Goal: Task Accomplishment & Management: Use online tool/utility

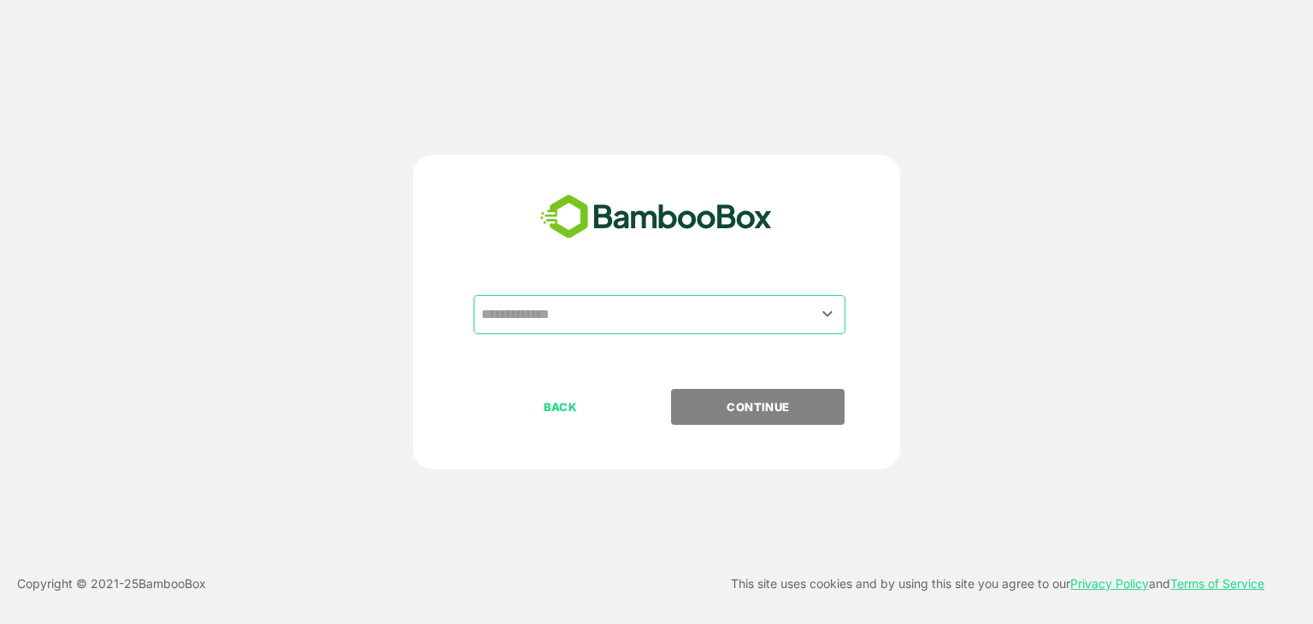
click at [653, 288] on div "​ BACK CONTINUE" at bounding box center [656, 312] width 487 height 315
click at [620, 316] on input "text" at bounding box center [659, 314] width 365 height 32
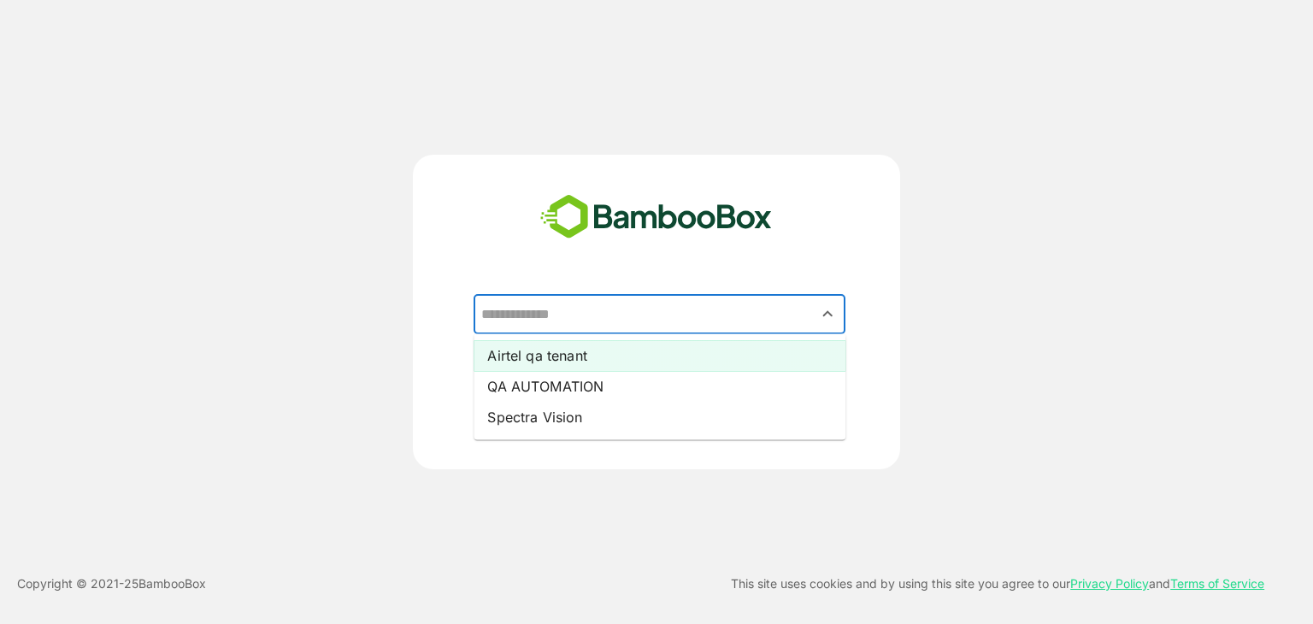
click at [580, 359] on li "Airtel qa tenant" at bounding box center [660, 355] width 372 height 31
type input "**********"
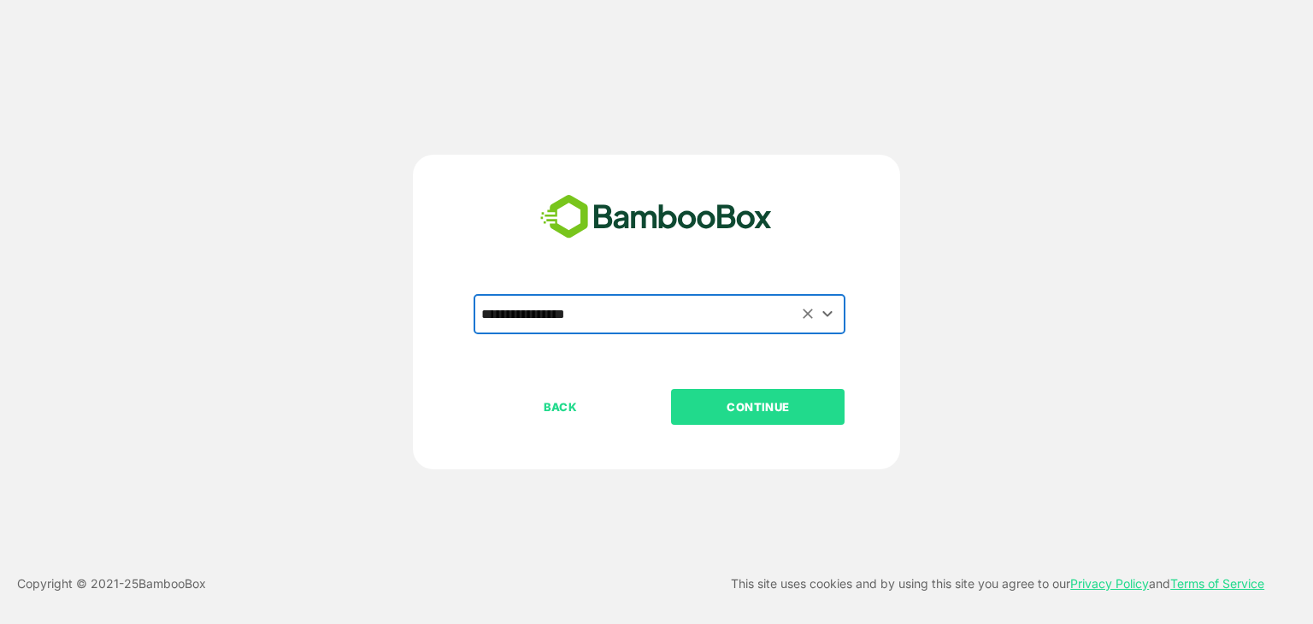
click at [749, 415] on p "CONTINUE" at bounding box center [758, 406] width 171 height 19
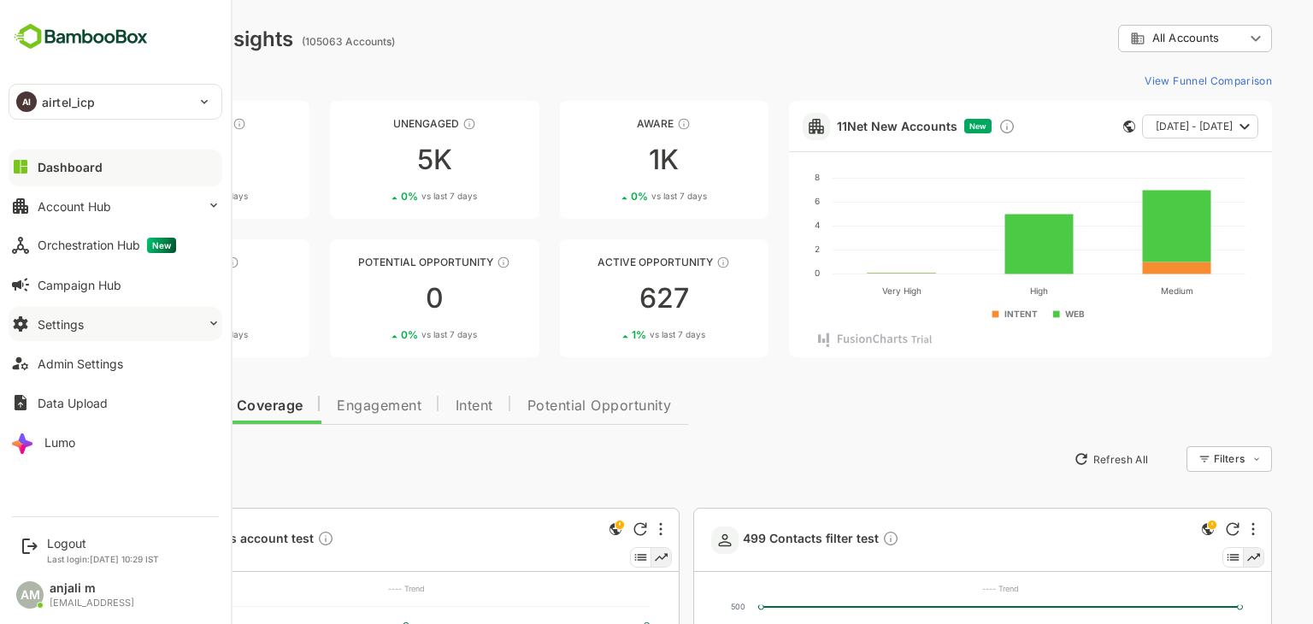
click at [91, 318] on button "Settings" at bounding box center [116, 324] width 214 height 34
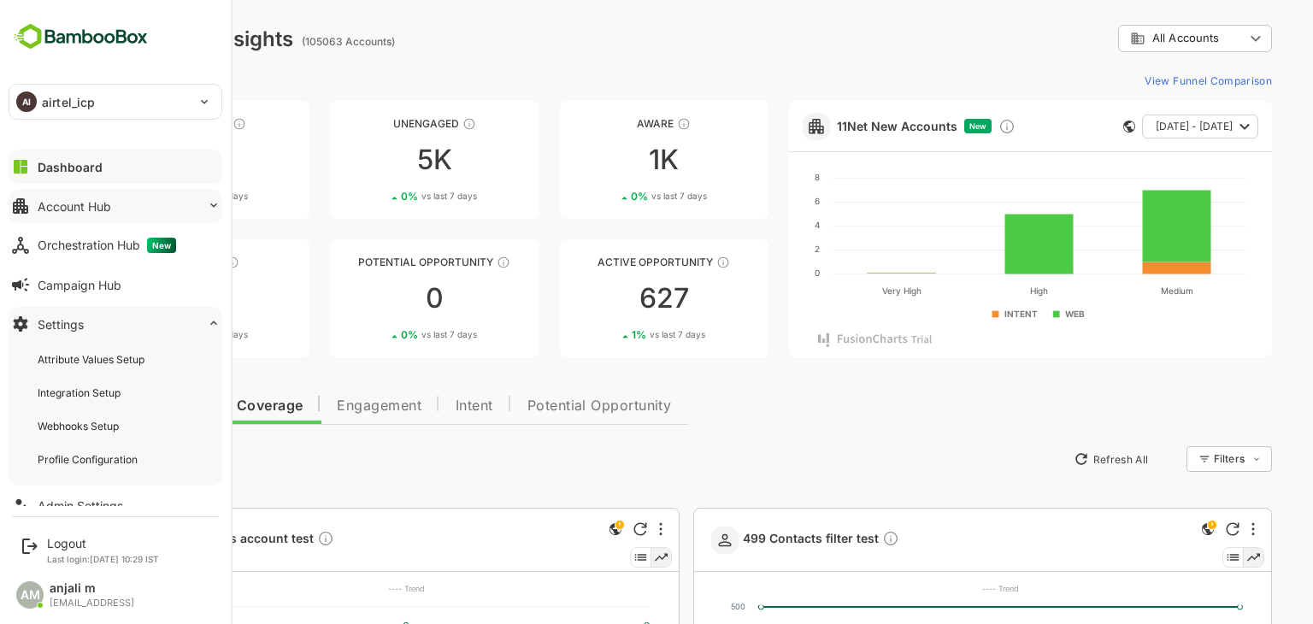
click at [103, 218] on button "Account Hub" at bounding box center [116, 206] width 214 height 34
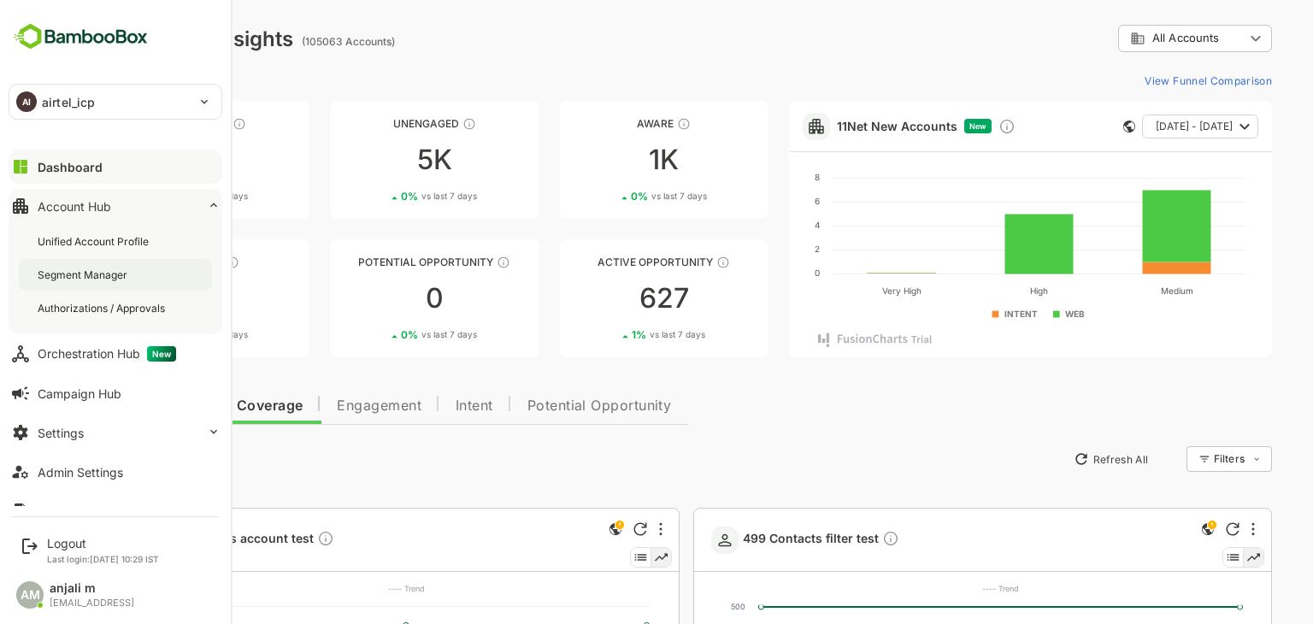
click at [85, 268] on div "Segment Manager" at bounding box center [84, 275] width 93 height 15
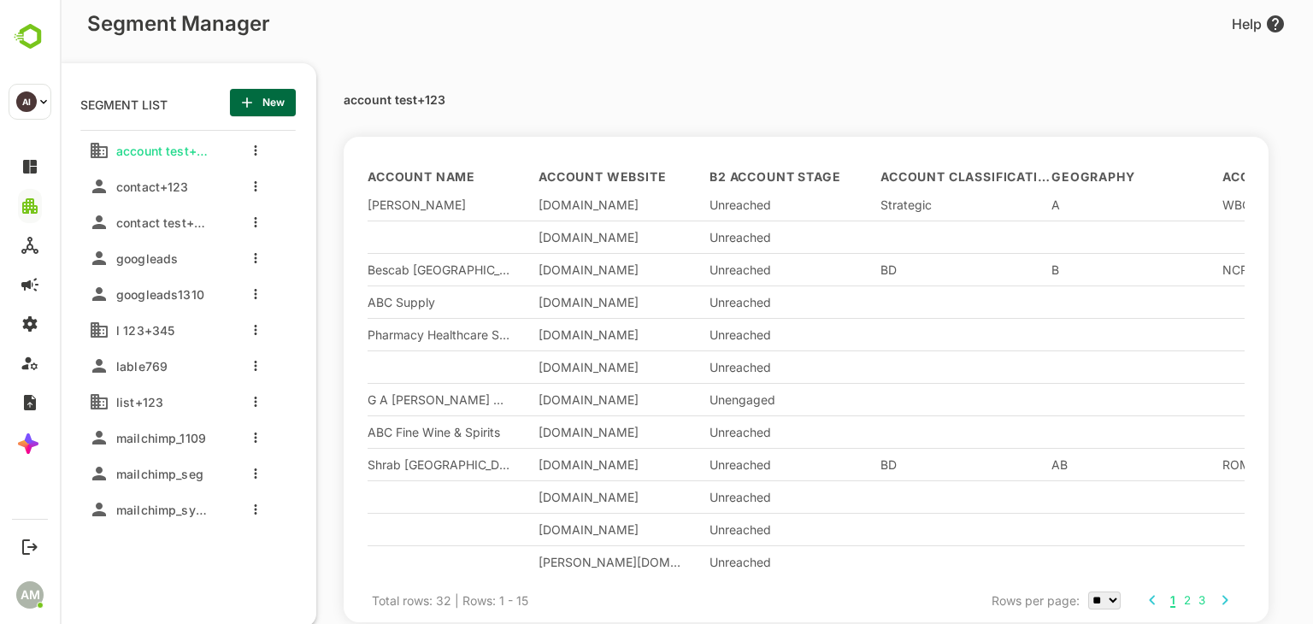
scroll to position [106, 0]
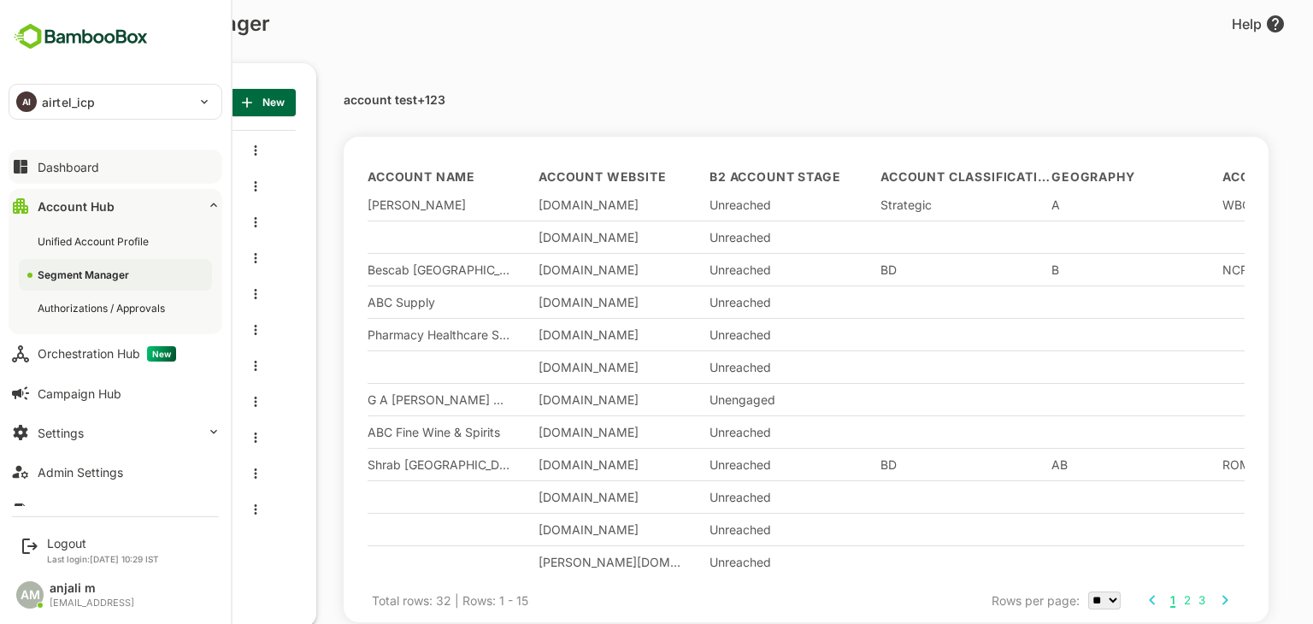
click at [64, 168] on div "Dashboard" at bounding box center [69, 167] width 62 height 15
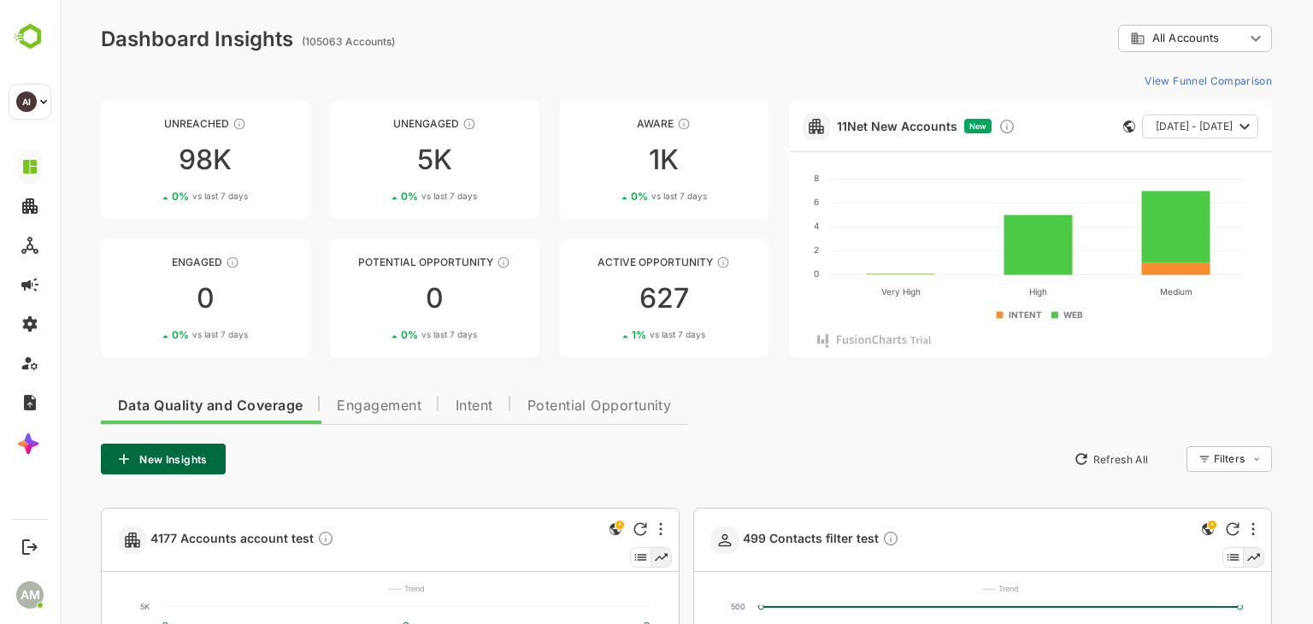
click at [1214, 35] on body "**********" at bounding box center [686, 612] width 1253 height 1224
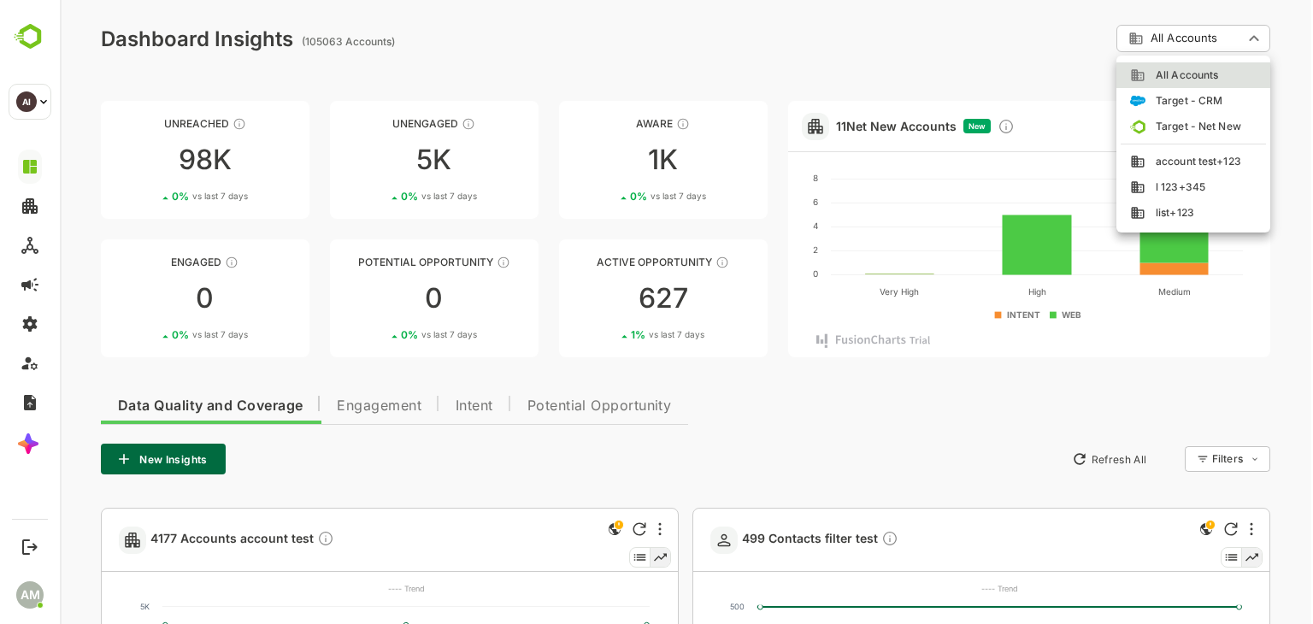
click at [1195, 168] on span "account test+123" at bounding box center [1193, 161] width 96 height 15
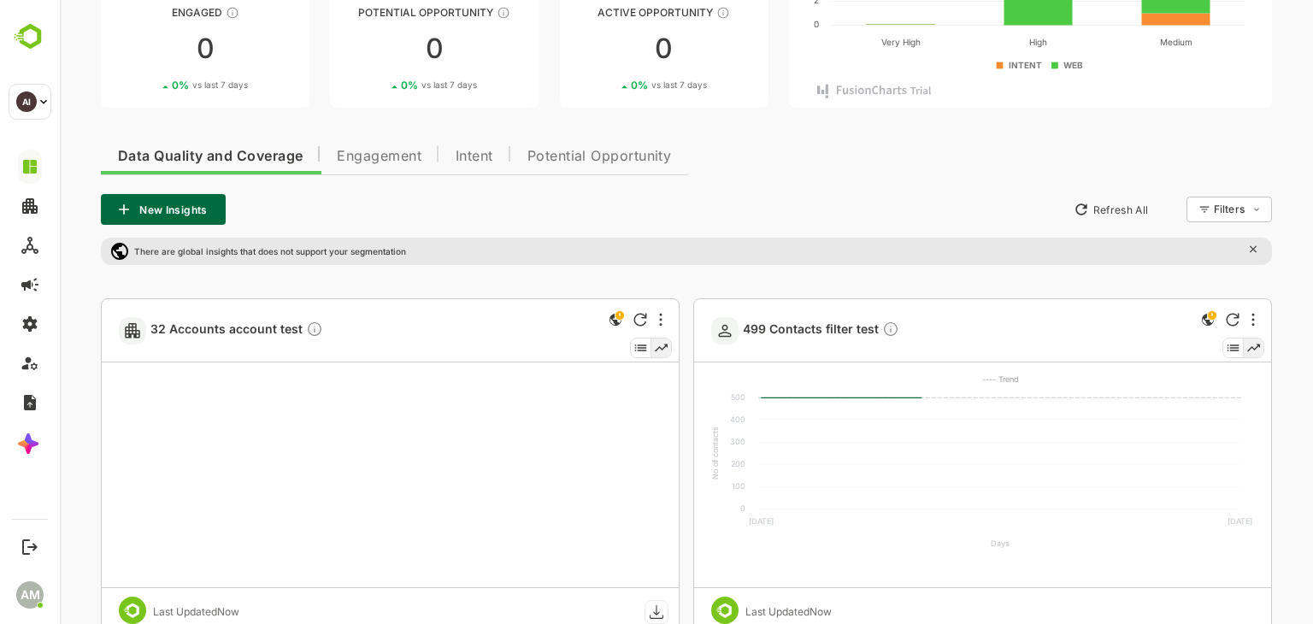
scroll to position [427, 0]
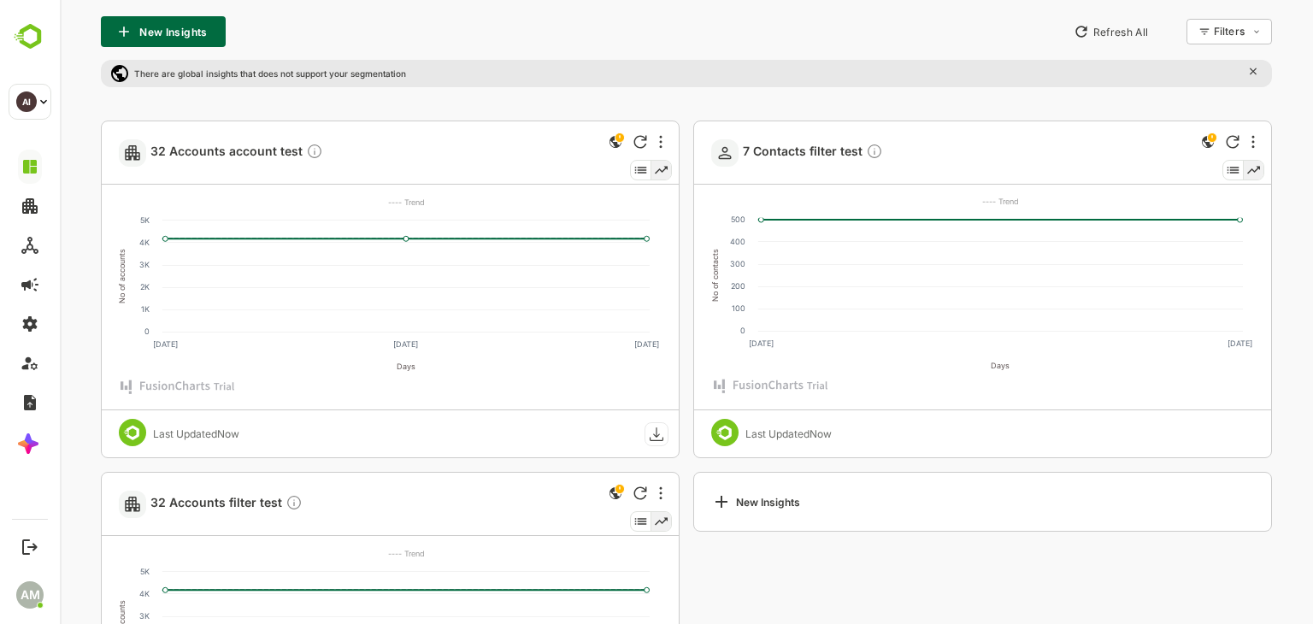
click at [657, 433] on rect at bounding box center [656, 433] width 23 height 23
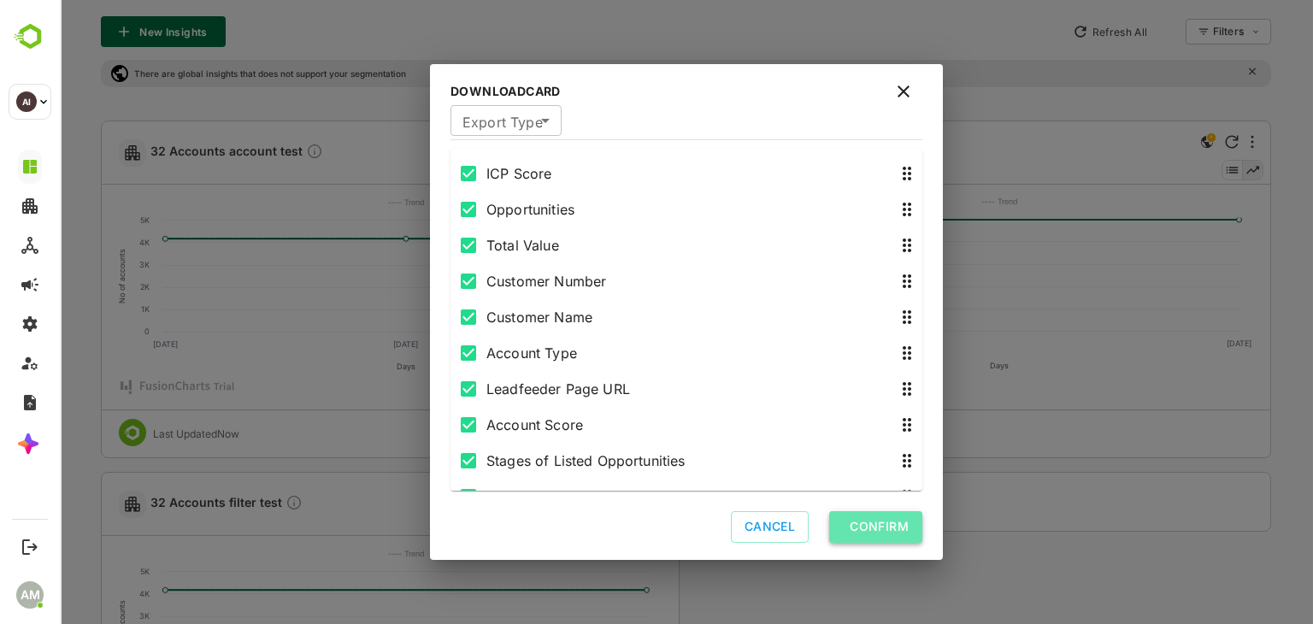
click at [889, 521] on button "Confirm" at bounding box center [875, 527] width 93 height 32
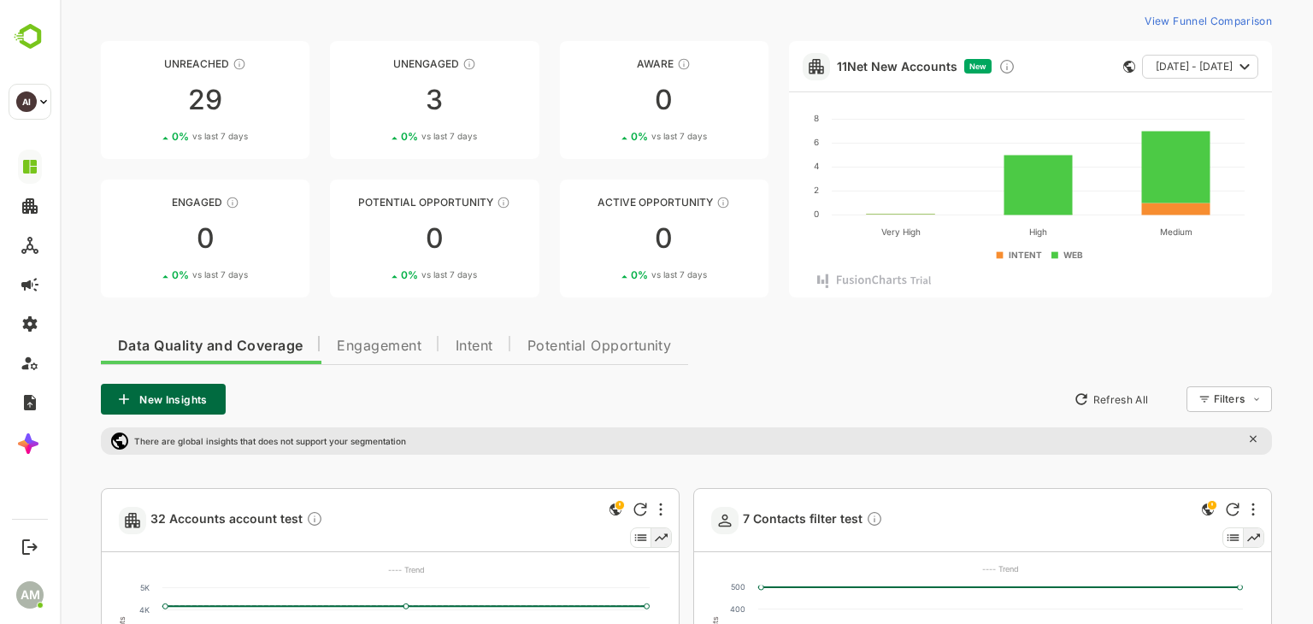
scroll to position [0, 0]
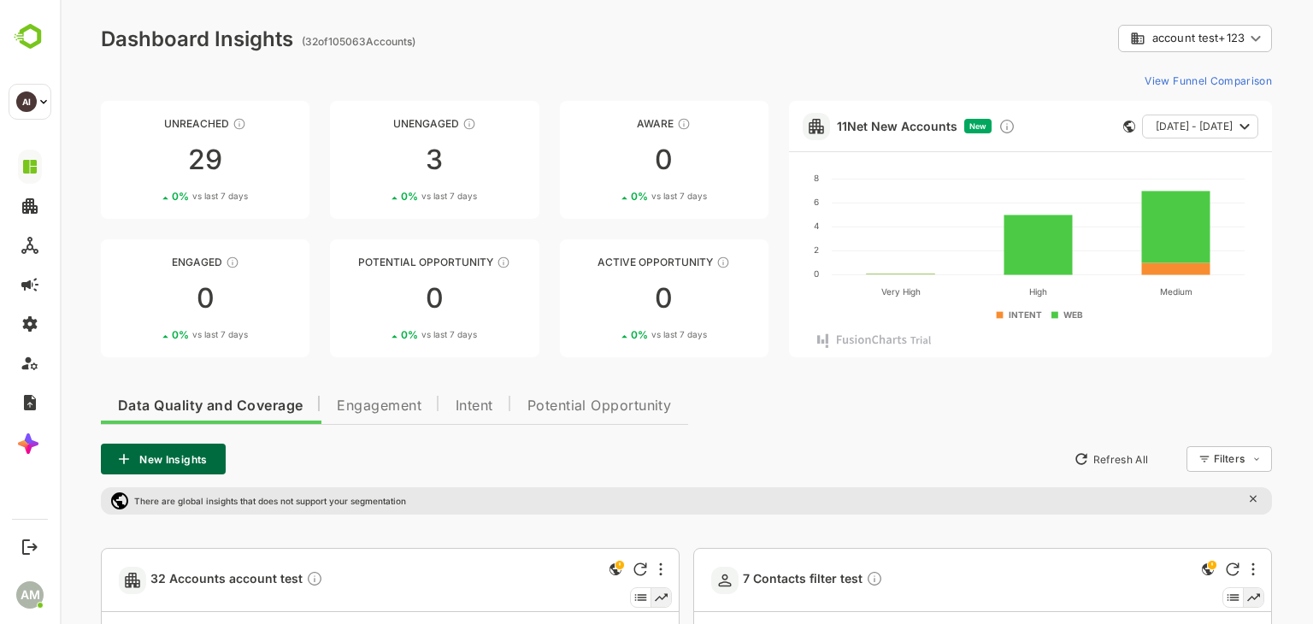
click at [1204, 38] on body "**********" at bounding box center [686, 632] width 1253 height 1264
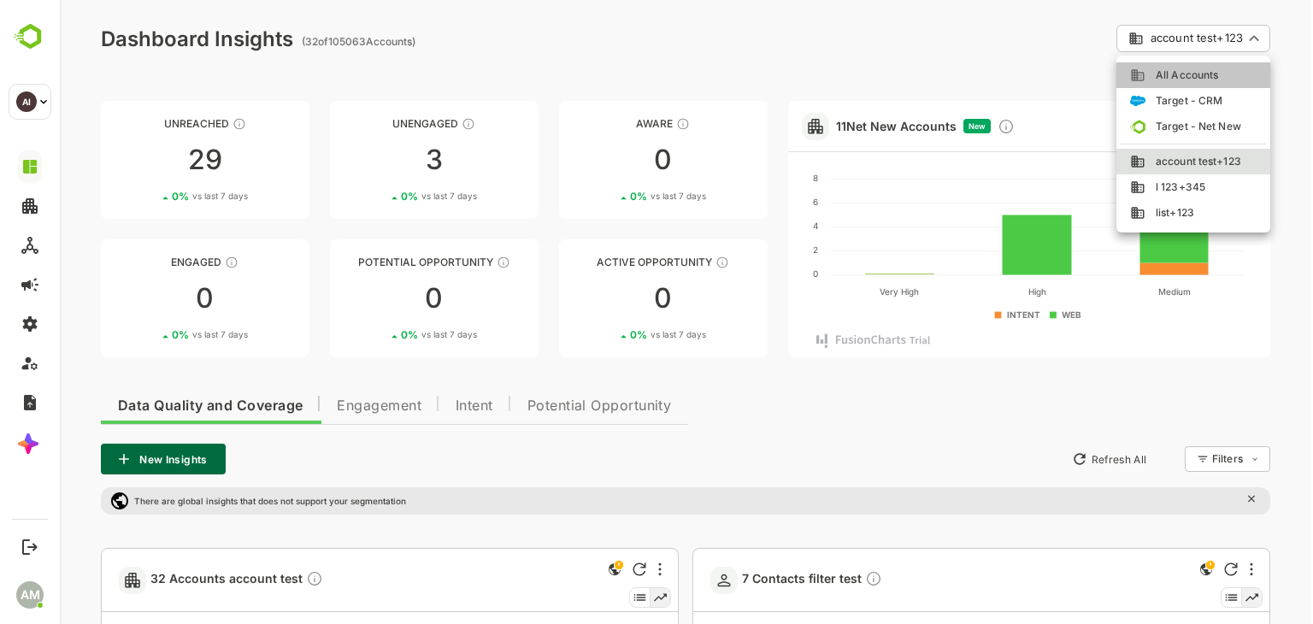
click at [1204, 72] on span "All Accounts" at bounding box center [1181, 75] width 73 height 15
type input "**********"
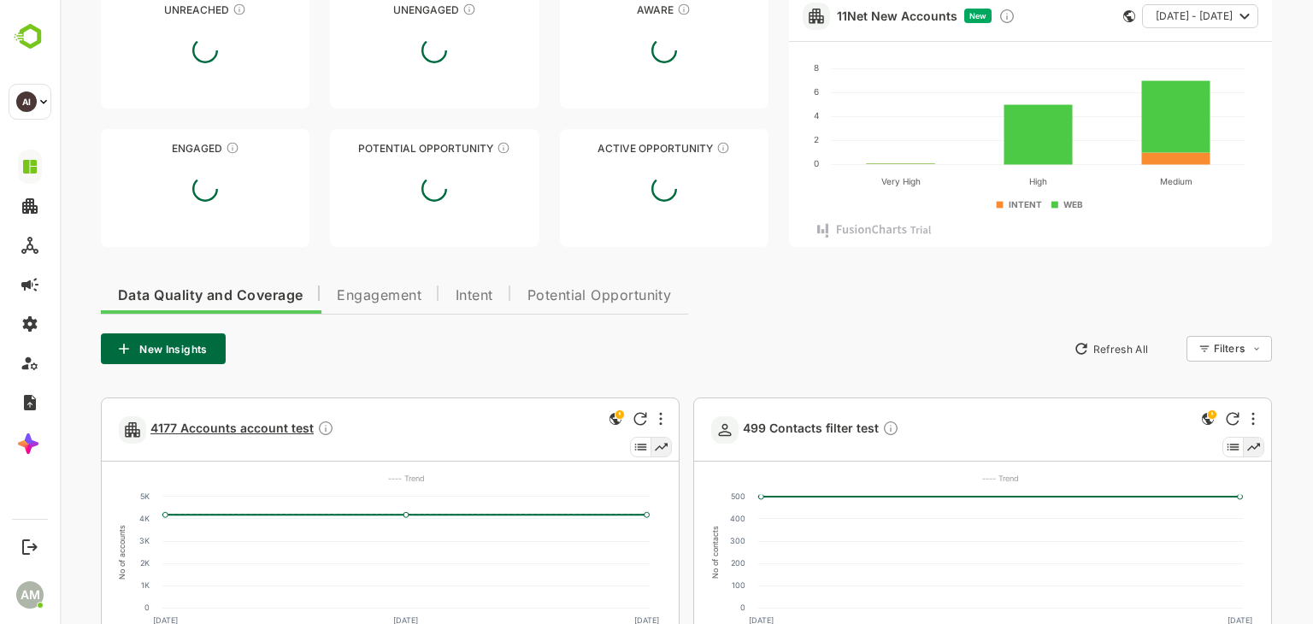
scroll to position [256, 0]
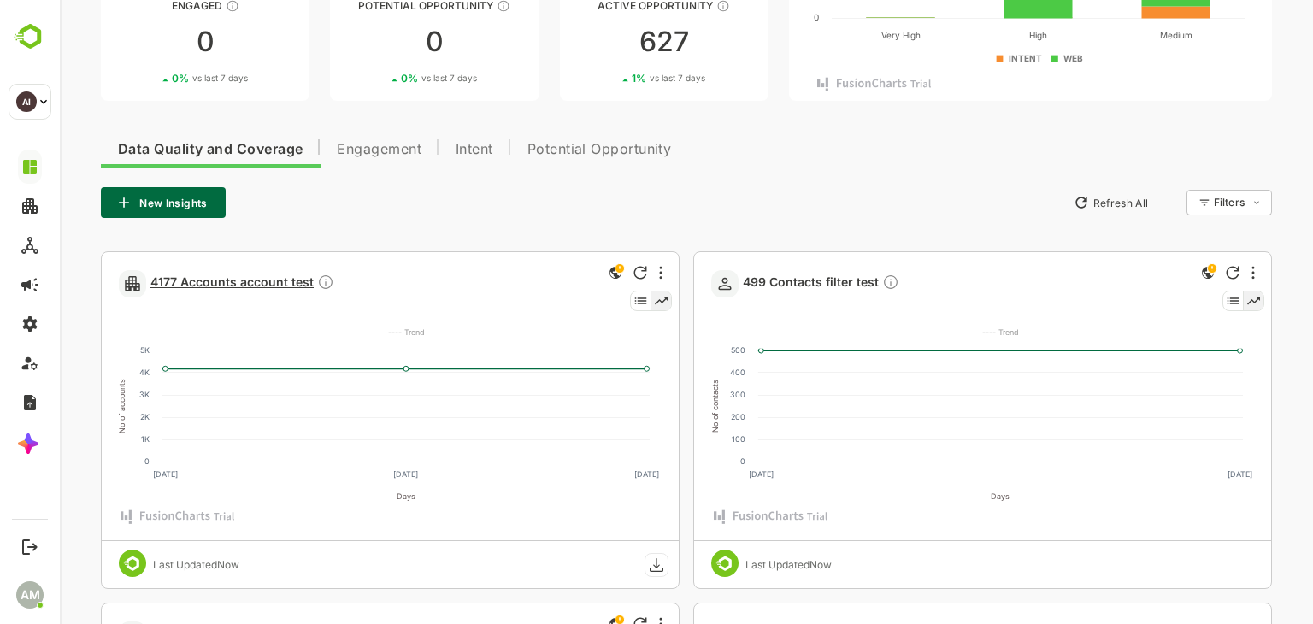
click at [184, 281] on span "4177 Accounts account test" at bounding box center [242, 284] width 184 height 20
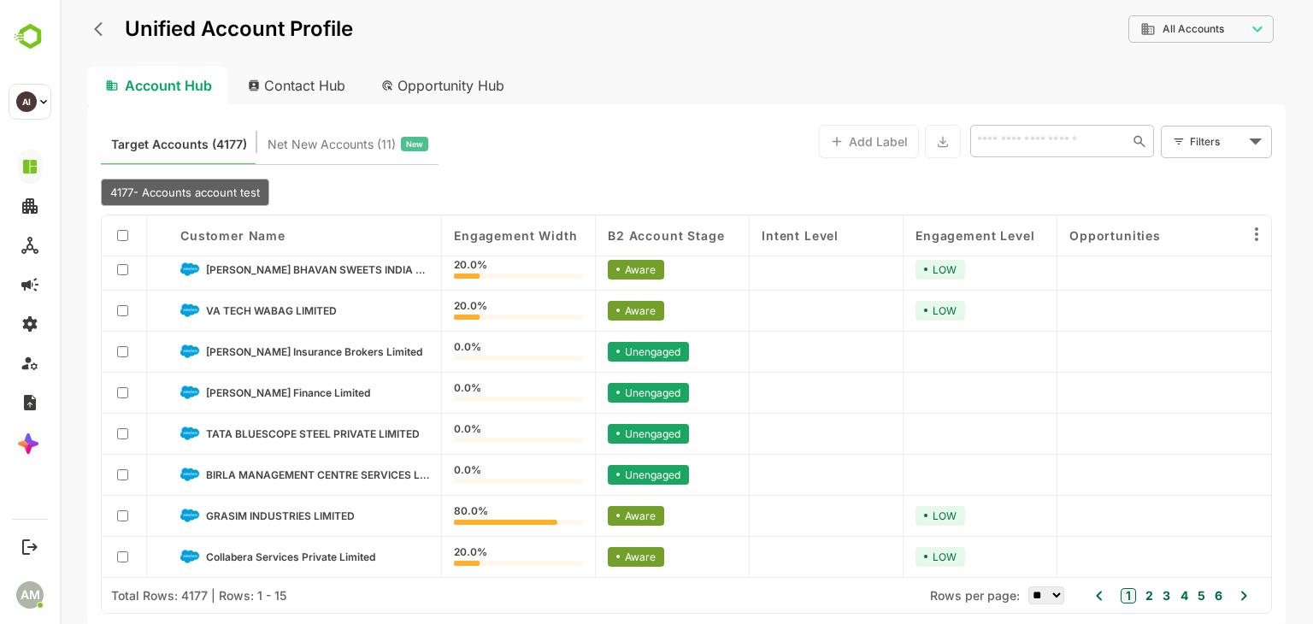
scroll to position [0, 0]
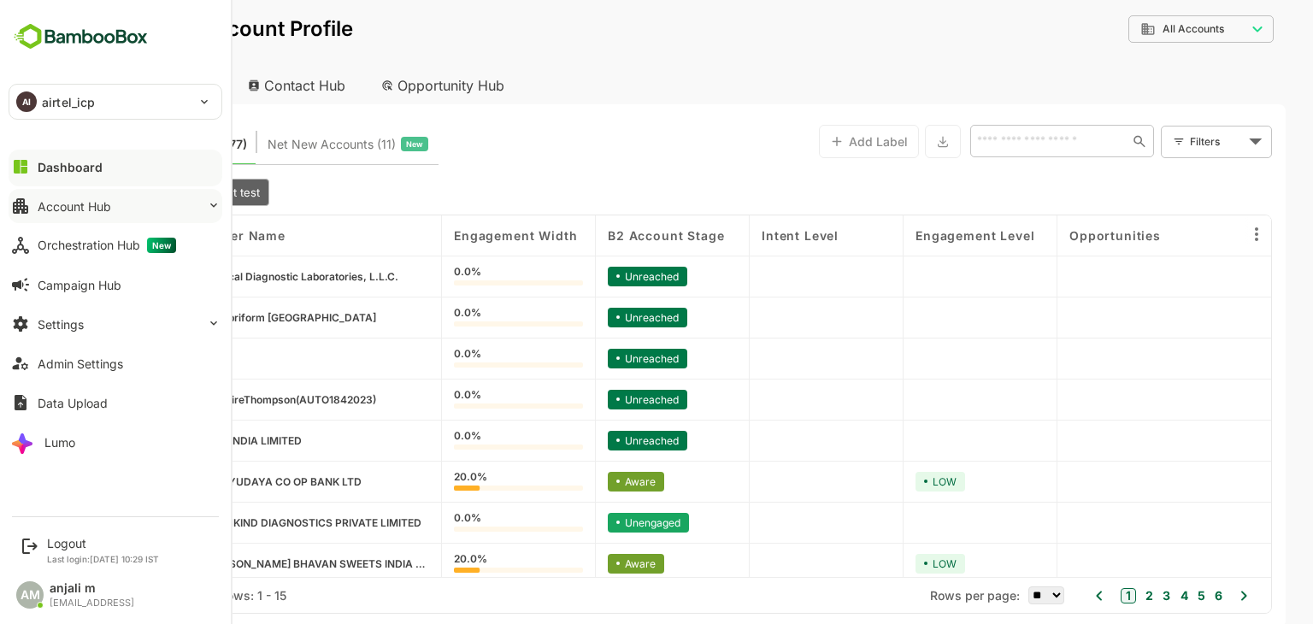
click at [92, 202] on div "Account Hub" at bounding box center [75, 206] width 74 height 15
click at [87, 222] on button "Account Hub" at bounding box center [116, 206] width 214 height 34
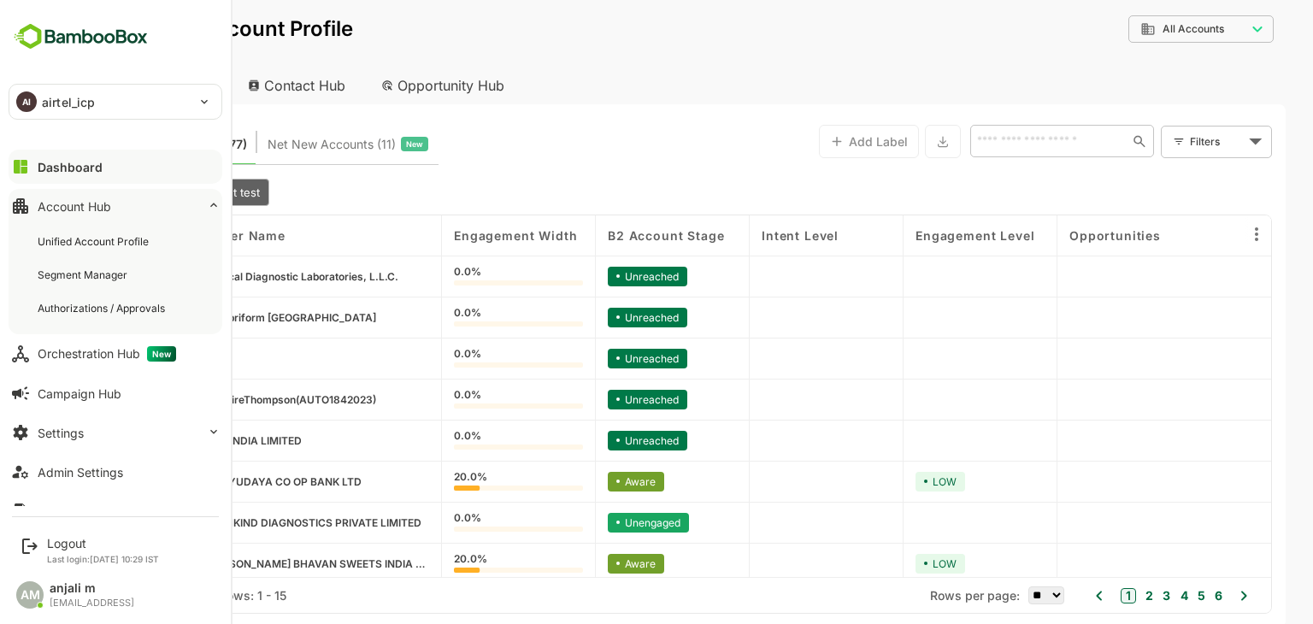
click at [114, 155] on button "Dashboard" at bounding box center [116, 167] width 214 height 34
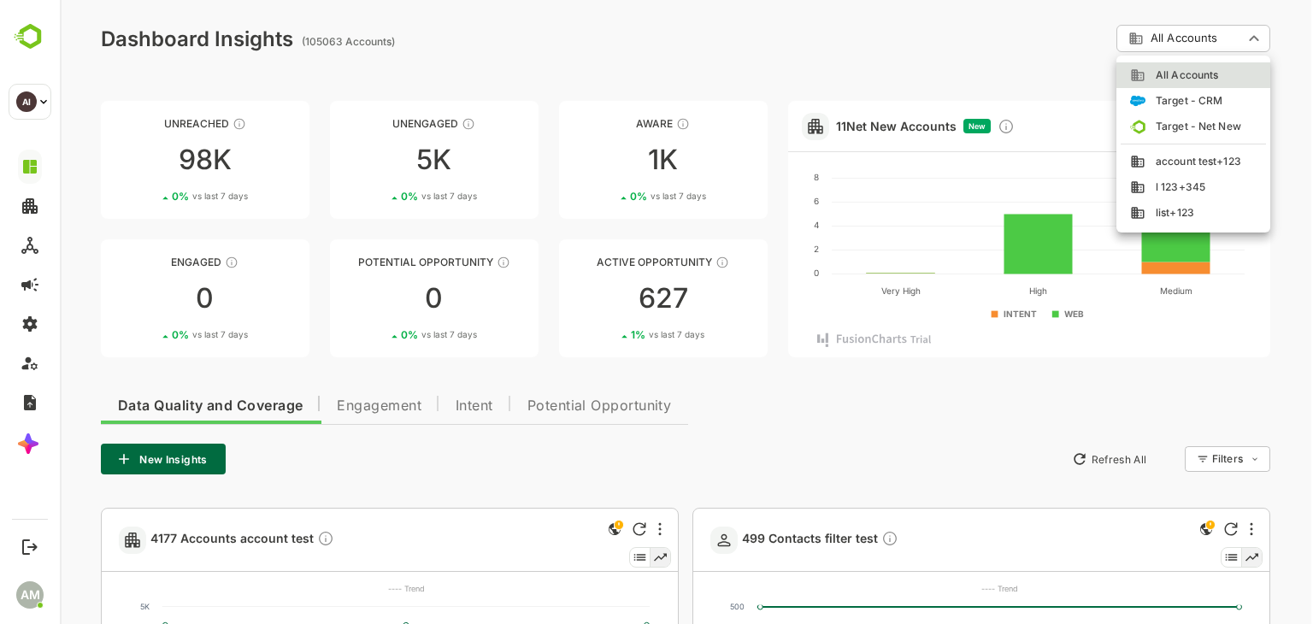
click at [1209, 38] on body "**********" at bounding box center [686, 612] width 1253 height 1224
click at [1204, 160] on span "account test+123" at bounding box center [1193, 161] width 96 height 15
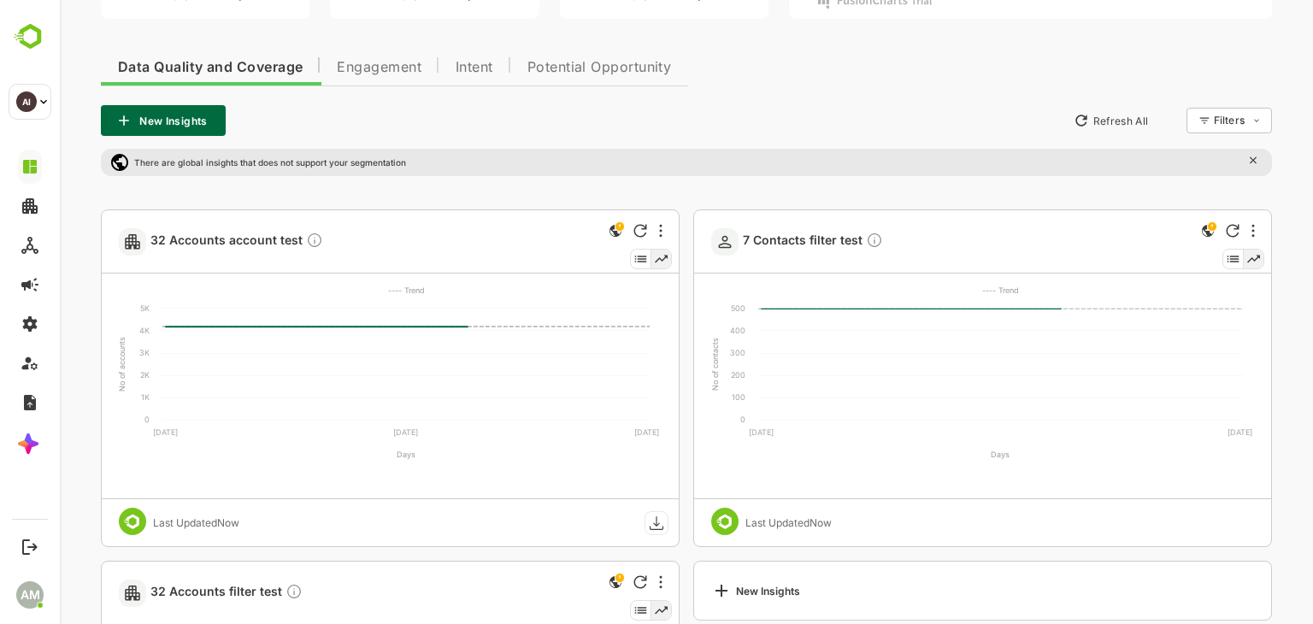
scroll to position [342, 0]
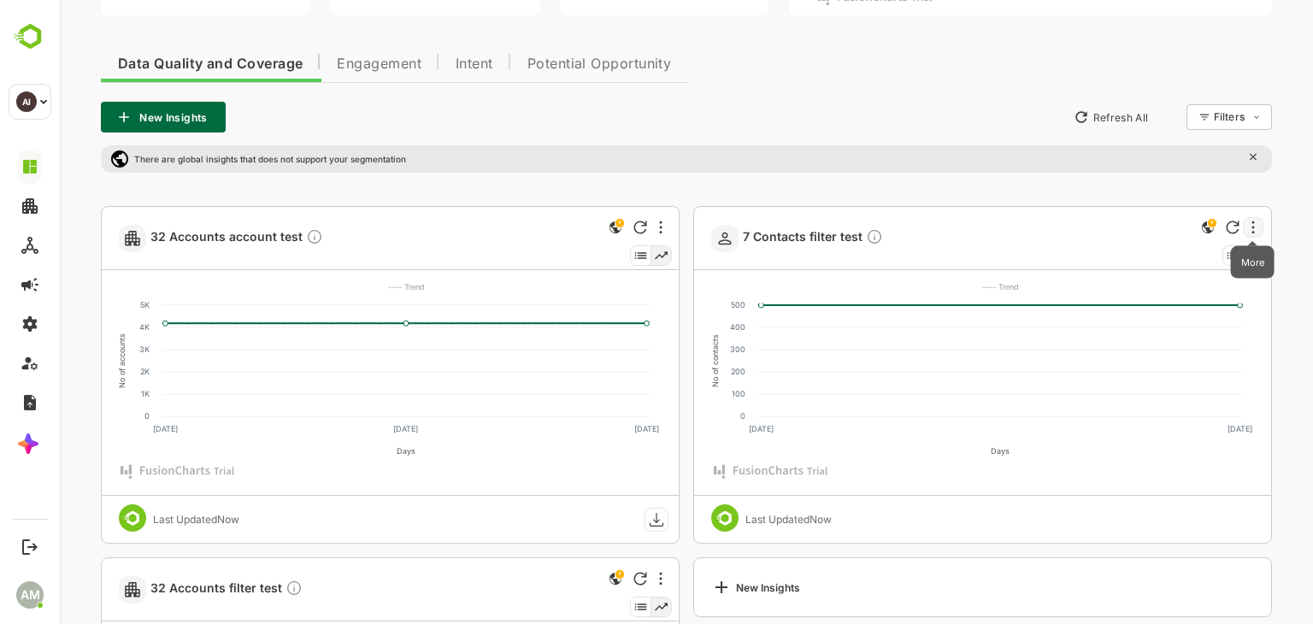
click at [1251, 222] on icon "More" at bounding box center [1252, 228] width 3 height 14
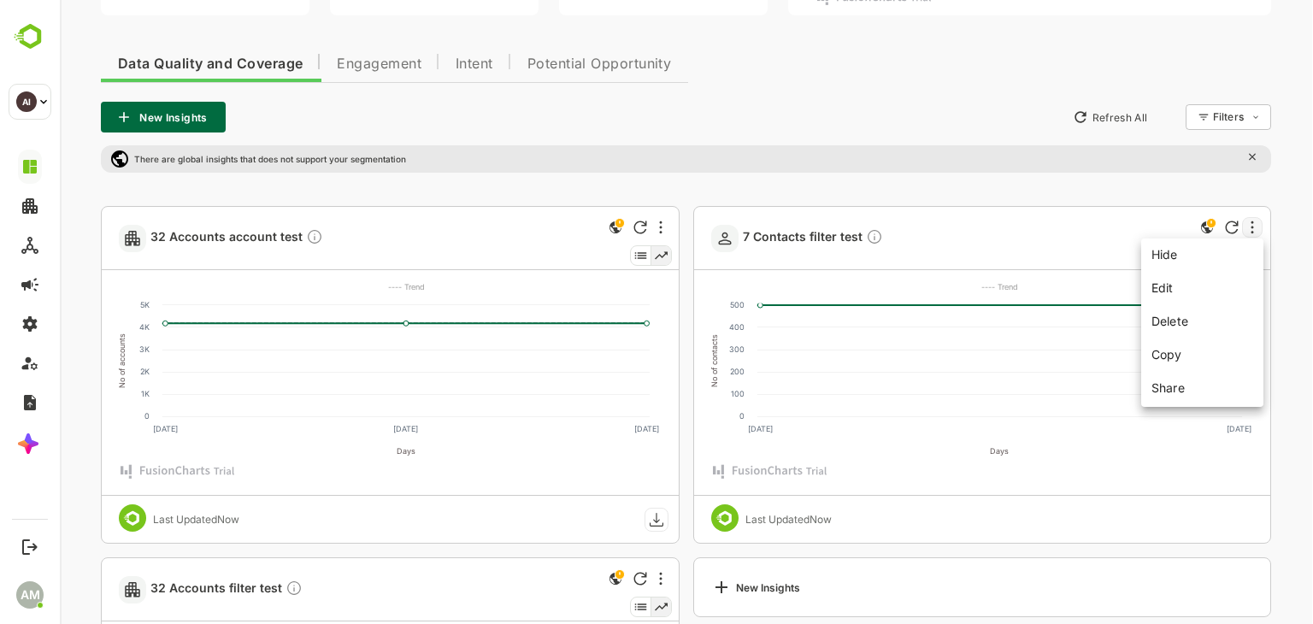
click at [1250, 222] on div at bounding box center [686, 312] width 1253 height 624
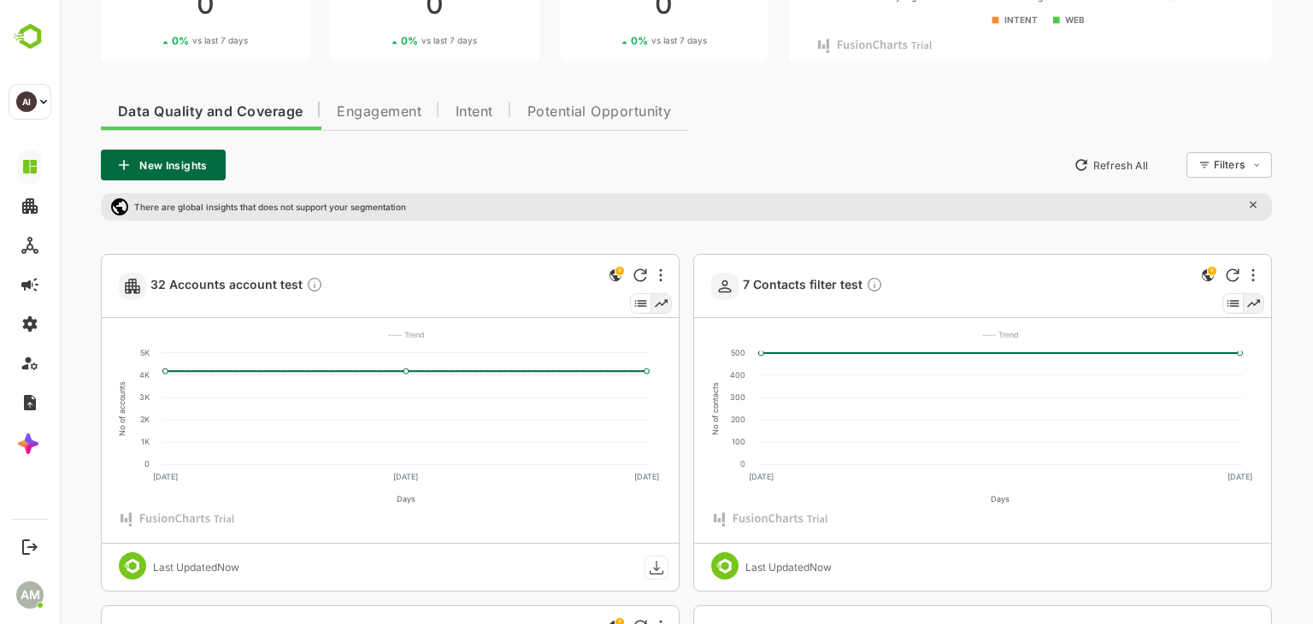
scroll to position [127, 0]
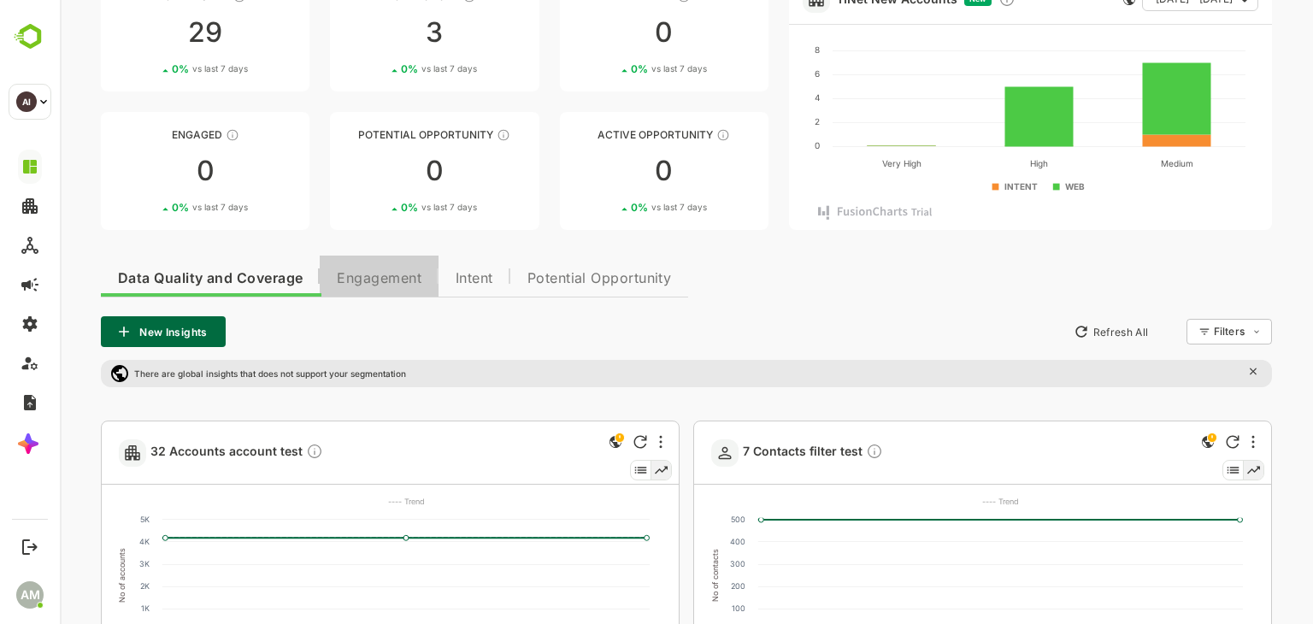
click at [375, 272] on span "Engagement" at bounding box center [379, 279] width 85 height 14
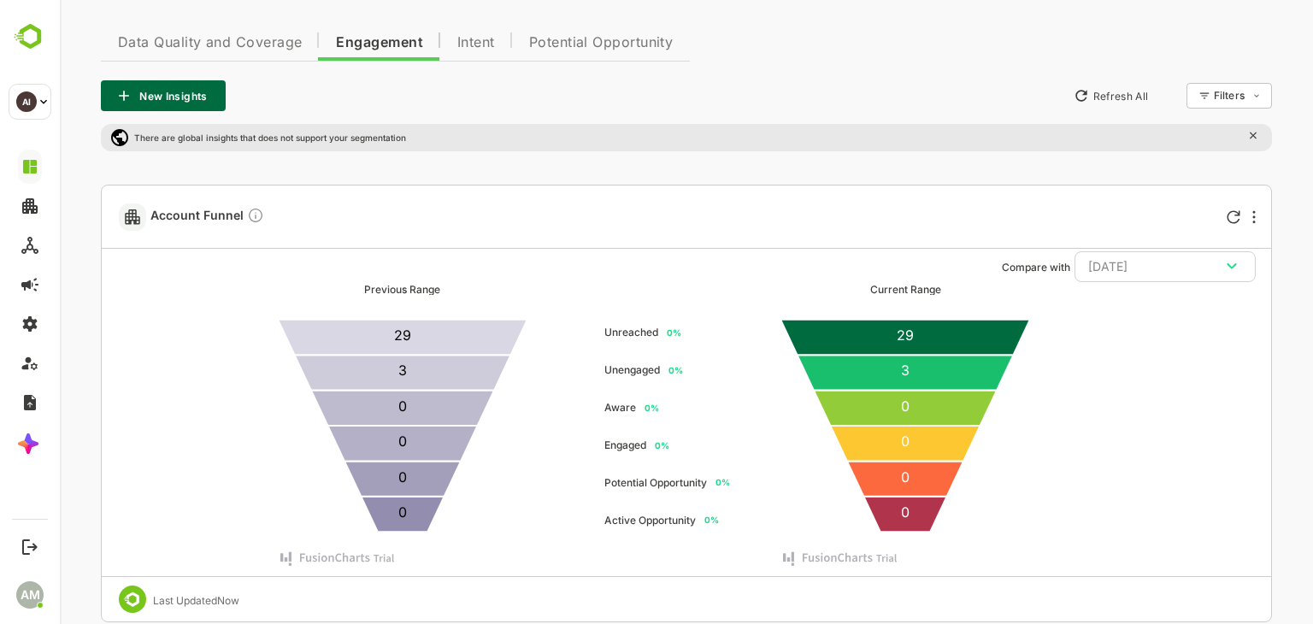
scroll to position [0, 0]
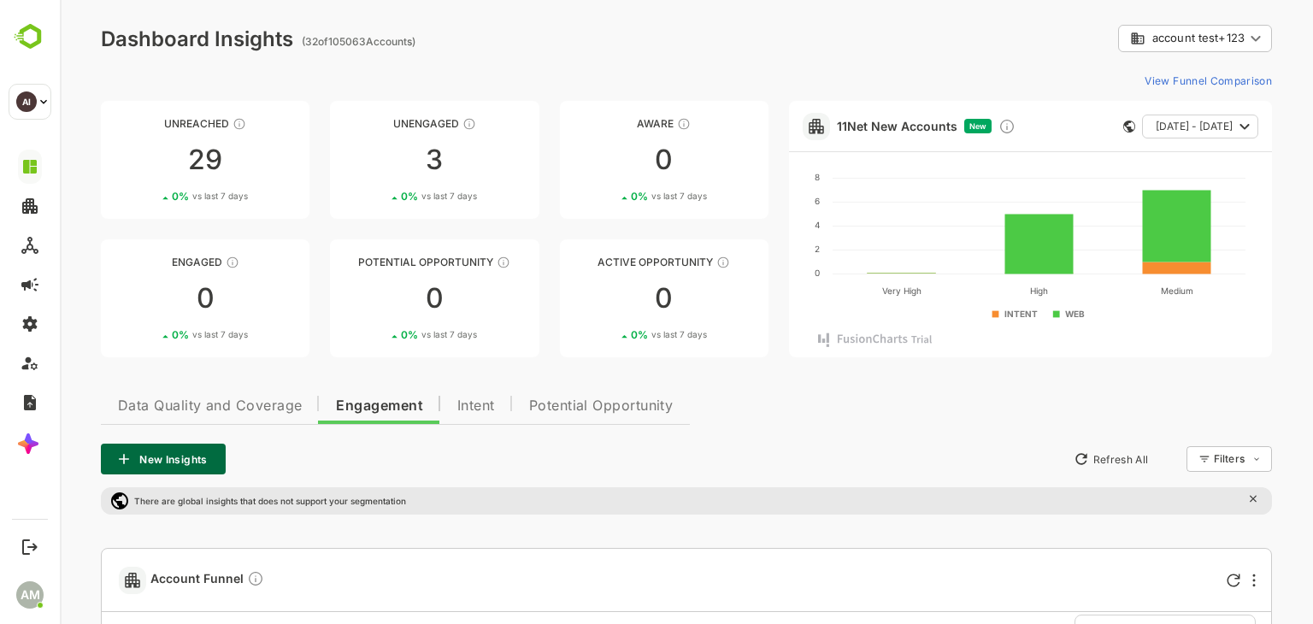
click at [477, 396] on button "Intent" at bounding box center [476, 403] width 72 height 41
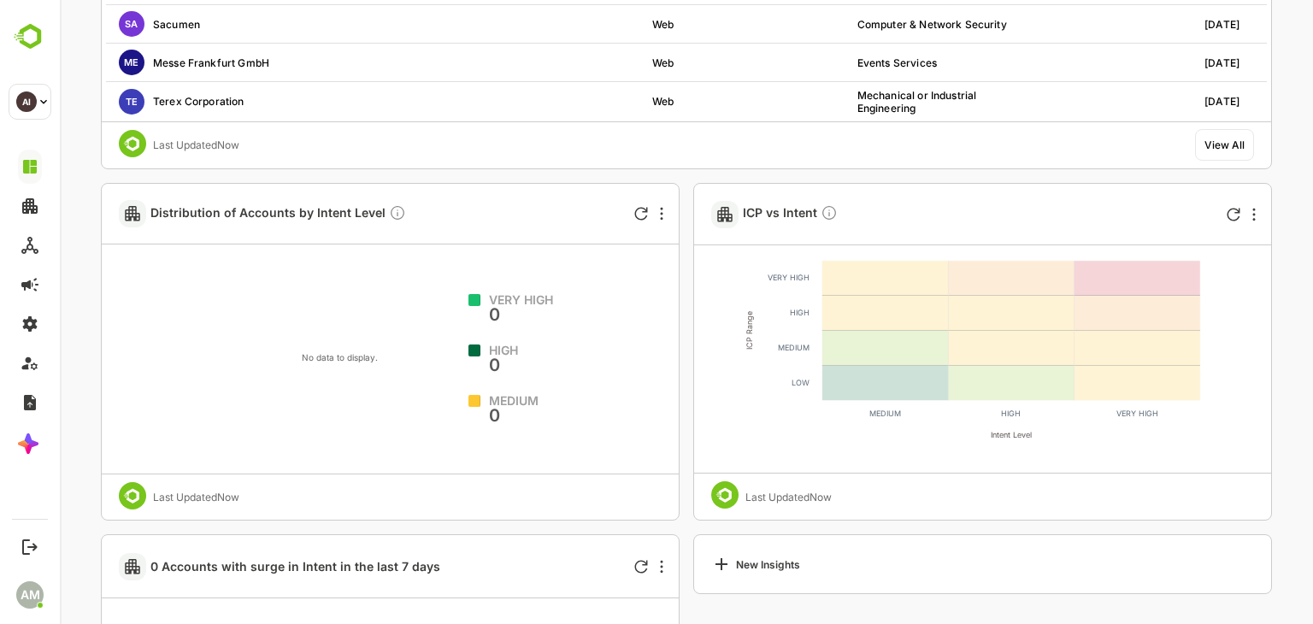
scroll to position [992, 0]
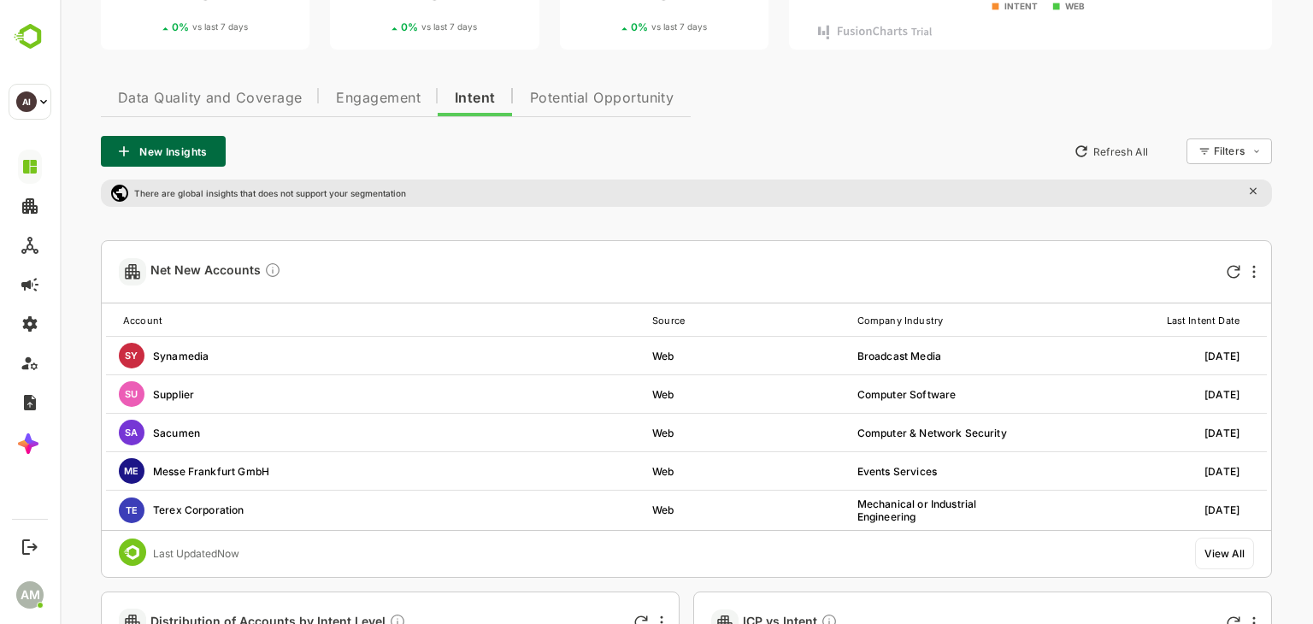
click at [629, 76] on button "Potential Opportunity" at bounding box center [602, 95] width 179 height 41
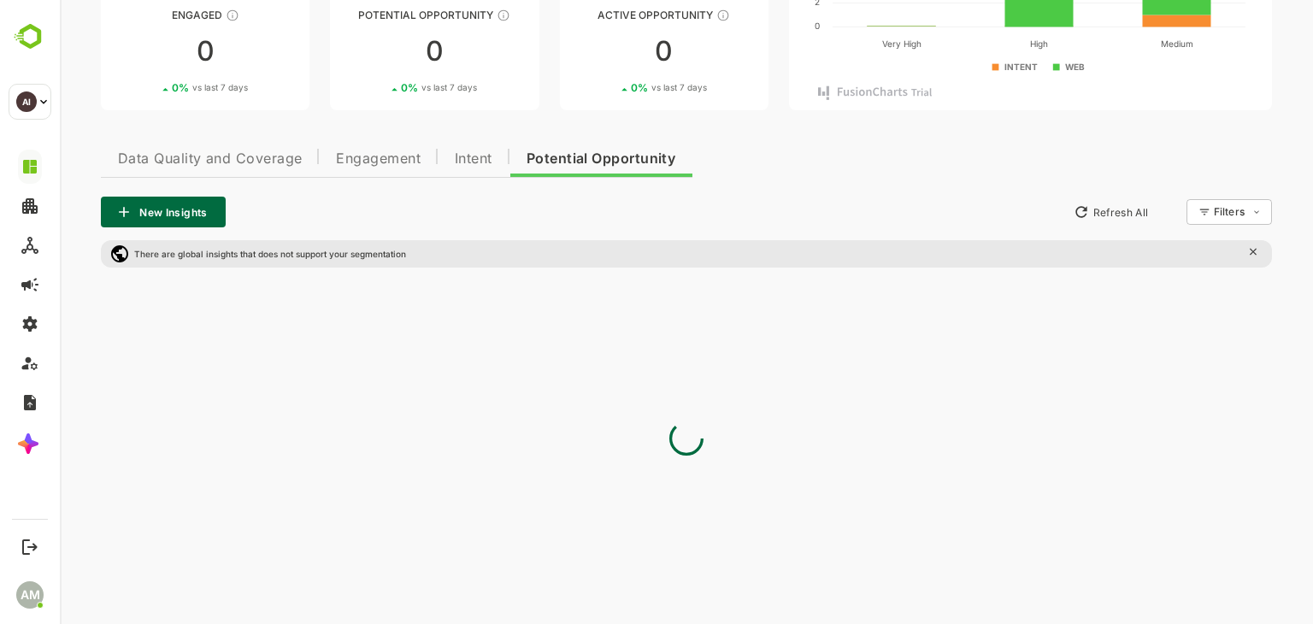
scroll to position [11, 0]
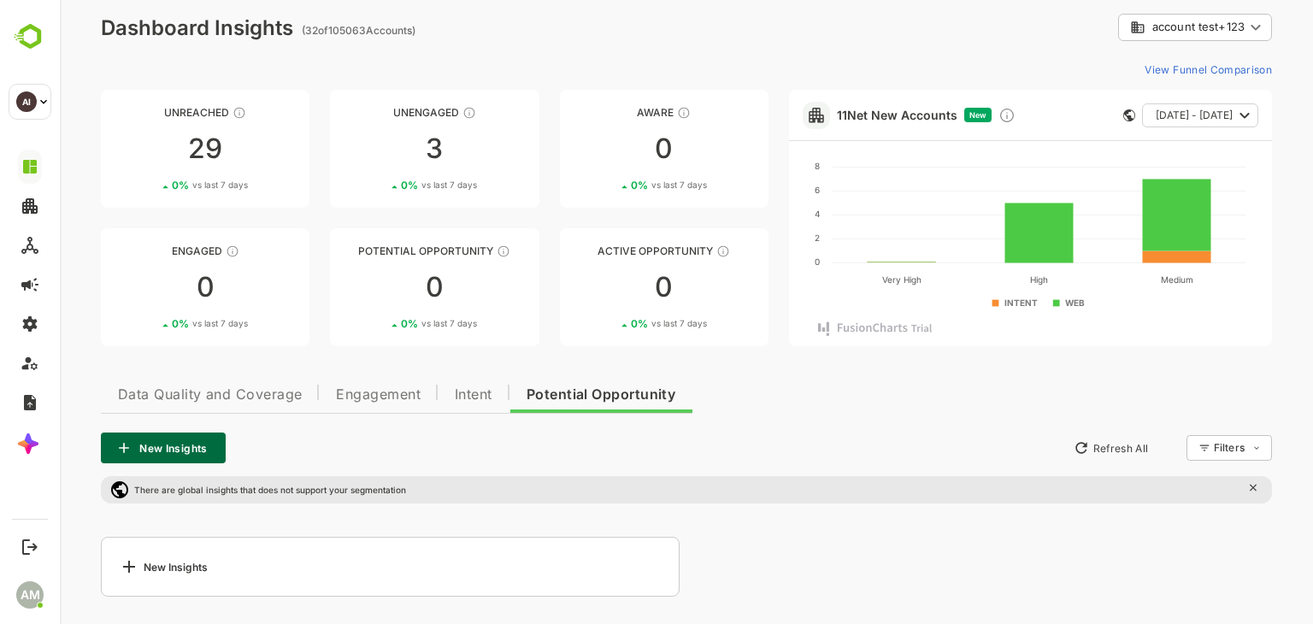
click at [161, 395] on span "Data Quality and Coverage" at bounding box center [210, 395] width 184 height 14
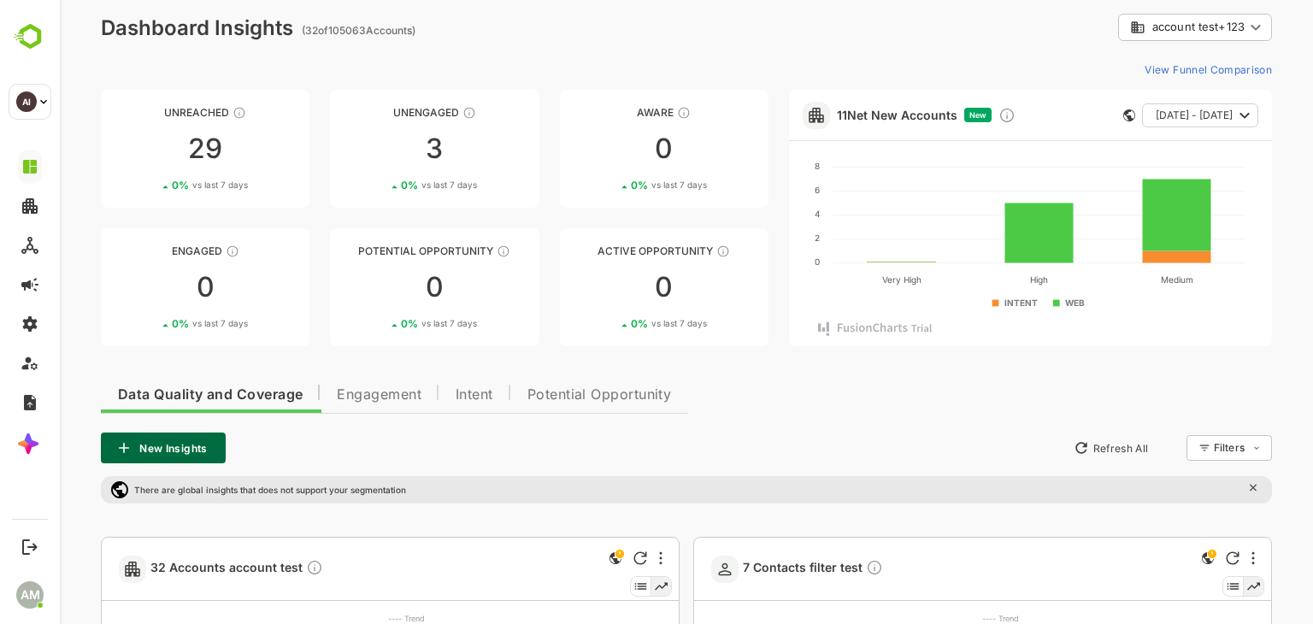
click at [1222, 18] on body "**********" at bounding box center [686, 621] width 1253 height 1264
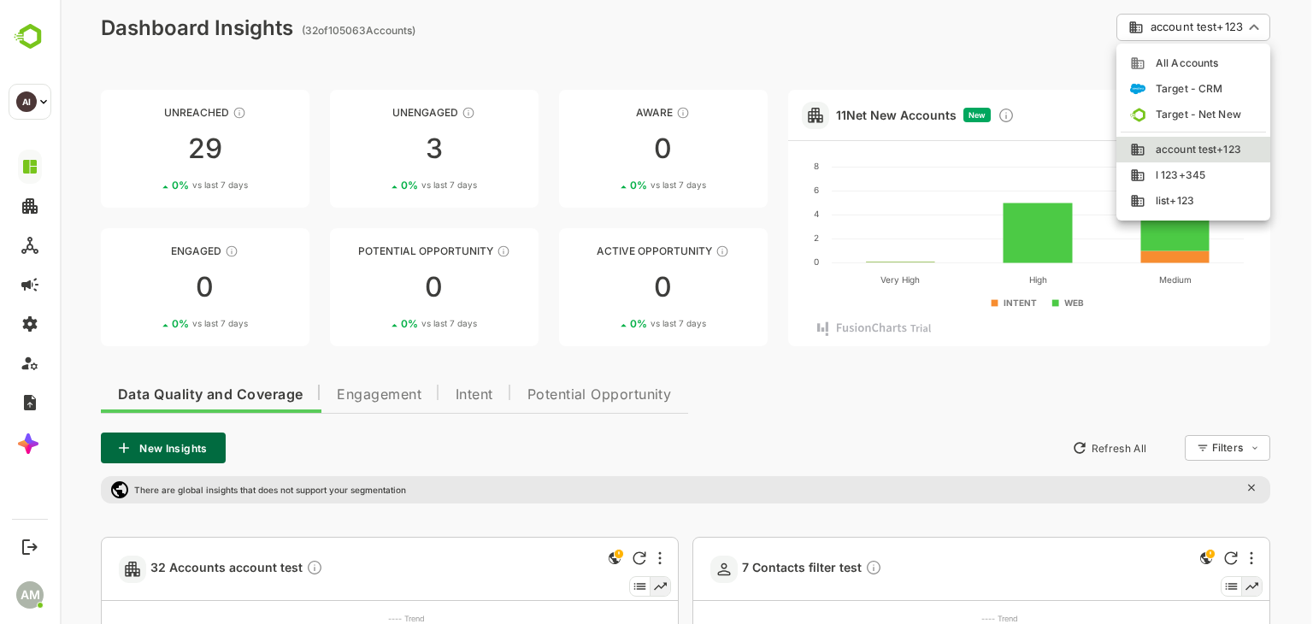
click at [1178, 56] on span "All Accounts" at bounding box center [1181, 63] width 73 height 15
type input "**********"
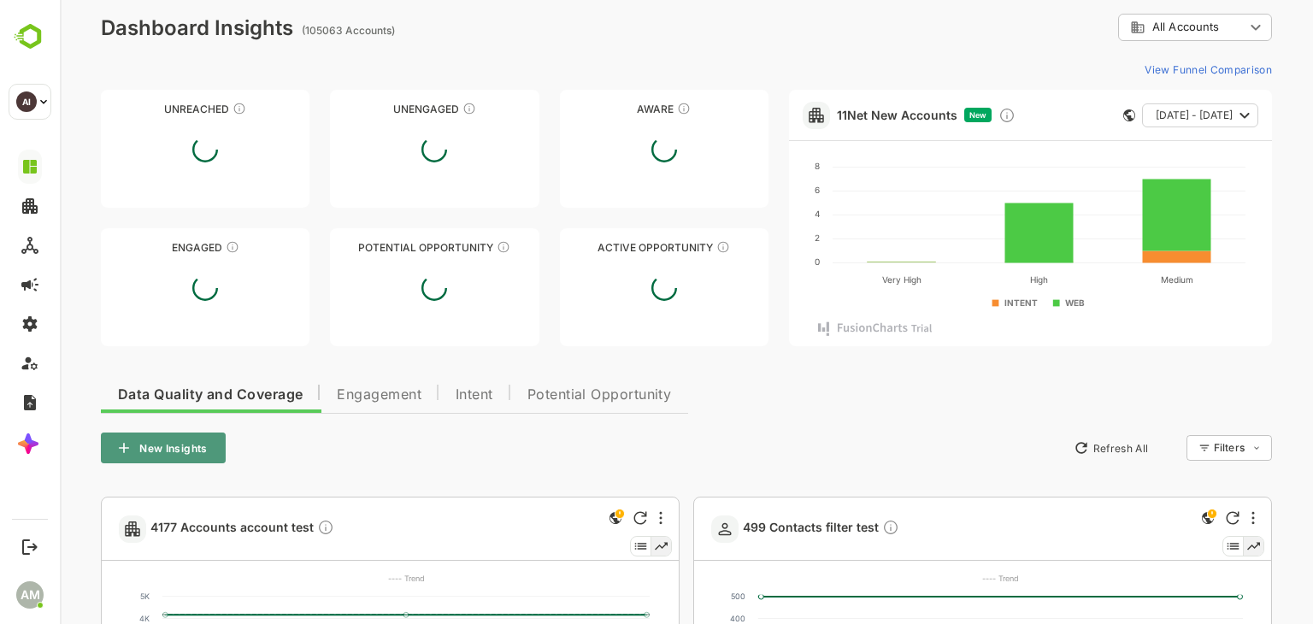
click at [176, 452] on button "New Insights" at bounding box center [163, 448] width 125 height 31
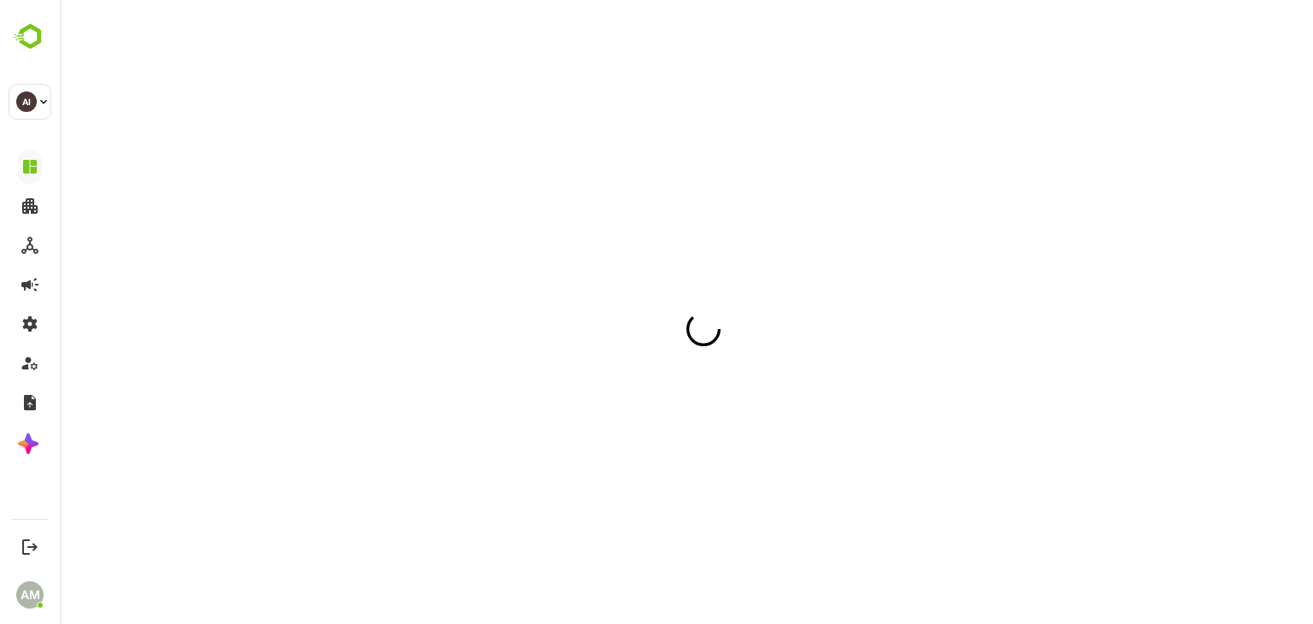
scroll to position [0, 0]
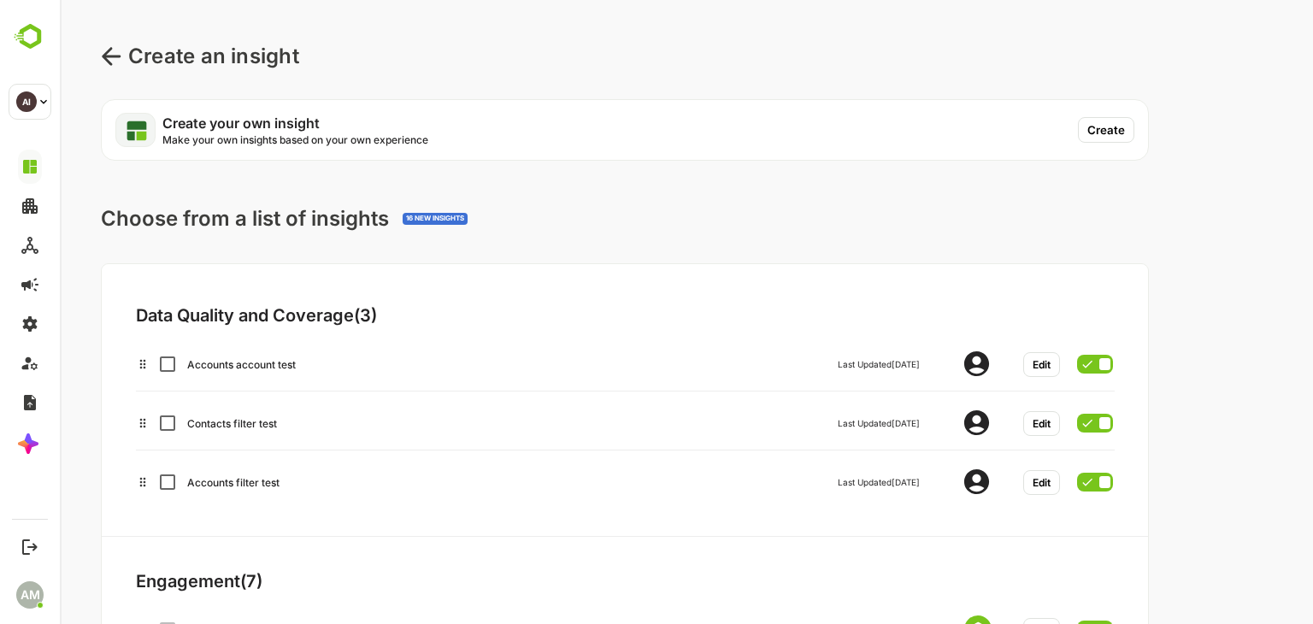
click at [1108, 120] on button "Create" at bounding box center [1106, 130] width 56 height 26
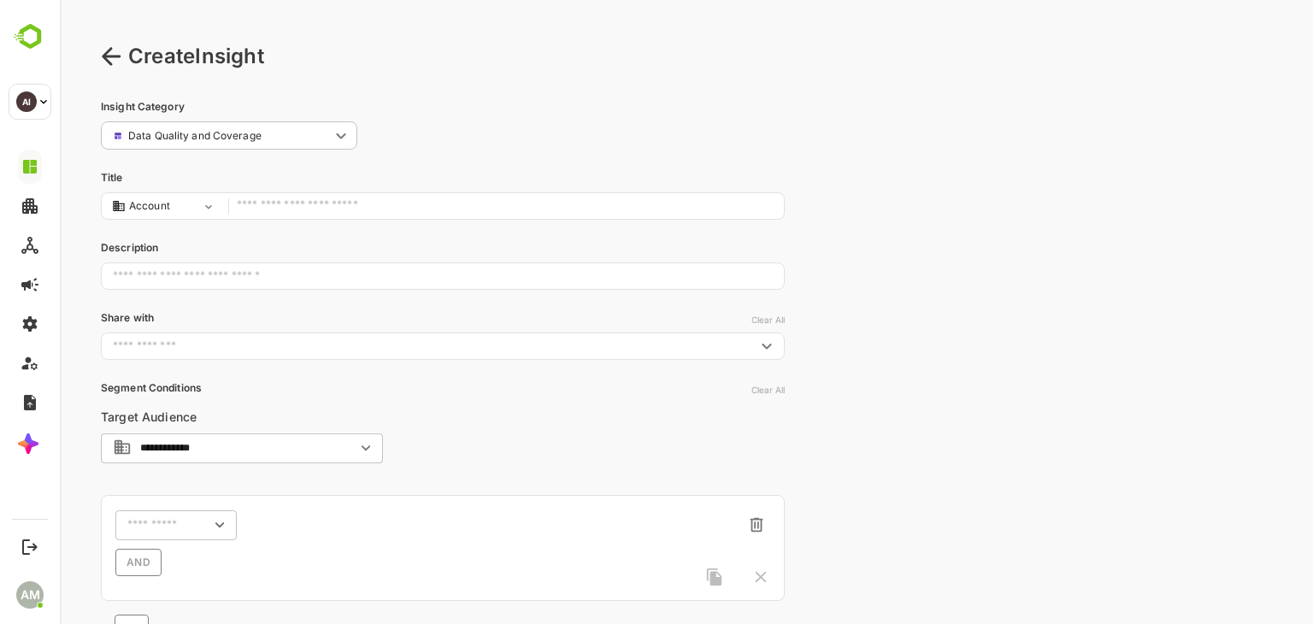
click at [294, 203] on input "text" at bounding box center [506, 206] width 539 height 23
click at [161, 514] on div "​" at bounding box center [175, 524] width 121 height 31
type input "**********"
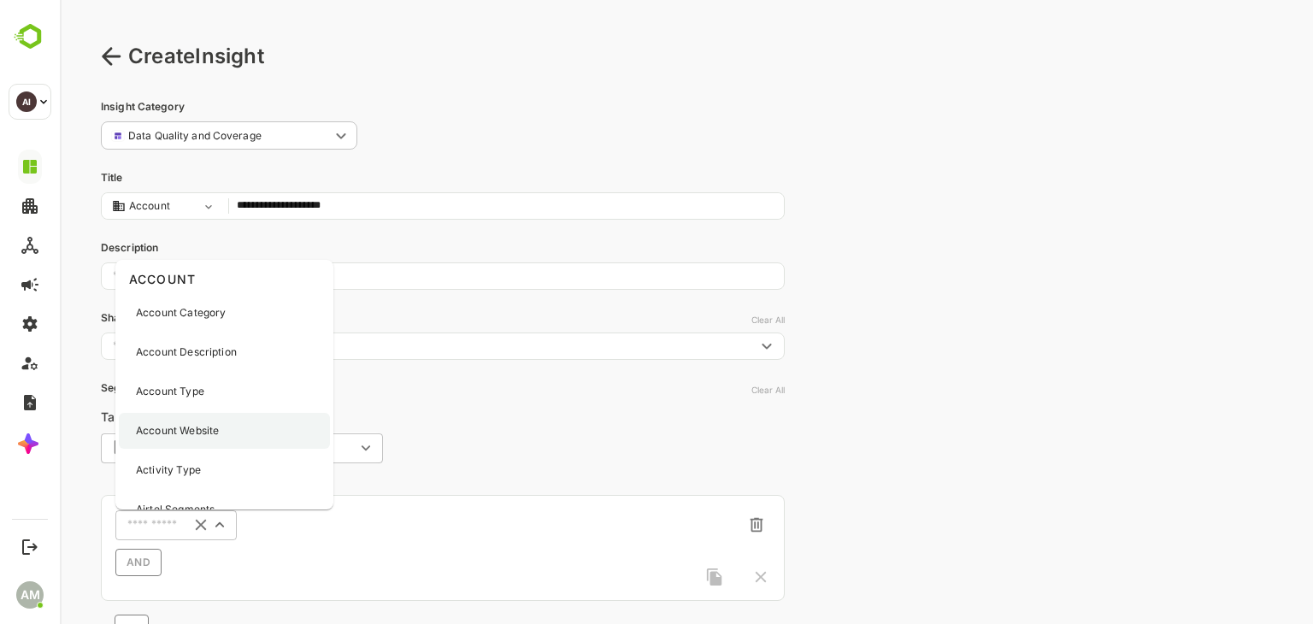
click at [174, 440] on div "Account Website" at bounding box center [224, 431] width 211 height 36
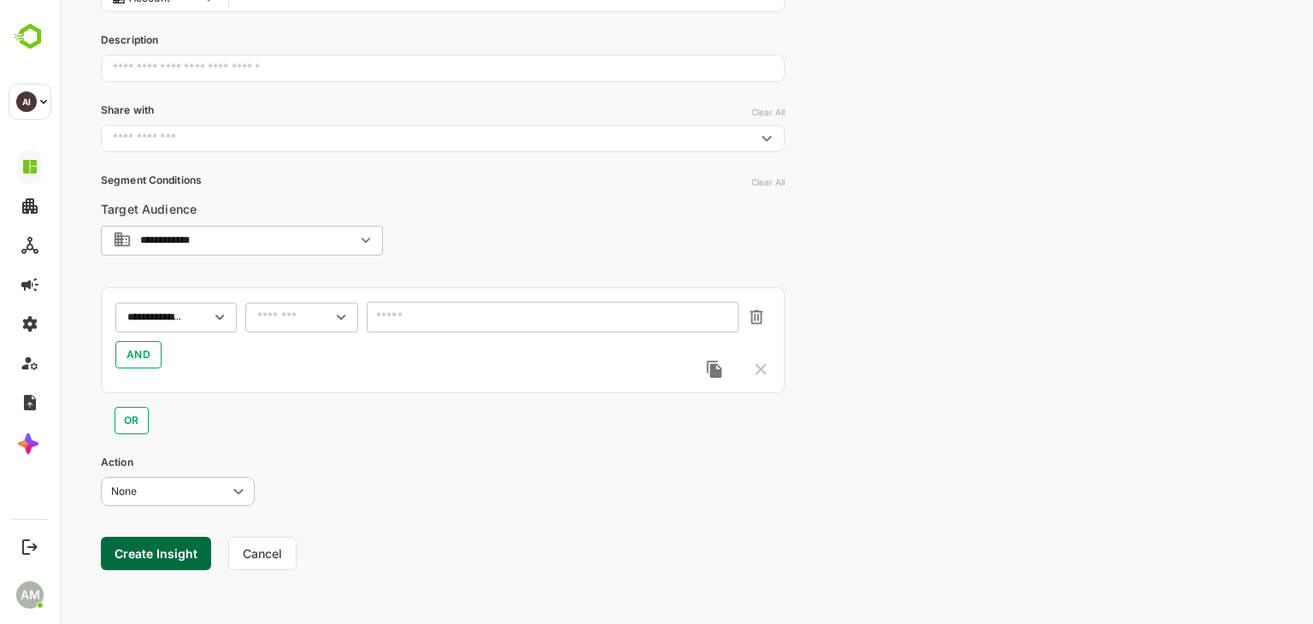
scroll to position [211, 0]
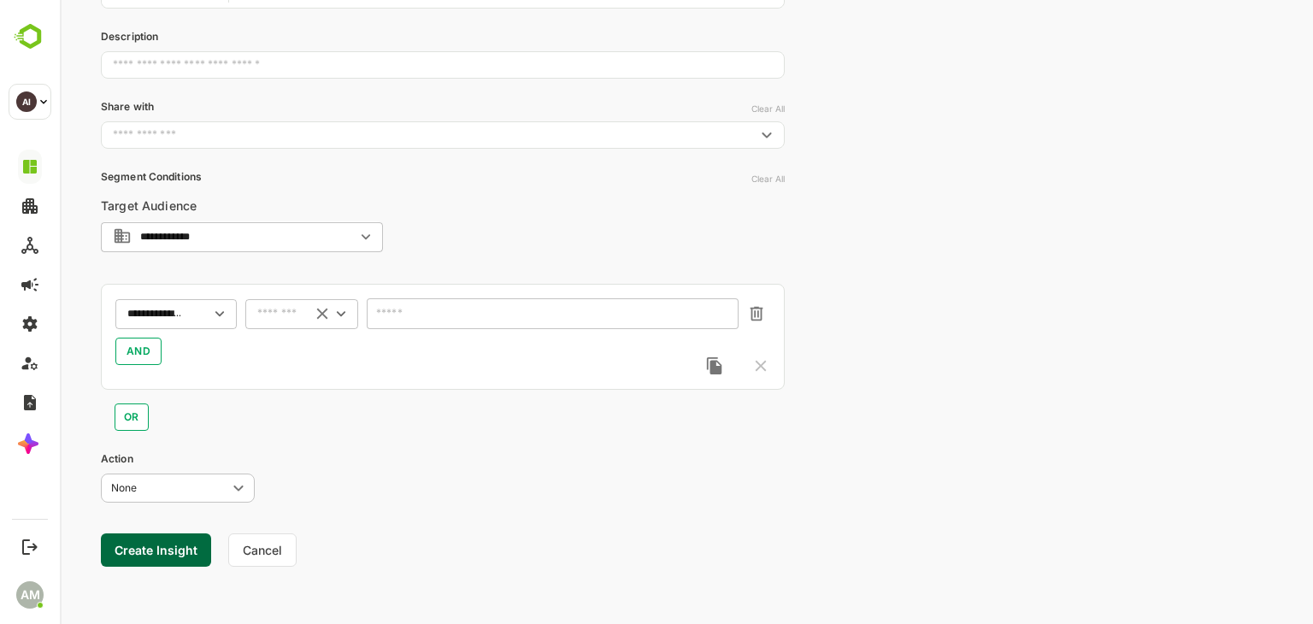
click at [277, 308] on input "text" at bounding box center [279, 314] width 45 height 13
click at [286, 348] on li "includes" at bounding box center [302, 346] width 106 height 26
click at [439, 318] on input "text" at bounding box center [542, 314] width 327 height 13
click at [283, 323] on input "********" at bounding box center [276, 313] width 52 height 21
click at [288, 408] on li "contains" at bounding box center [302, 407] width 106 height 26
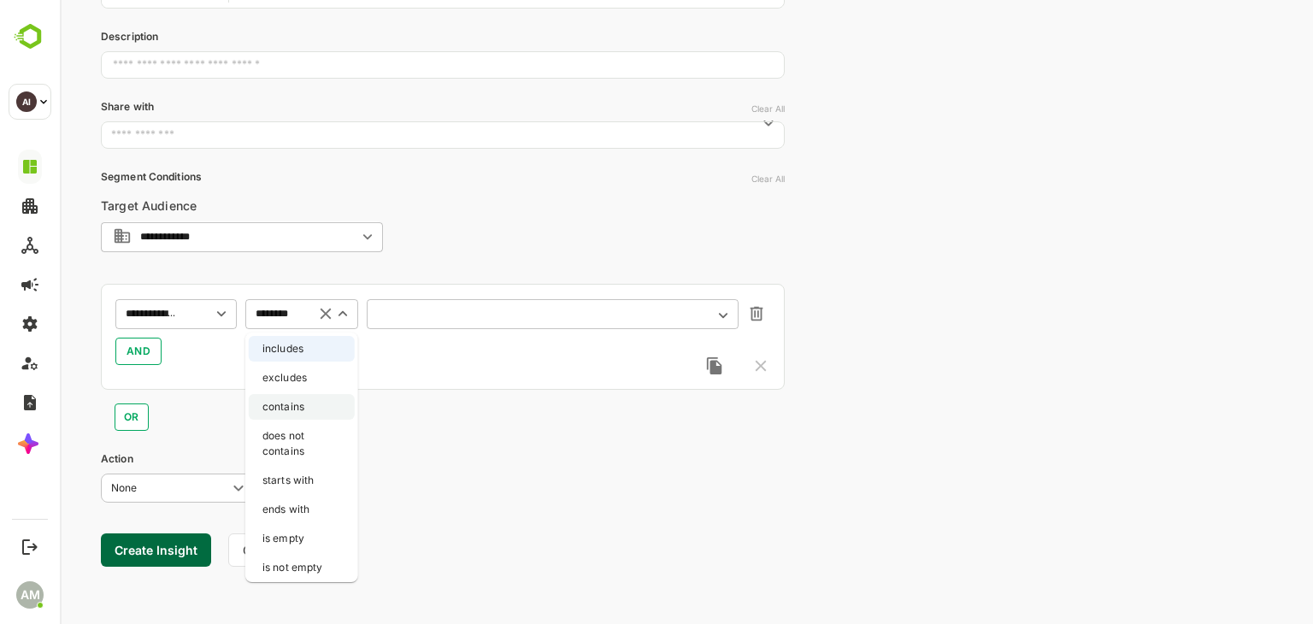
type input "********"
click at [426, 311] on input "text" at bounding box center [553, 313] width 372 height 31
type input "**"
click at [168, 548] on button "Create Insight" at bounding box center [156, 549] width 110 height 33
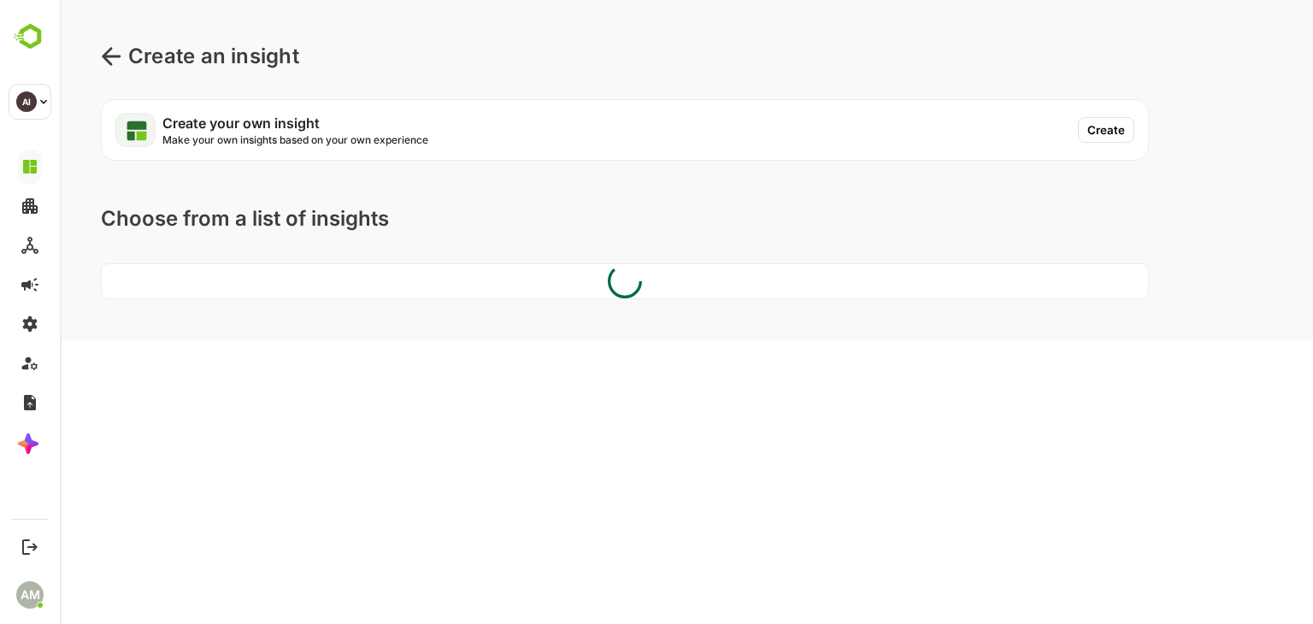
scroll to position [0, 0]
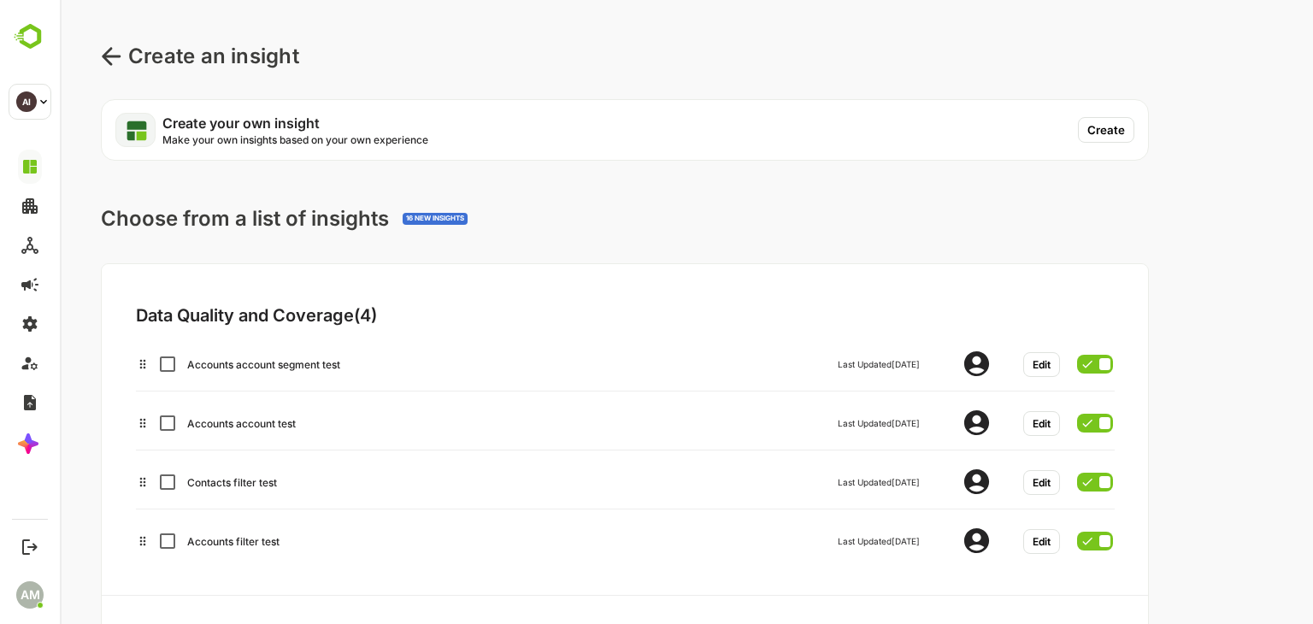
click at [111, 68] on div "Create an insight" at bounding box center [200, 56] width 198 height 31
click at [117, 51] on icon at bounding box center [111, 56] width 21 height 21
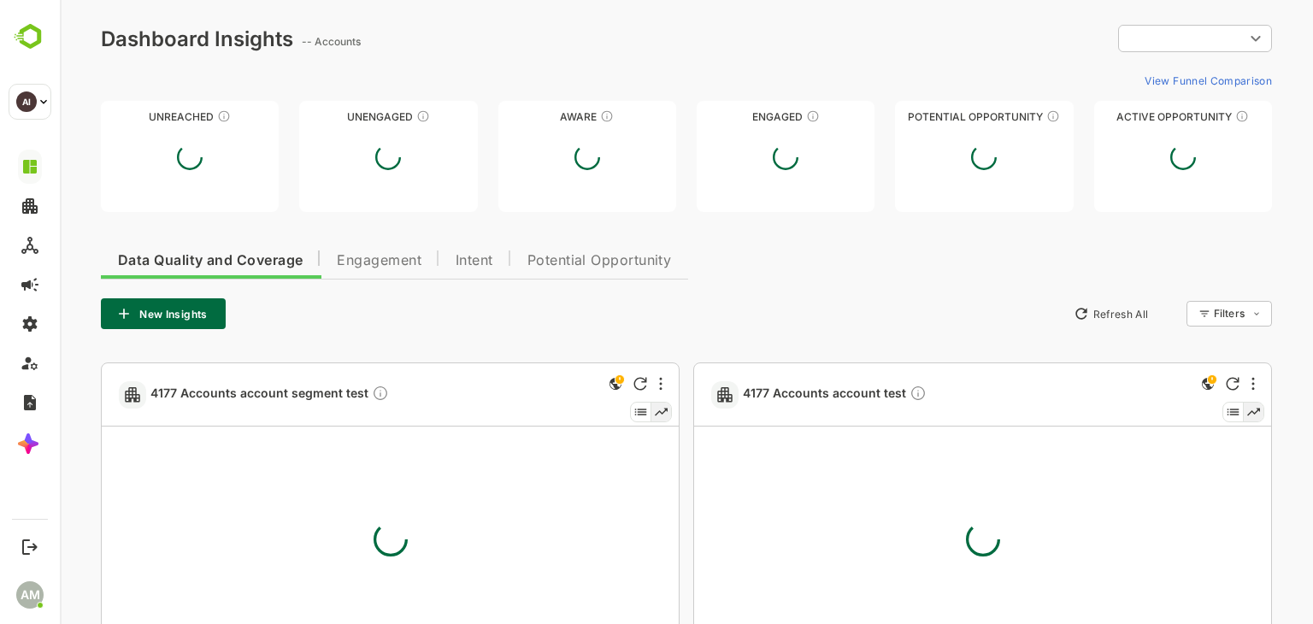
type input "**********"
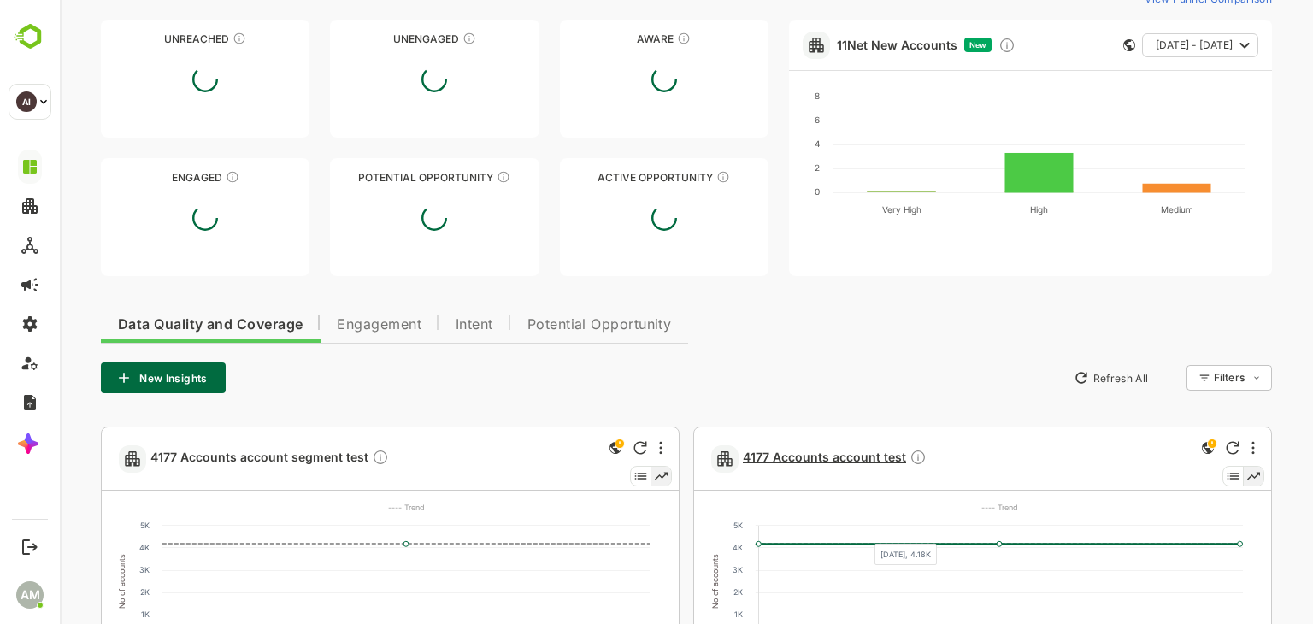
scroll to position [256, 0]
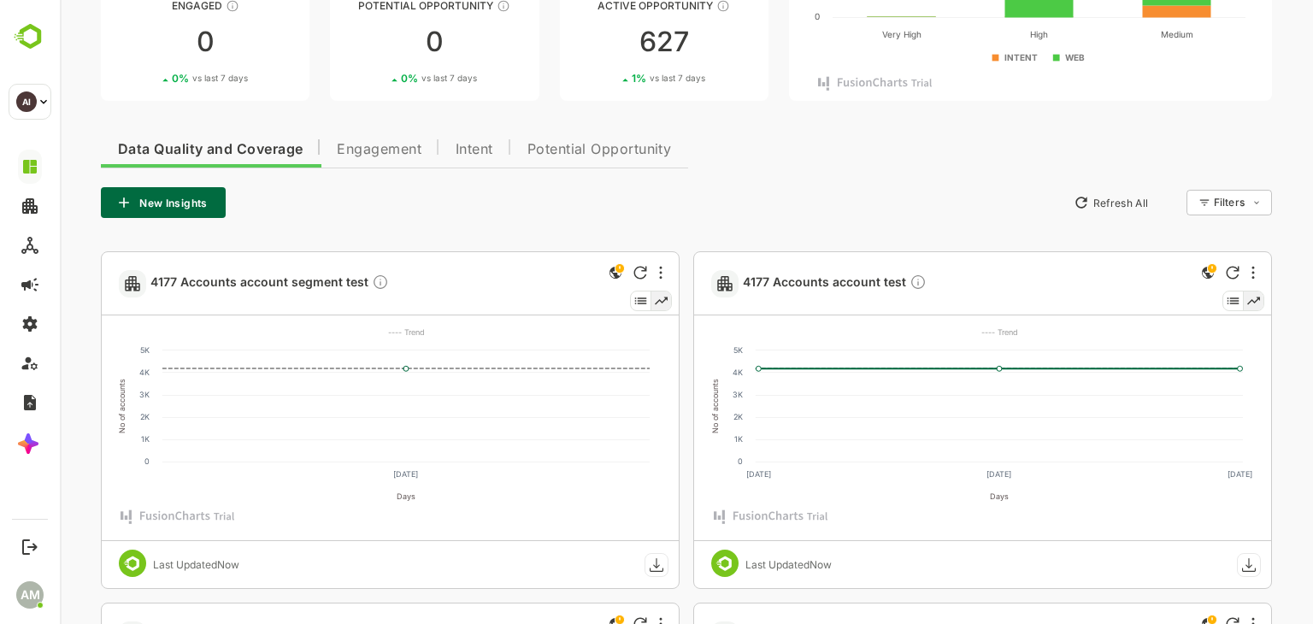
click at [165, 211] on button "New Insights" at bounding box center [163, 202] width 125 height 31
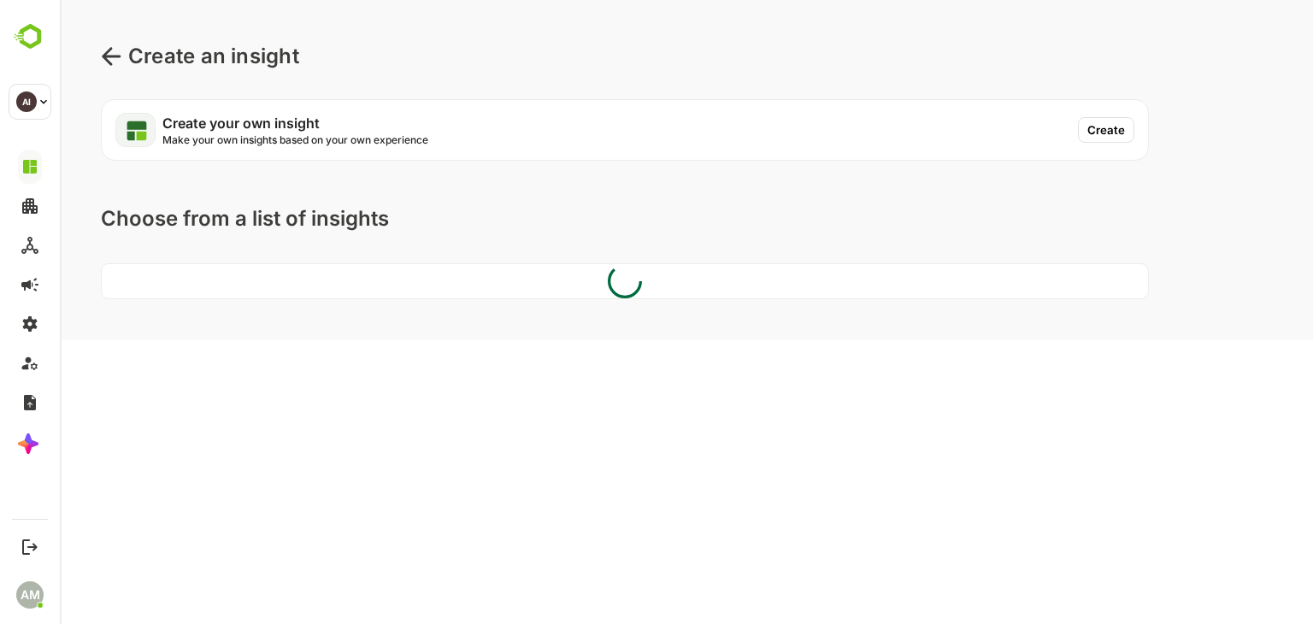
scroll to position [0, 0]
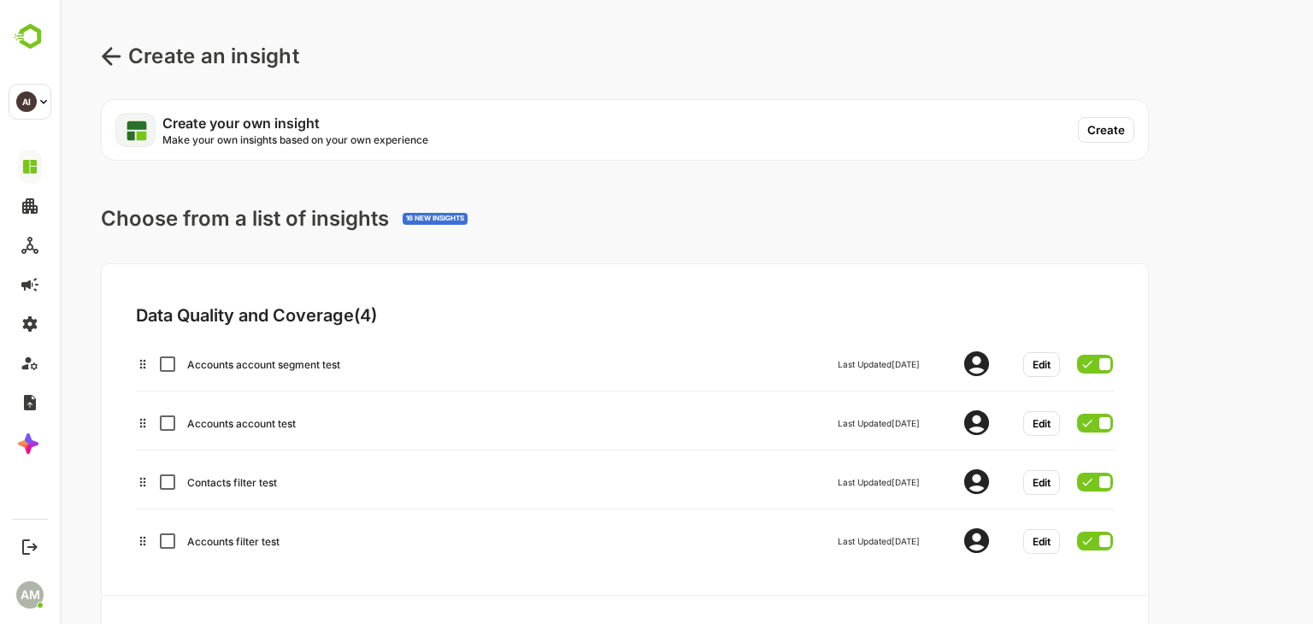
click at [1091, 134] on button "Create" at bounding box center [1106, 130] width 56 height 26
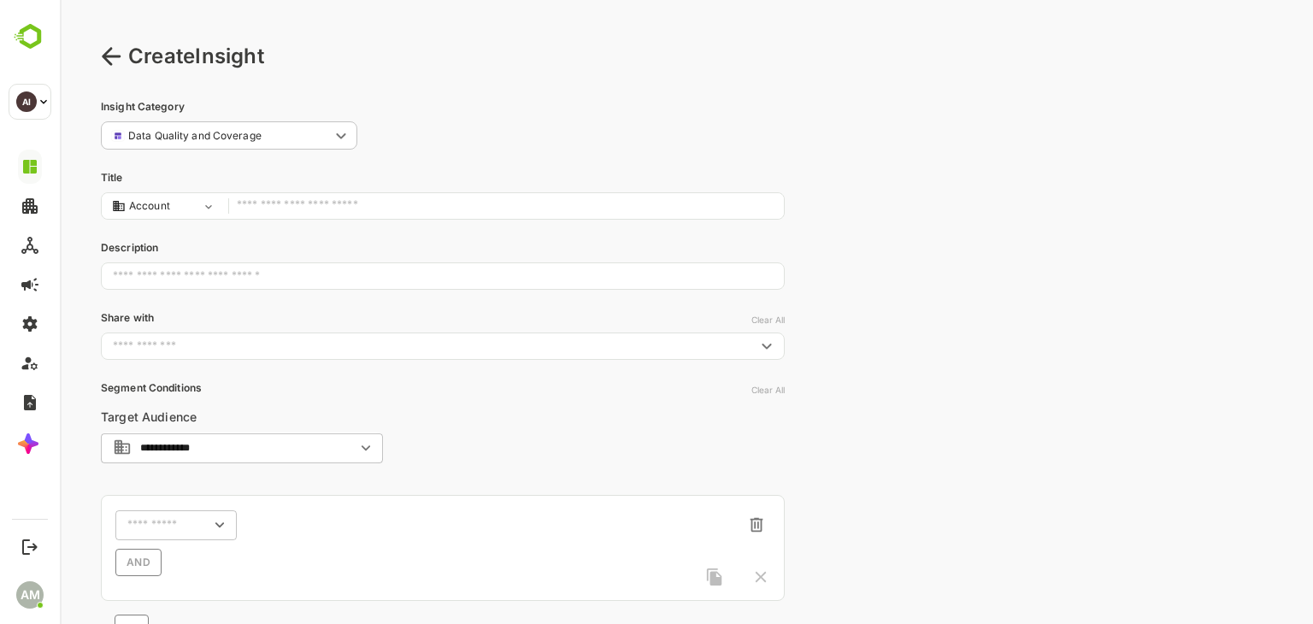
click at [308, 204] on input "text" at bounding box center [506, 206] width 539 height 23
type input "*********"
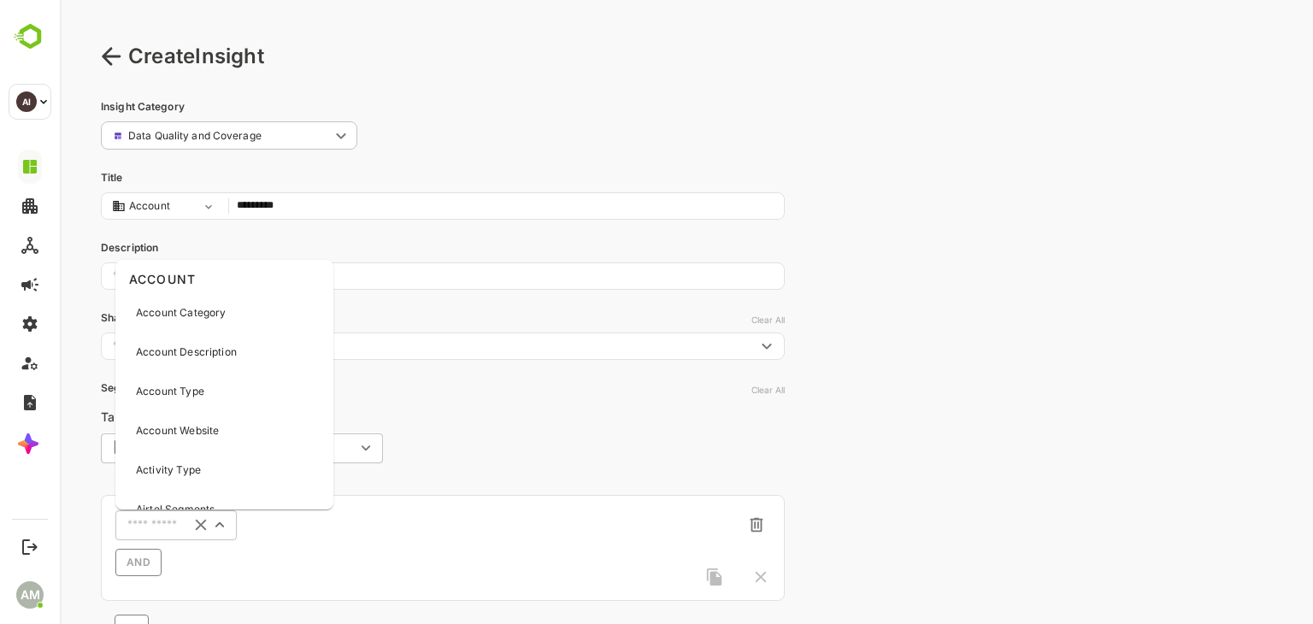
click at [137, 527] on input "text" at bounding box center [154, 525] width 54 height 13
type input "****"
click at [217, 376] on p "Opportunity Name (Account)" at bounding box center [207, 383] width 142 height 15
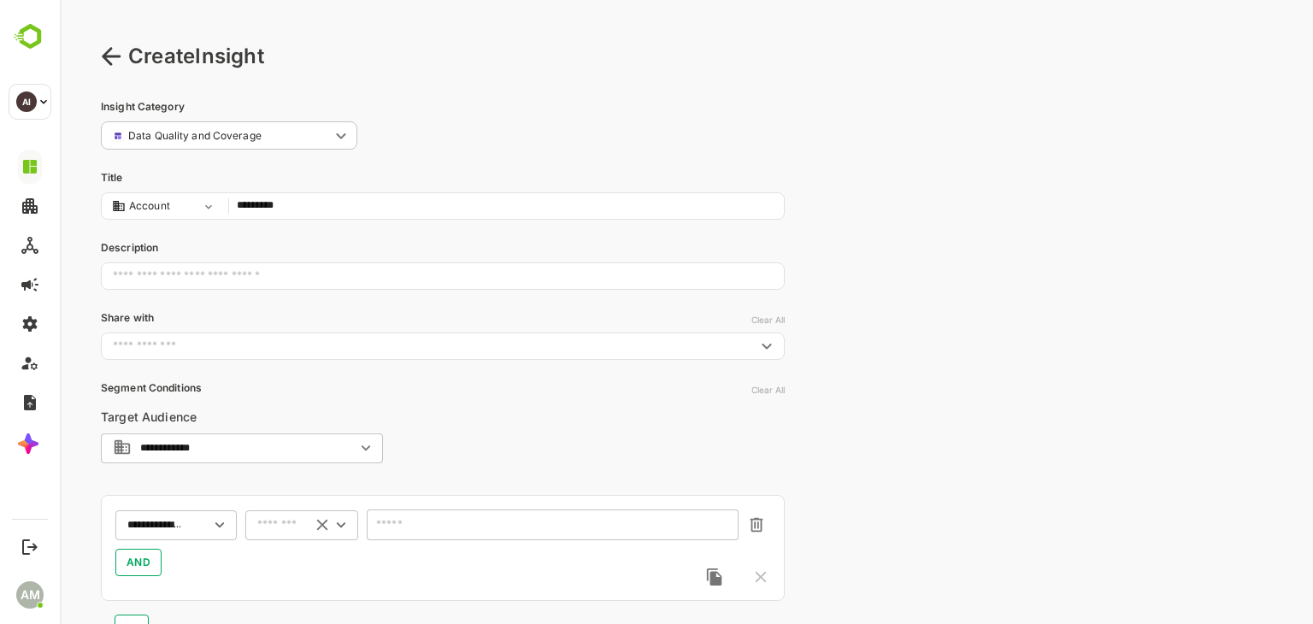
click at [298, 519] on input "text" at bounding box center [279, 525] width 45 height 13
click at [299, 406] on li "includes" at bounding box center [302, 406] width 106 height 26
type input "********"
click at [434, 526] on input "text" at bounding box center [542, 525] width 327 height 13
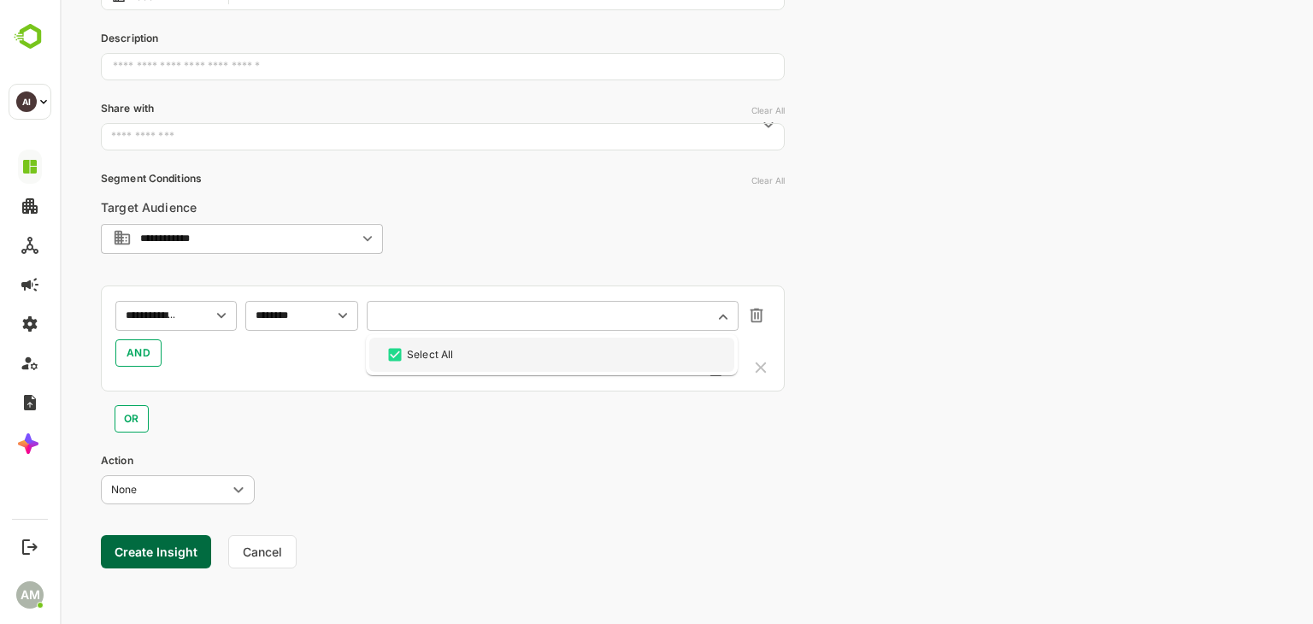
scroll to position [211, 0]
click at [185, 315] on div "**********" at bounding box center [175, 313] width 121 height 31
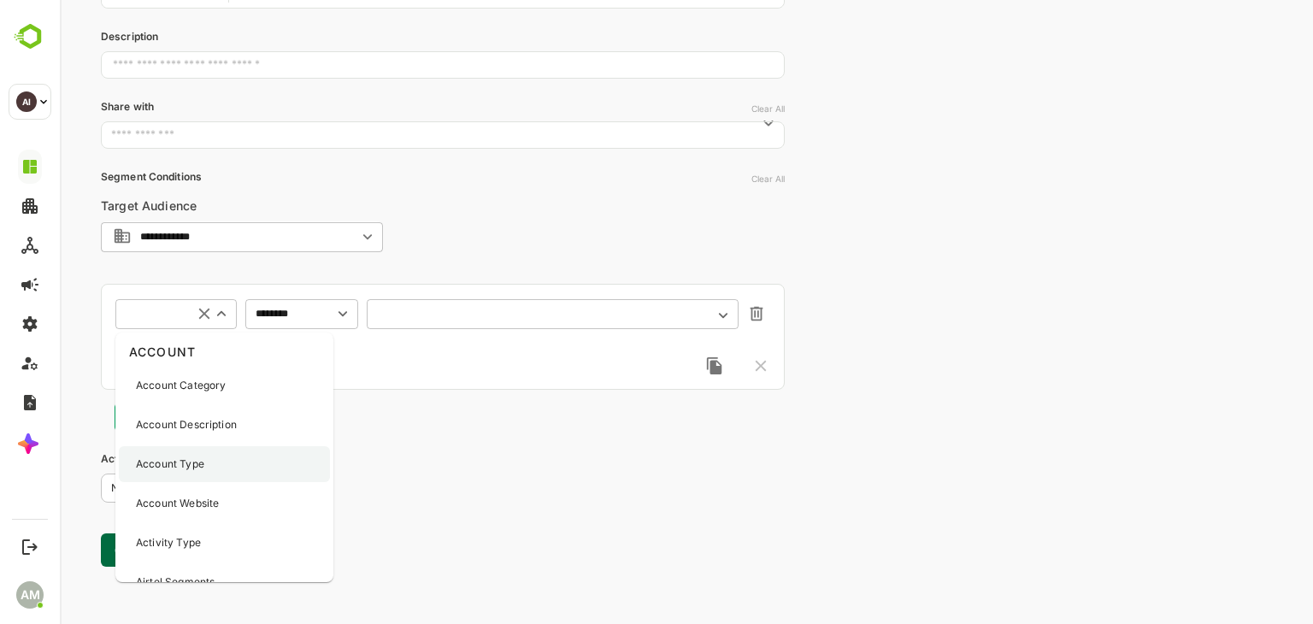
click at [212, 466] on div "Account Type" at bounding box center [224, 464] width 211 height 36
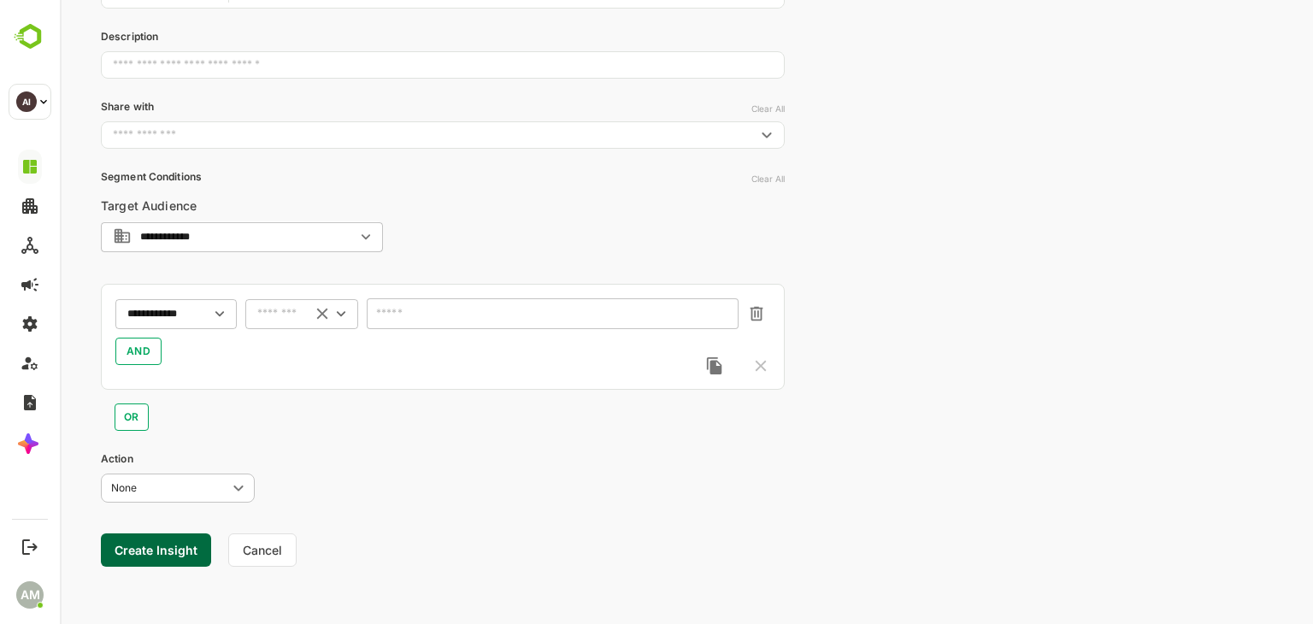
click at [298, 311] on input "text" at bounding box center [279, 314] width 45 height 13
click at [301, 342] on li "includes" at bounding box center [302, 346] width 106 height 26
type input "********"
click at [534, 299] on div "​" at bounding box center [553, 313] width 372 height 31
click at [729, 314] on icon "Open" at bounding box center [723, 315] width 19 height 19
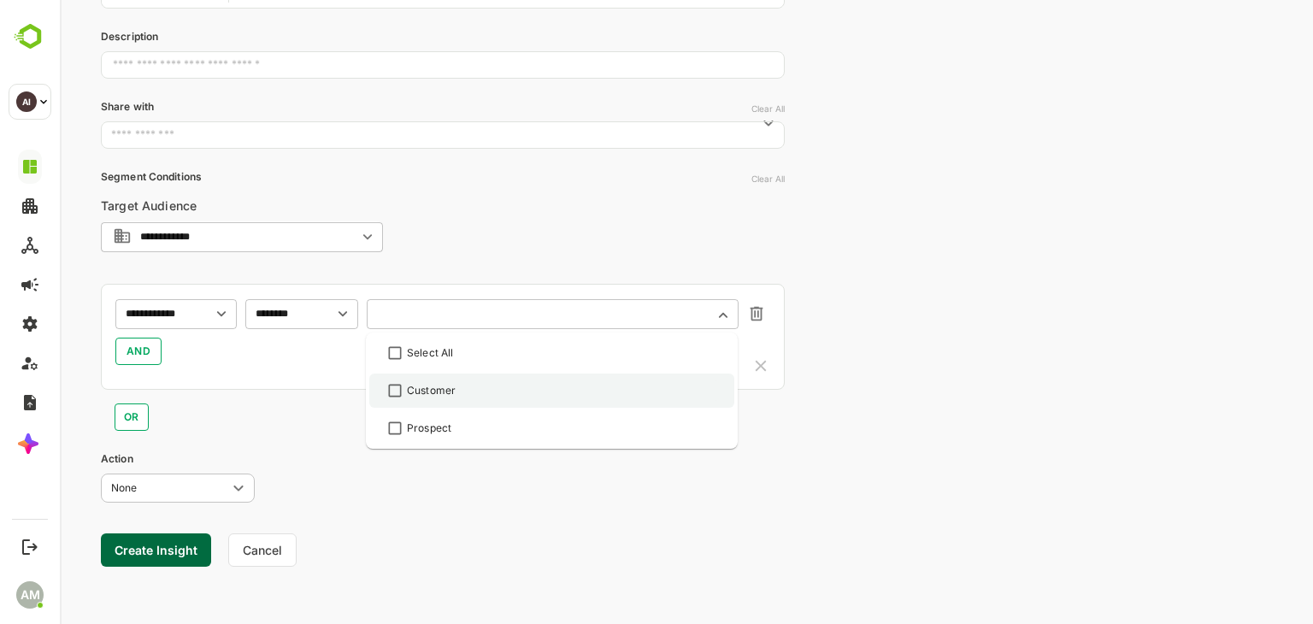
click at [462, 398] on div "Customer" at bounding box center [552, 390] width 334 height 21
click at [442, 500] on div "Action None **** ​" at bounding box center [443, 476] width 684 height 50
click at [141, 550] on button "Create Insight" at bounding box center [156, 549] width 110 height 33
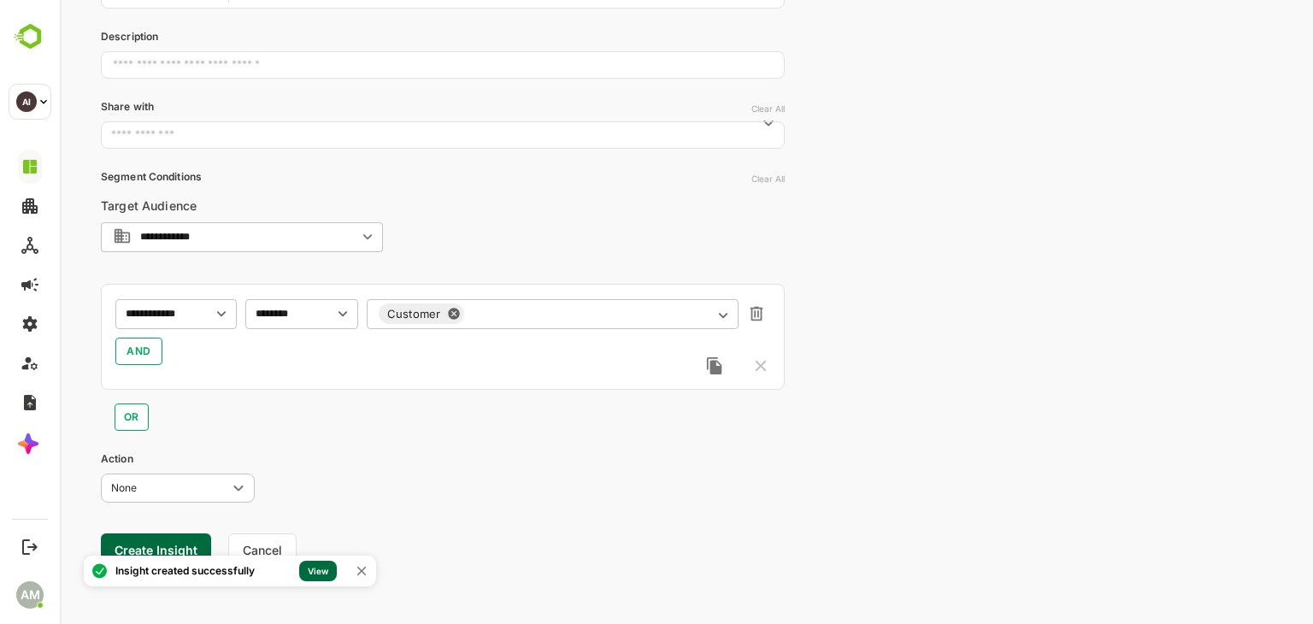
click at [327, 565] on link "View" at bounding box center [318, 571] width 38 height 21
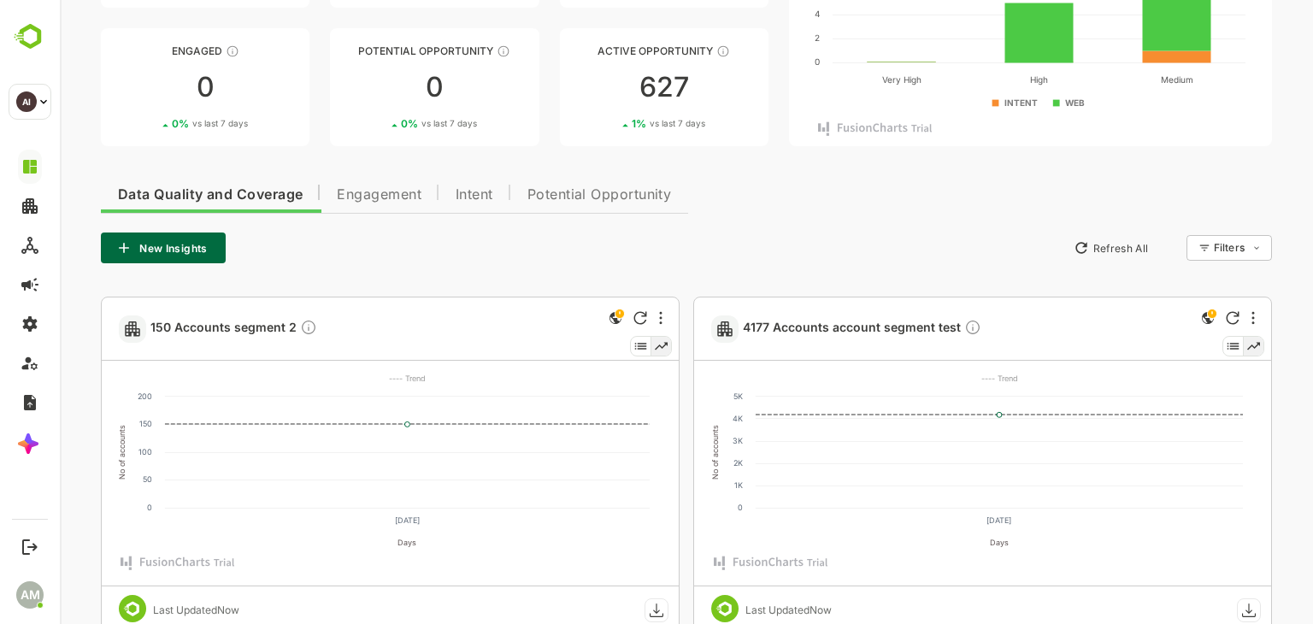
scroll to position [0, 0]
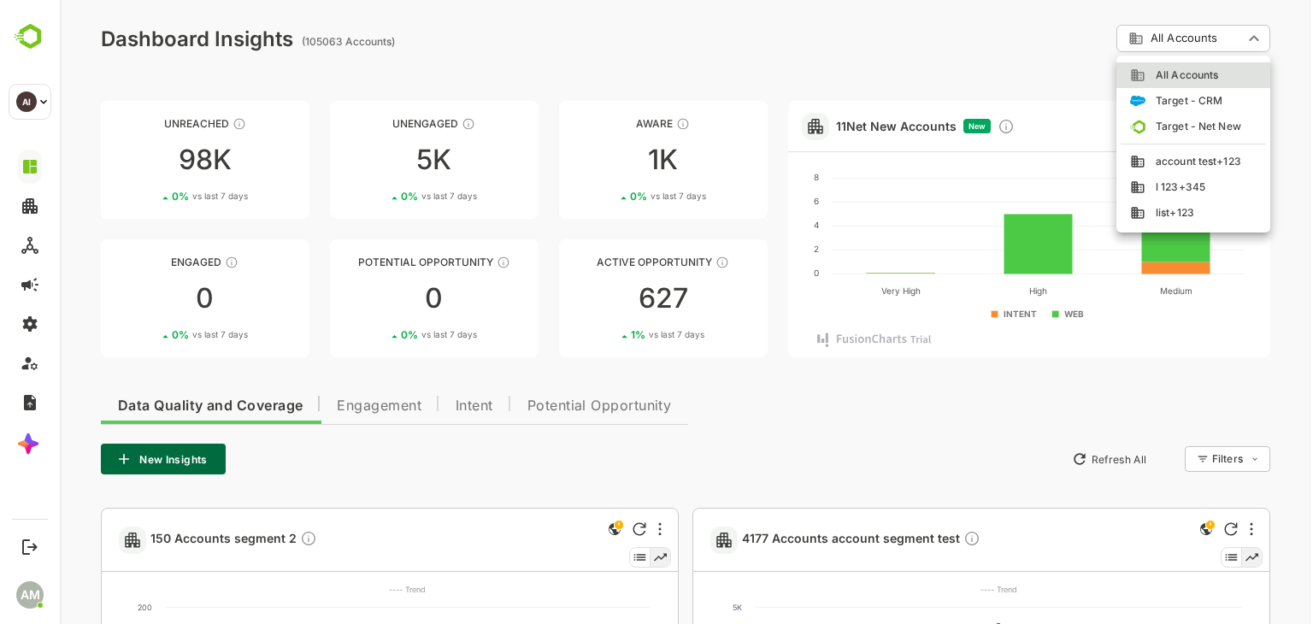
click at [1187, 215] on span "list+123" at bounding box center [1169, 212] width 49 height 15
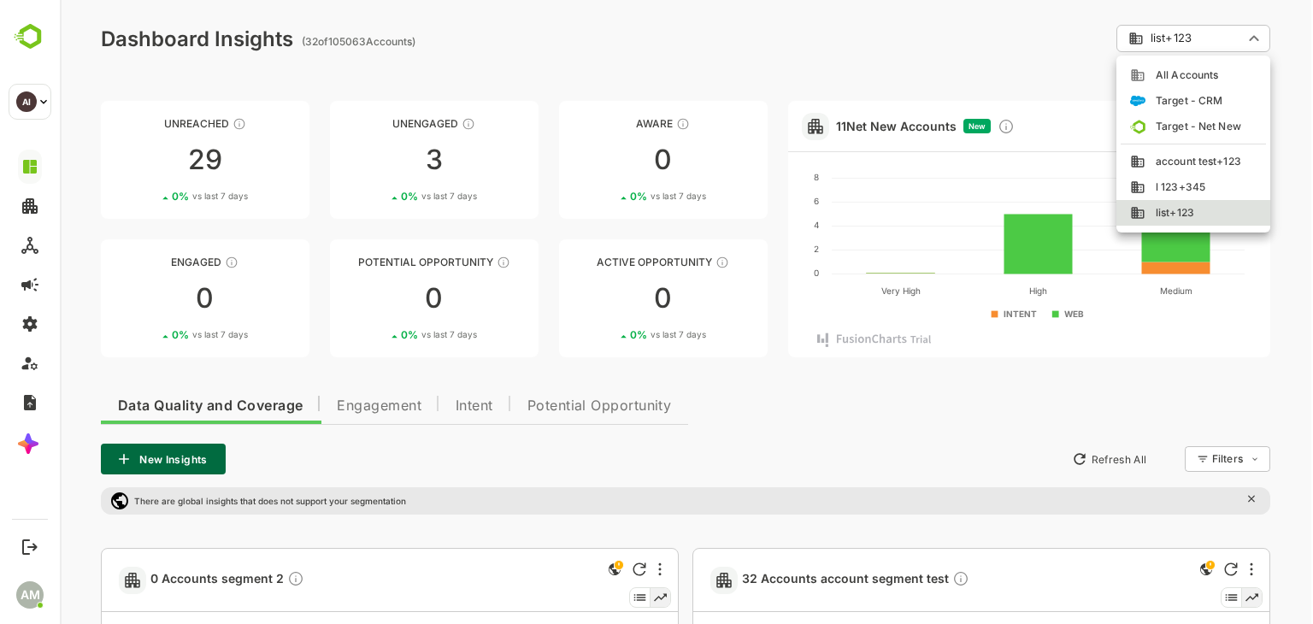
click at [1174, 183] on span "l 123+345" at bounding box center [1175, 187] width 60 height 15
click at [1188, 162] on span "account test+123" at bounding box center [1193, 161] width 96 height 15
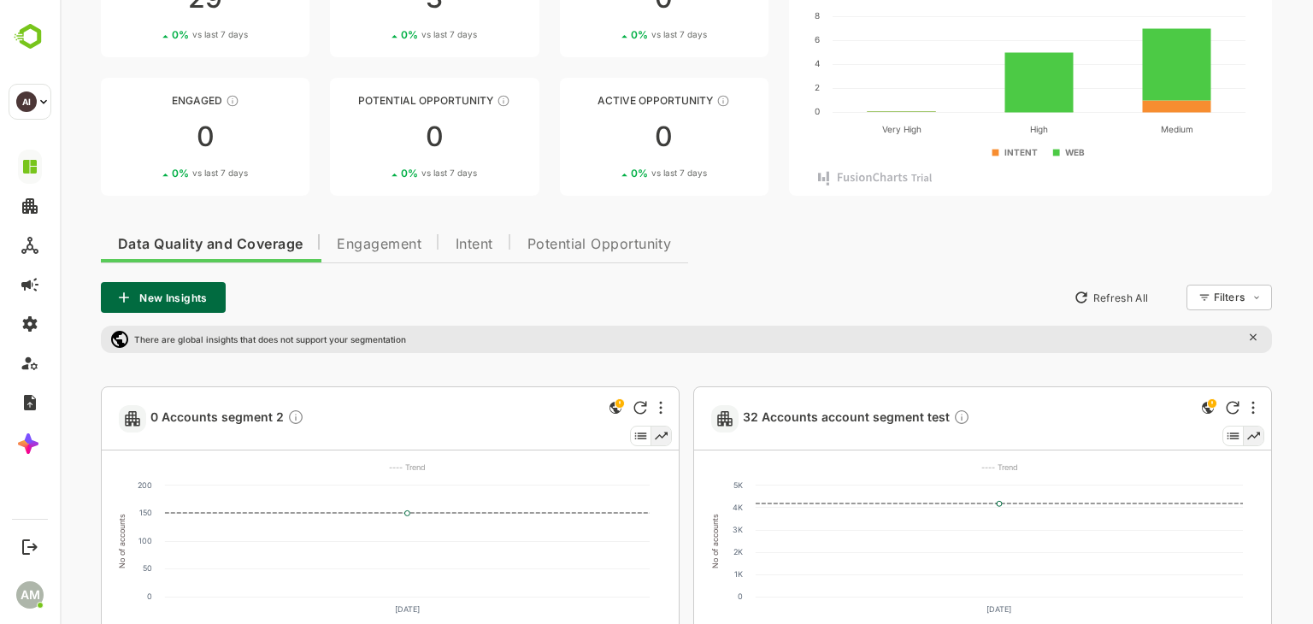
scroll to position [342, 0]
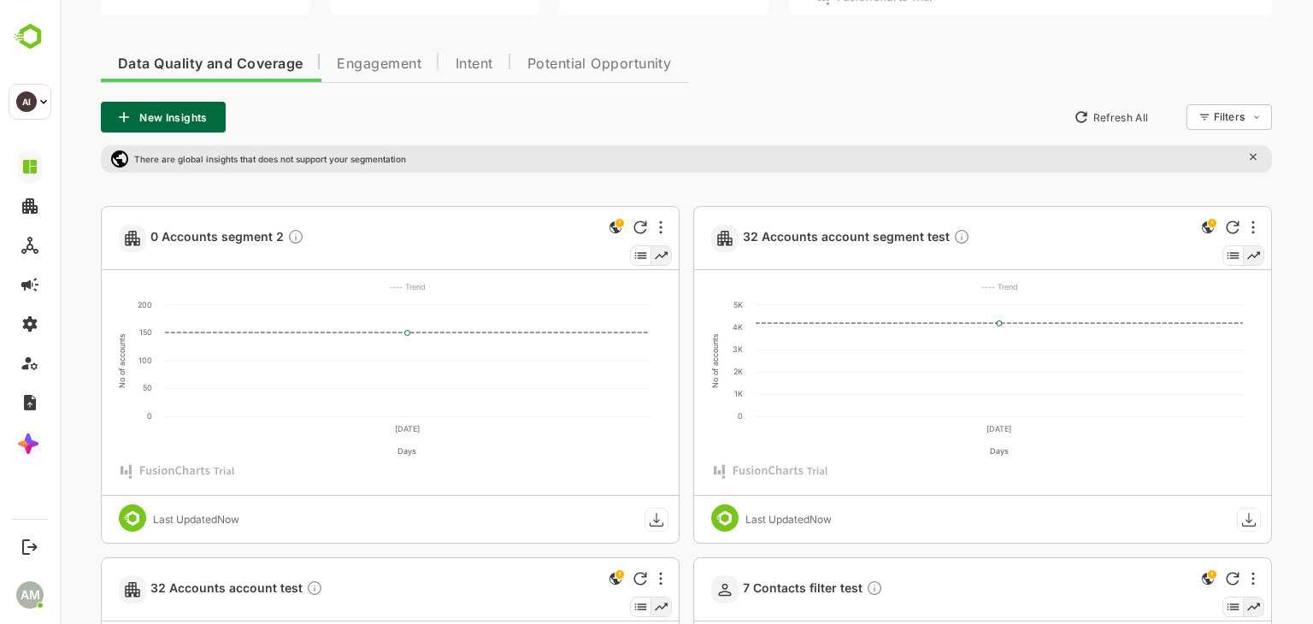
click at [657, 522] on rect at bounding box center [656, 519] width 23 height 23
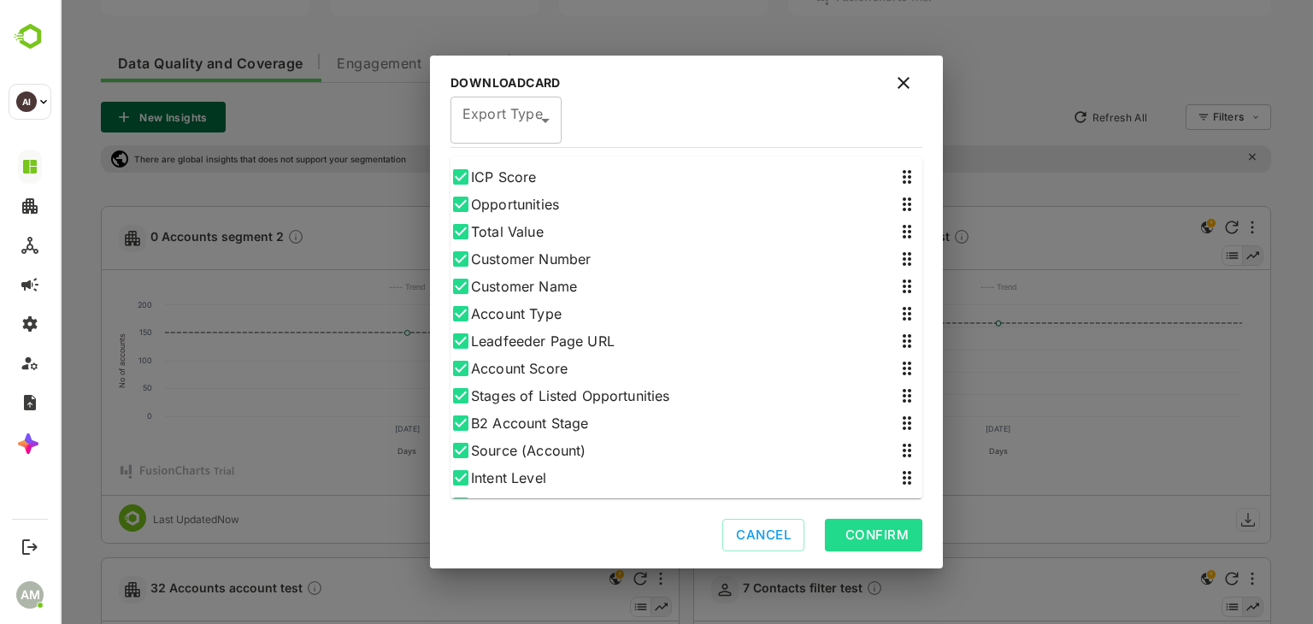
click at [850, 528] on button "Confirm" at bounding box center [873, 535] width 97 height 32
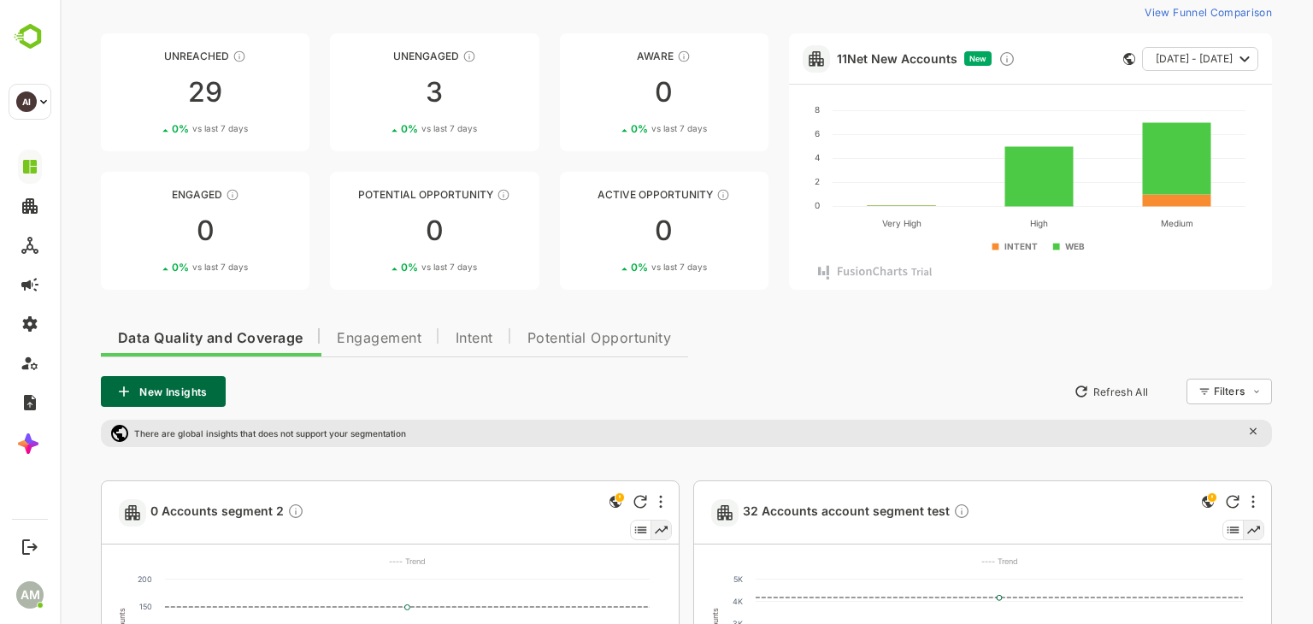
scroll to position [0, 0]
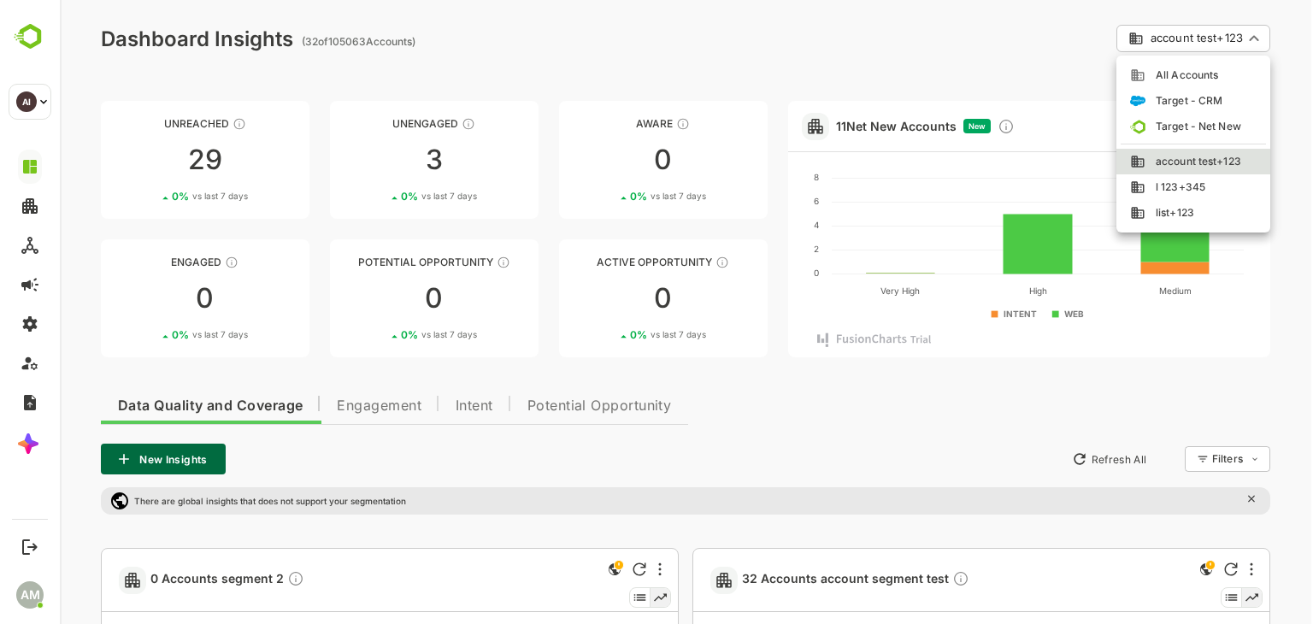
click at [1180, 72] on span "All Accounts" at bounding box center [1181, 75] width 73 height 15
type input "**********"
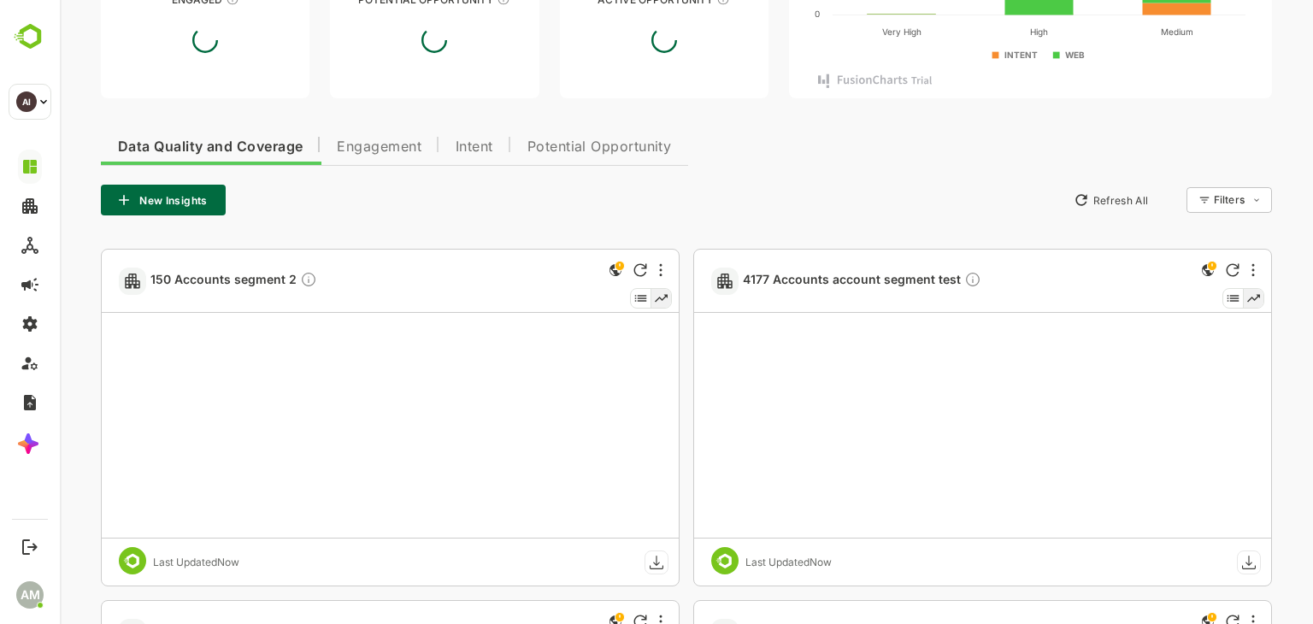
scroll to position [342, 0]
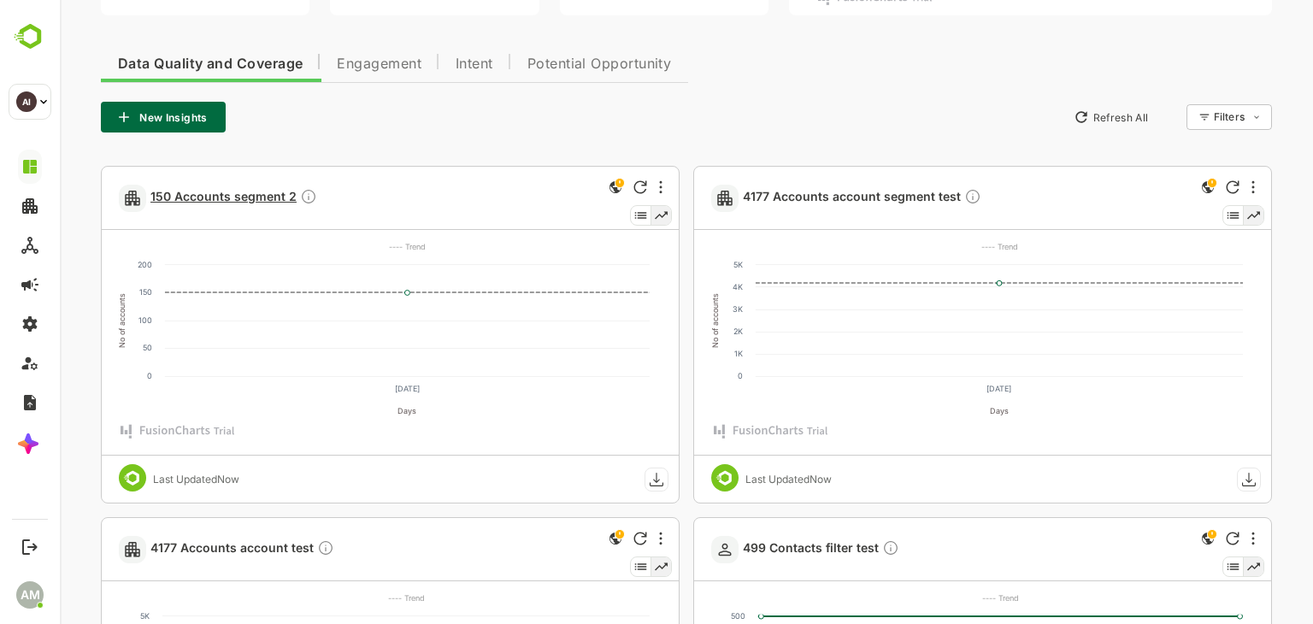
click at [201, 199] on span "150 Accounts segment 2" at bounding box center [233, 198] width 167 height 20
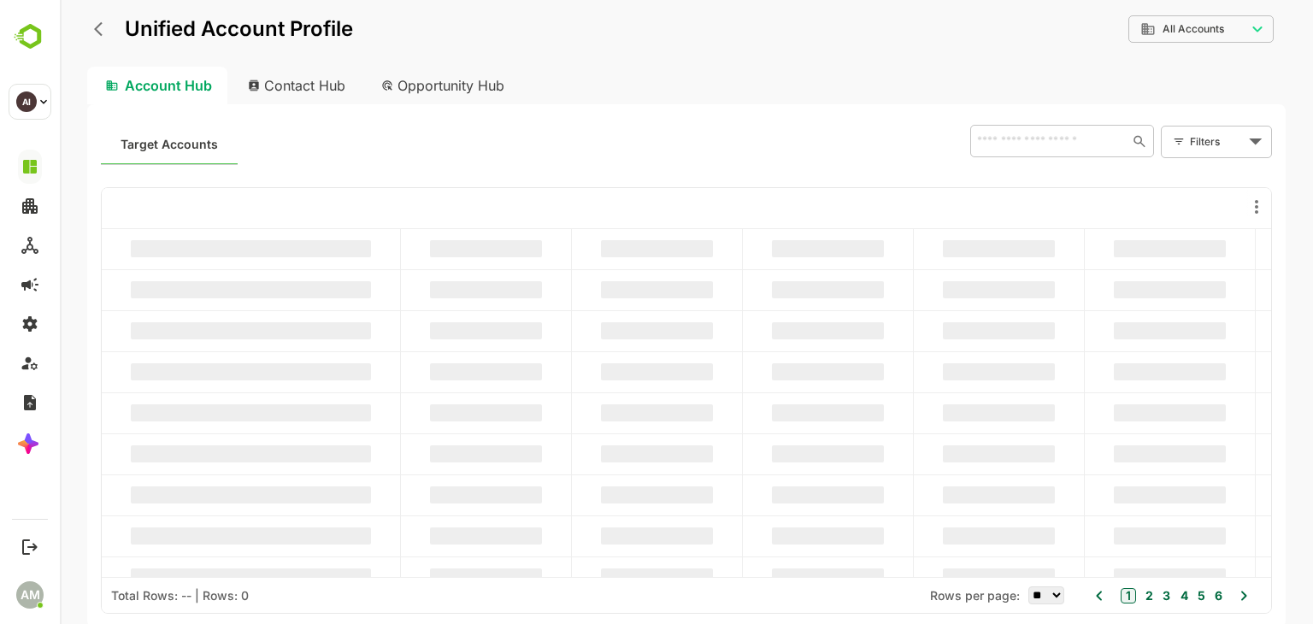
scroll to position [0, 0]
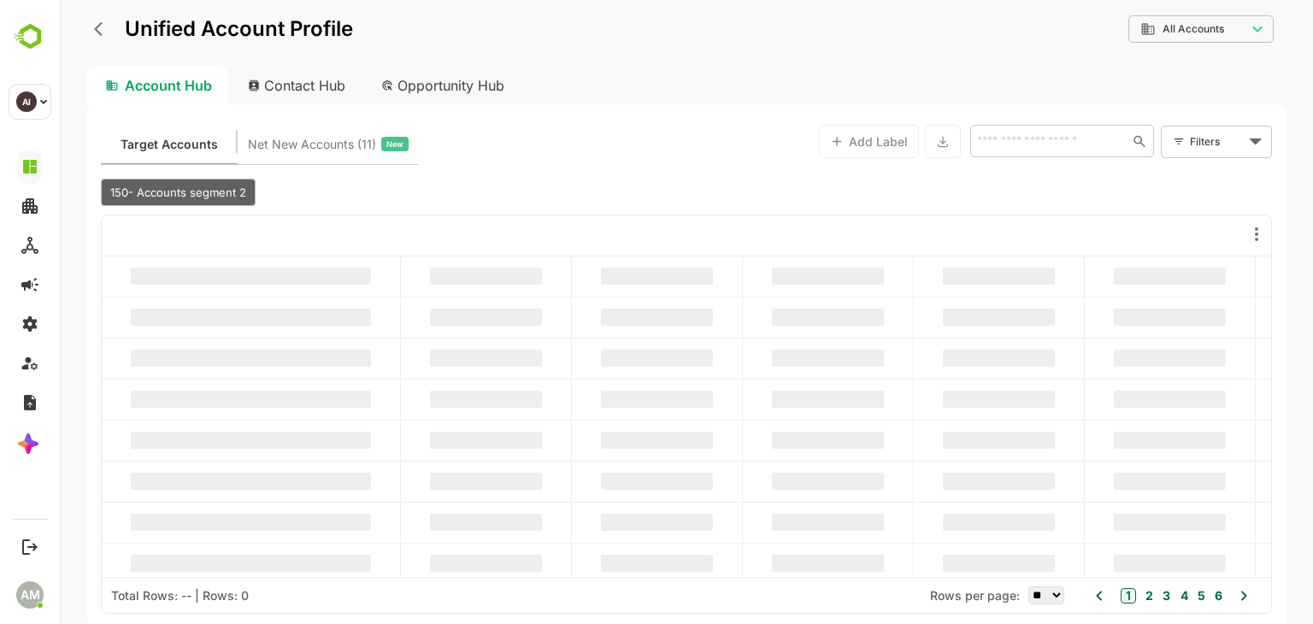
click at [100, 32] on icon "back" at bounding box center [102, 29] width 17 height 17
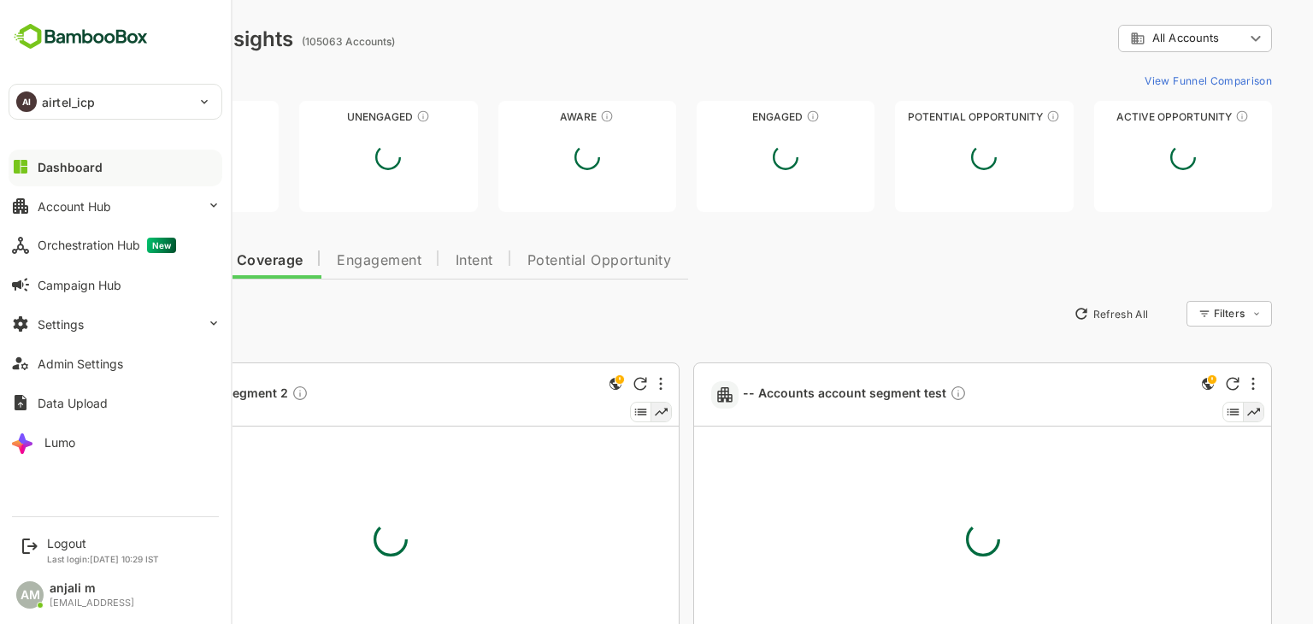
click at [85, 173] on div "Dashboard" at bounding box center [70, 167] width 65 height 15
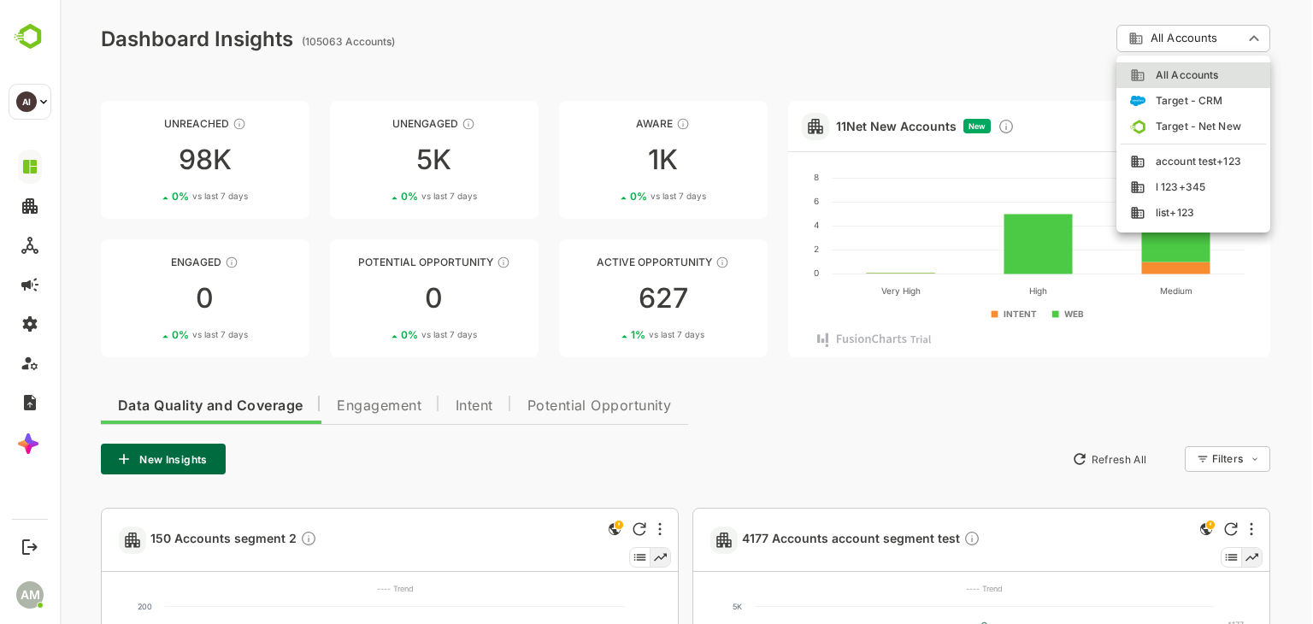
click at [1201, 162] on span "account test+123" at bounding box center [1193, 161] width 96 height 15
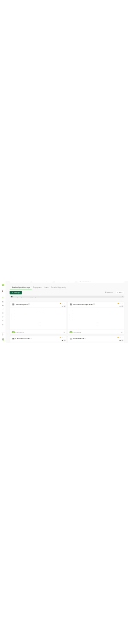
scroll to position [342, 0]
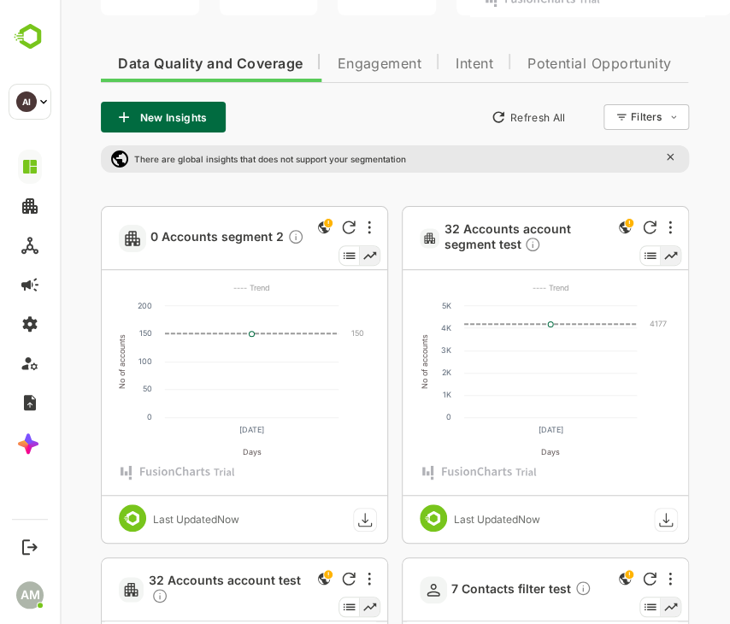
click at [670, 519] on rect at bounding box center [666, 519] width 23 height 23
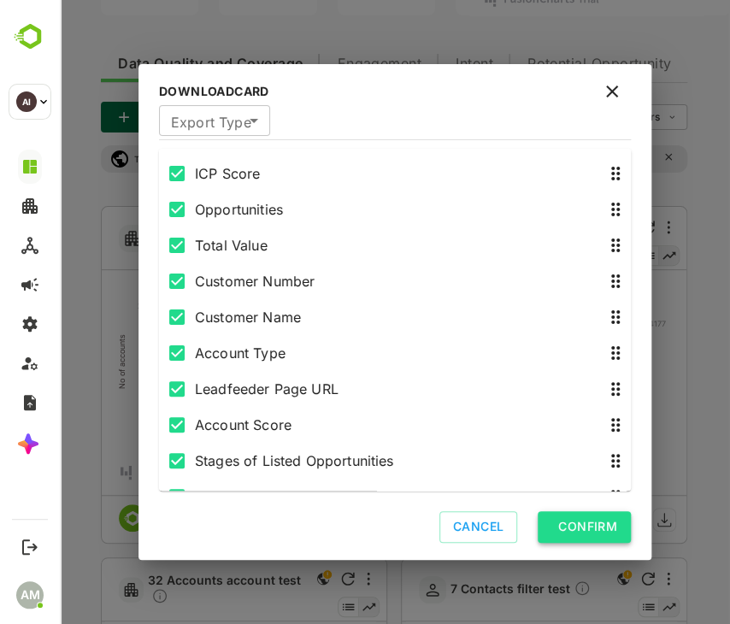
click at [588, 534] on button "Confirm" at bounding box center [584, 527] width 93 height 32
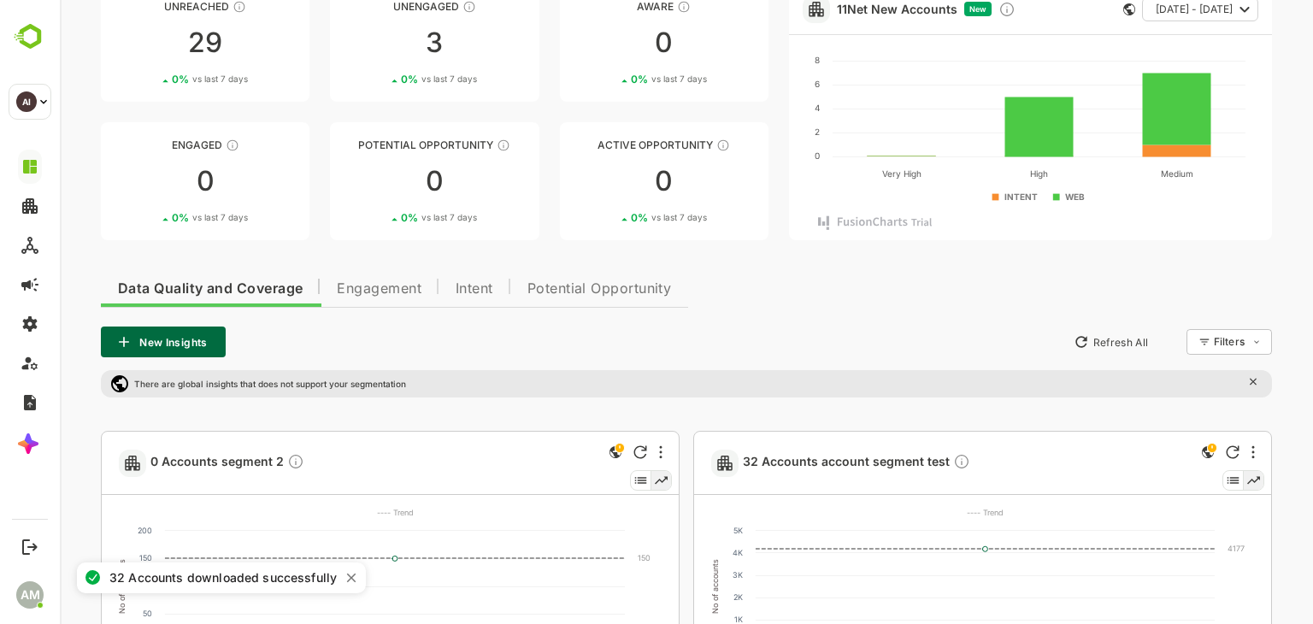
scroll to position [0, 0]
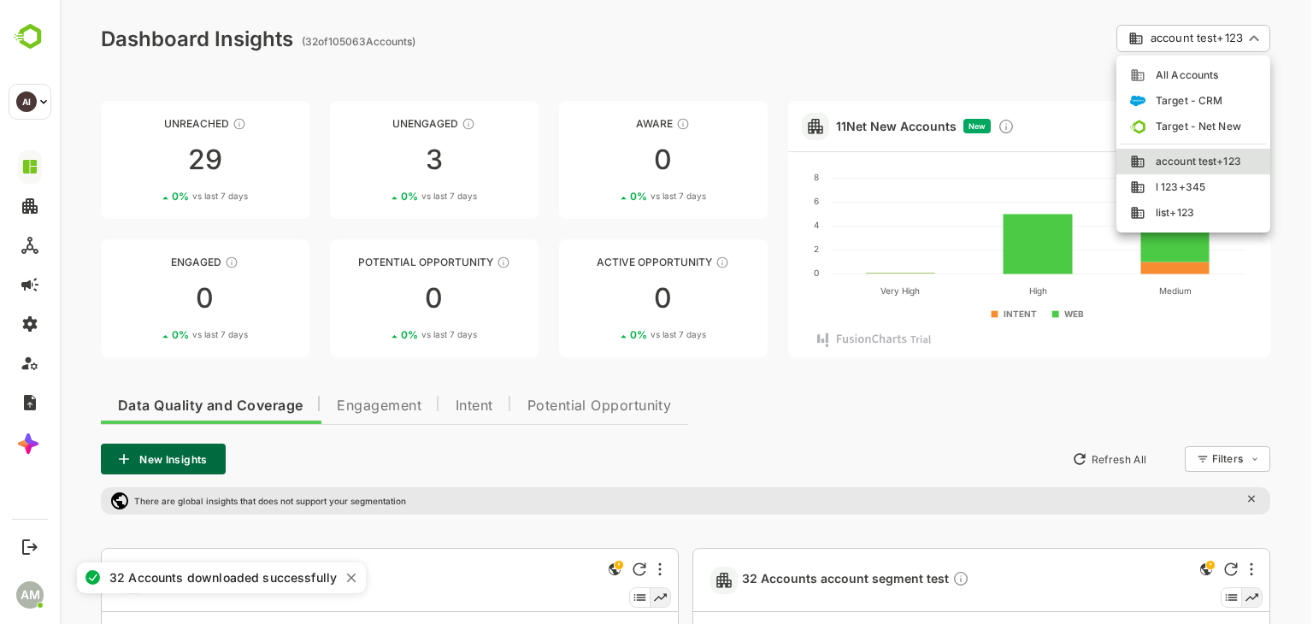
click at [1173, 73] on span "All Accounts" at bounding box center [1181, 75] width 73 height 15
type input "**********"
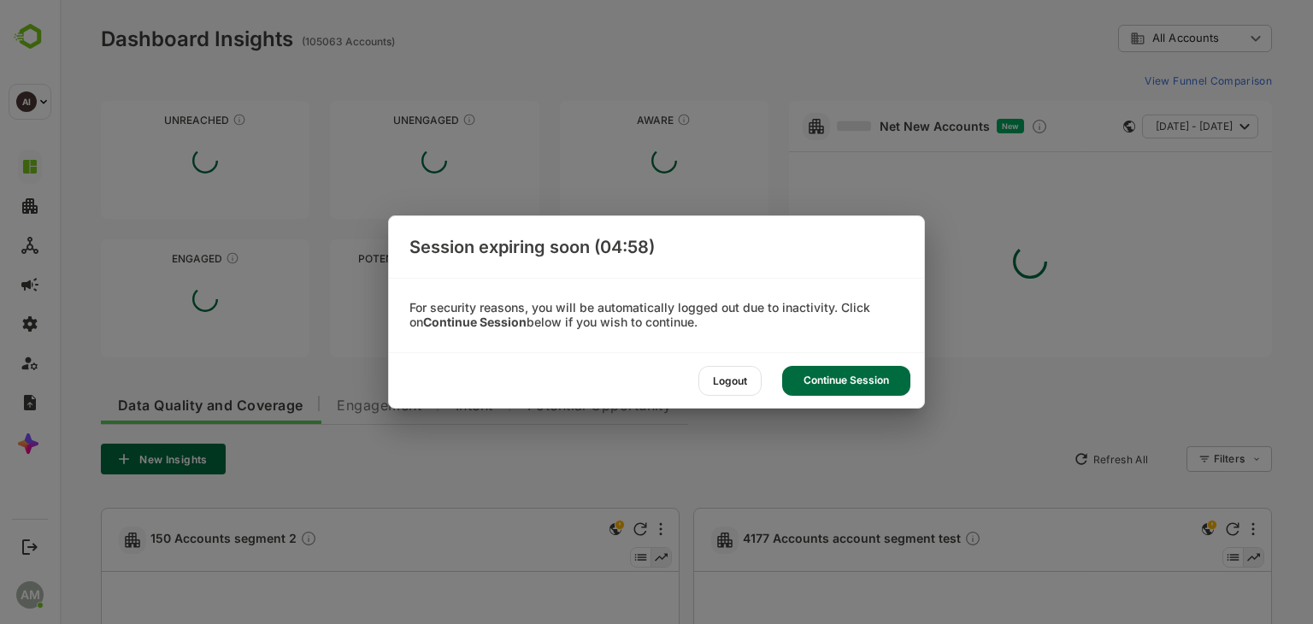
click at [842, 377] on div "Continue Session" at bounding box center [846, 381] width 128 height 30
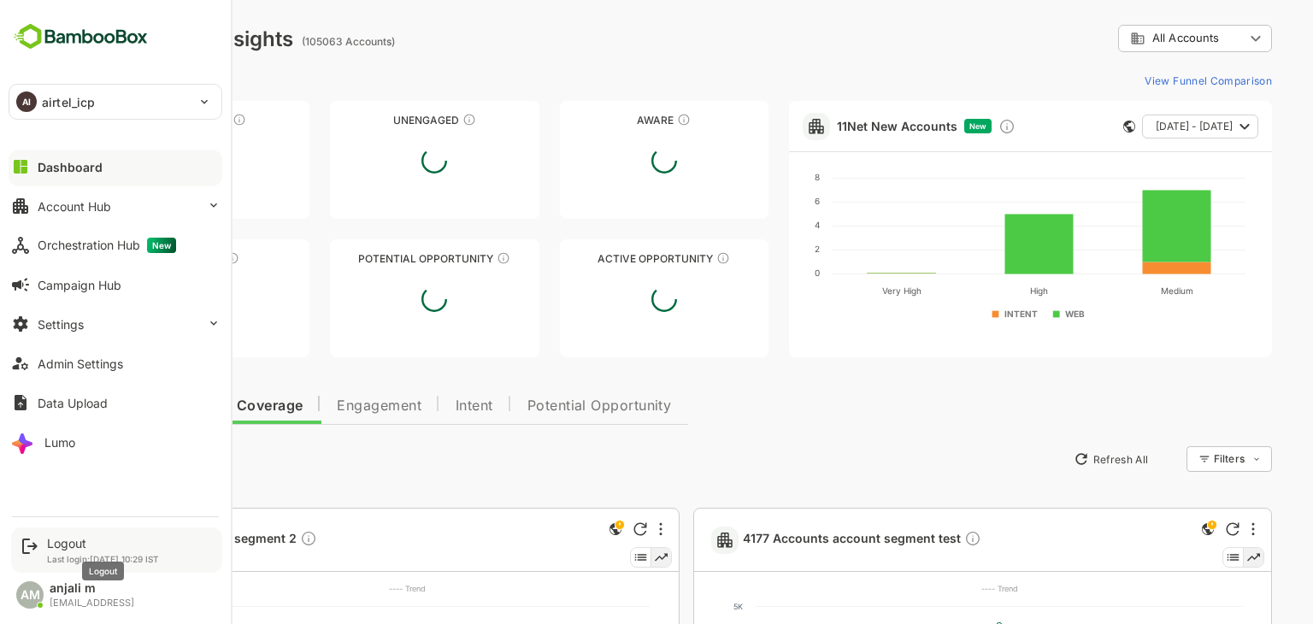
click at [79, 545] on div "Logout" at bounding box center [103, 543] width 112 height 15
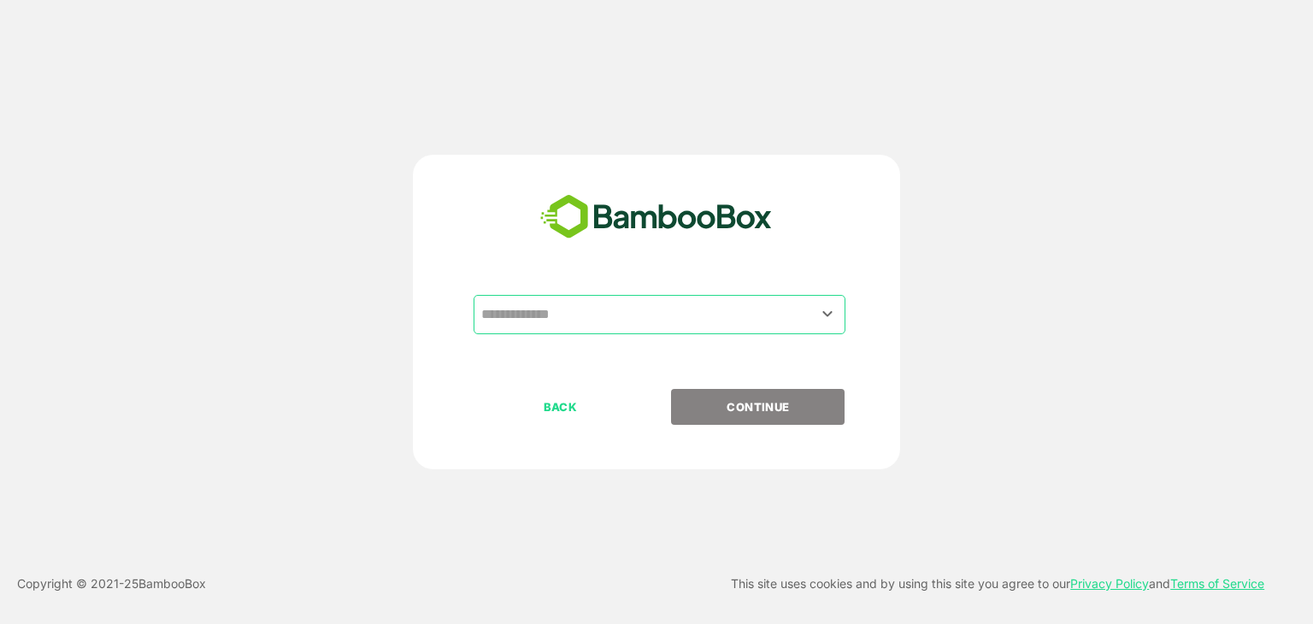
click at [598, 316] on input "text" at bounding box center [659, 314] width 365 height 32
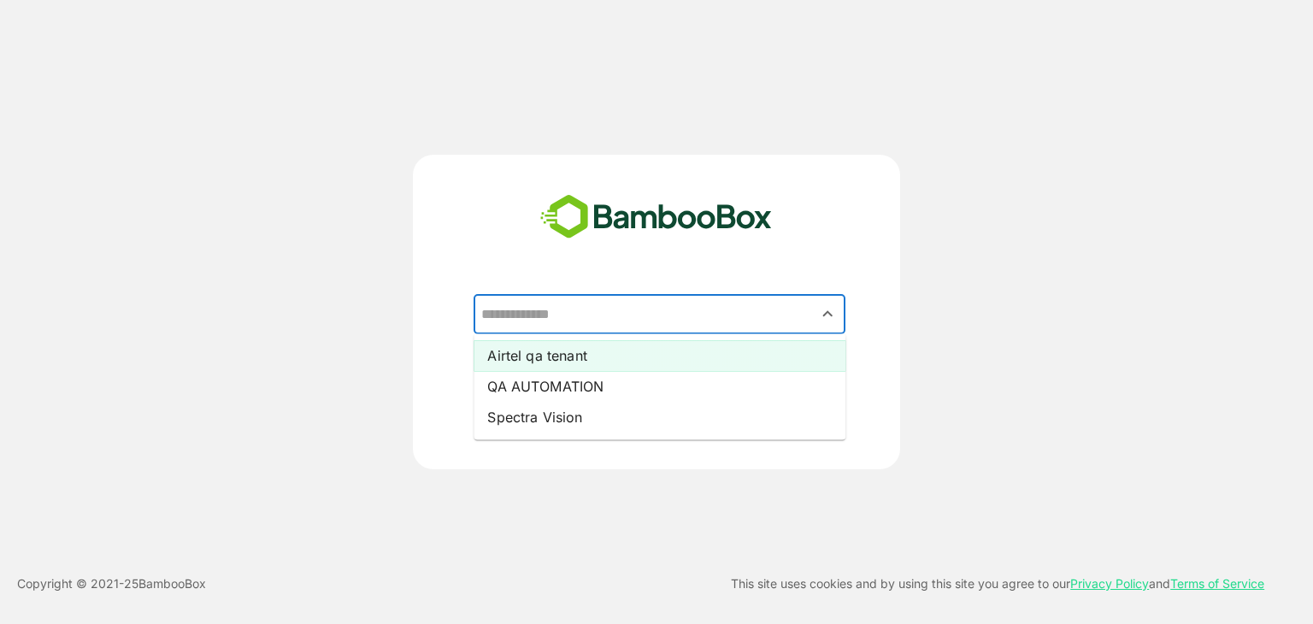
click at [587, 356] on li "Airtel qa tenant" at bounding box center [660, 355] width 372 height 31
type input "**********"
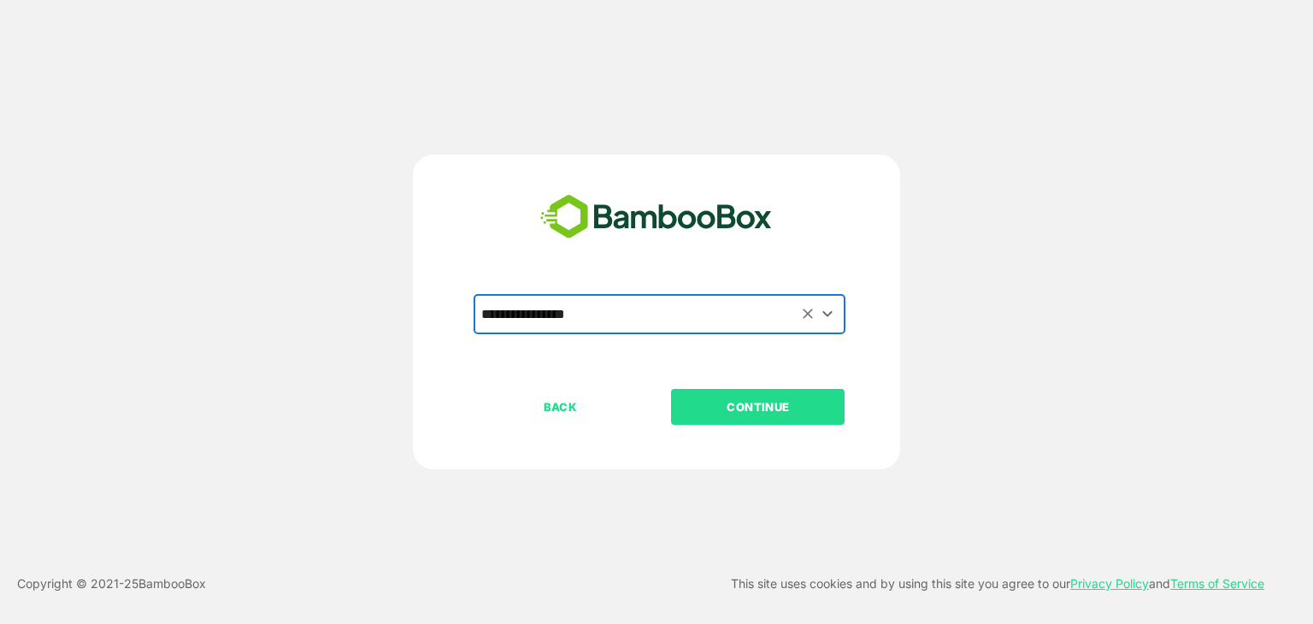
click at [774, 415] on p "CONTINUE" at bounding box center [758, 406] width 171 height 19
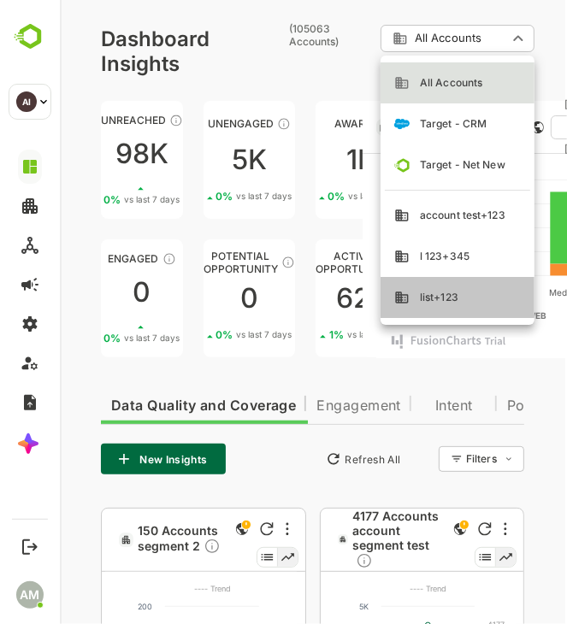
click at [440, 309] on li "list+123" at bounding box center [457, 297] width 154 height 41
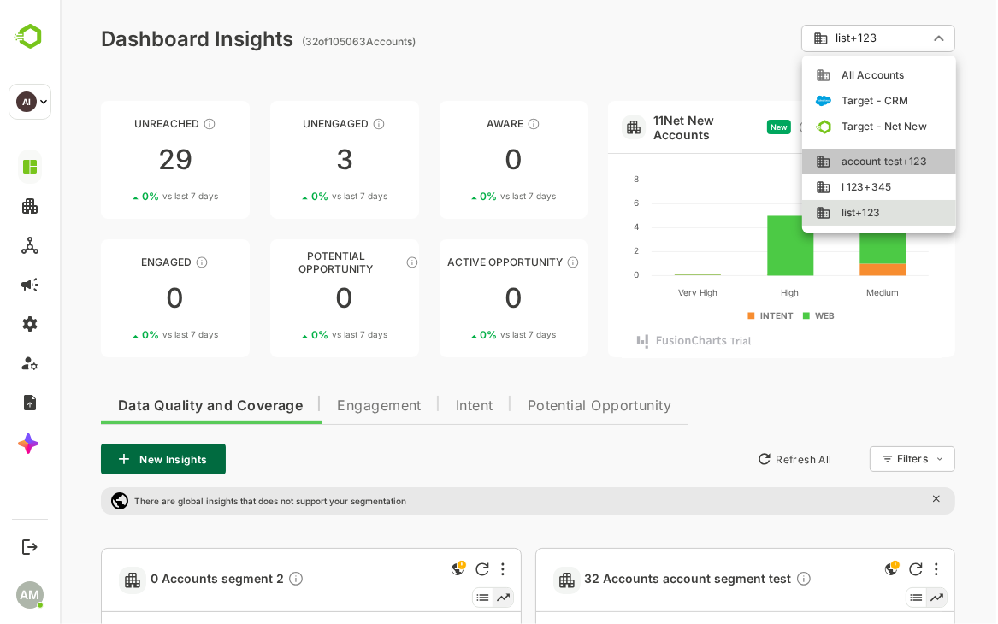
click at [857, 158] on span "account test+123" at bounding box center [878, 161] width 96 height 15
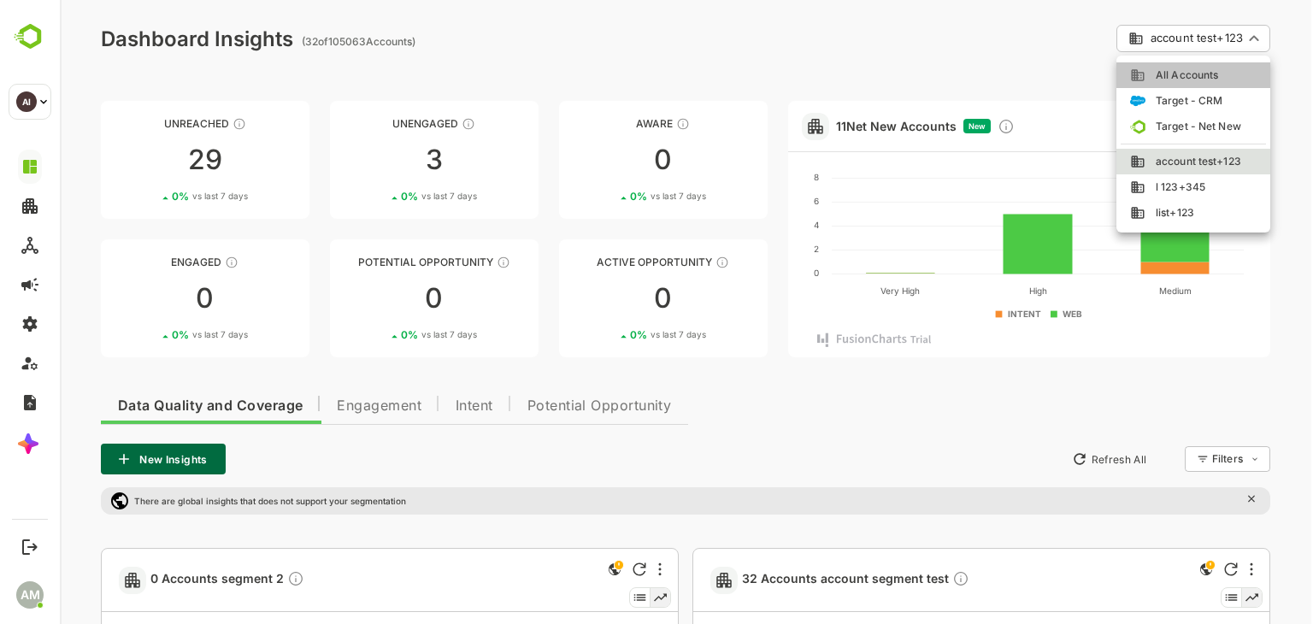
click at [1193, 68] on span "All Accounts" at bounding box center [1181, 75] width 73 height 15
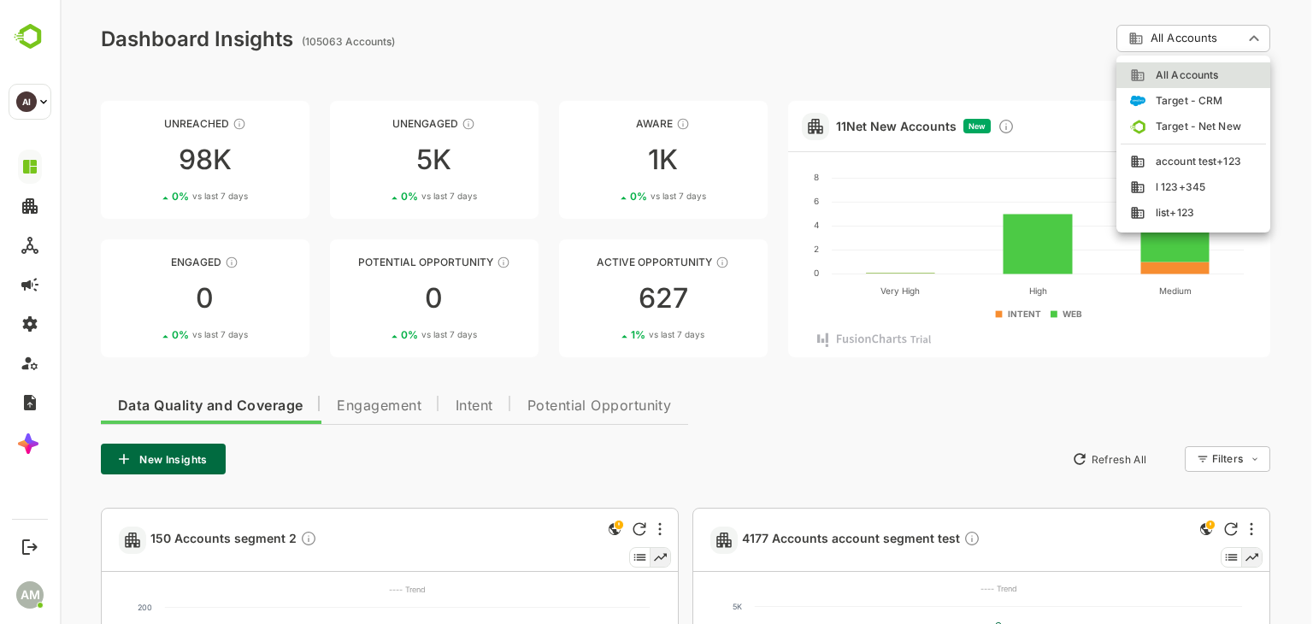
drag, startPoint x: 1184, startPoint y: 162, endPoint x: 1039, endPoint y: 209, distance: 153.0
click at [1183, 162] on span "account test+123" at bounding box center [1193, 161] width 96 height 15
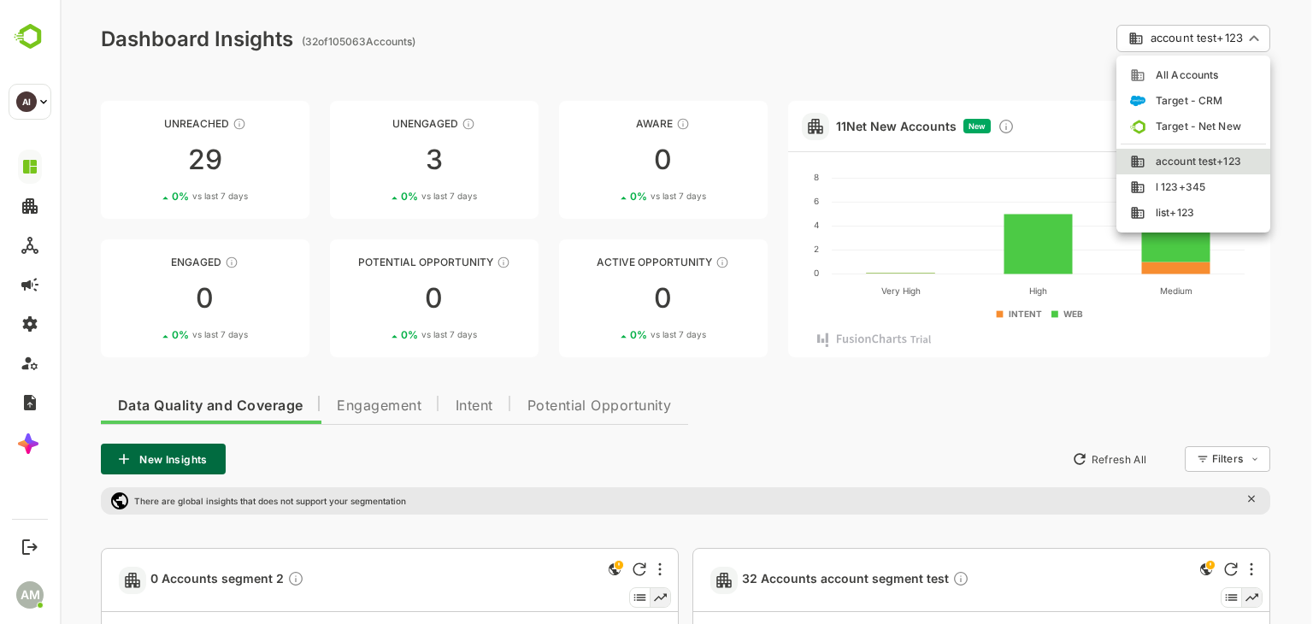
click at [1167, 82] on span "All Accounts" at bounding box center [1181, 75] width 73 height 15
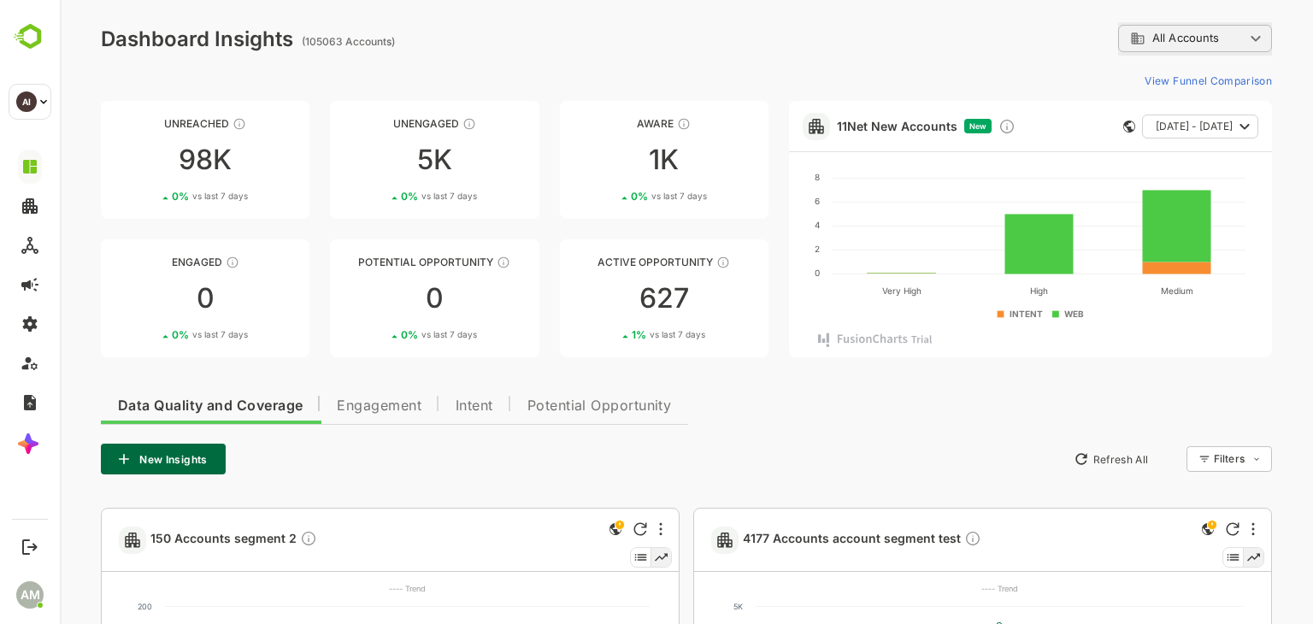
scroll to position [427, 0]
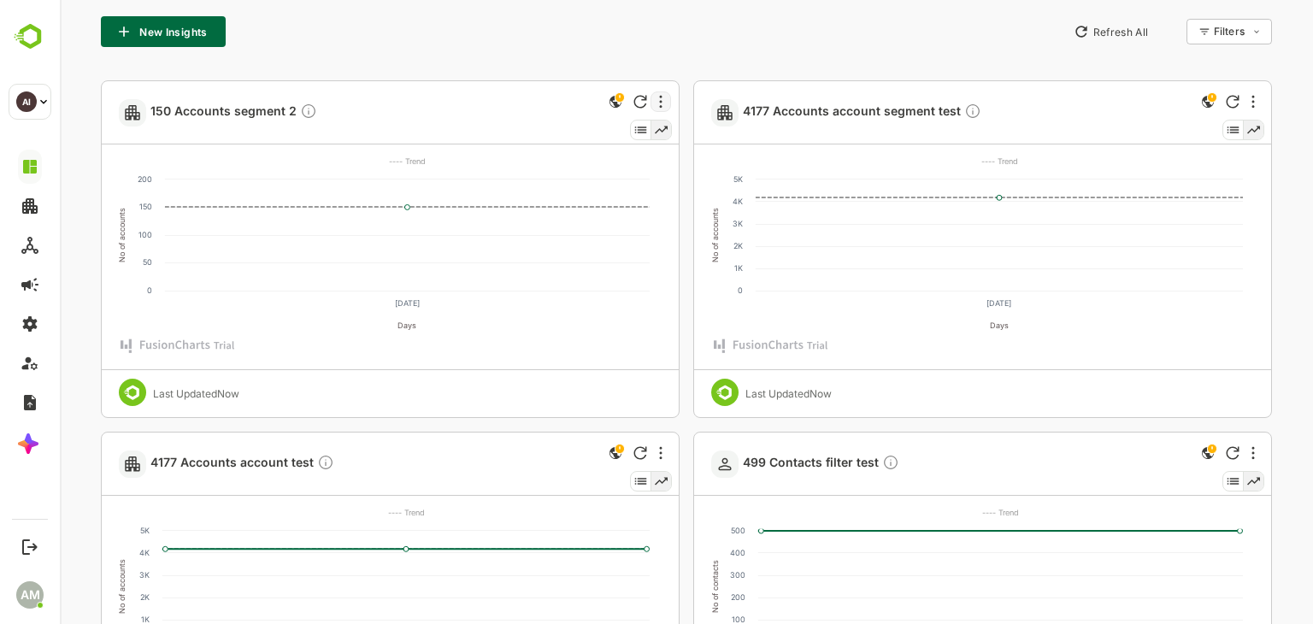
click at [657, 110] on div at bounding box center [661, 101] width 21 height 21
click at [657, 110] on div at bounding box center [686, 312] width 1253 height 624
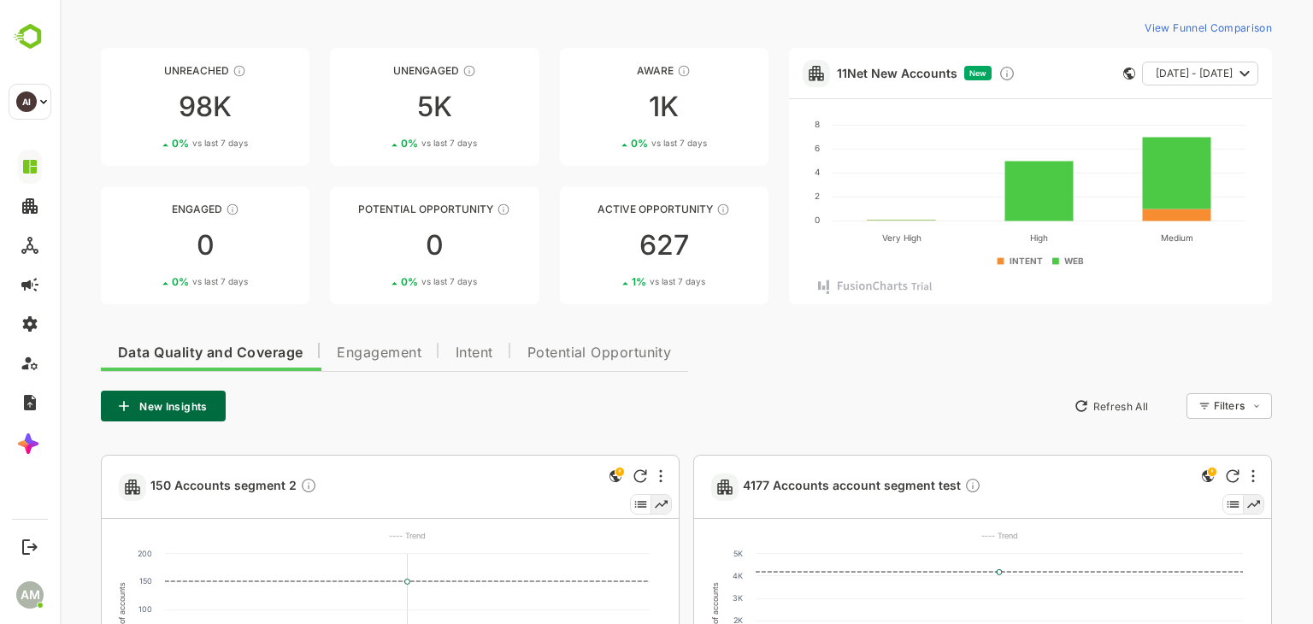
scroll to position [0, 0]
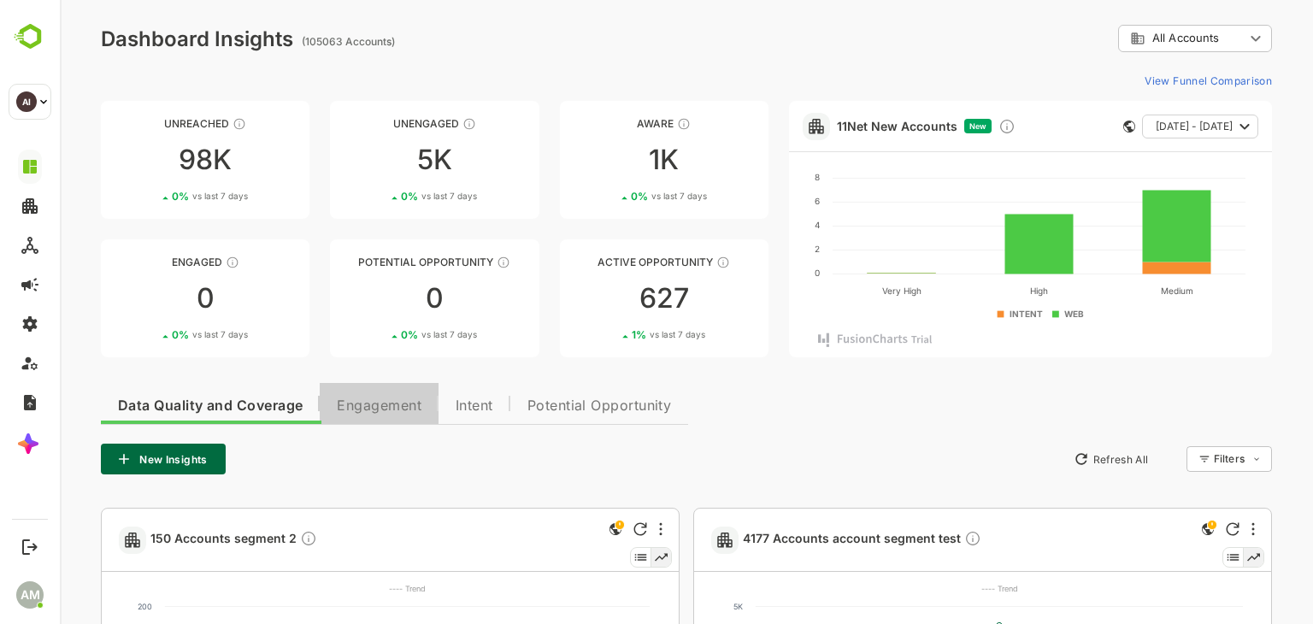
click at [379, 422] on button "Engagement" at bounding box center [379, 403] width 119 height 41
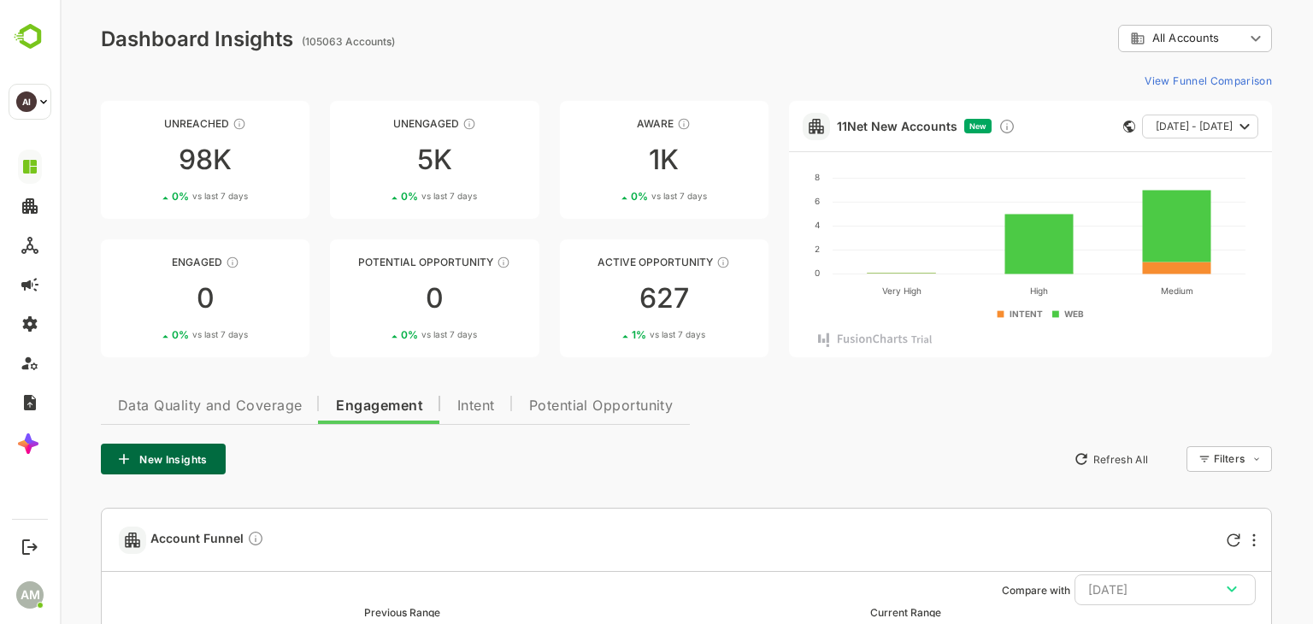
click at [492, 403] on span "Intent" at bounding box center [476, 406] width 38 height 14
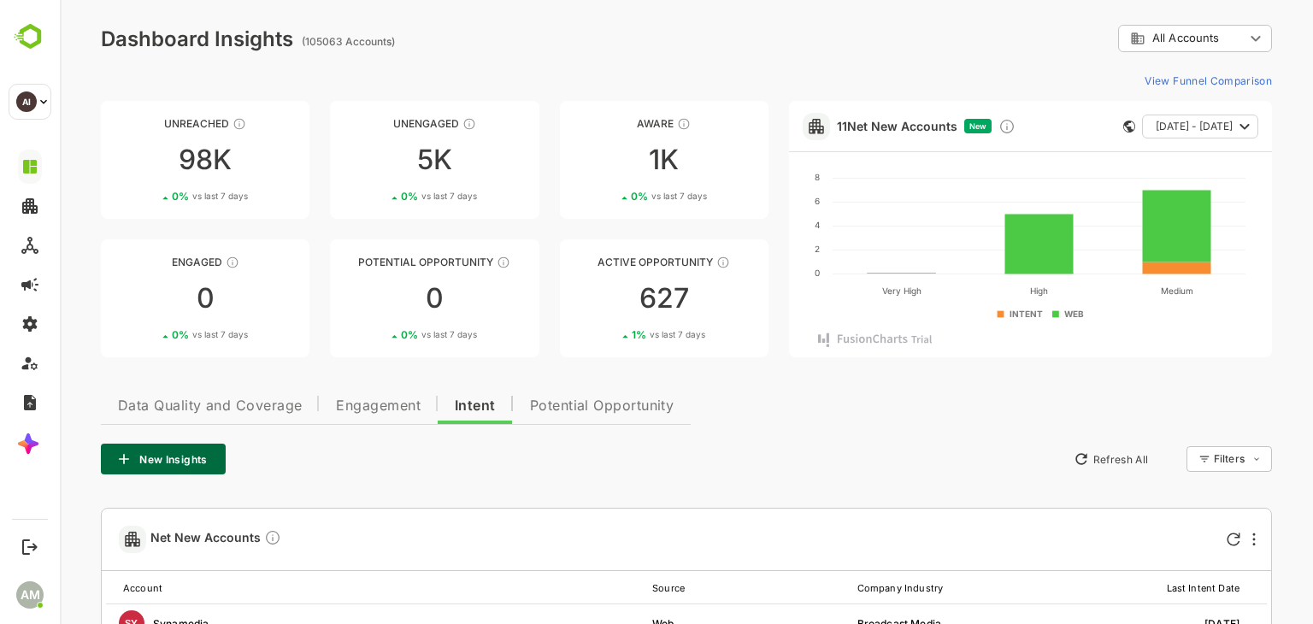
click at [200, 394] on button "Data Quality and Coverage" at bounding box center [210, 403] width 218 height 41
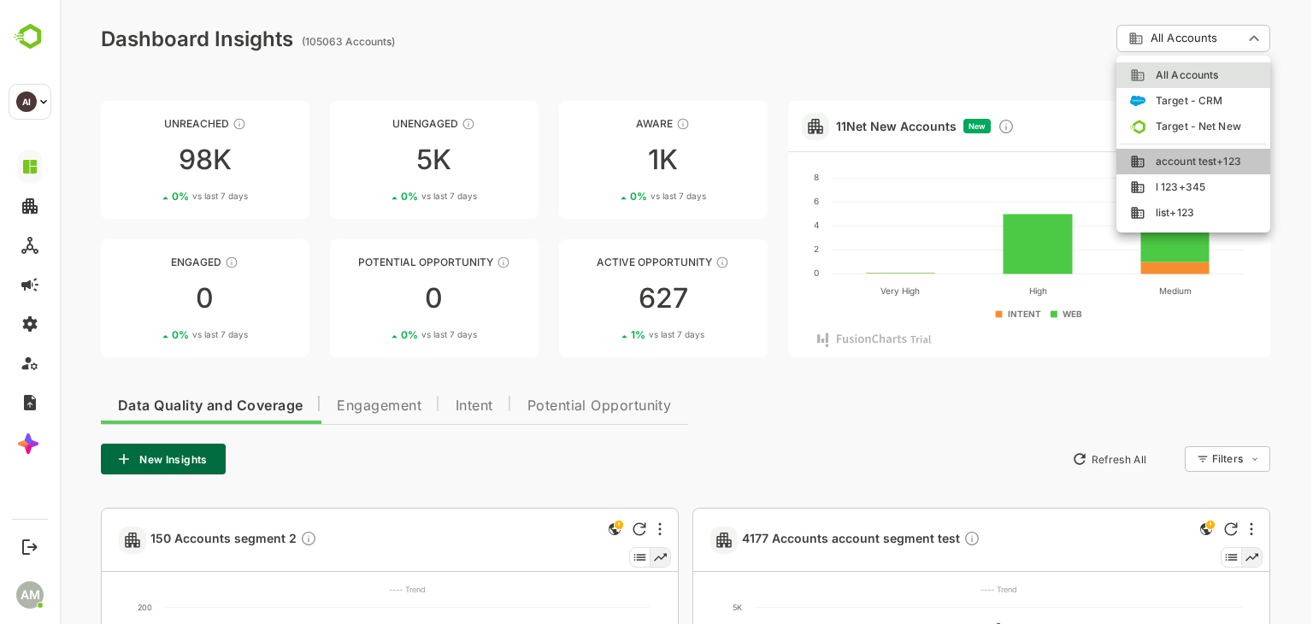
click at [1187, 161] on span "account test+123" at bounding box center [1193, 161] width 96 height 15
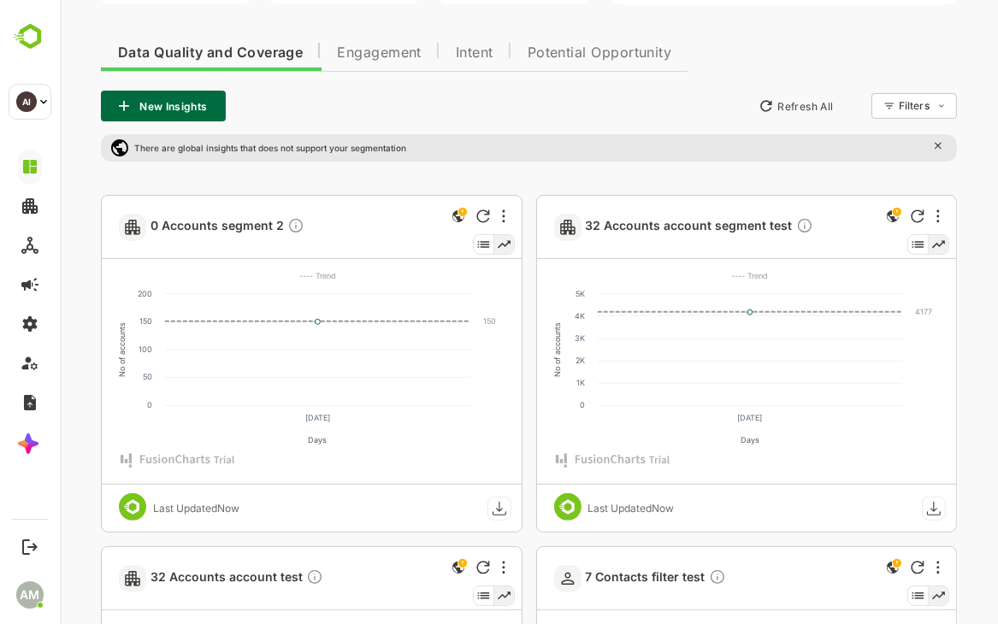
scroll to position [427, 0]
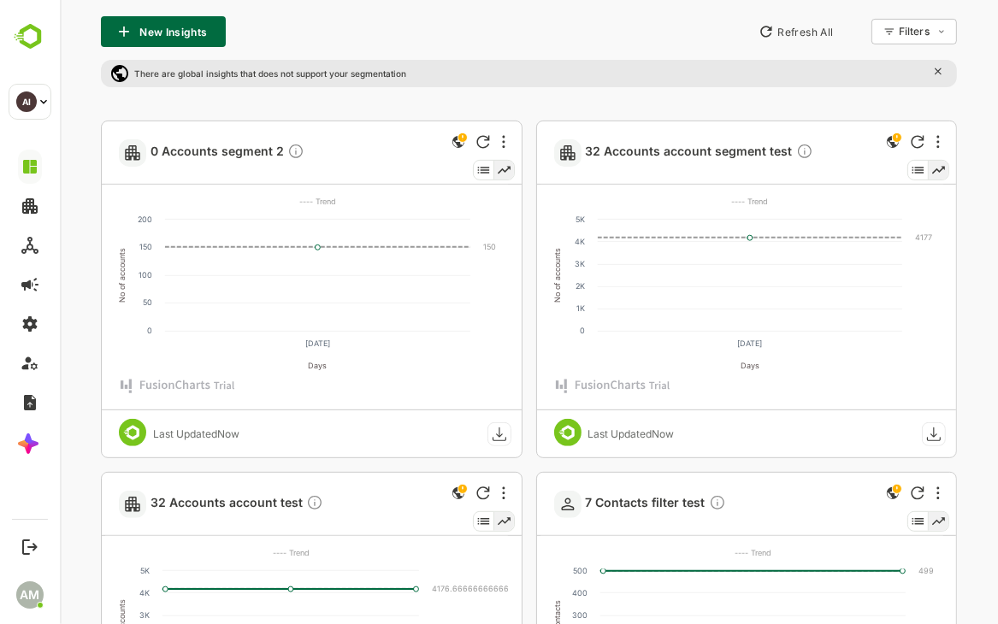
click at [933, 436] on icon at bounding box center [933, 434] width 14 height 14
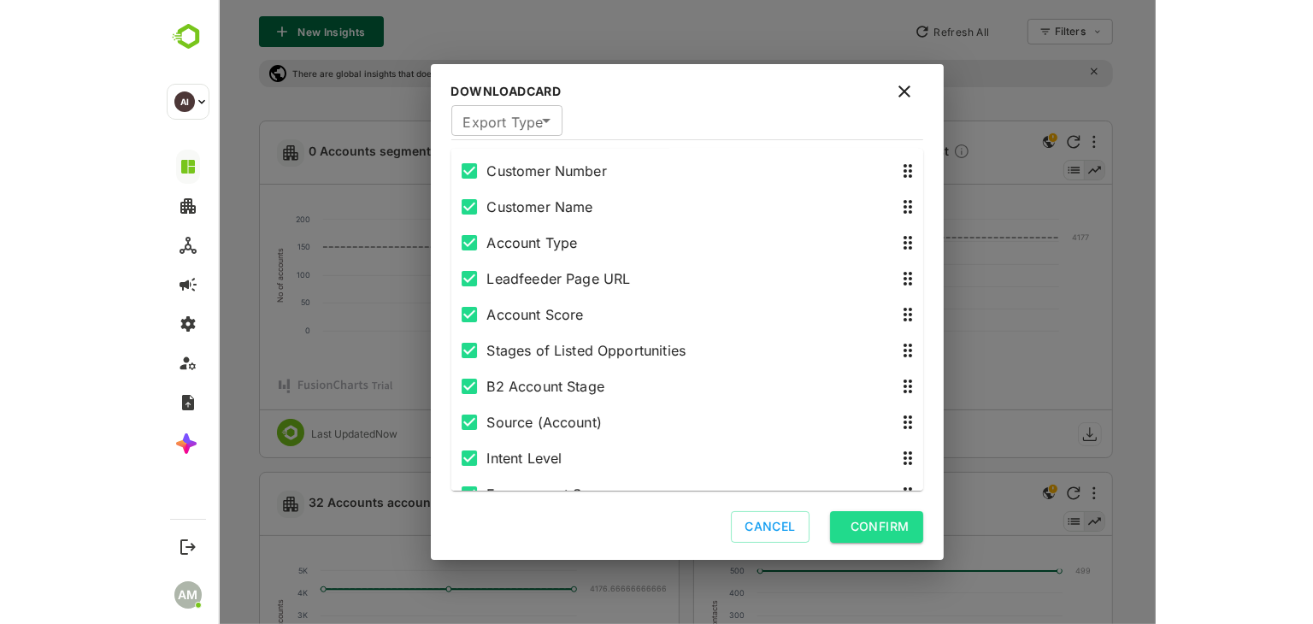
scroll to position [769, 0]
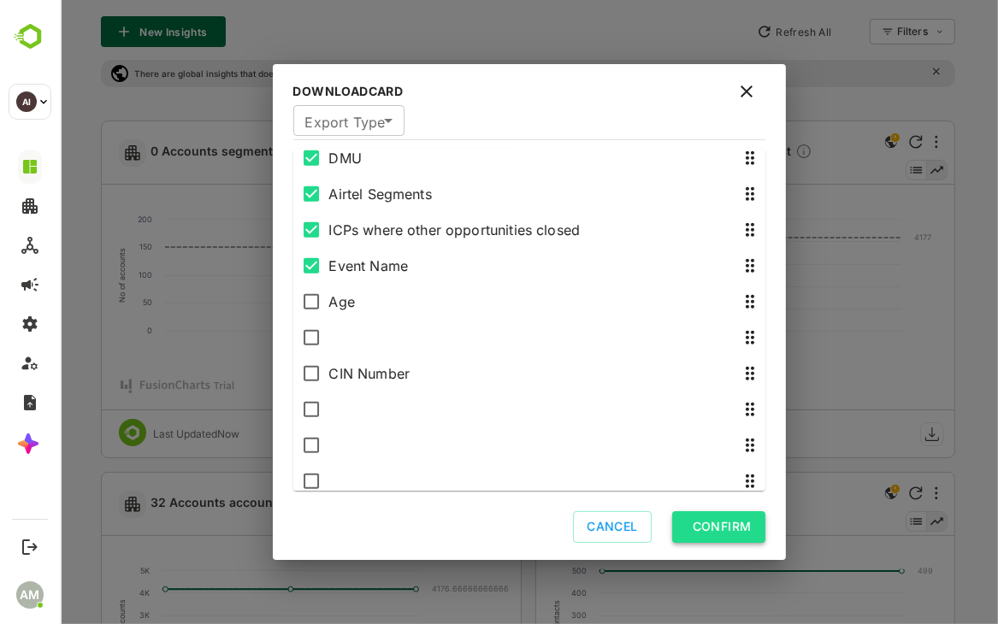
drag, startPoint x: 707, startPoint y: 529, endPoint x: 738, endPoint y: 515, distance: 34.0
click at [707, 530] on button "Confirm" at bounding box center [717, 527] width 93 height 32
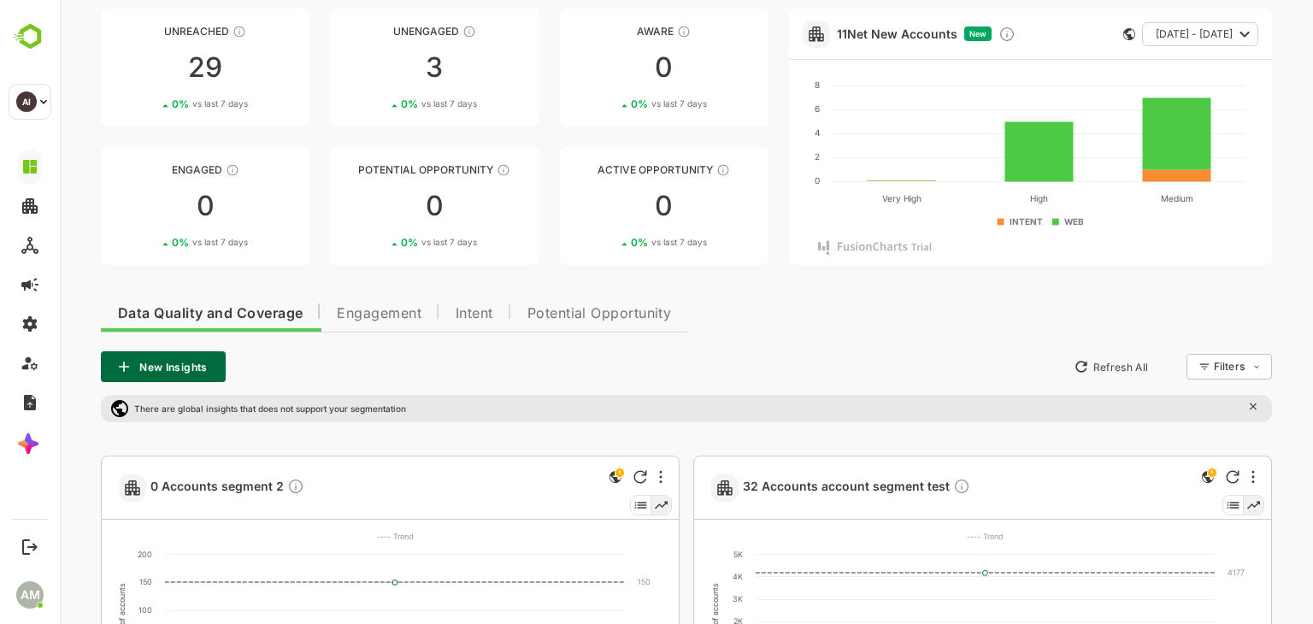
scroll to position [0, 0]
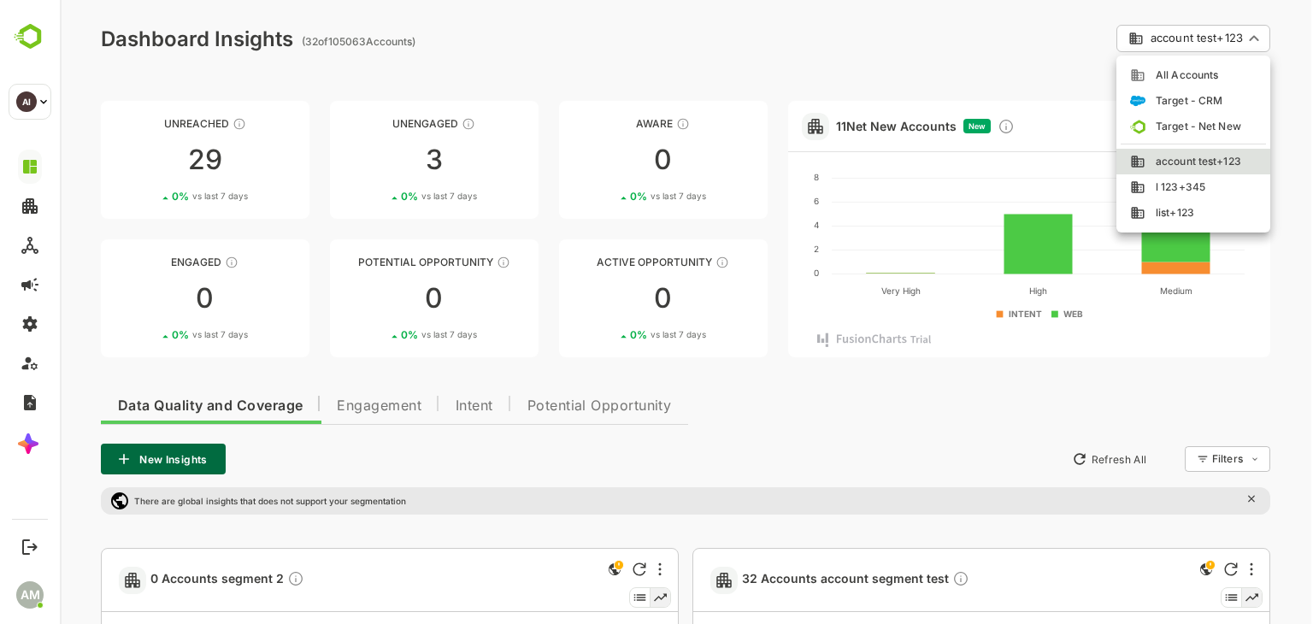
click at [1169, 216] on span "list+123" at bounding box center [1169, 212] width 49 height 15
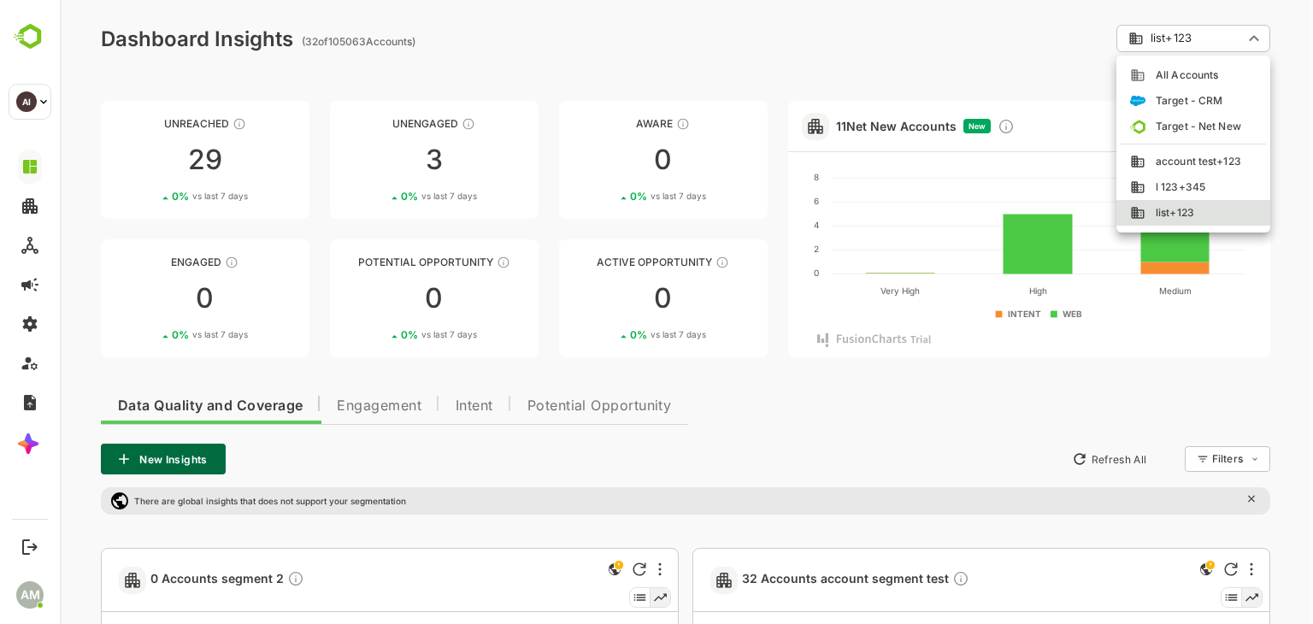
click at [1201, 66] on li "All Accounts" at bounding box center [1193, 75] width 154 height 26
type input "**********"
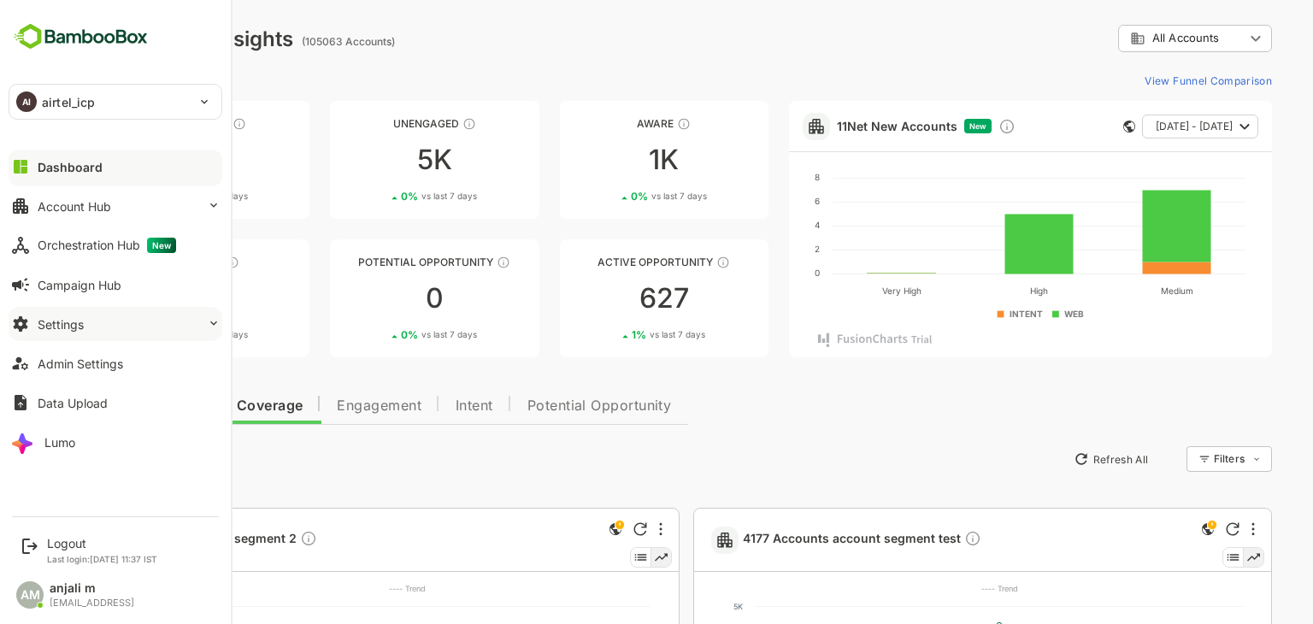
click at [88, 313] on button "Settings" at bounding box center [116, 324] width 214 height 34
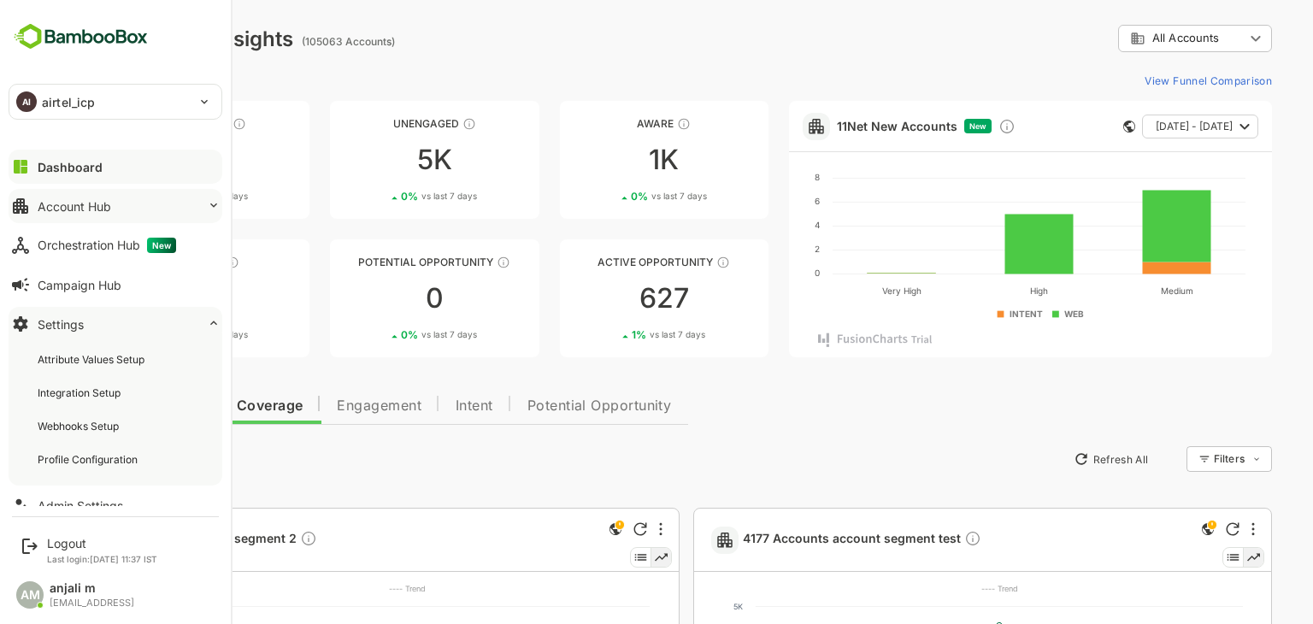
click at [107, 199] on div "Account Hub" at bounding box center [75, 206] width 74 height 15
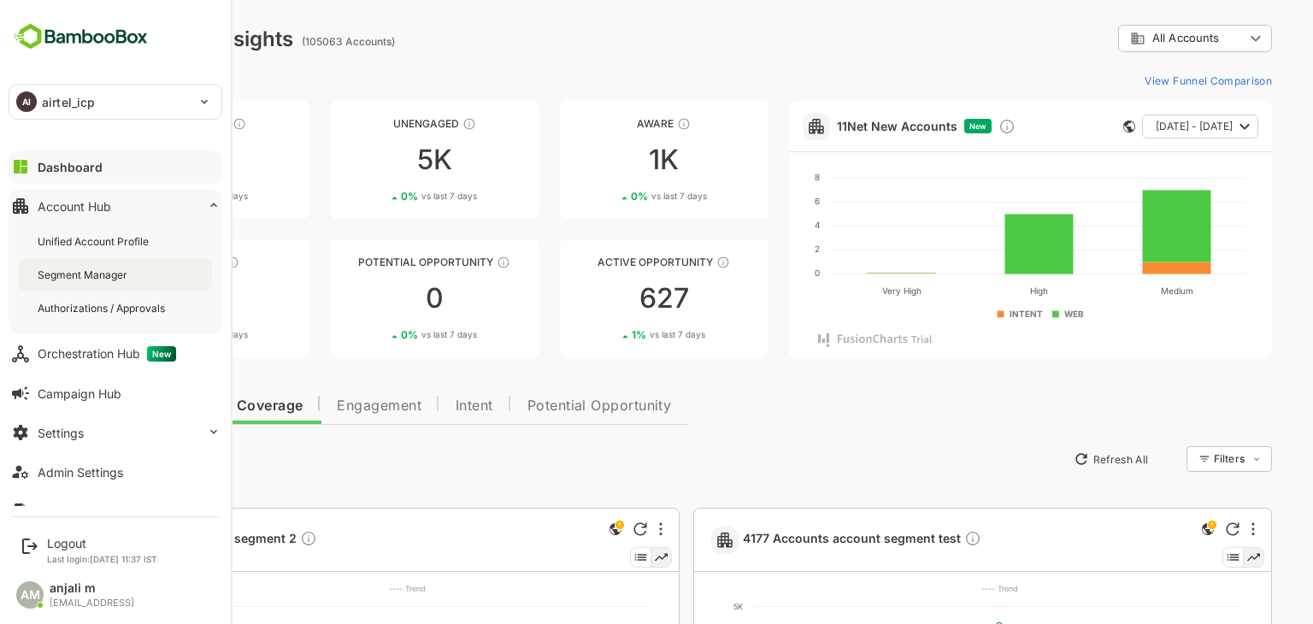
click at [92, 276] on div "Segment Manager" at bounding box center [84, 275] width 93 height 15
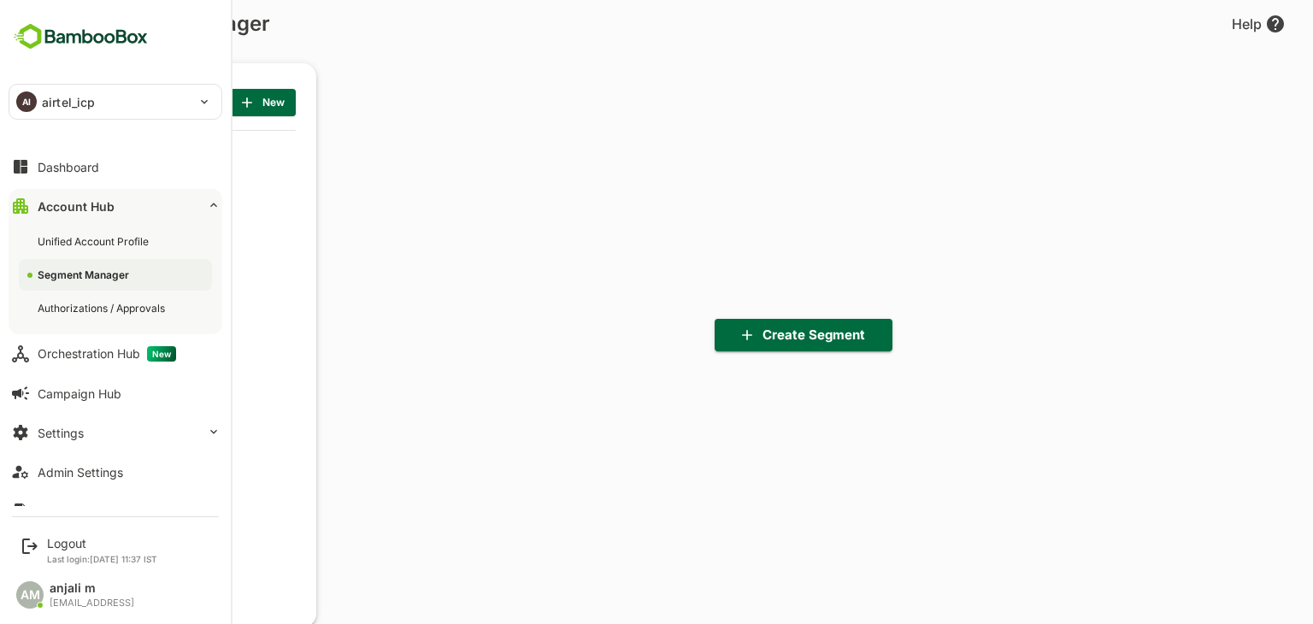
scroll to position [433, 211]
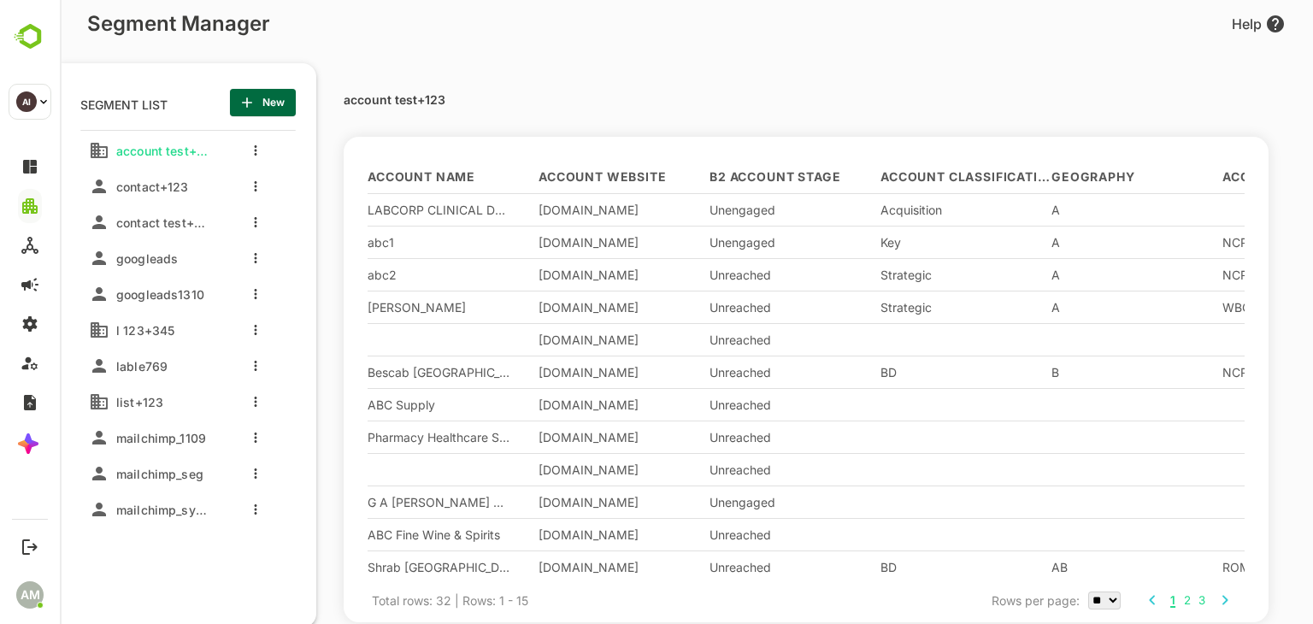
click at [267, 103] on span "New" at bounding box center [263, 102] width 38 height 22
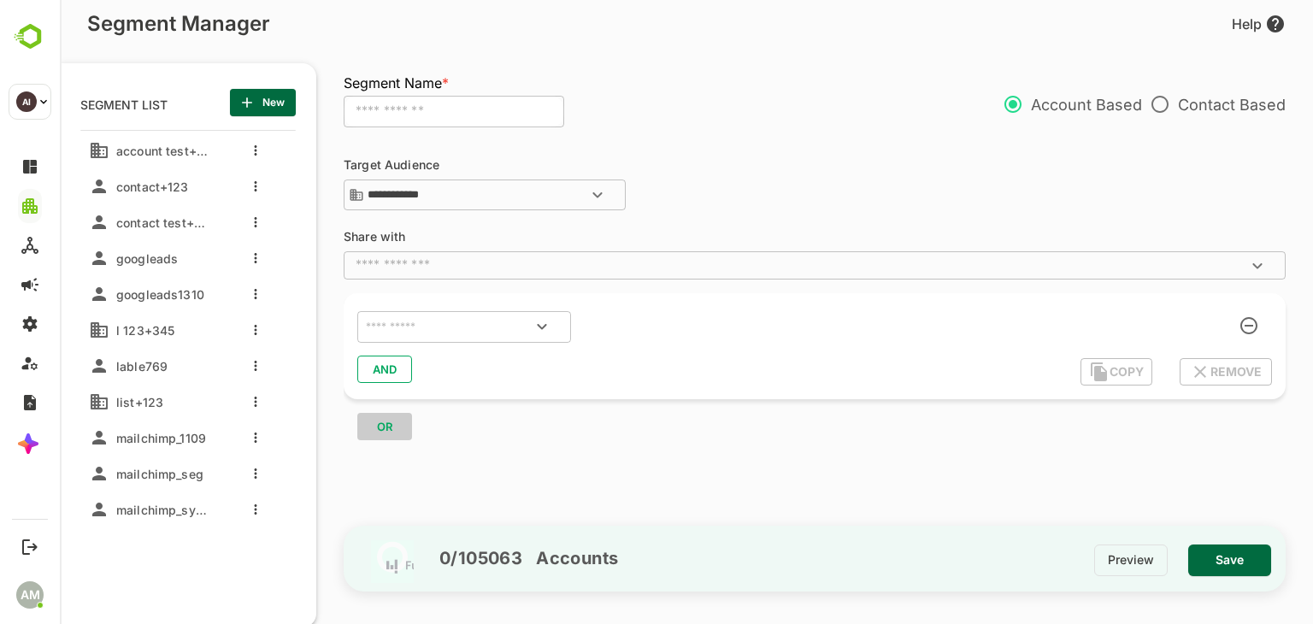
click at [381, 109] on input "text" at bounding box center [454, 112] width 221 height 32
type input "*"
type input "**********"
click at [414, 322] on input "text" at bounding box center [442, 327] width 161 height 22
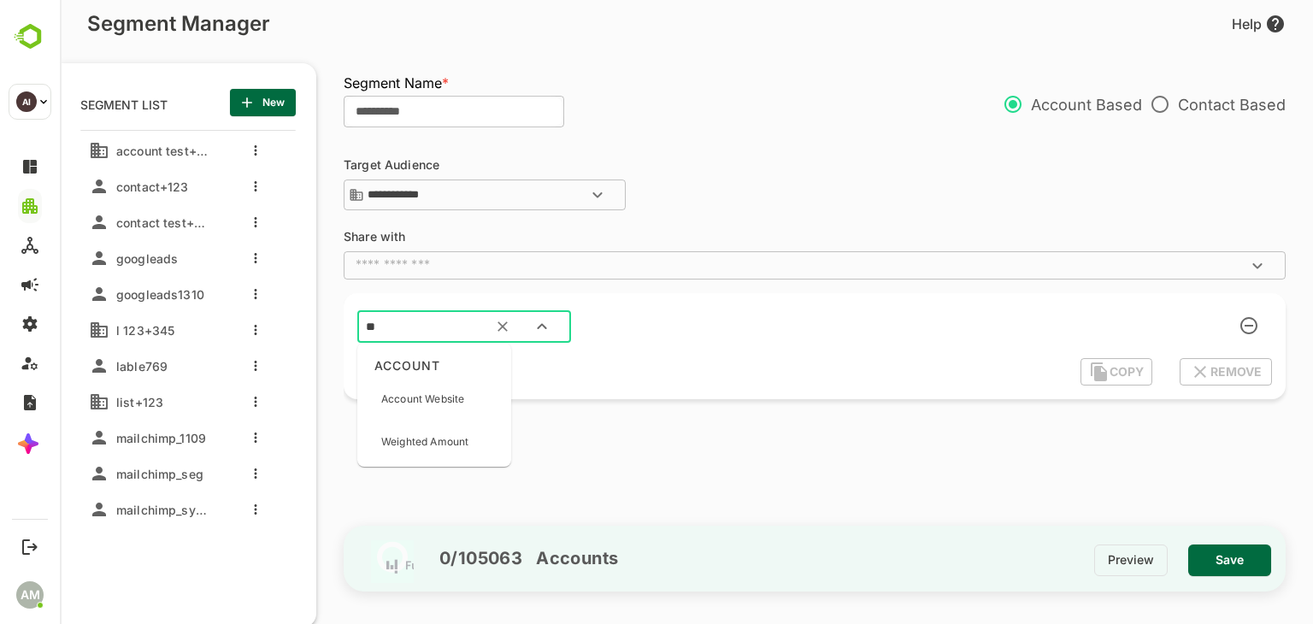
type input "***"
click at [445, 401] on p "Account Website" at bounding box center [422, 399] width 83 height 15
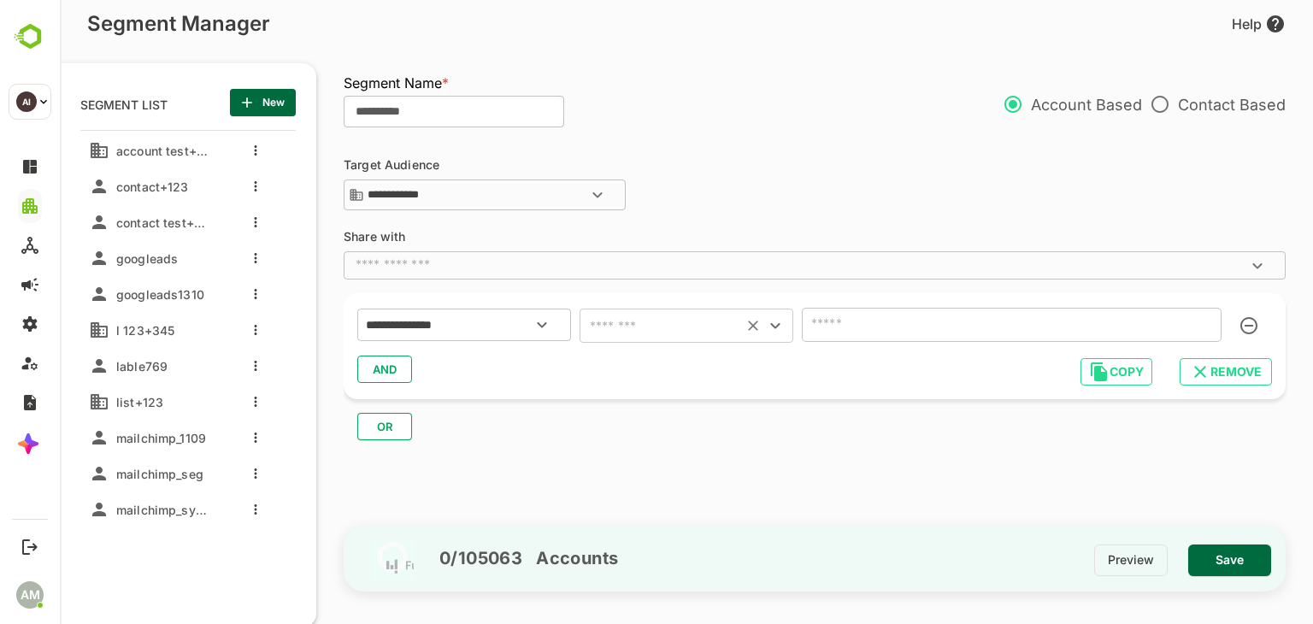
click at [663, 326] on input "text" at bounding box center [661, 326] width 153 height 24
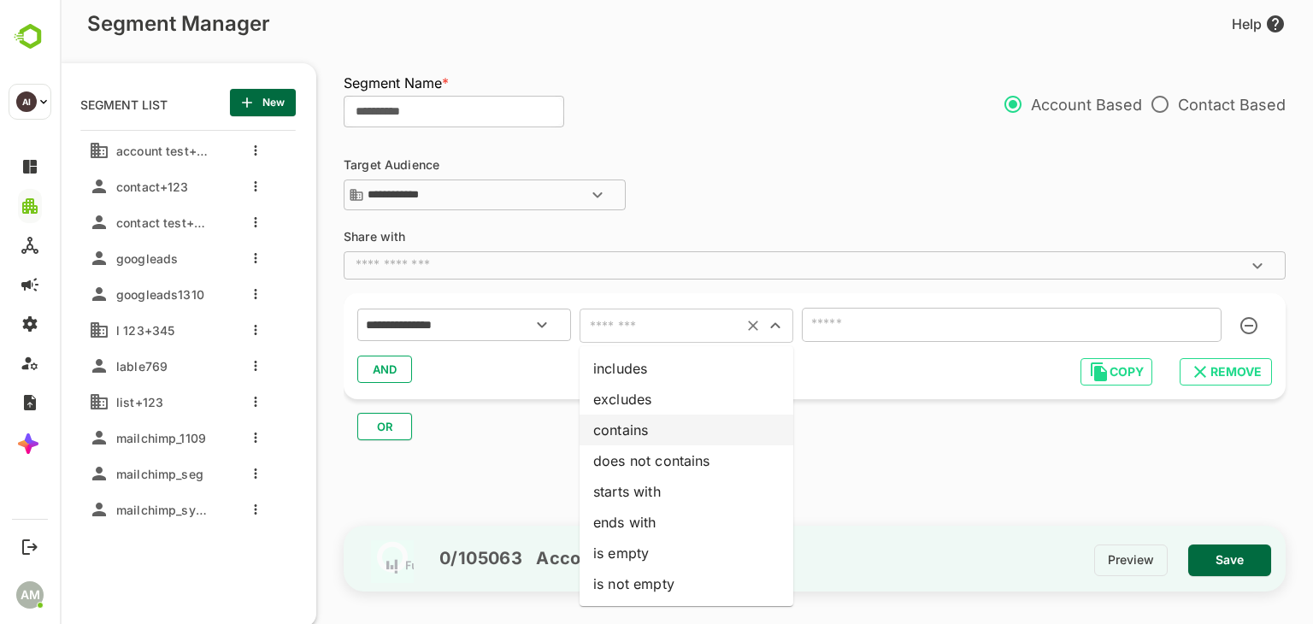
click at [644, 439] on li "contains" at bounding box center [687, 430] width 214 height 31
type input "********"
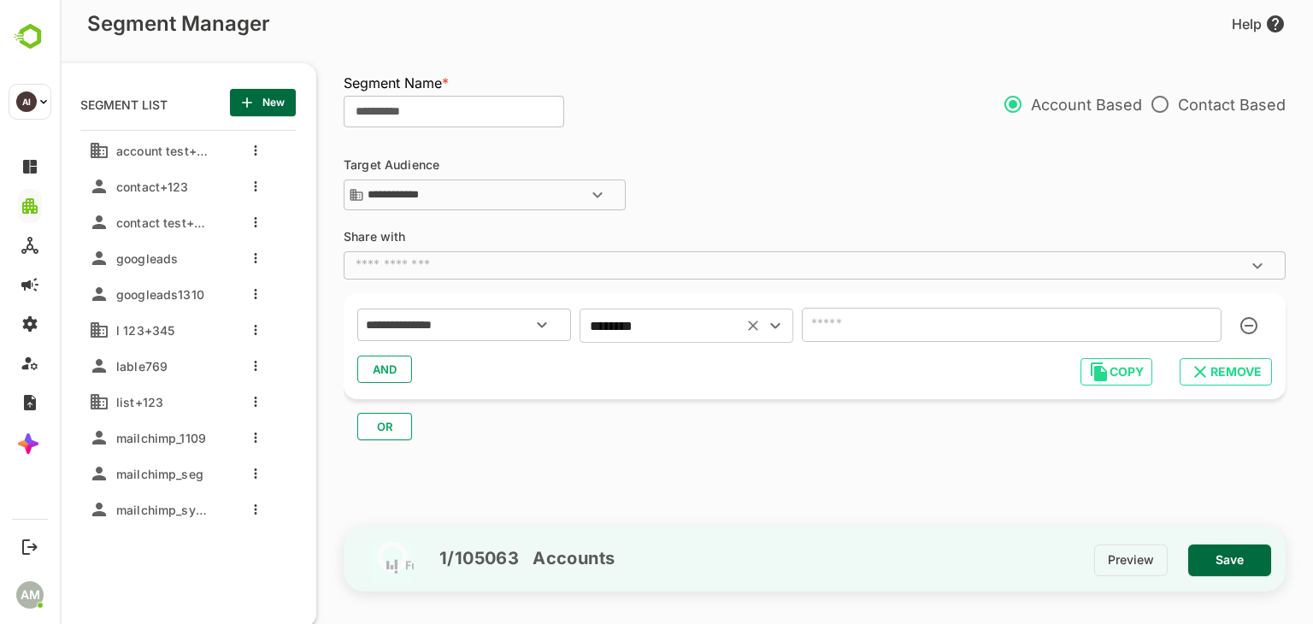
click at [903, 336] on input "text" at bounding box center [1012, 325] width 420 height 34
type input "**"
click at [1255, 564] on span "Save" at bounding box center [1230, 560] width 56 height 22
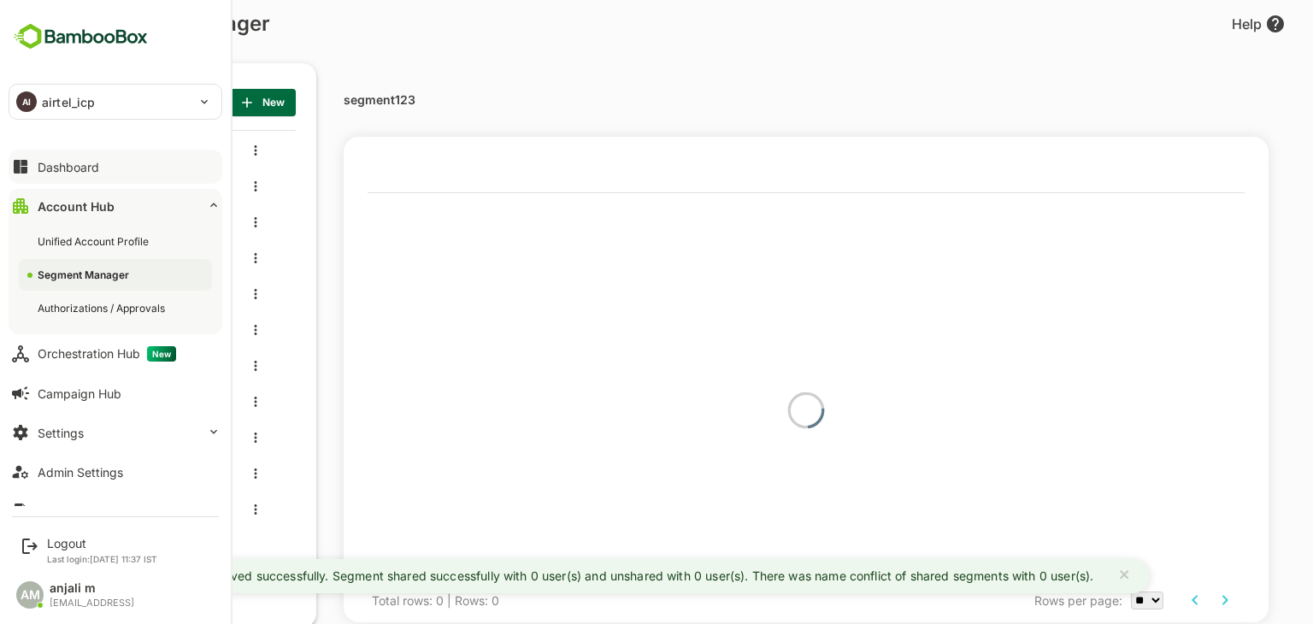
drag, startPoint x: 34, startPoint y: 160, endPoint x: 58, endPoint y: 164, distance: 24.3
click at [36, 160] on button "Dashboard" at bounding box center [116, 167] width 214 height 34
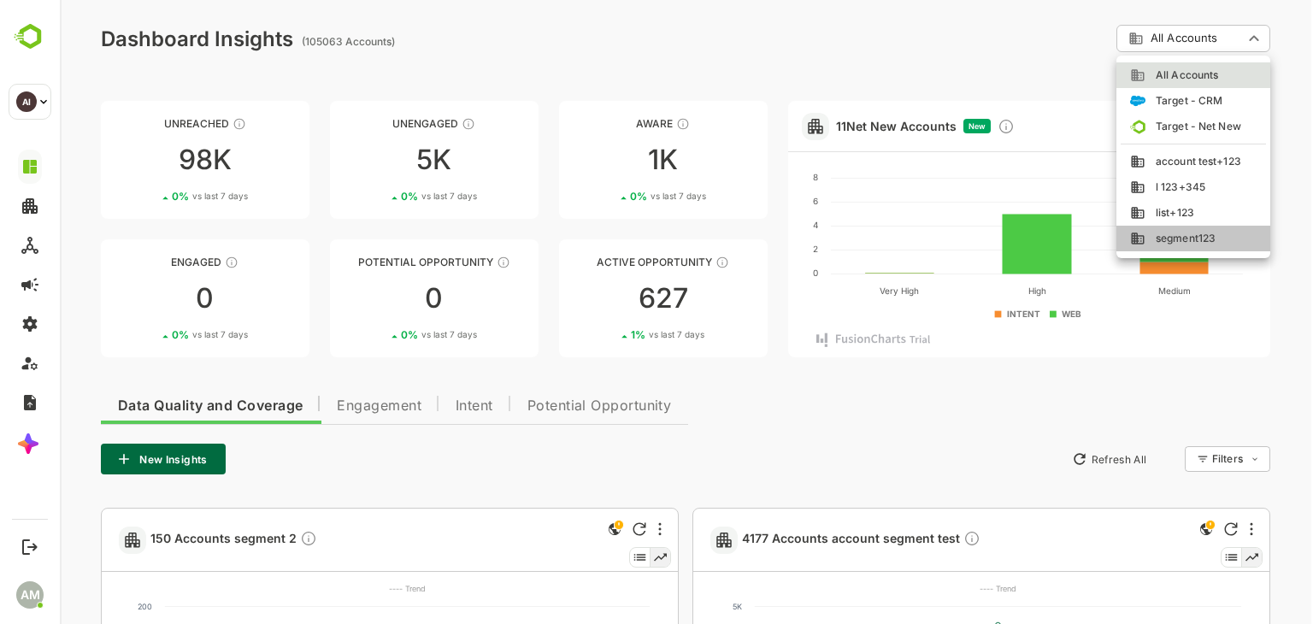
click at [1181, 234] on span "segment123" at bounding box center [1180, 238] width 70 height 15
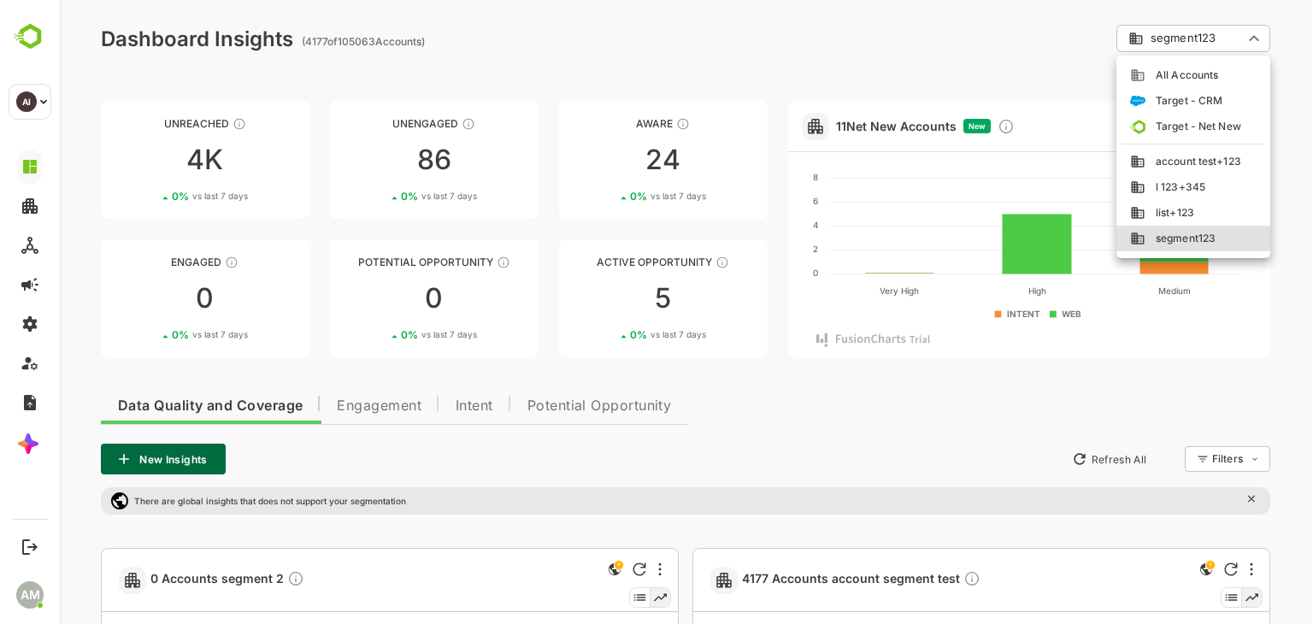
click at [1180, 69] on span "All Accounts" at bounding box center [1181, 75] width 73 height 15
type input "**********"
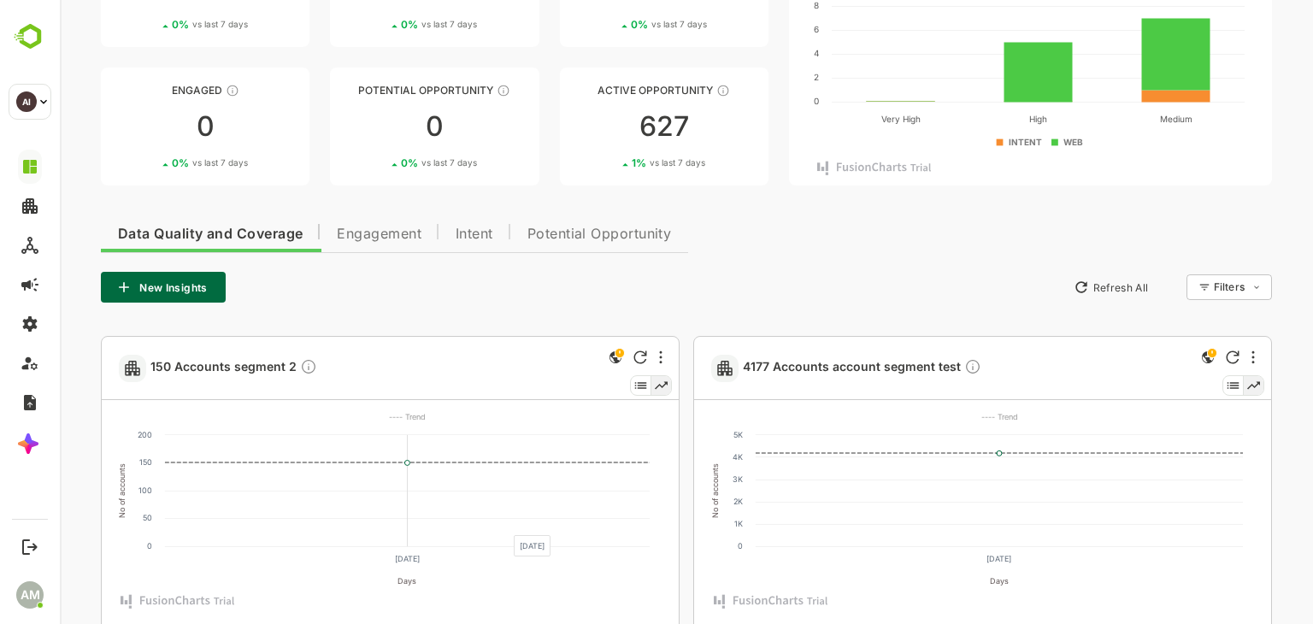
scroll to position [171, 0]
click at [653, 358] on div at bounding box center [661, 358] width 21 height 21
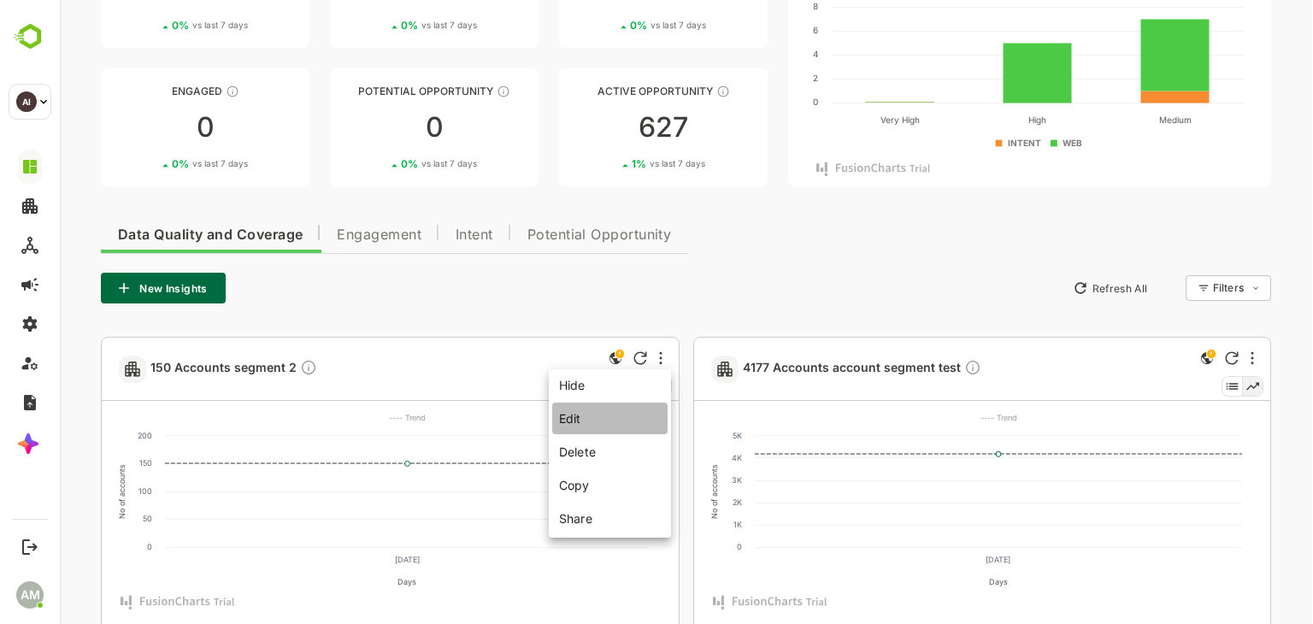
click at [598, 428] on li "Edit" at bounding box center [609, 419] width 115 height 32
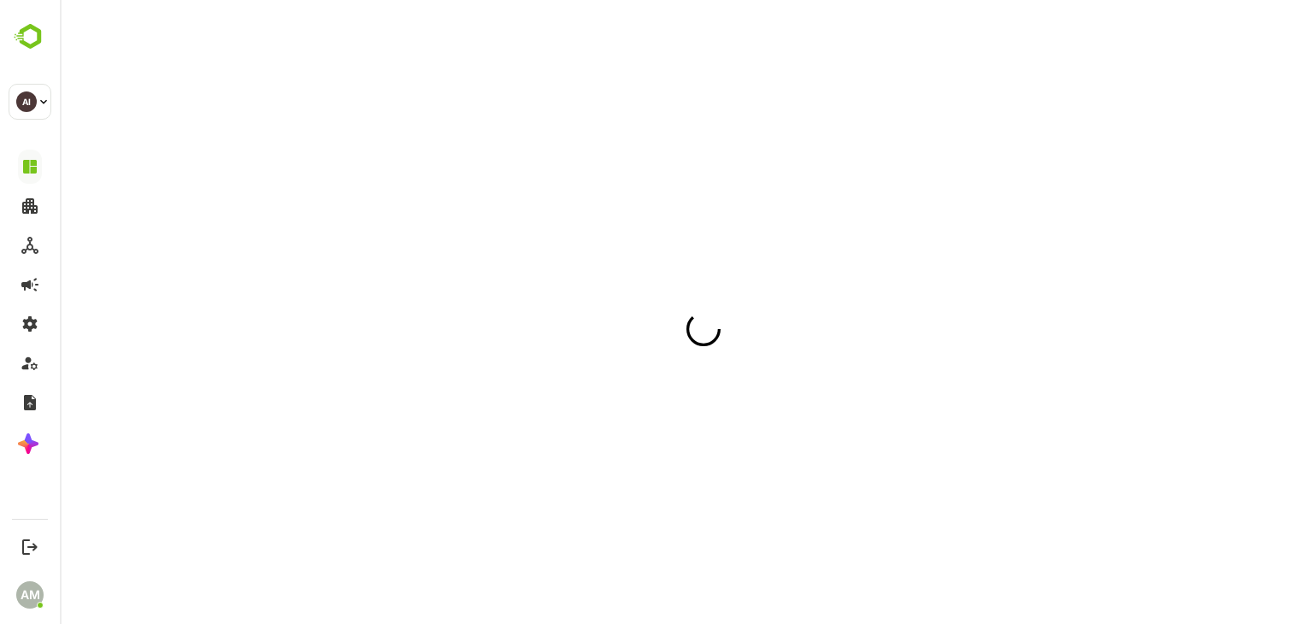
scroll to position [0, 0]
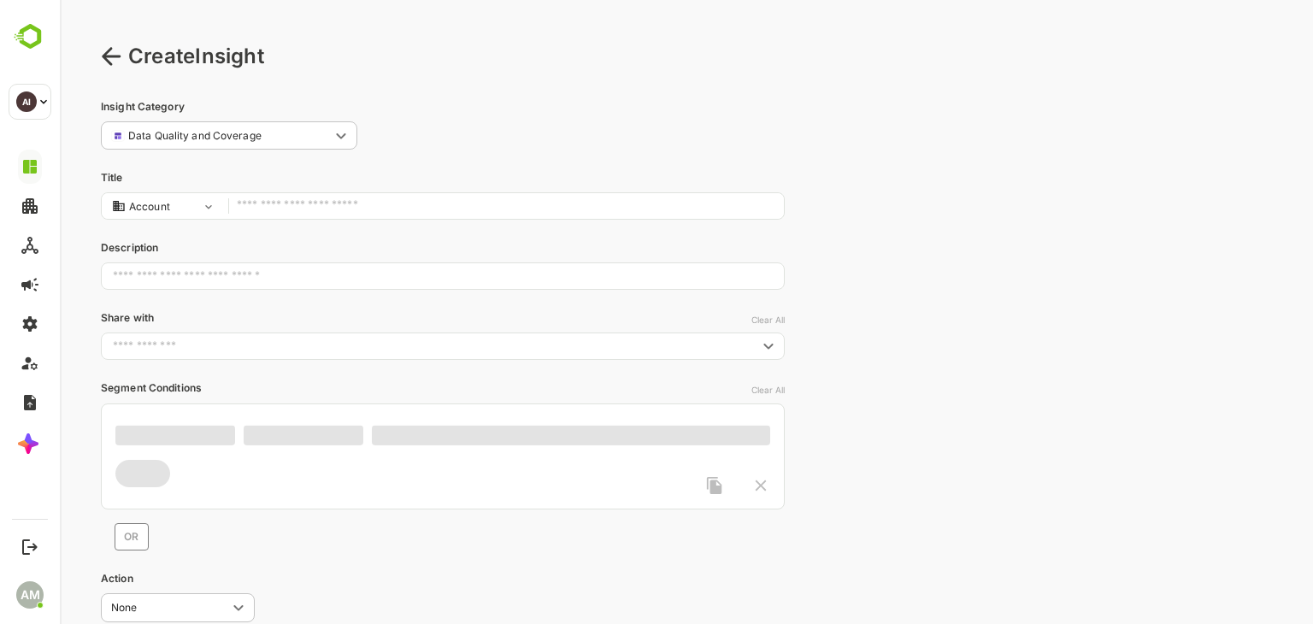
type input "*********"
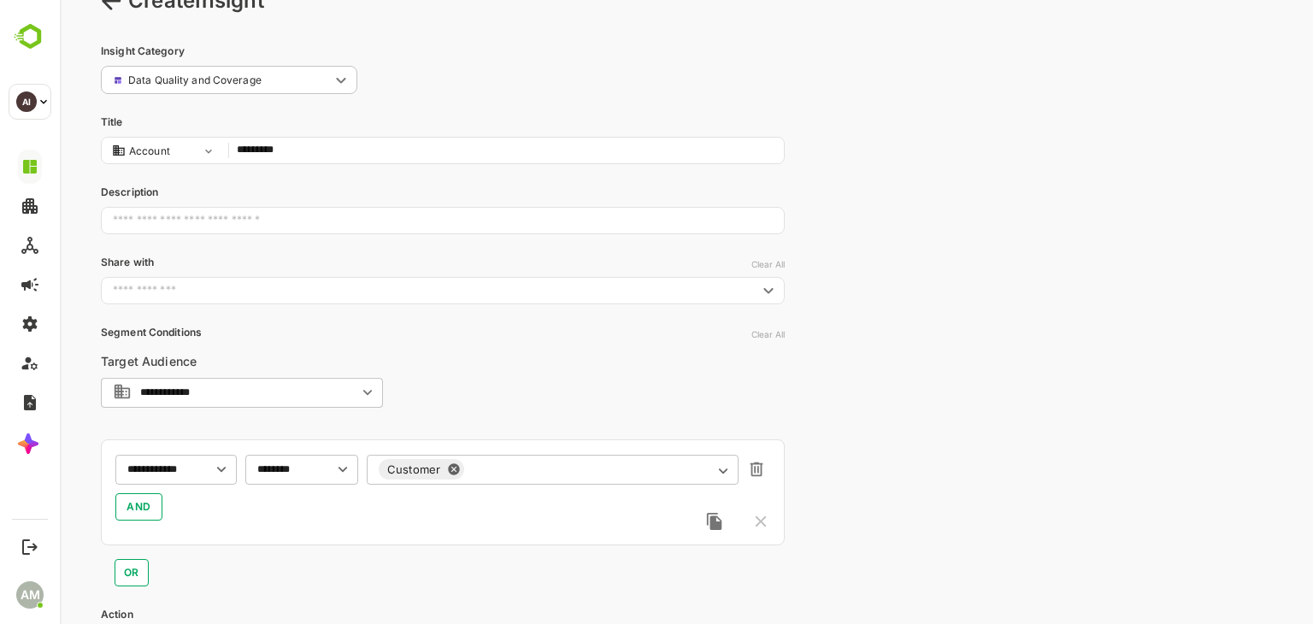
scroll to position [85, 0]
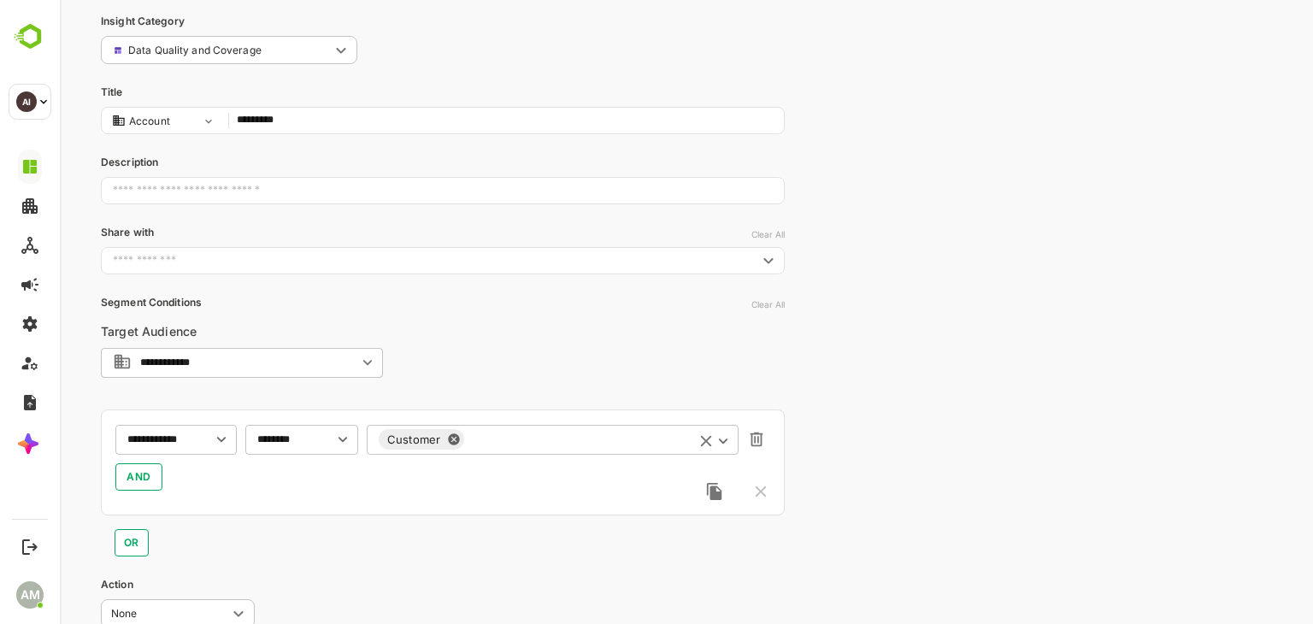
click at [457, 443] on icon at bounding box center [454, 440] width 14 height 14
click at [320, 432] on icon "Clear" at bounding box center [325, 439] width 19 height 19
click at [188, 446] on div "**********" at bounding box center [175, 439] width 121 height 31
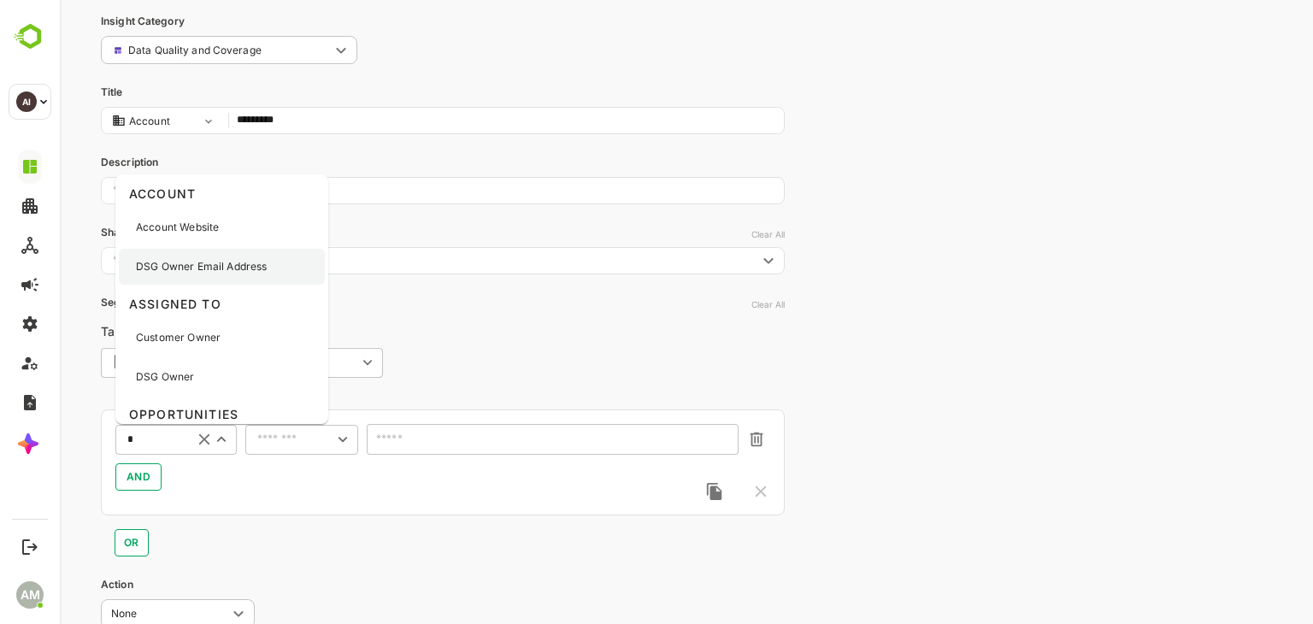
scroll to position [0, 0]
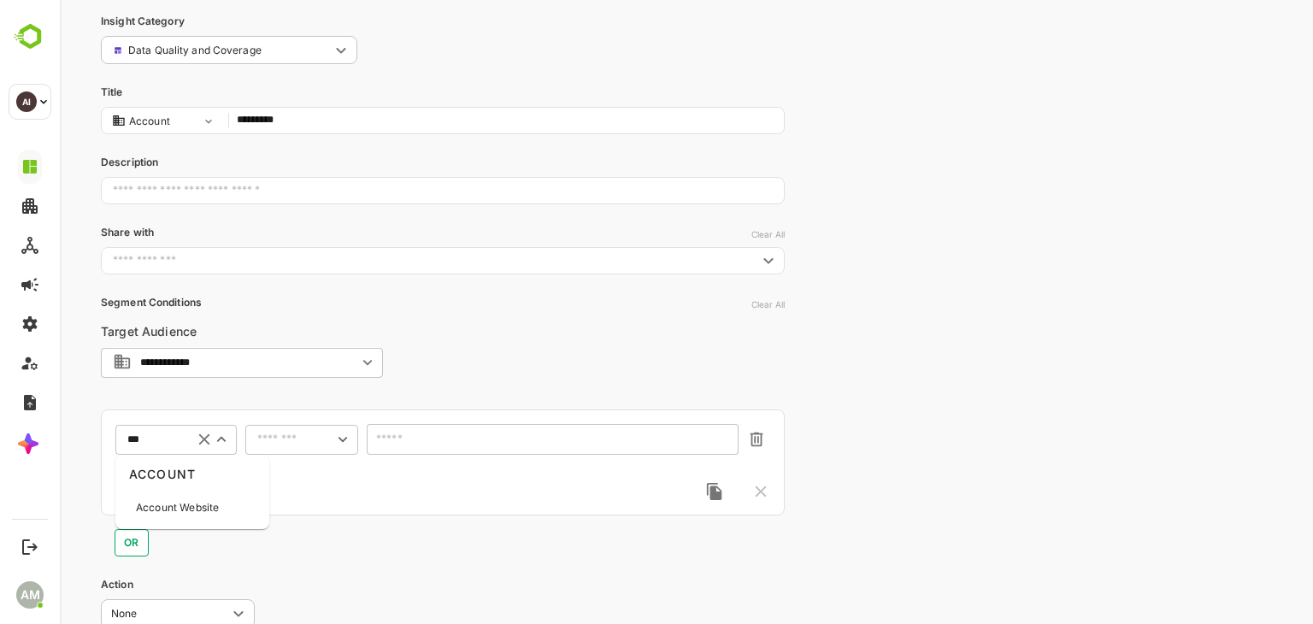
type input "****"
click at [169, 497] on div "Account Website" at bounding box center [192, 508] width 147 height 36
click at [290, 441] on input "text" at bounding box center [279, 439] width 45 height 13
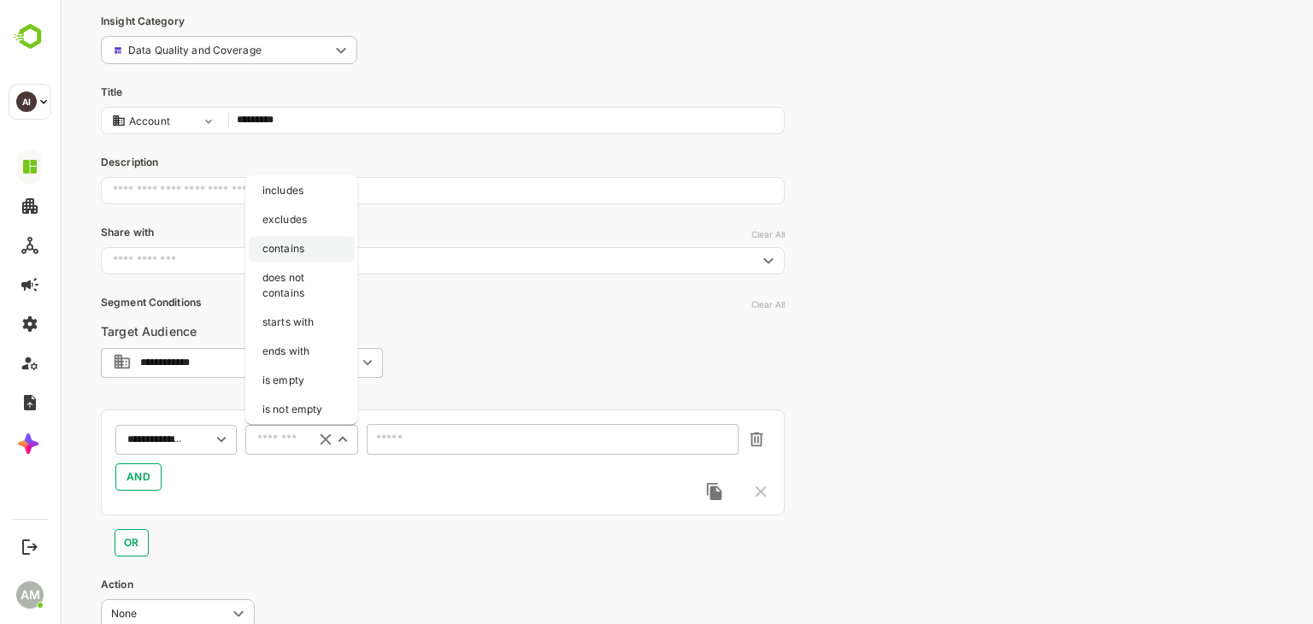
click at [282, 252] on li "contains" at bounding box center [302, 249] width 106 height 26
type input "********"
click at [396, 454] on input "text" at bounding box center [553, 439] width 372 height 31
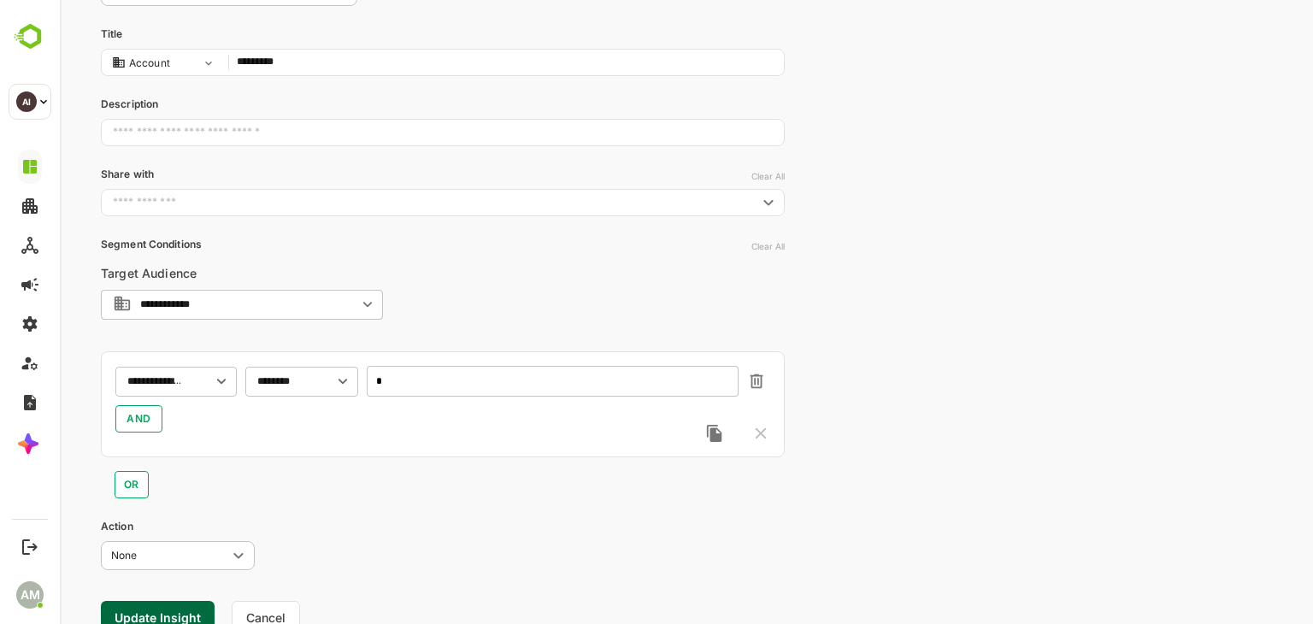
scroll to position [211, 0]
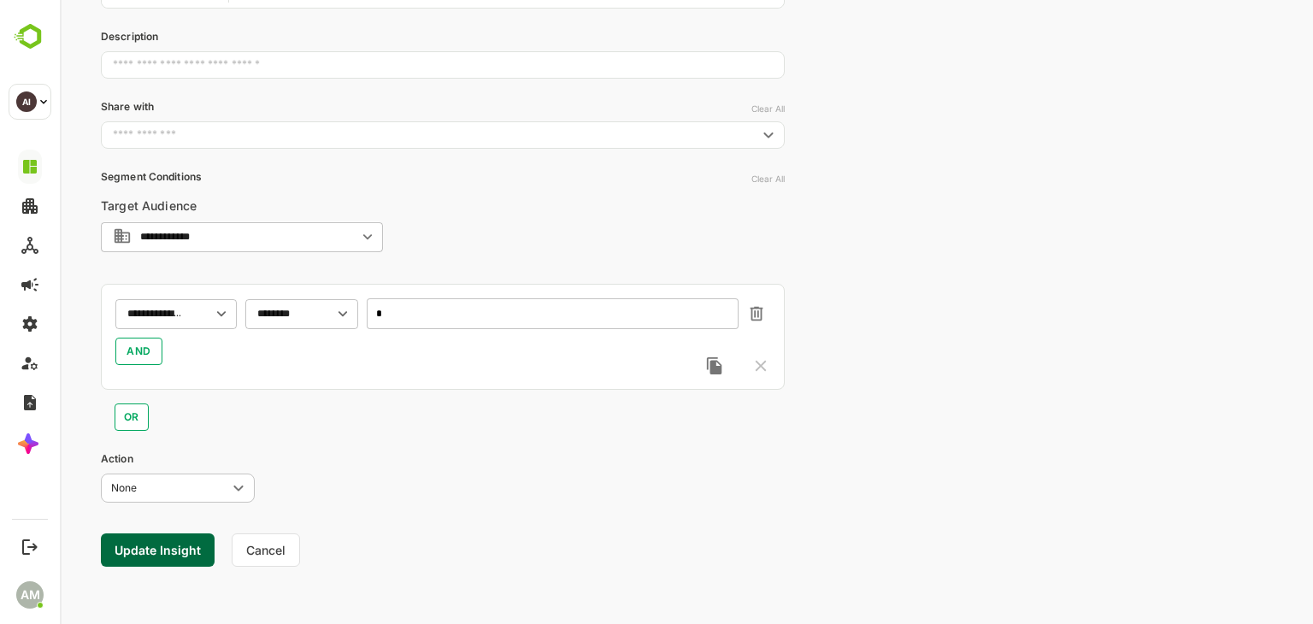
type input "*"
click at [145, 541] on button "Update Insight" at bounding box center [158, 549] width 114 height 33
click at [308, 568] on link "View" at bounding box center [310, 571] width 38 height 21
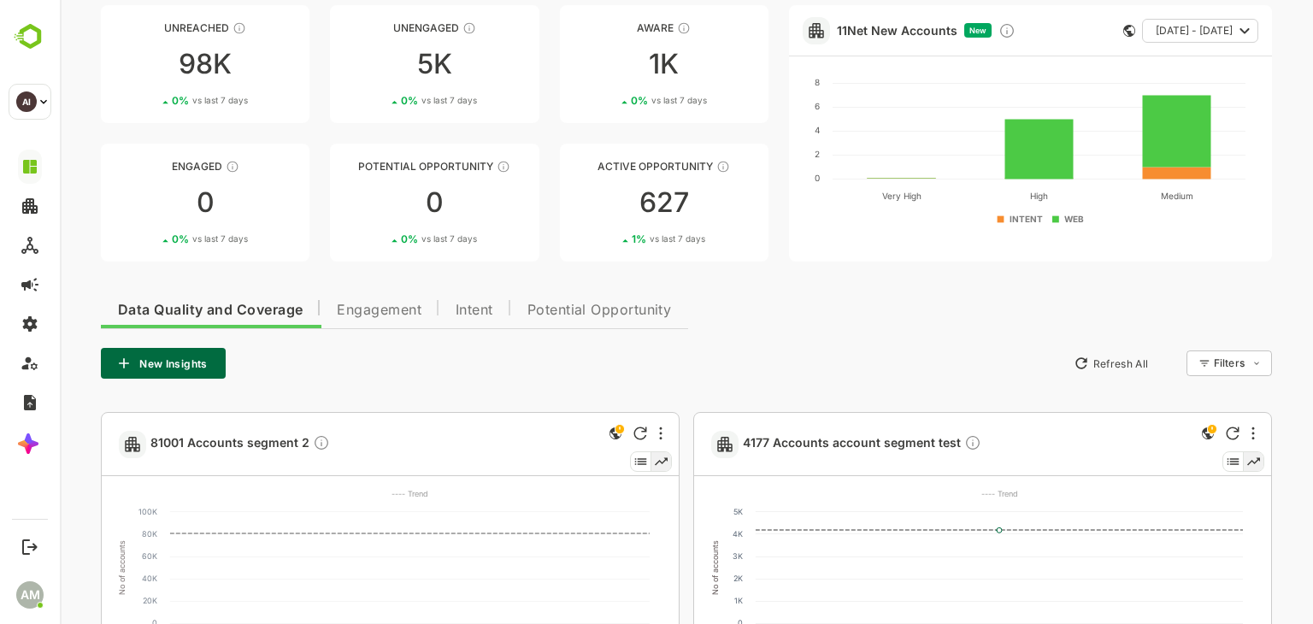
scroll to position [0, 0]
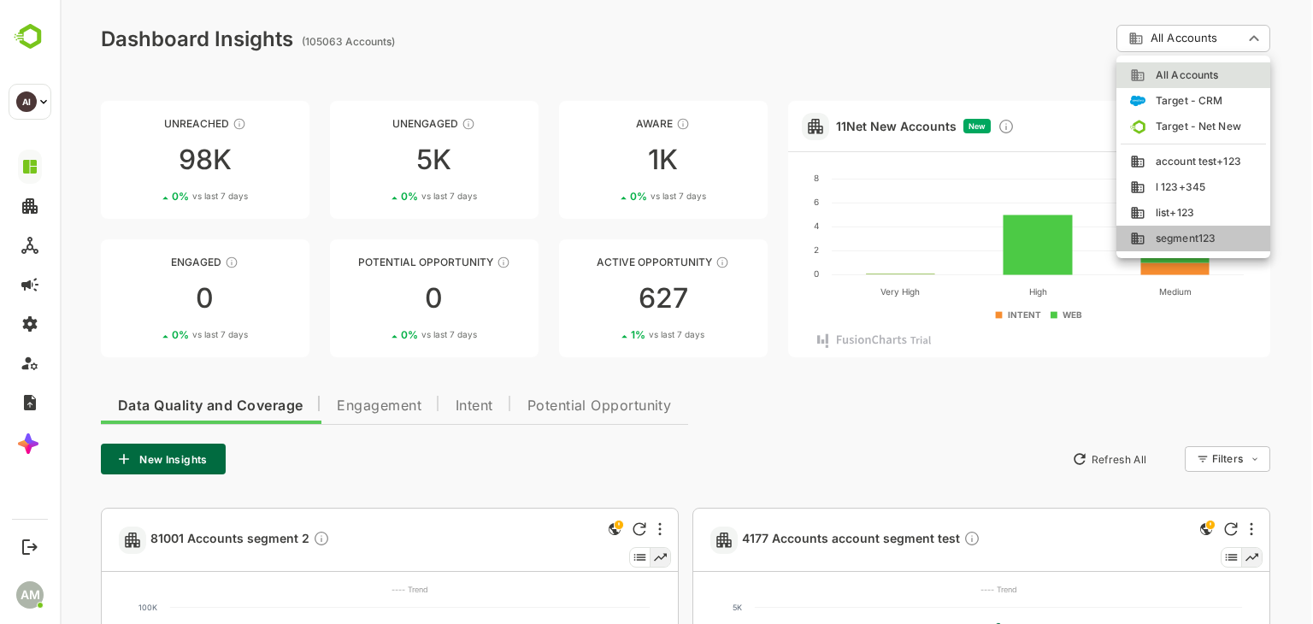
click at [1178, 234] on span "segment123" at bounding box center [1180, 238] width 70 height 15
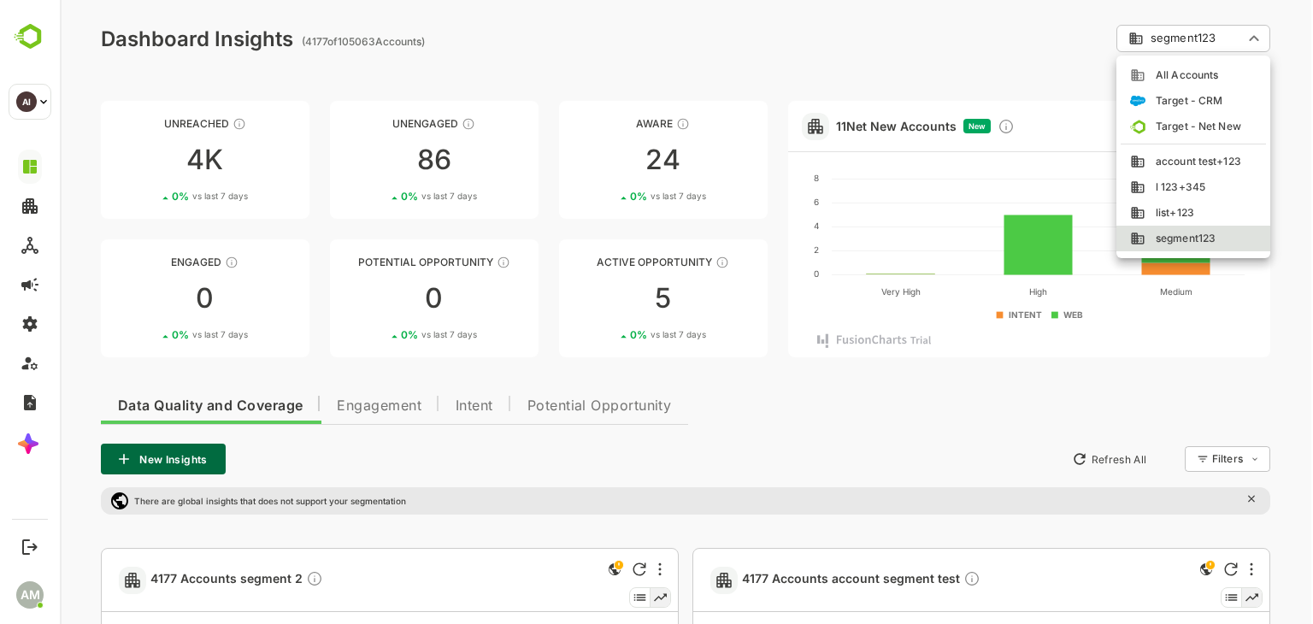
click at [1164, 77] on span "All Accounts" at bounding box center [1181, 75] width 73 height 15
type input "**********"
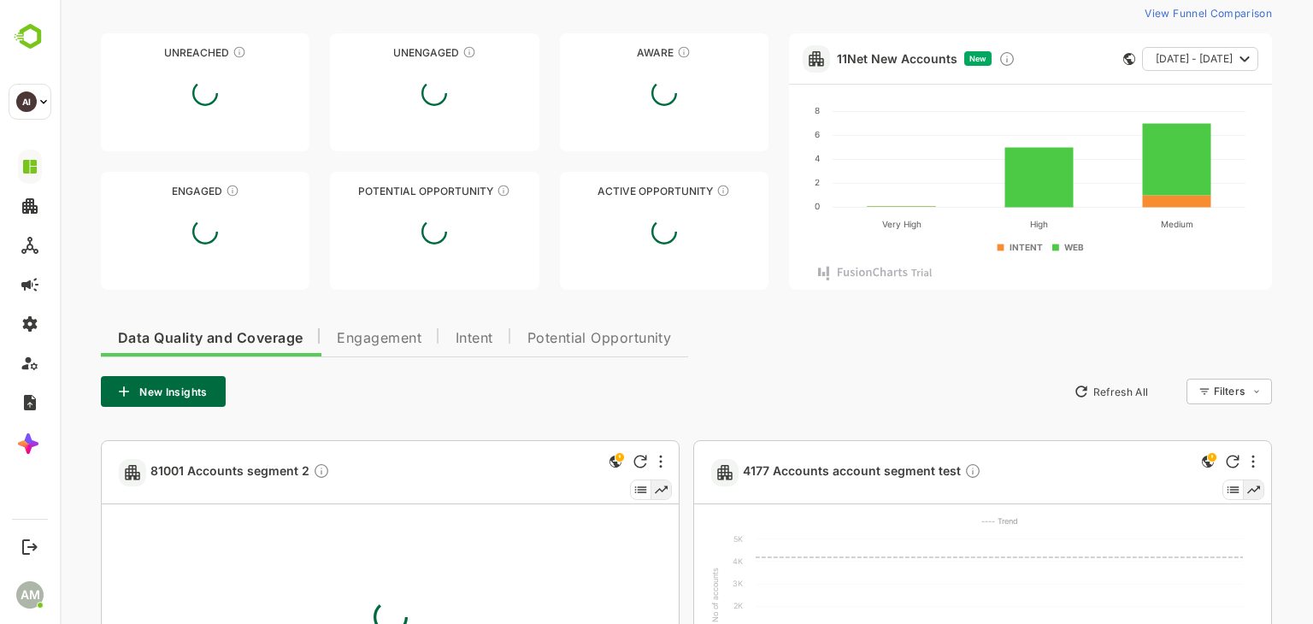
scroll to position [171, 0]
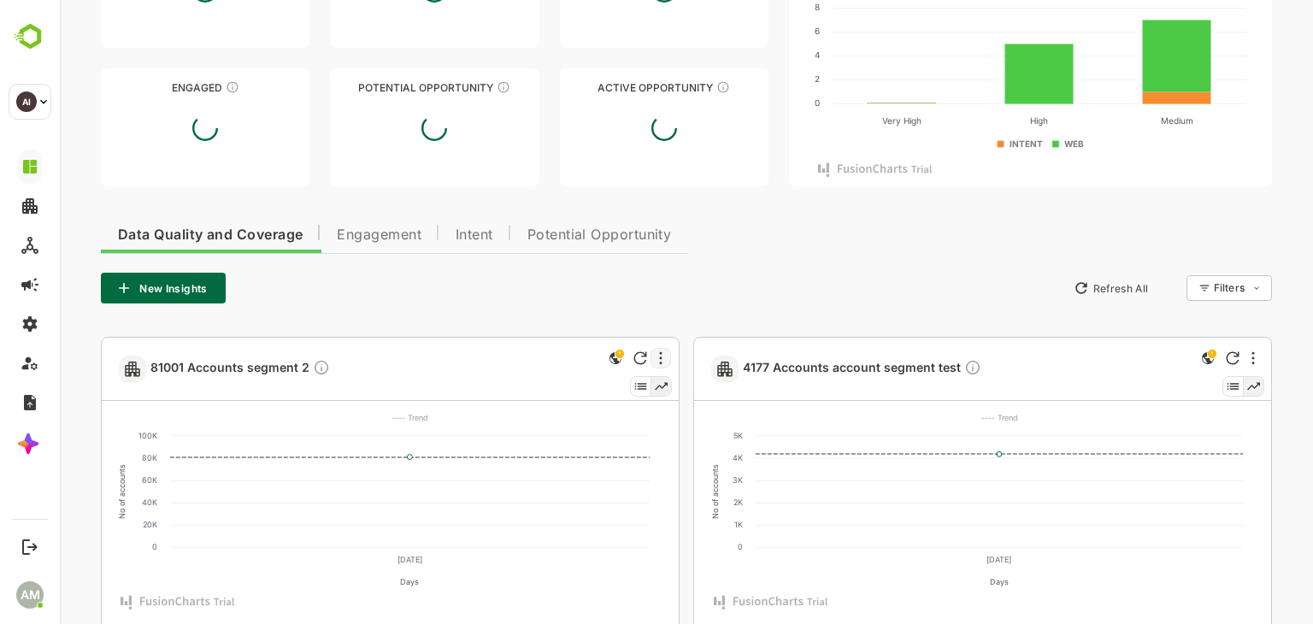
click at [663, 360] on div at bounding box center [661, 358] width 21 height 21
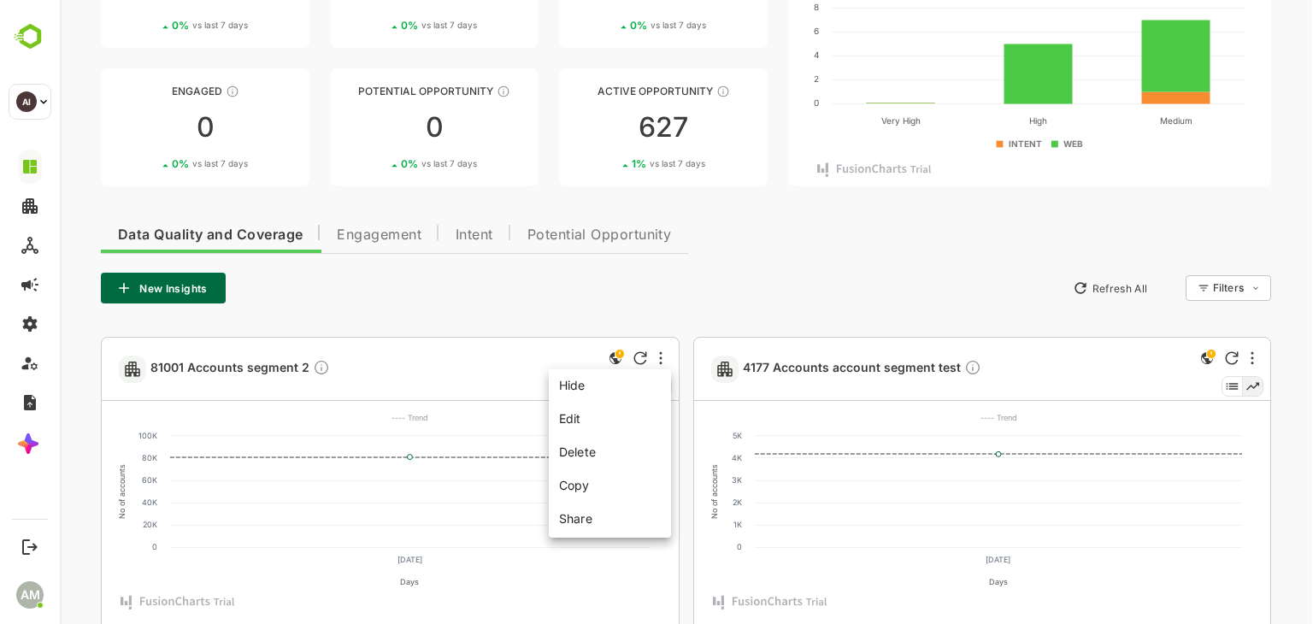
click at [590, 421] on li "Edit" at bounding box center [609, 419] width 115 height 32
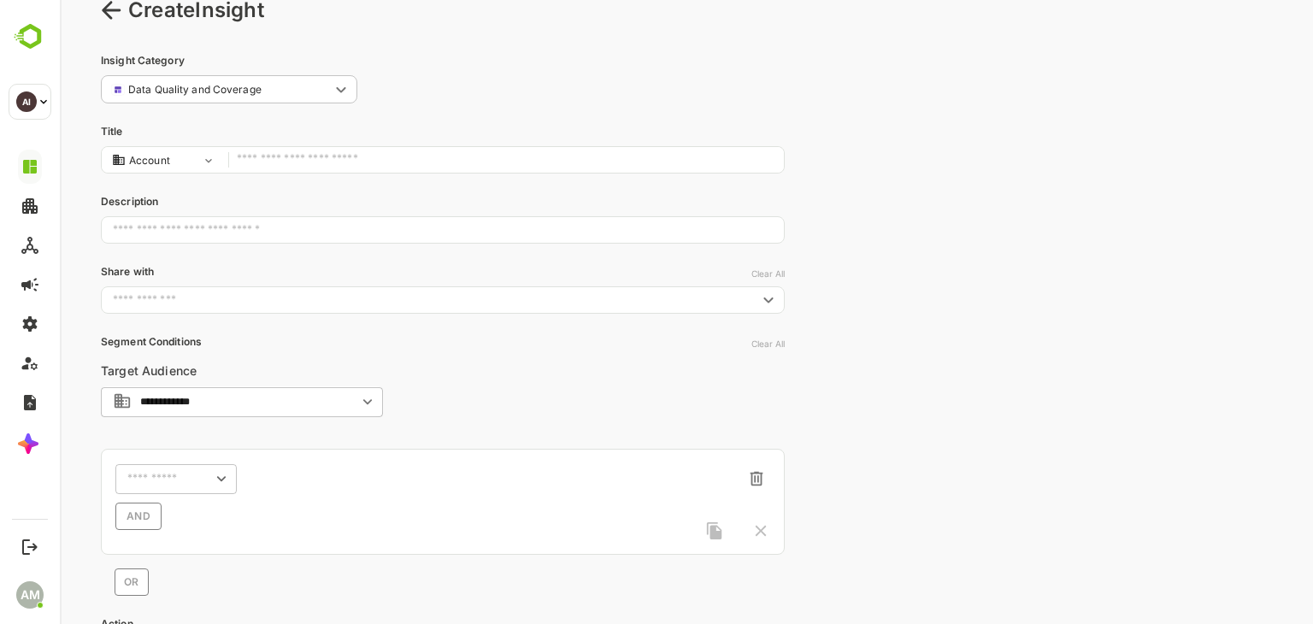
scroll to position [0, 0]
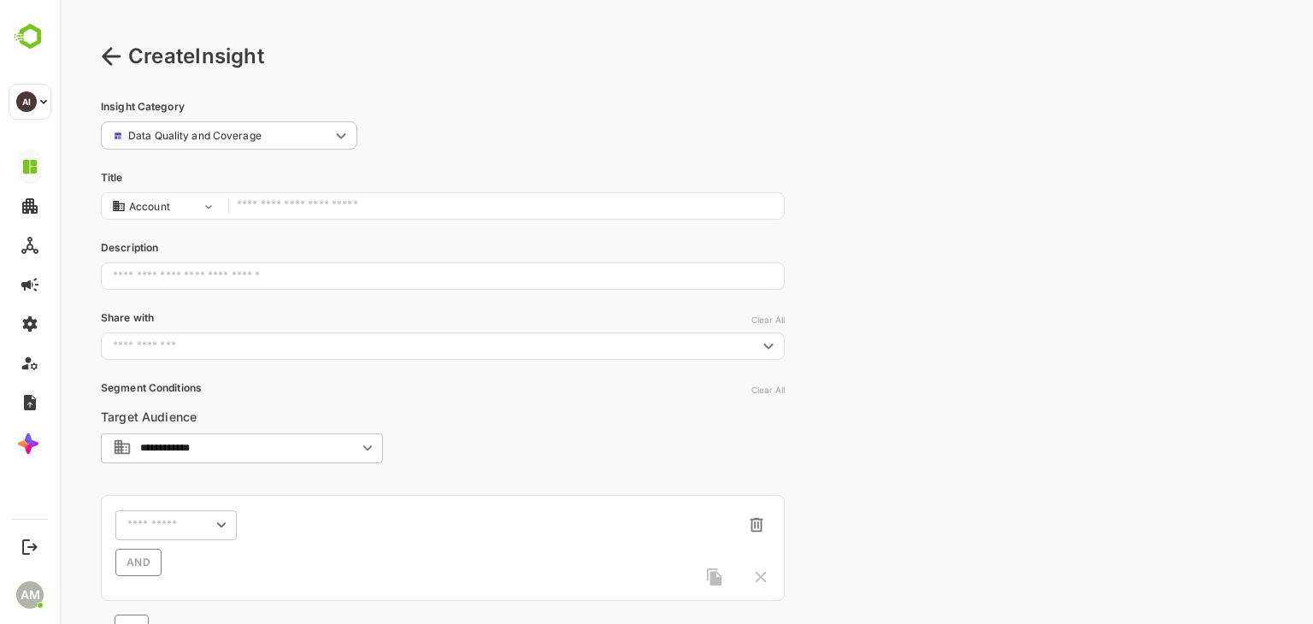
type input "*********"
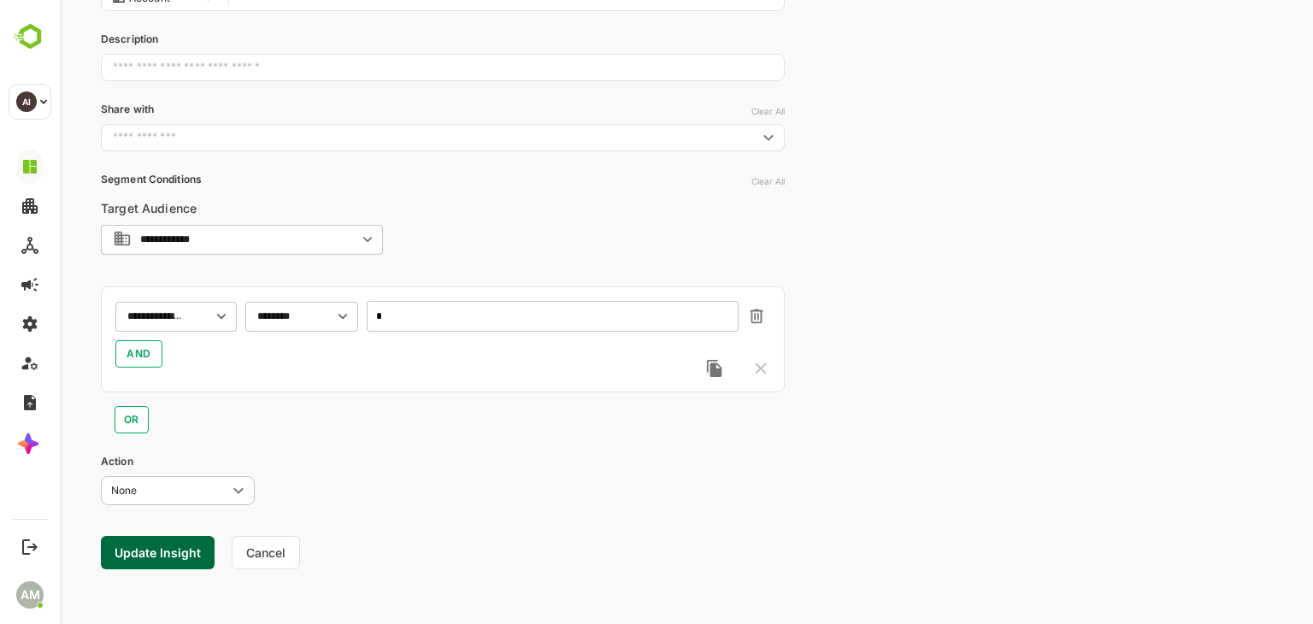
scroll to position [211, 0]
click at [403, 312] on input "*" at bounding box center [553, 313] width 372 height 31
type input "***"
click at [168, 551] on button "Update Insight" at bounding box center [158, 549] width 114 height 33
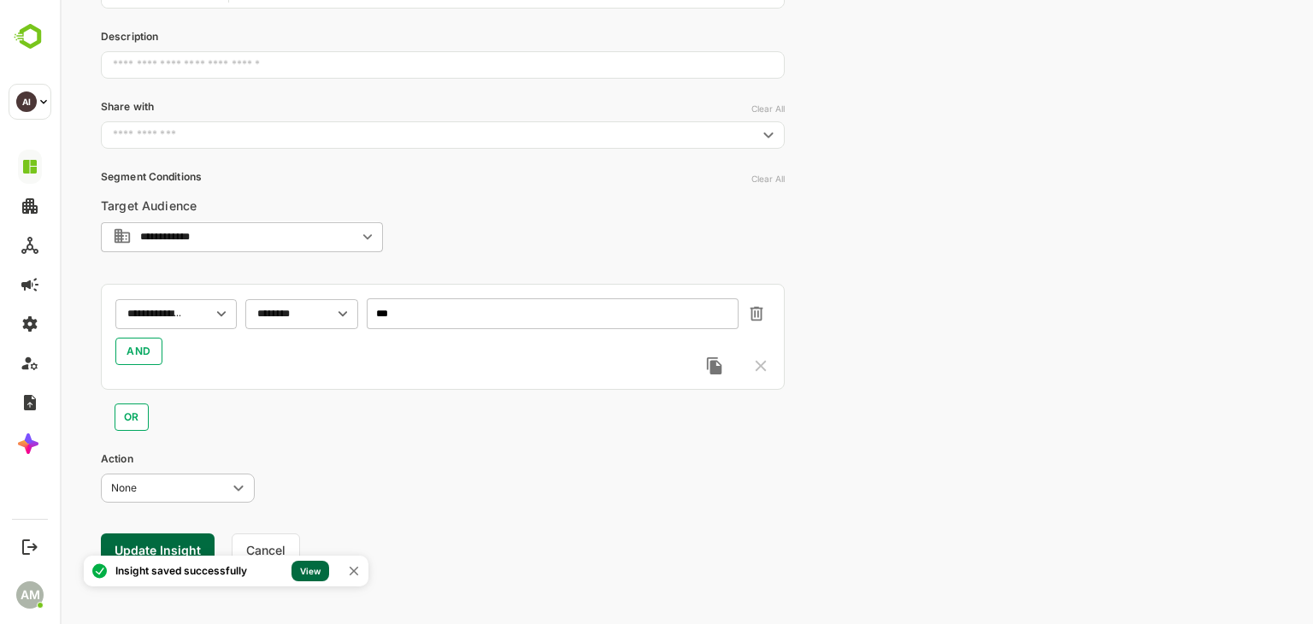
click at [308, 568] on link "View" at bounding box center [310, 571] width 38 height 21
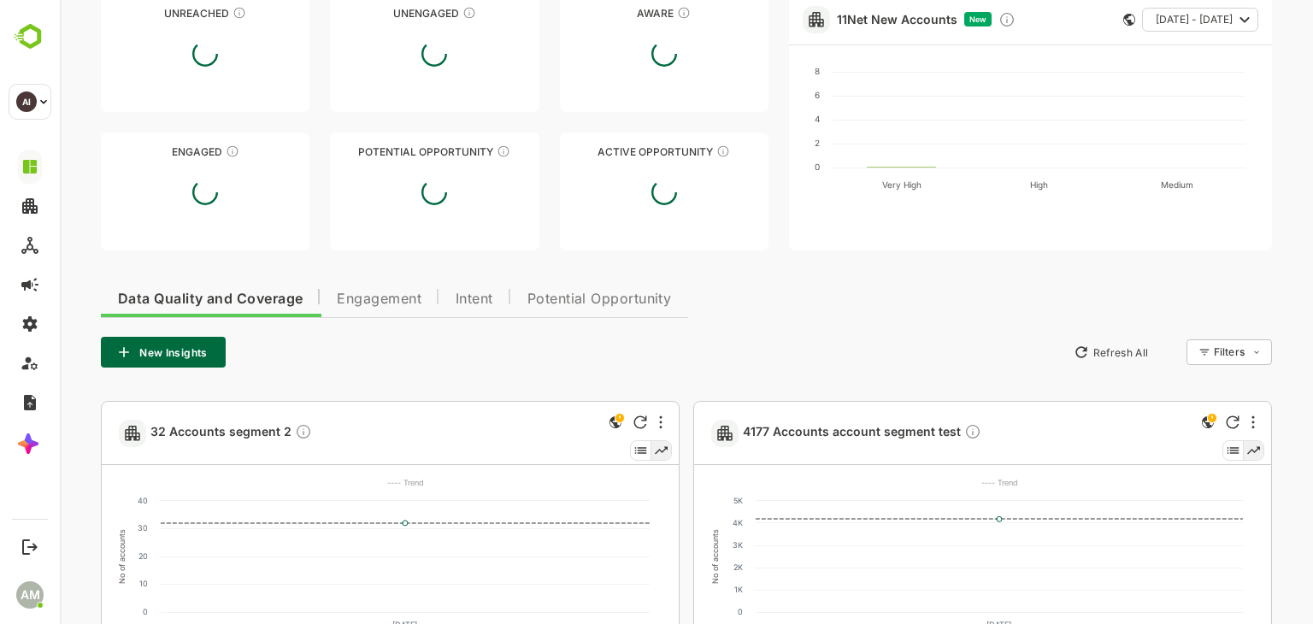
scroll to position [0, 0]
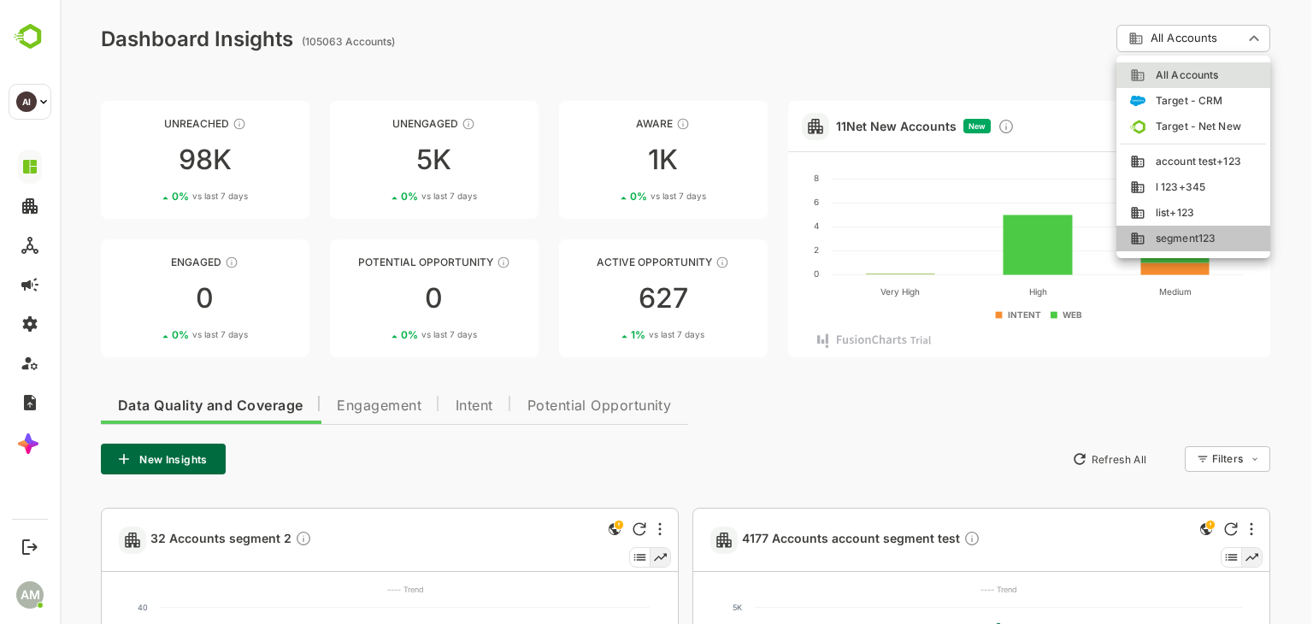
click at [1173, 240] on span "segment123" at bounding box center [1180, 238] width 70 height 15
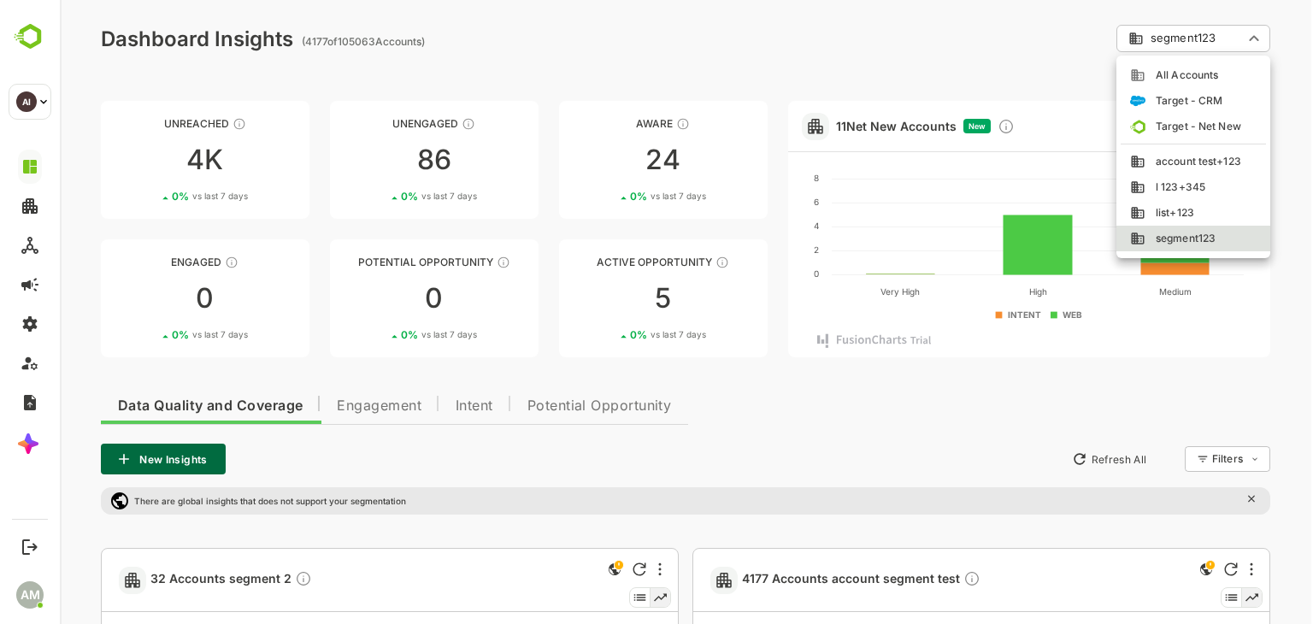
click at [1185, 76] on span "All Accounts" at bounding box center [1181, 75] width 73 height 15
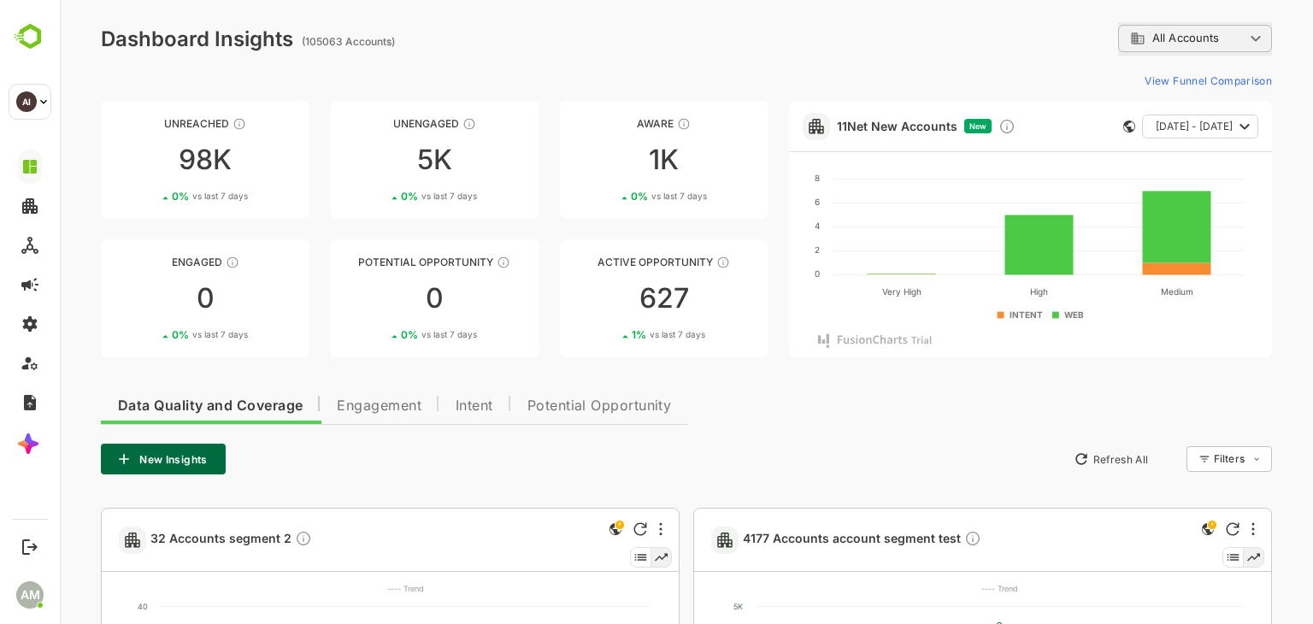
scroll to position [171, 0]
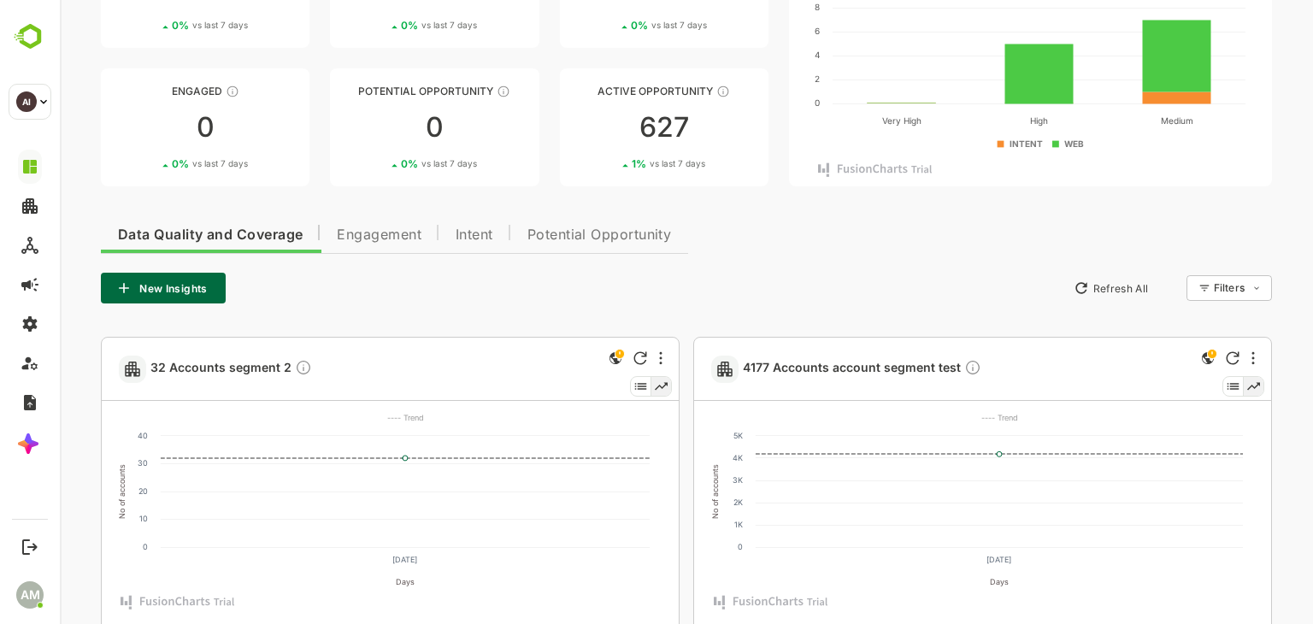
click at [391, 239] on span "Engagement" at bounding box center [379, 235] width 85 height 14
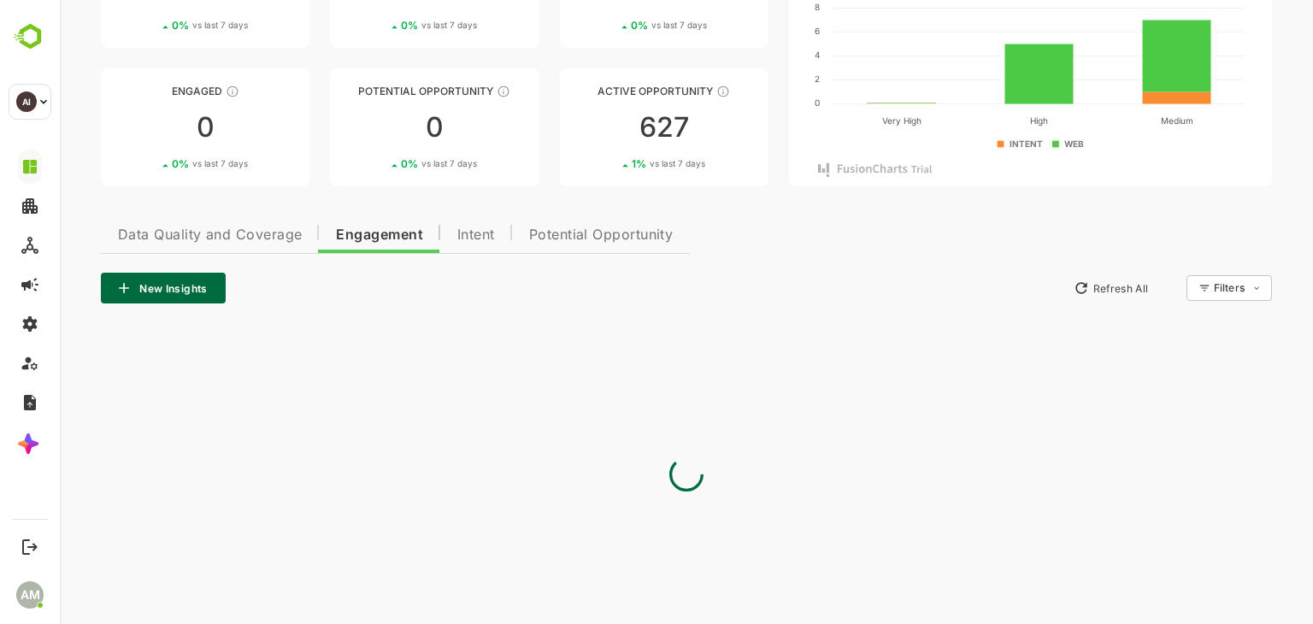
click at [221, 230] on span "Data Quality and Coverage" at bounding box center [210, 235] width 184 height 14
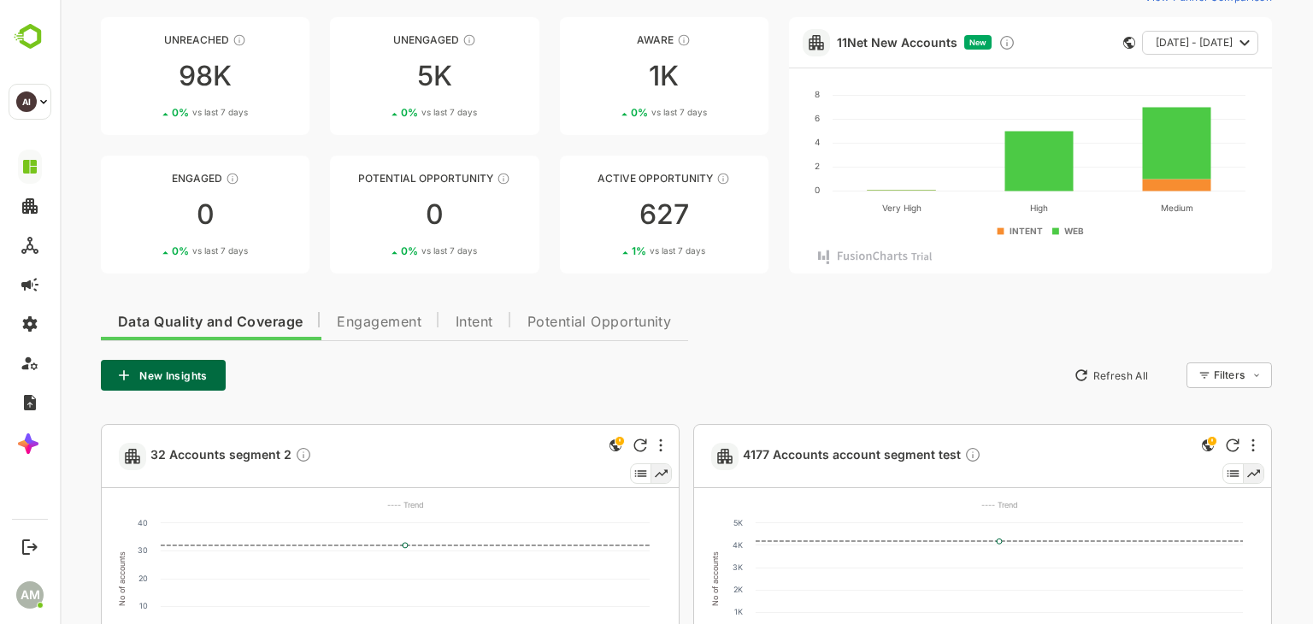
scroll to position [0, 0]
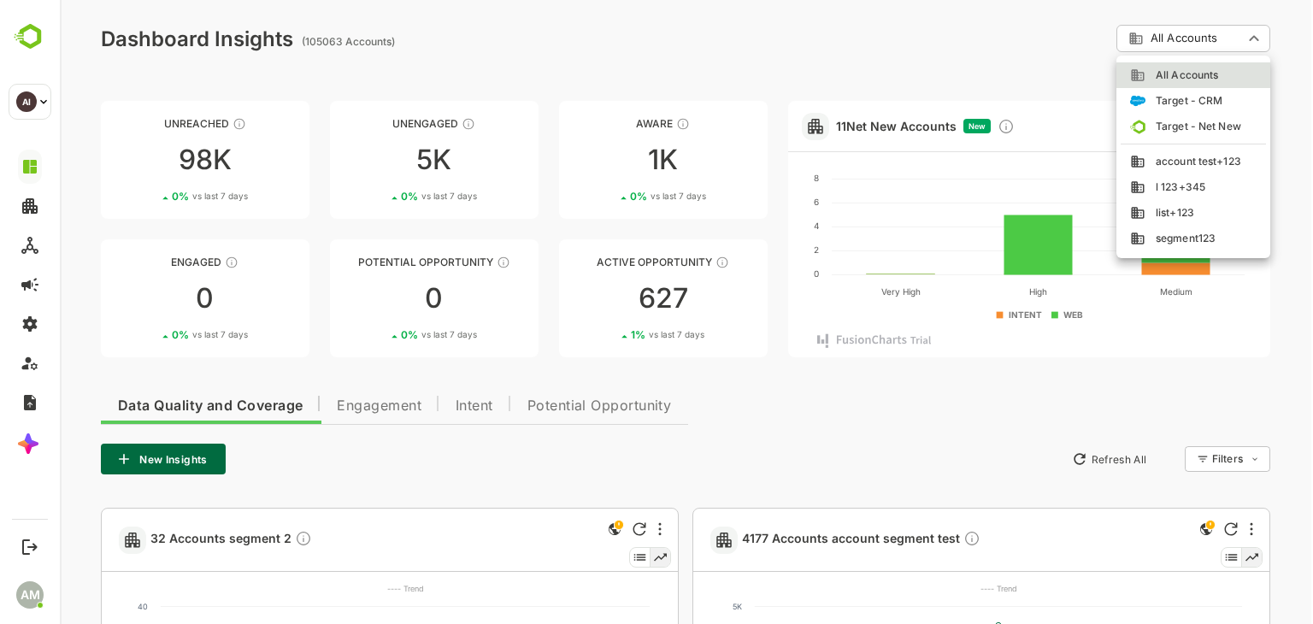
click at [1191, 233] on span "segment123" at bounding box center [1180, 238] width 70 height 15
type input "**********"
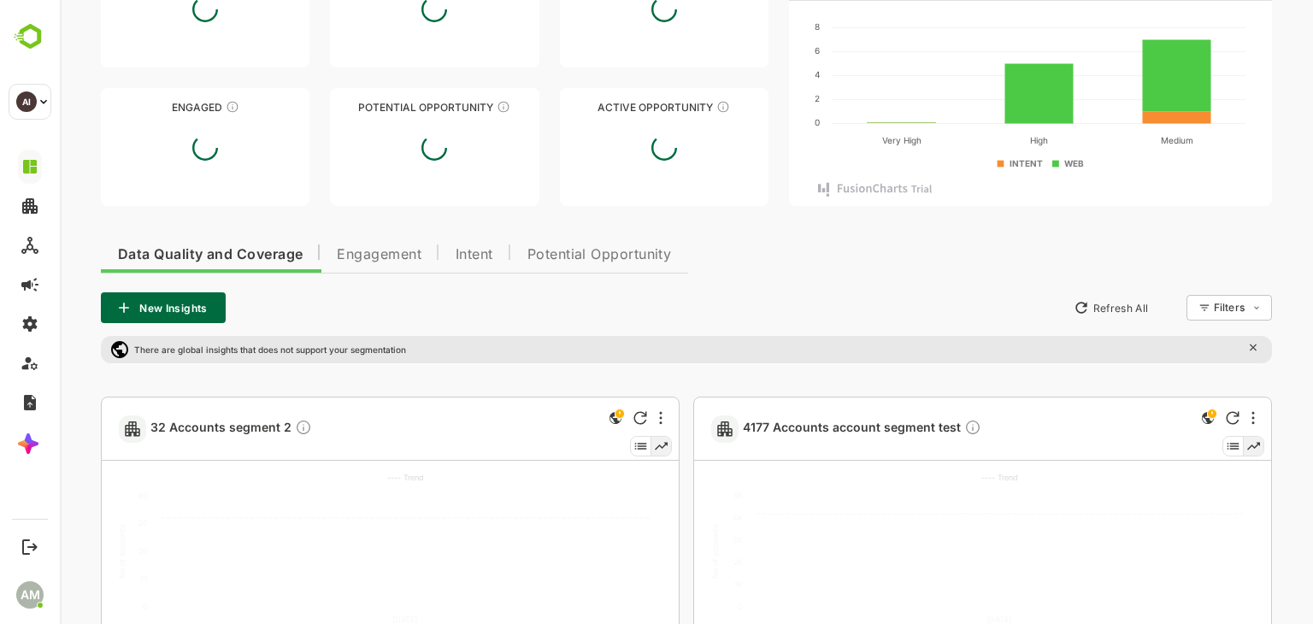
scroll to position [427, 0]
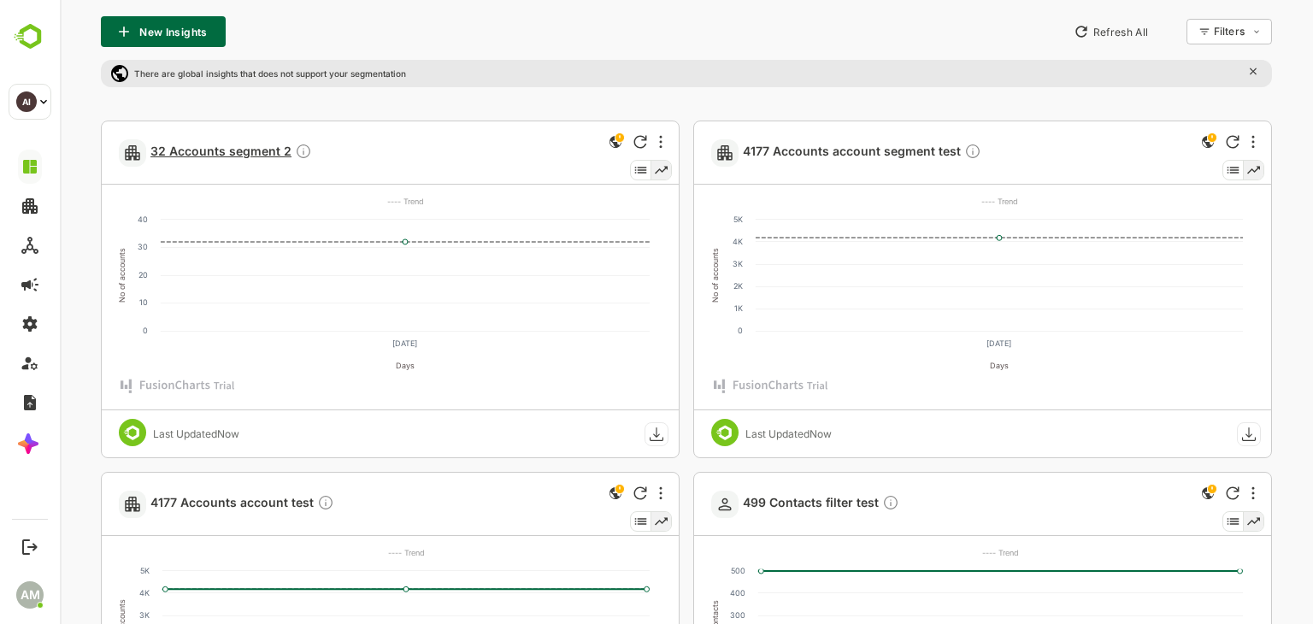
click at [219, 154] on span "32 Accounts segment 2" at bounding box center [231, 153] width 162 height 20
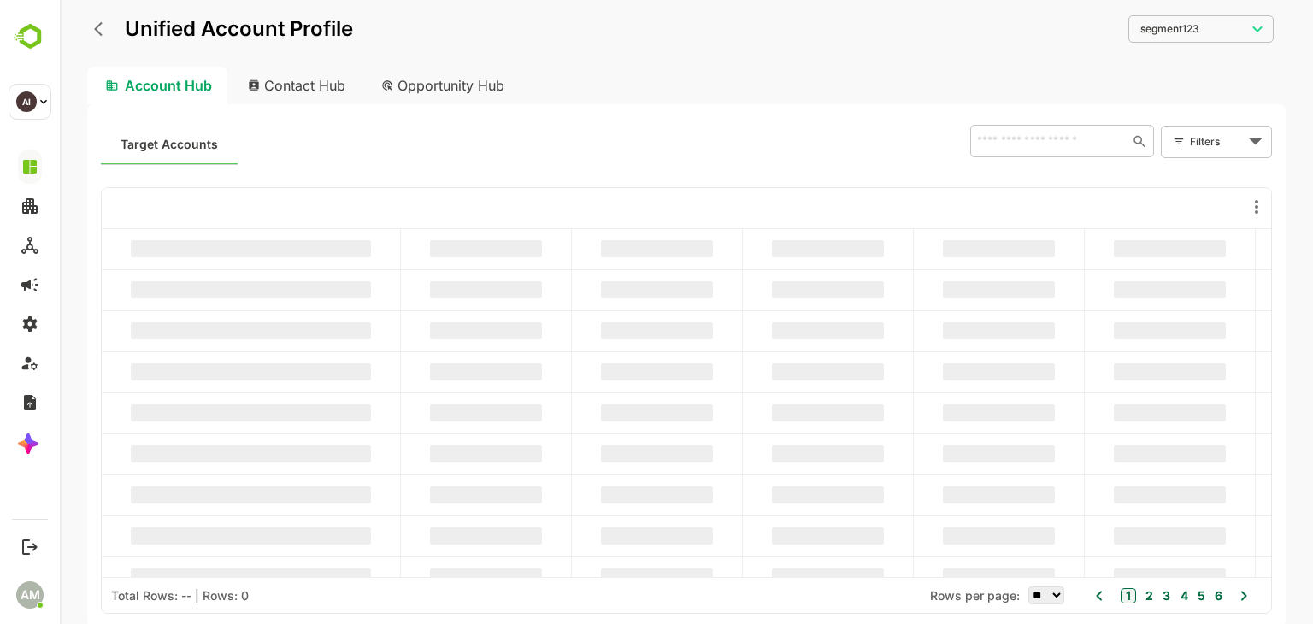
scroll to position [0, 0]
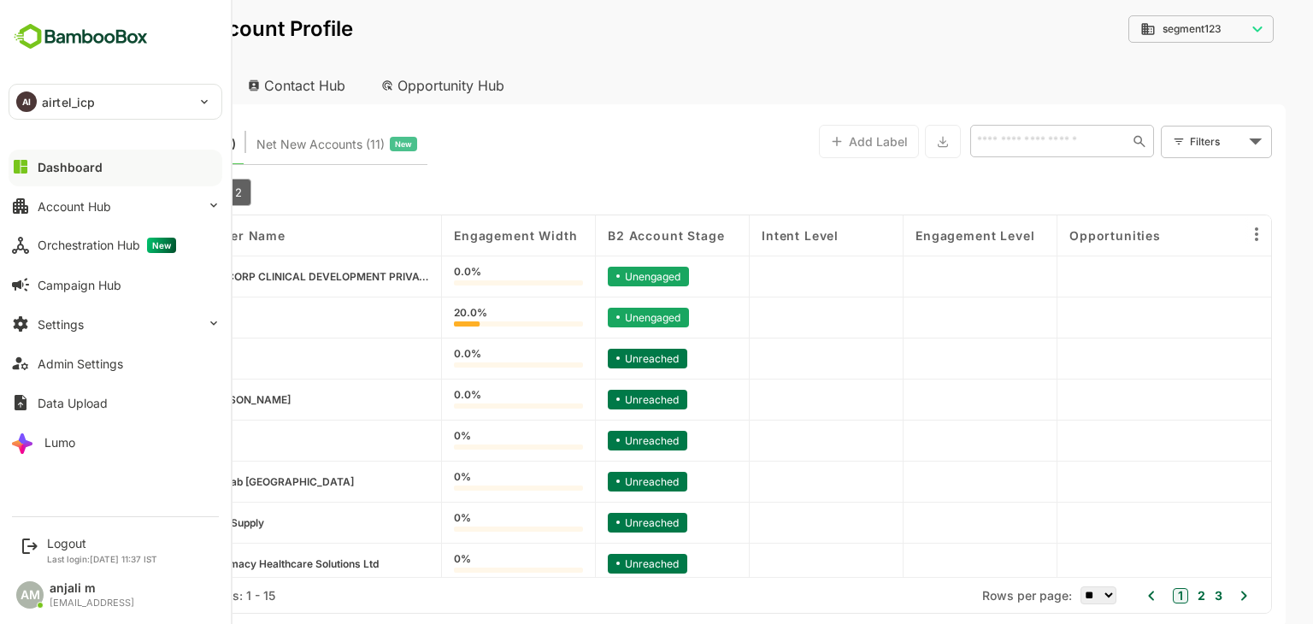
click at [59, 161] on div "Dashboard" at bounding box center [70, 167] width 65 height 15
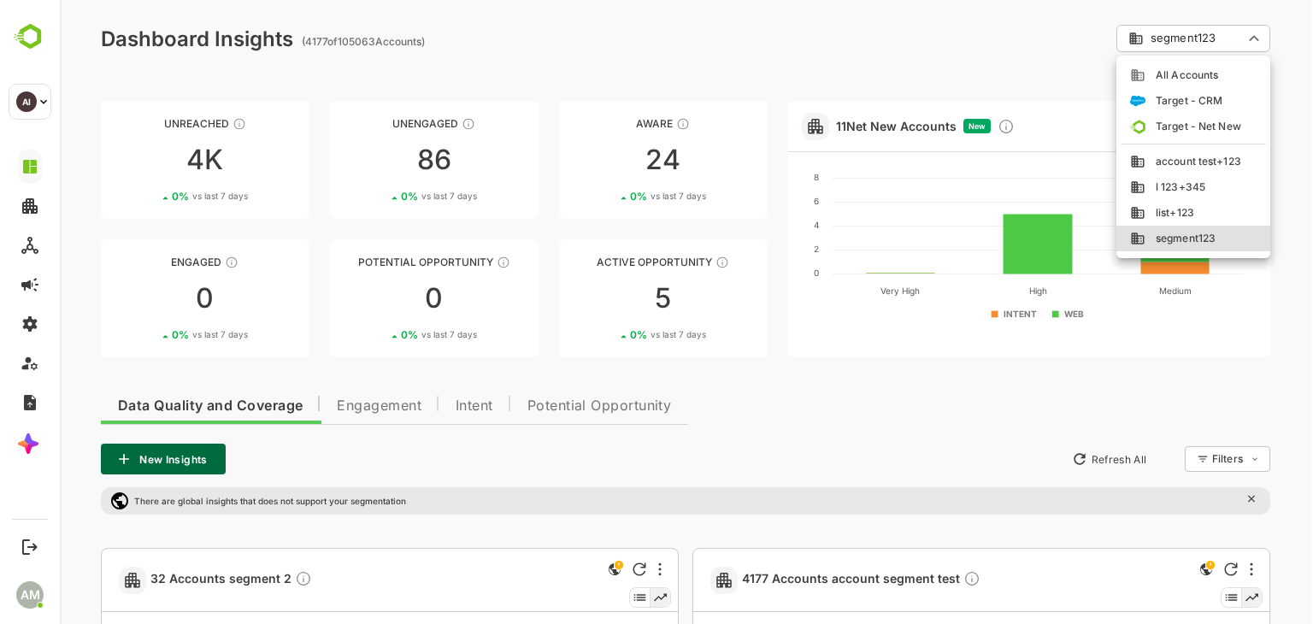
click at [1189, 63] on li "All Accounts" at bounding box center [1193, 75] width 154 height 26
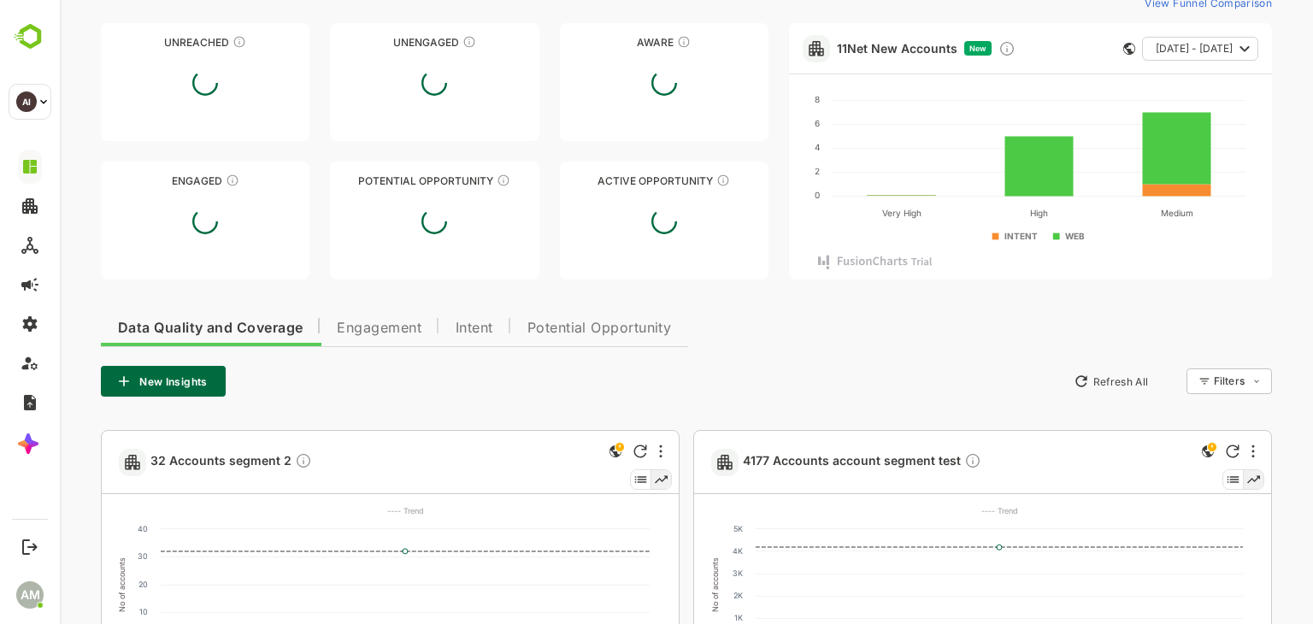
scroll to position [171, 0]
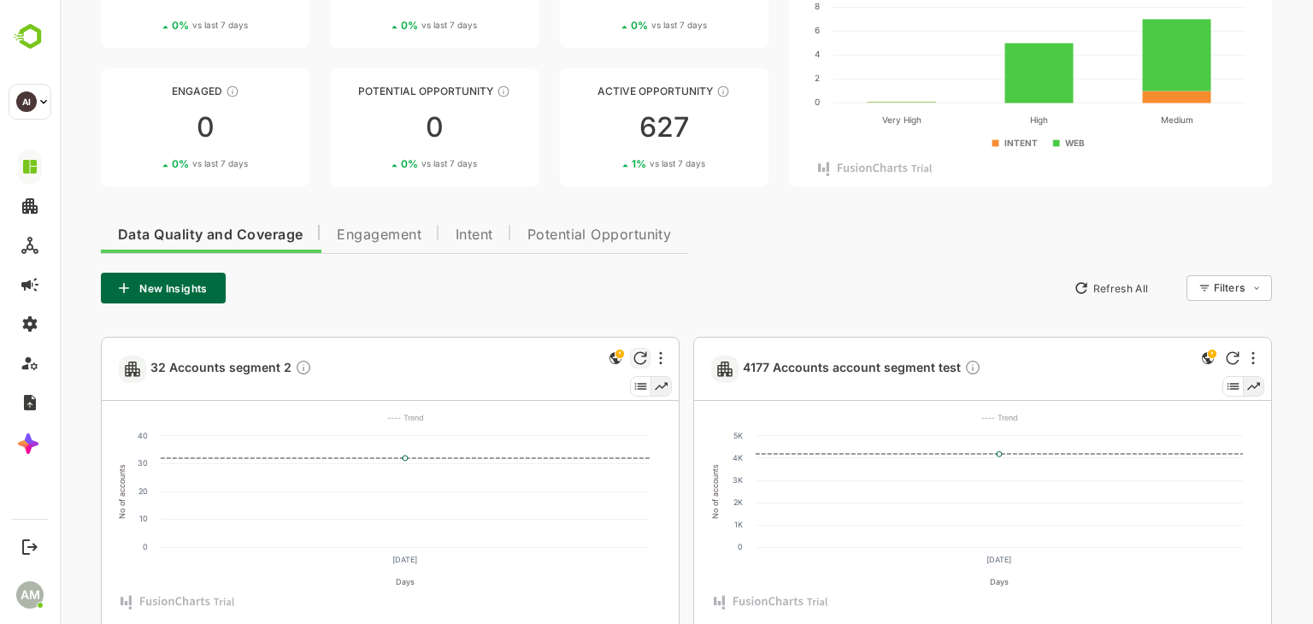
click at [638, 356] on icon "Refresh" at bounding box center [640, 358] width 14 height 14
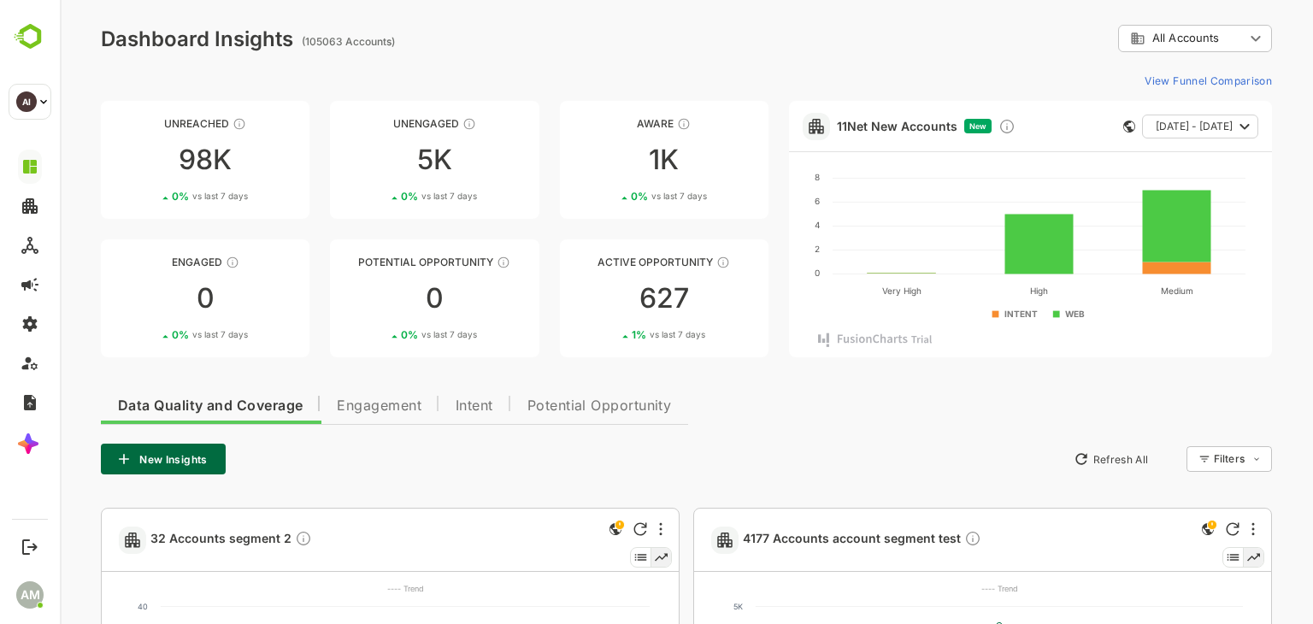
scroll to position [0, 0]
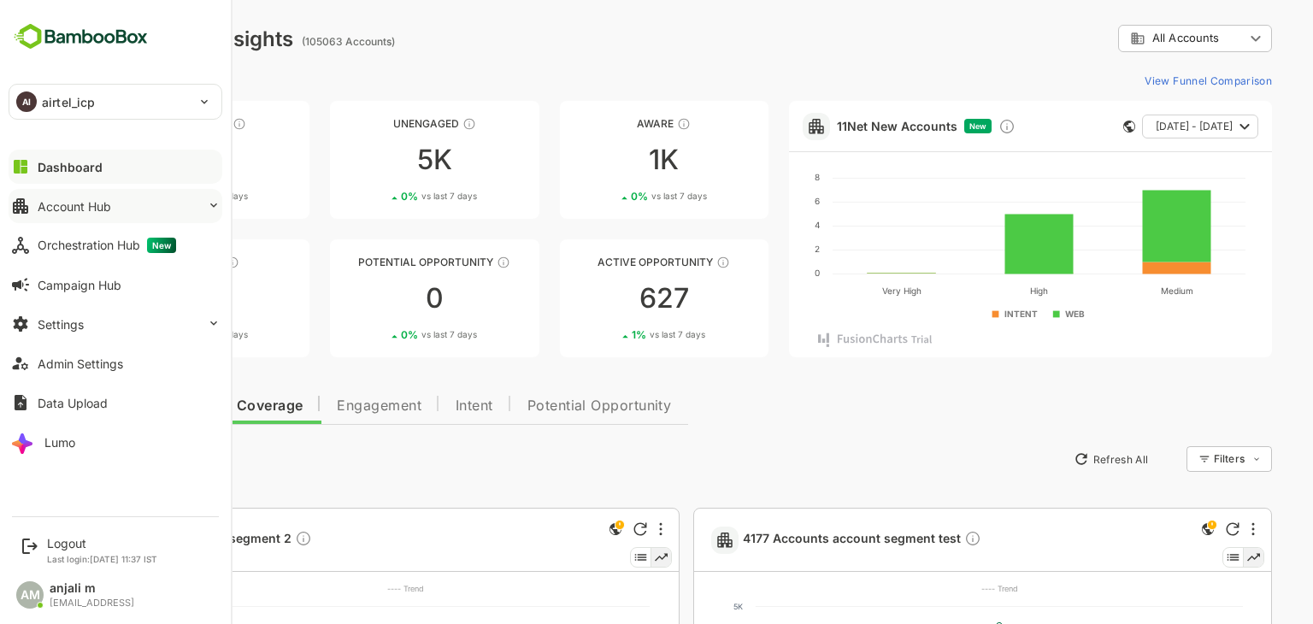
click at [97, 194] on button "Account Hub" at bounding box center [116, 206] width 214 height 34
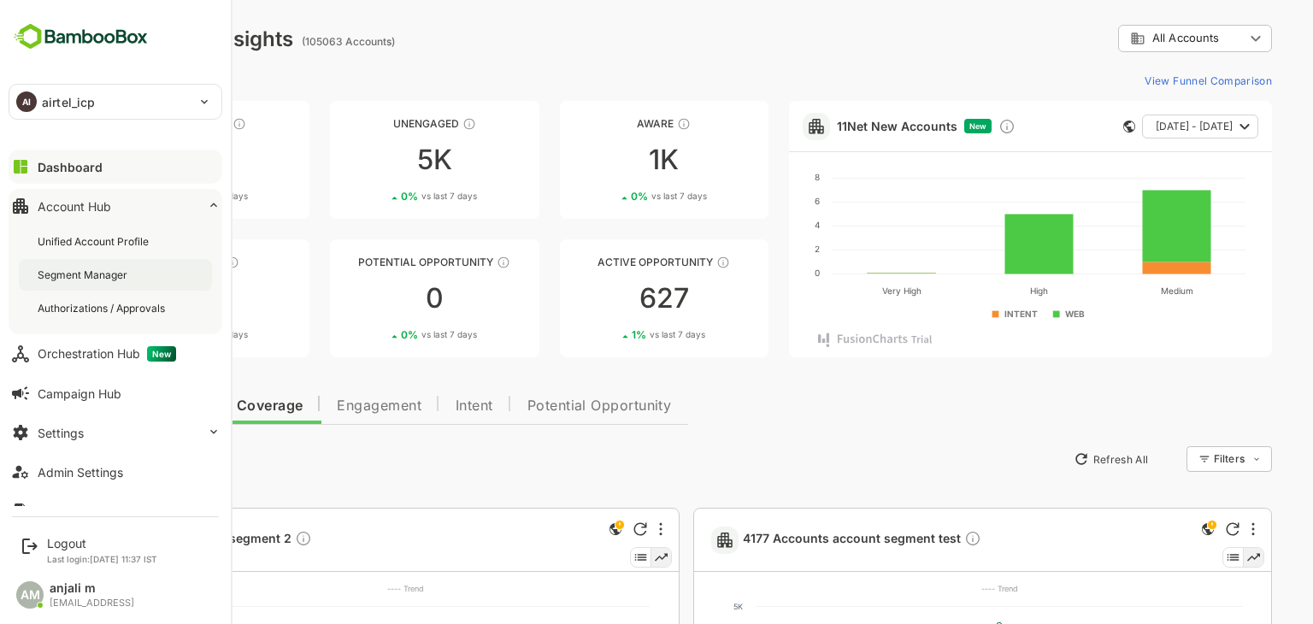
click at [84, 274] on div "Segment Manager" at bounding box center [84, 275] width 93 height 15
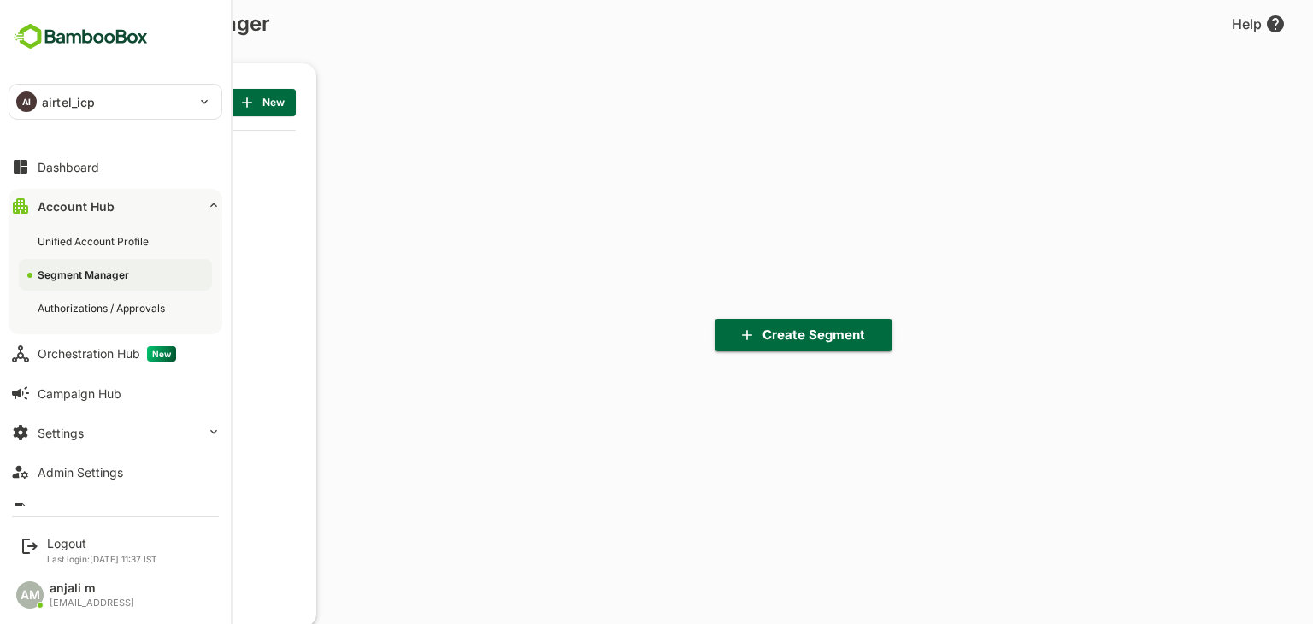
scroll to position [433, 211]
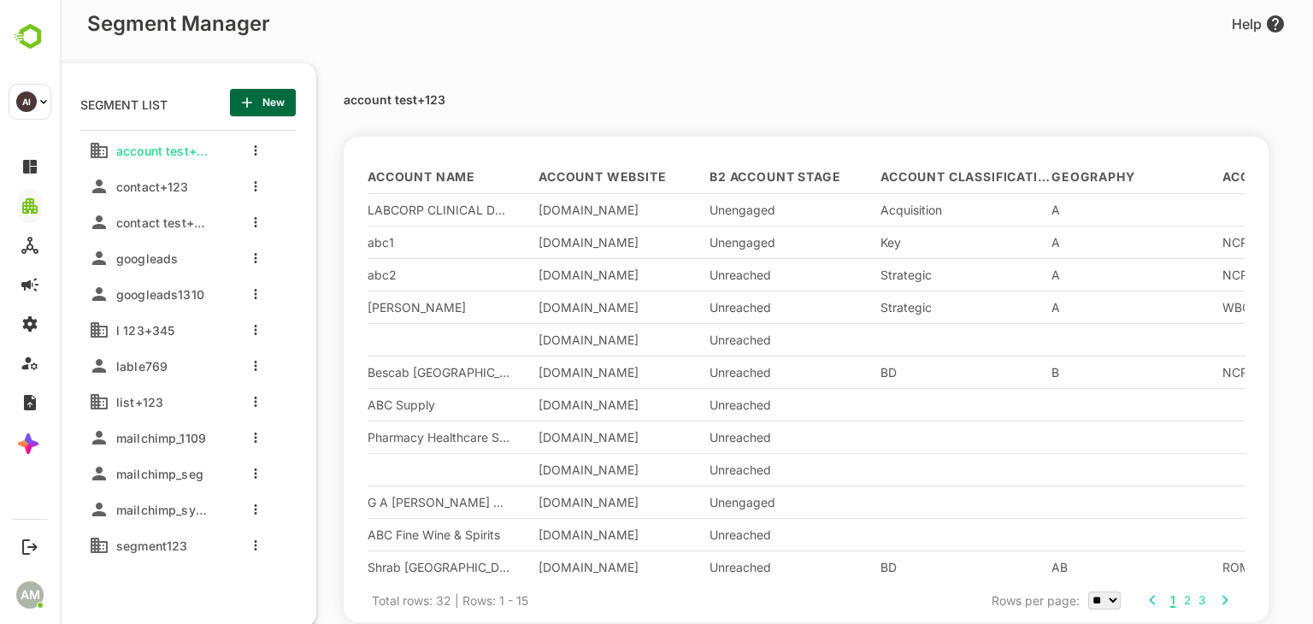
click at [161, 526] on div "account test+123 contact+123 contact test+123 googleads googleads1310 l 123+345…" at bounding box center [191, 345] width 222 height 431
click at [159, 556] on div "segment123" at bounding box center [149, 545] width 120 height 27
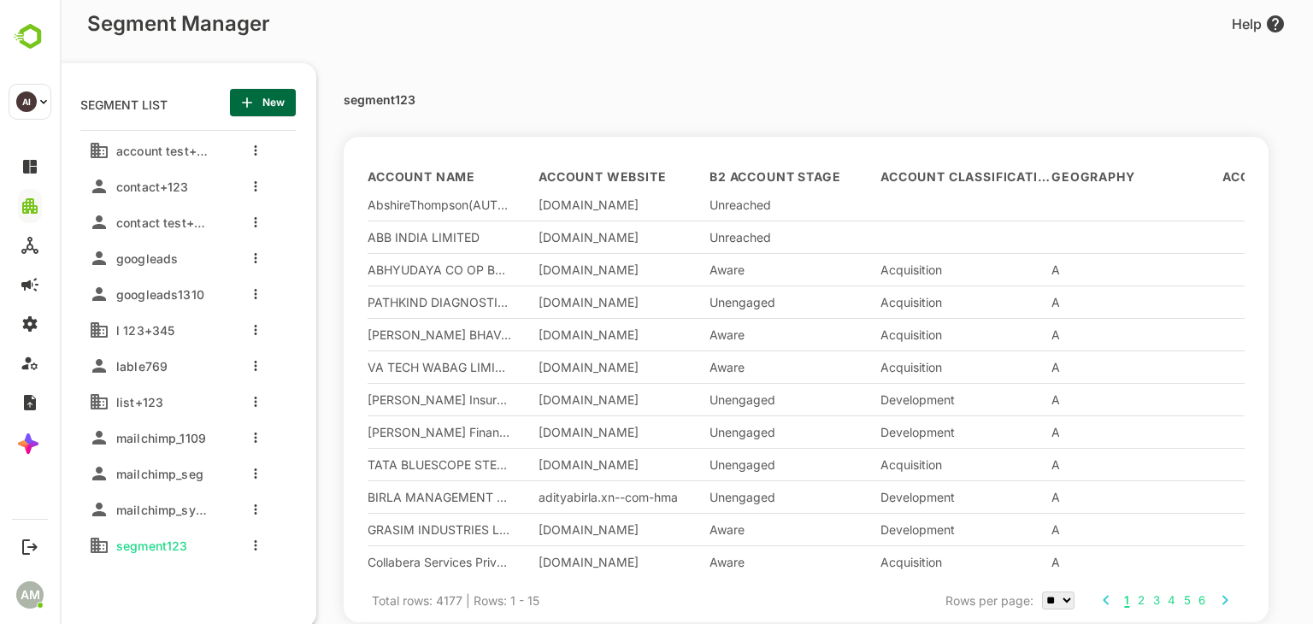
scroll to position [0, 0]
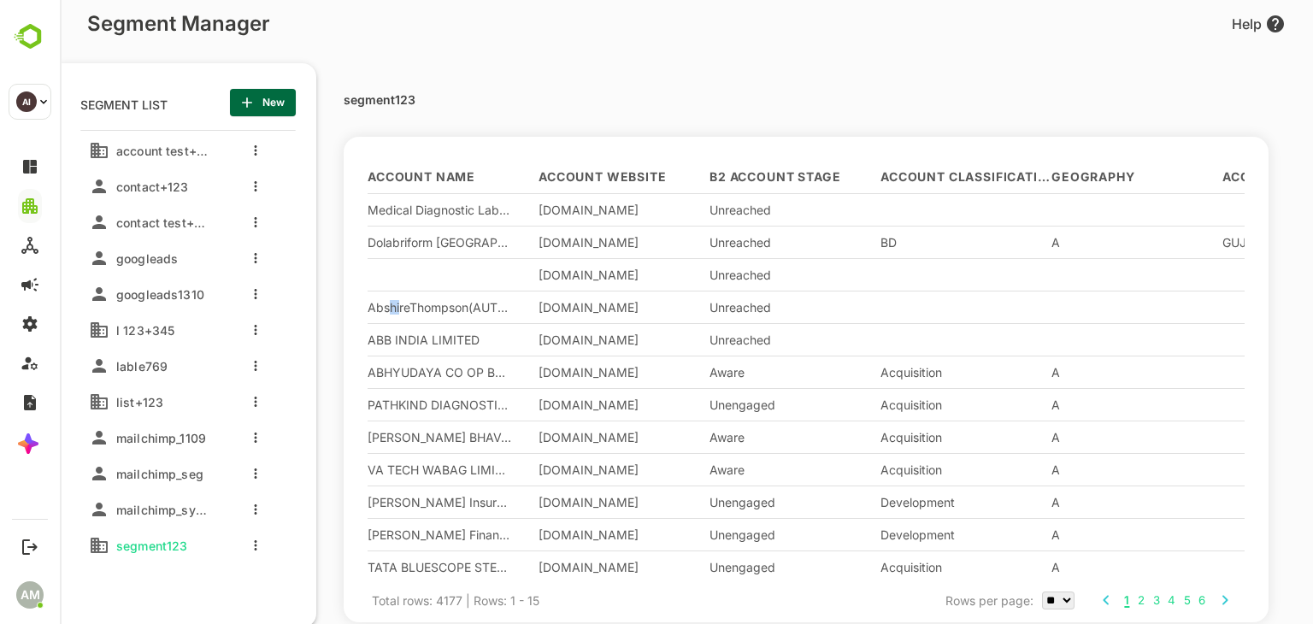
drag, startPoint x: 400, startPoint y: 310, endPoint x: 390, endPoint y: 307, distance: 10.8
click at [390, 307] on div "AbshireThompson(AUTO1842023)" at bounding box center [440, 307] width 144 height 15
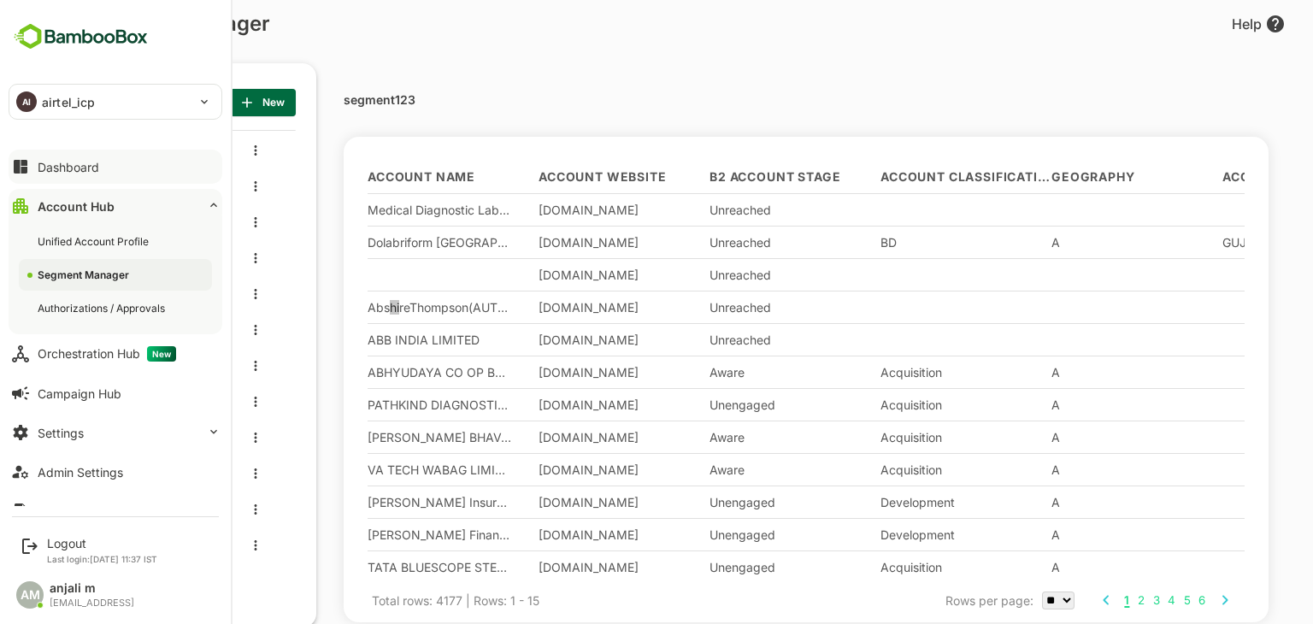
click at [71, 170] on div "Dashboard" at bounding box center [69, 167] width 62 height 15
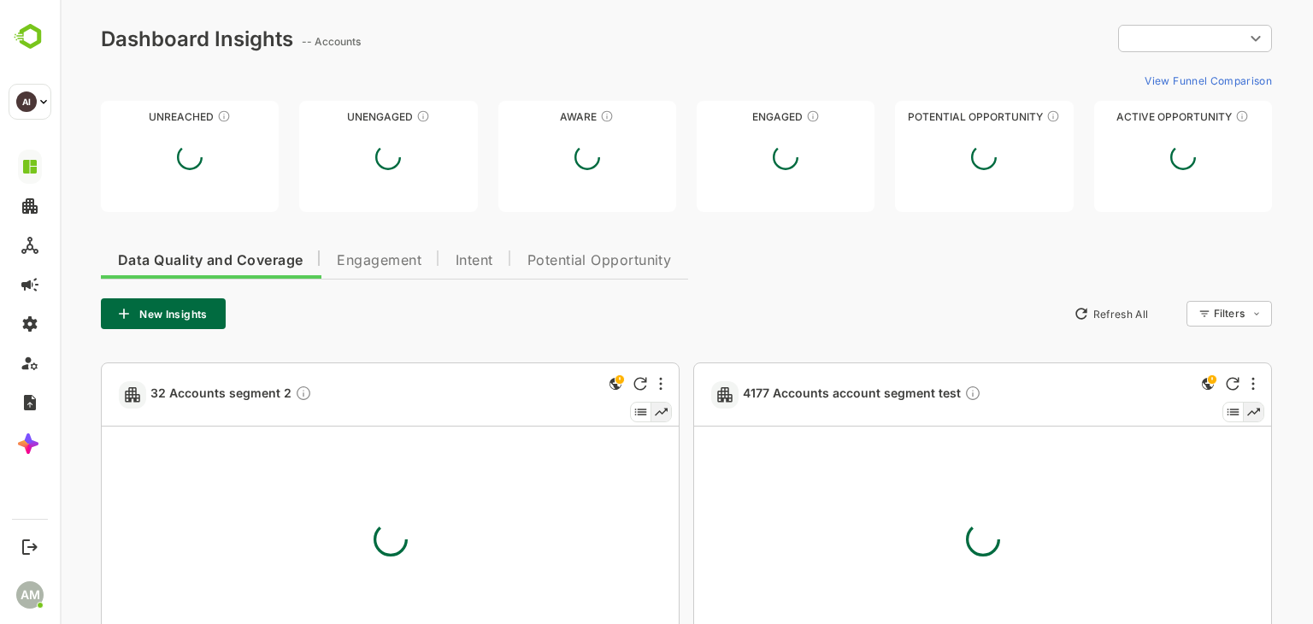
type input "**********"
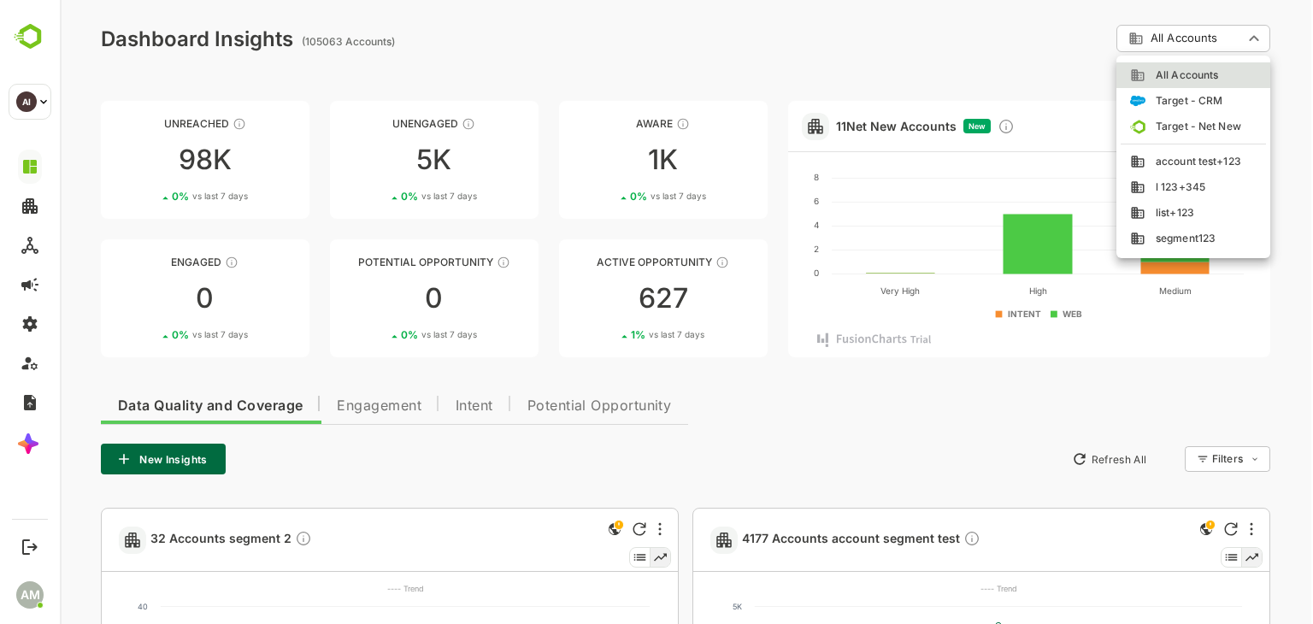
click at [1184, 38] on div at bounding box center [686, 312] width 1253 height 624
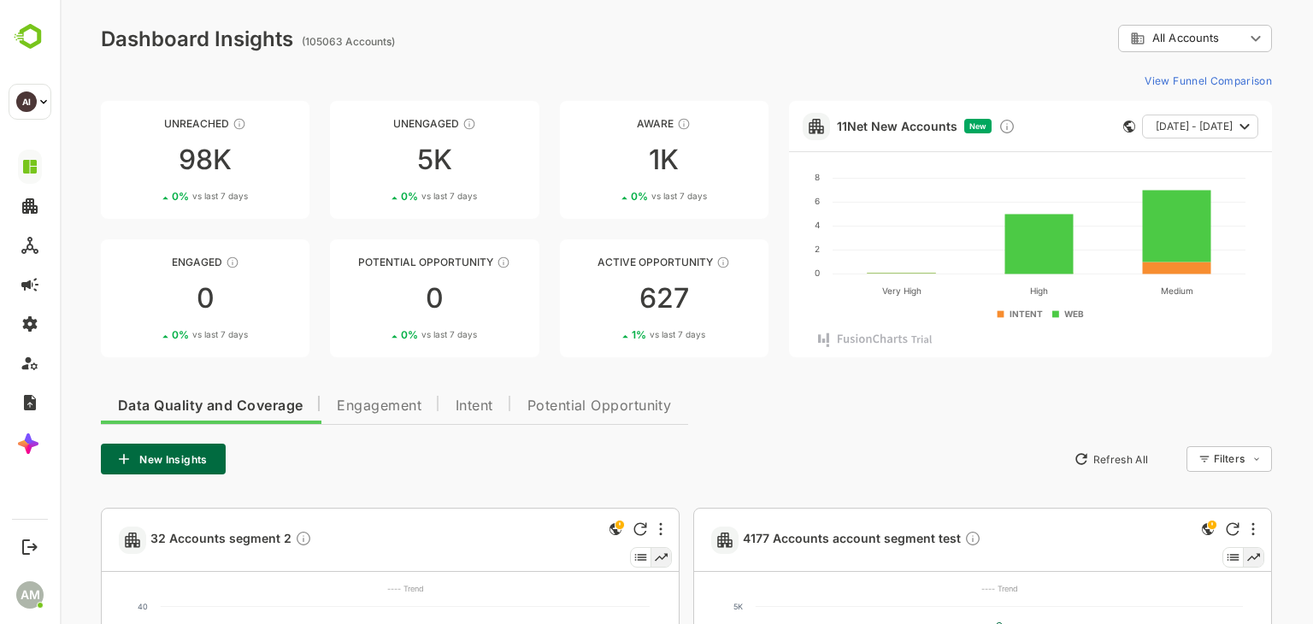
click at [200, 462] on button "New Insights" at bounding box center [163, 459] width 125 height 31
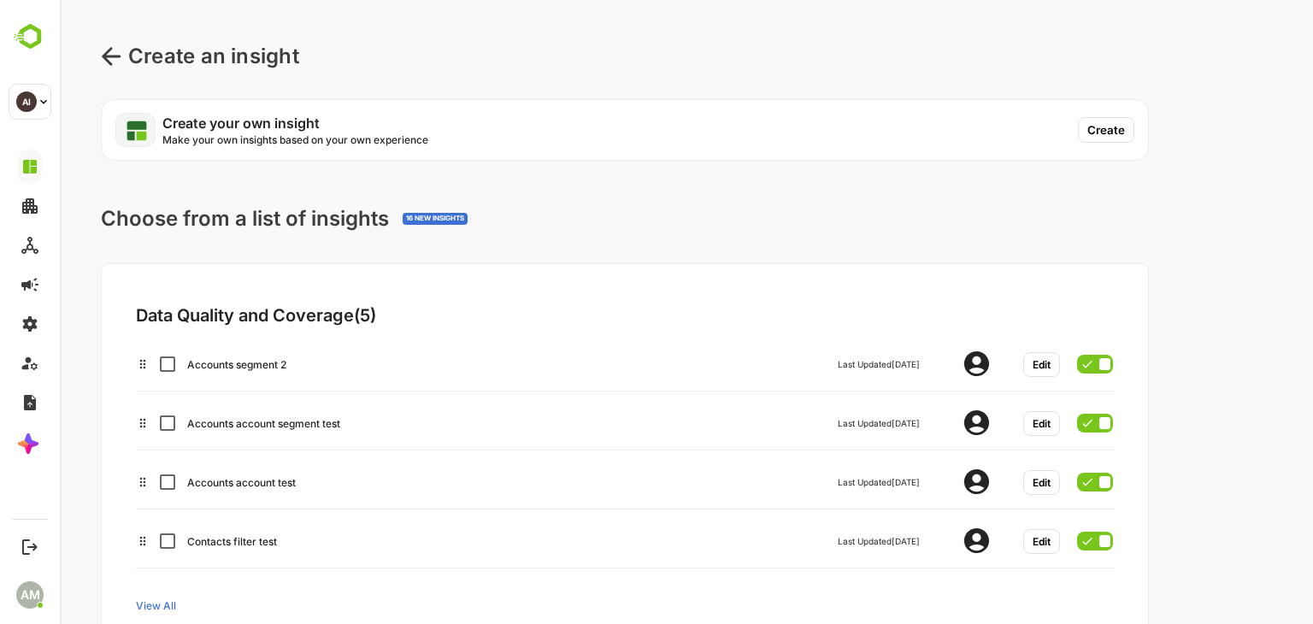
click at [1109, 127] on button "Create" at bounding box center [1106, 130] width 56 height 26
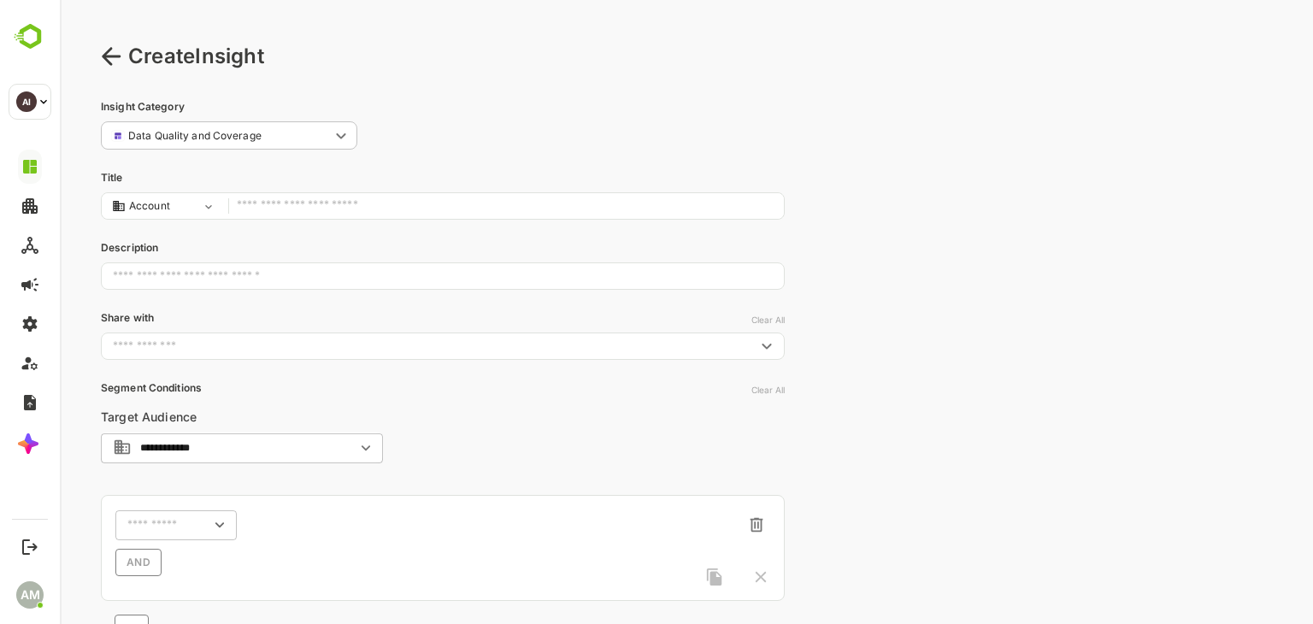
click at [294, 209] on input "text" at bounding box center [506, 206] width 539 height 23
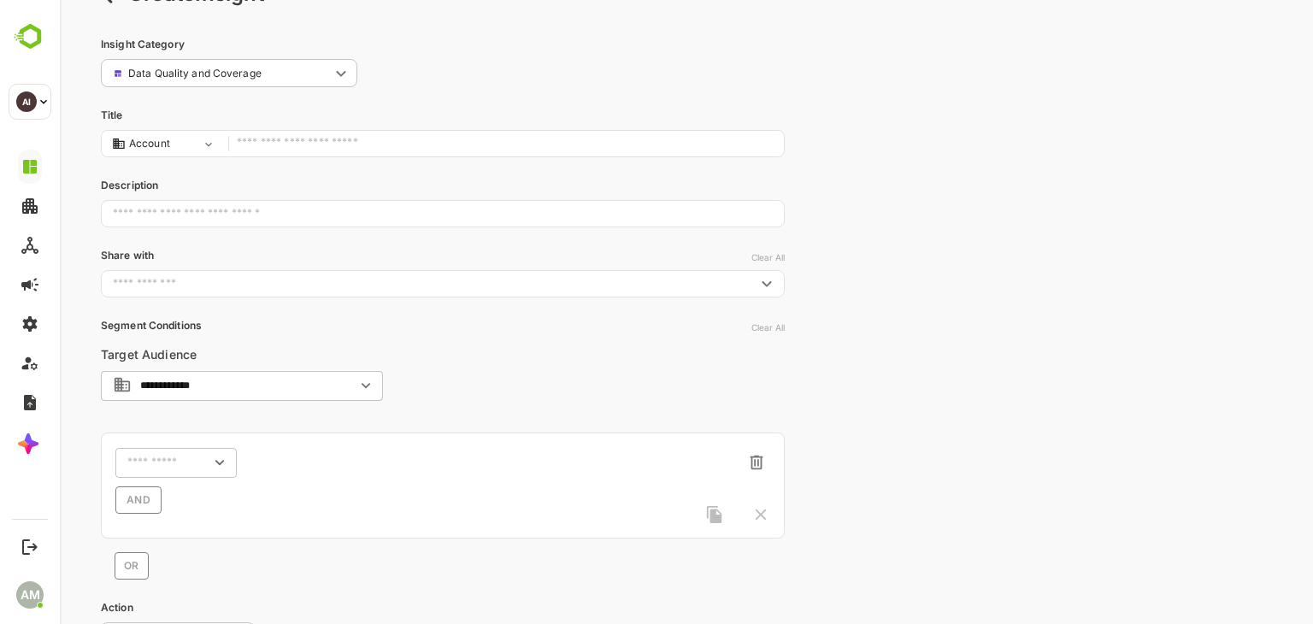
scroll to position [211, 0]
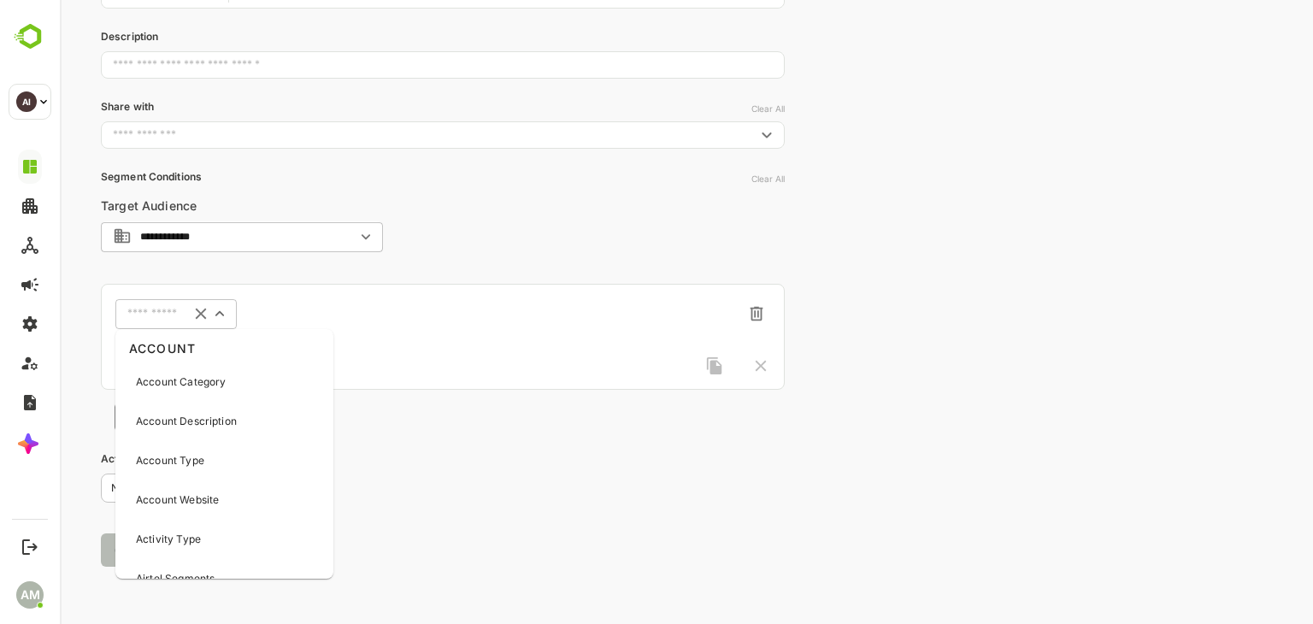
click at [145, 314] on input "text" at bounding box center [154, 314] width 54 height 13
type input "****"
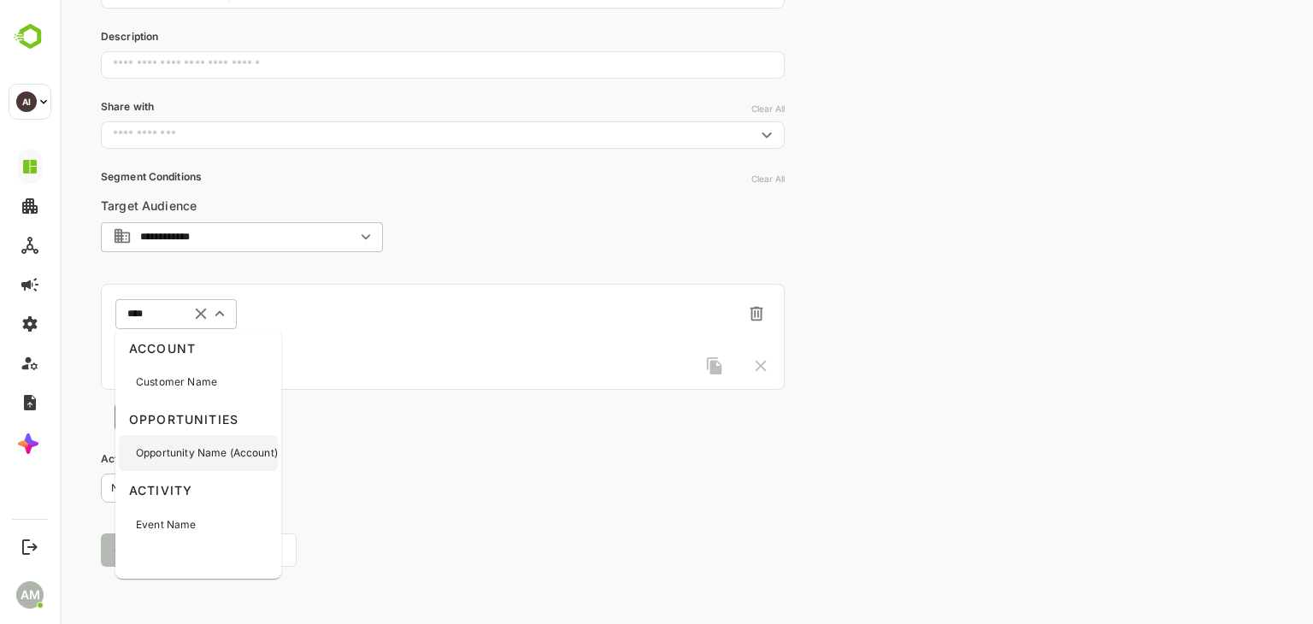
scroll to position [38, 0]
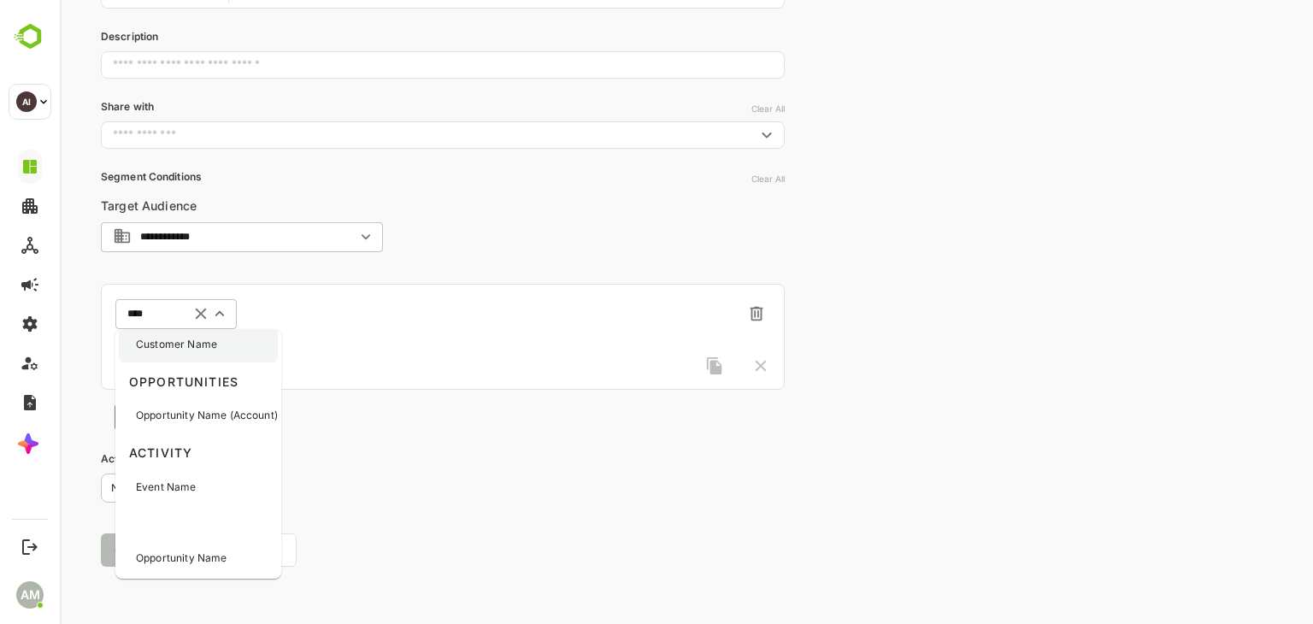
click at [215, 343] on p "Customer Name" at bounding box center [176, 344] width 81 height 15
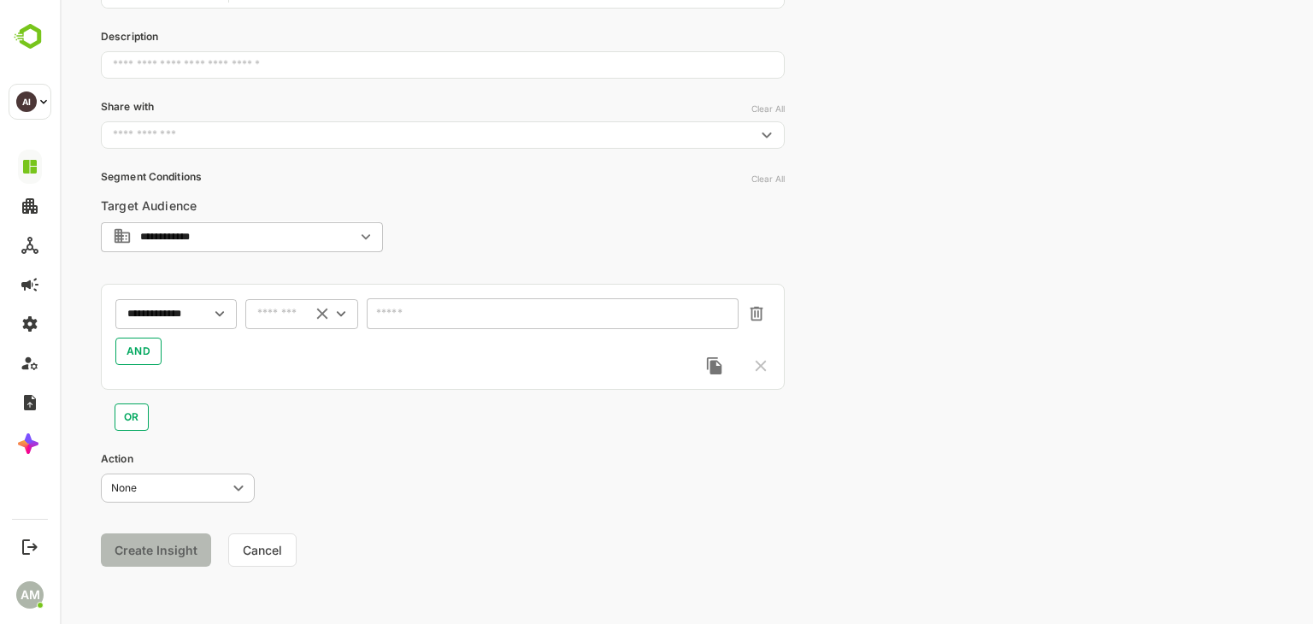
click at [267, 314] on input "text" at bounding box center [279, 314] width 45 height 13
drag, startPoint x: 299, startPoint y: 397, endPoint x: 416, endPoint y: 357, distance: 123.8
click at [299, 397] on li "contains" at bounding box center [302, 404] width 106 height 26
type input "********"
click at [427, 312] on input "text" at bounding box center [553, 313] width 372 height 31
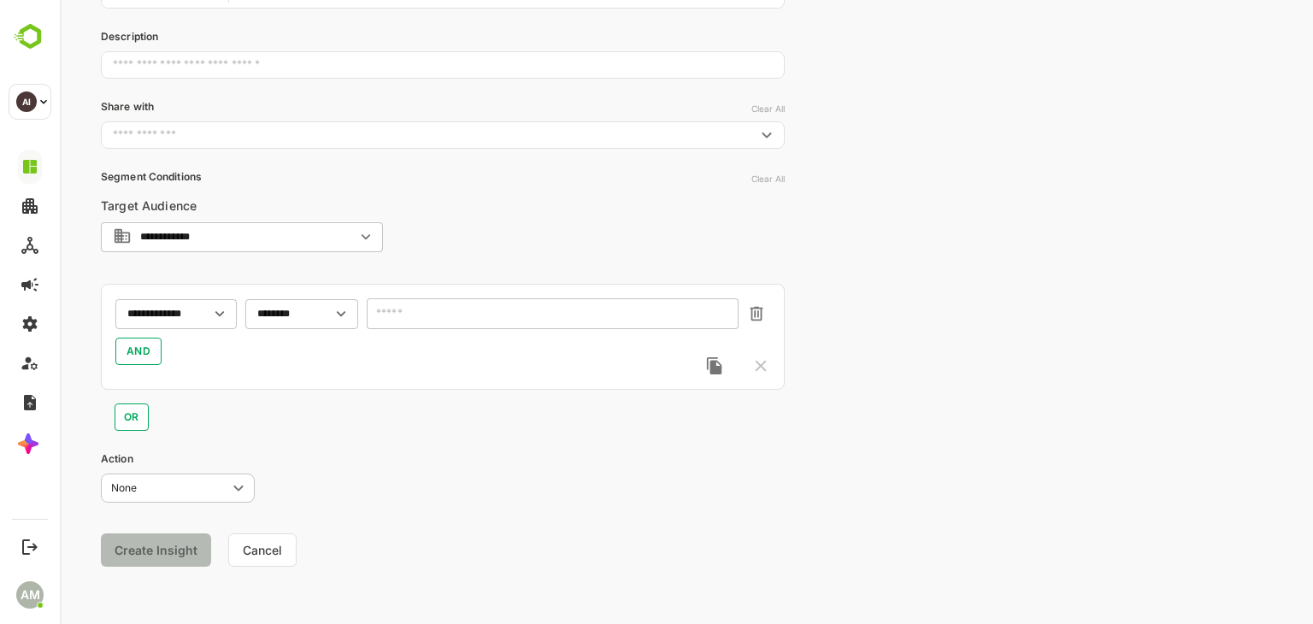
type input "*"
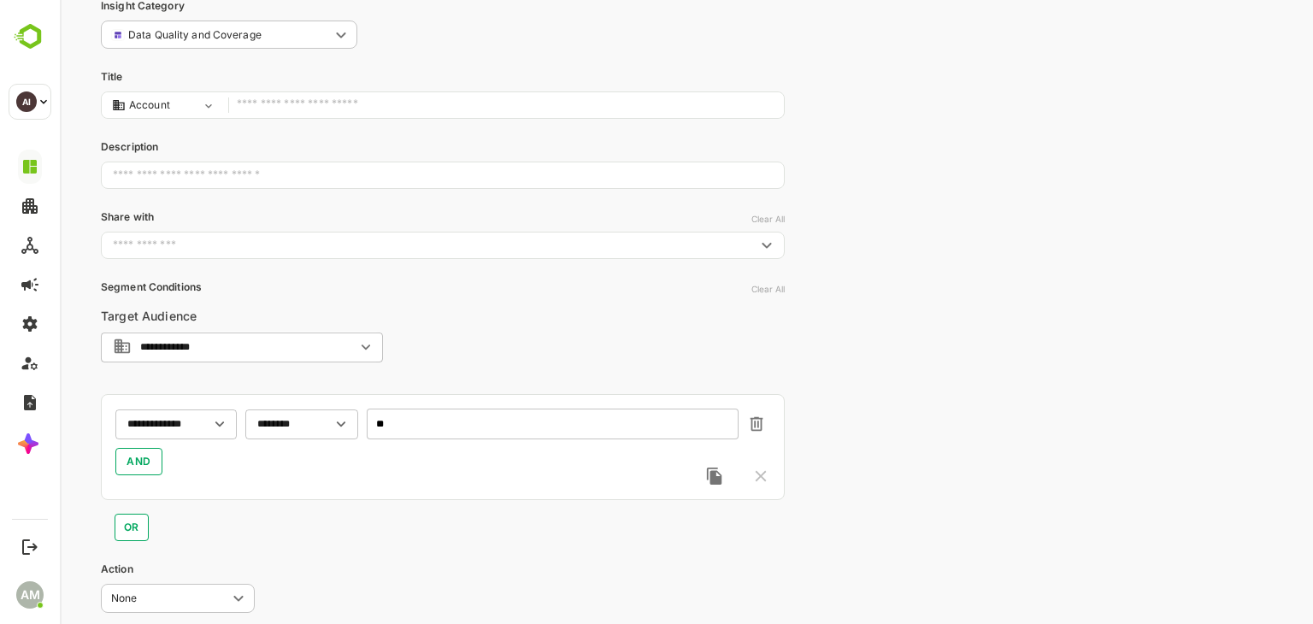
scroll to position [0, 0]
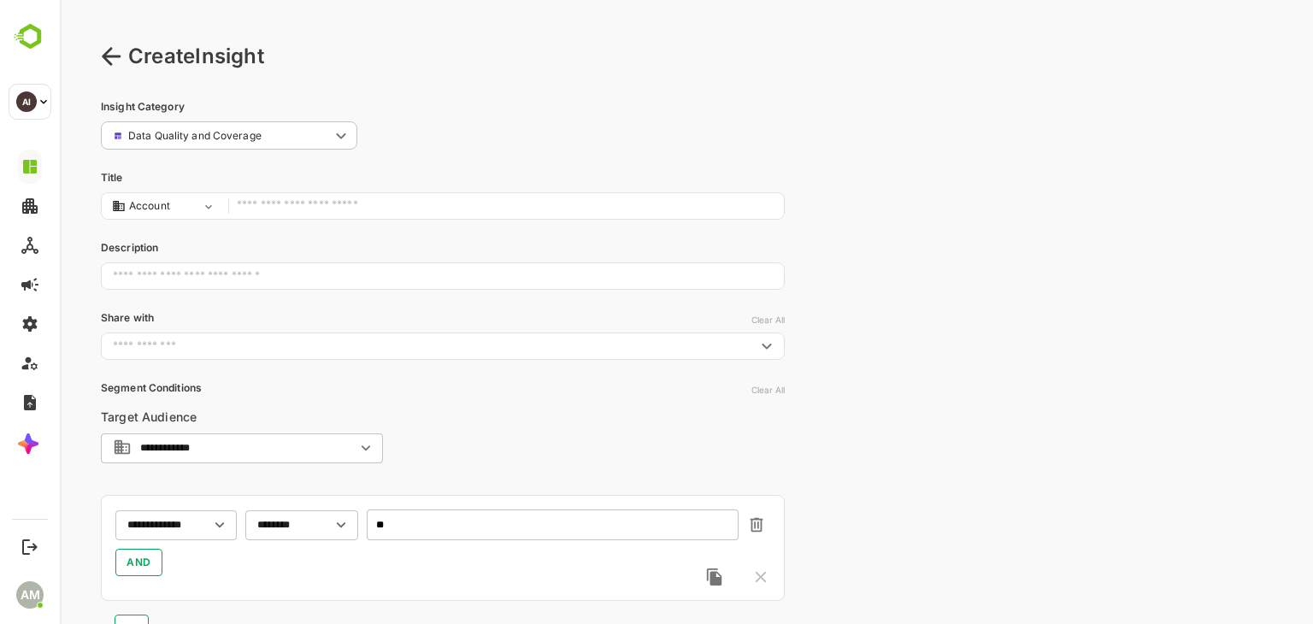
type input "**"
click at [301, 197] on input "text" at bounding box center [506, 206] width 539 height 23
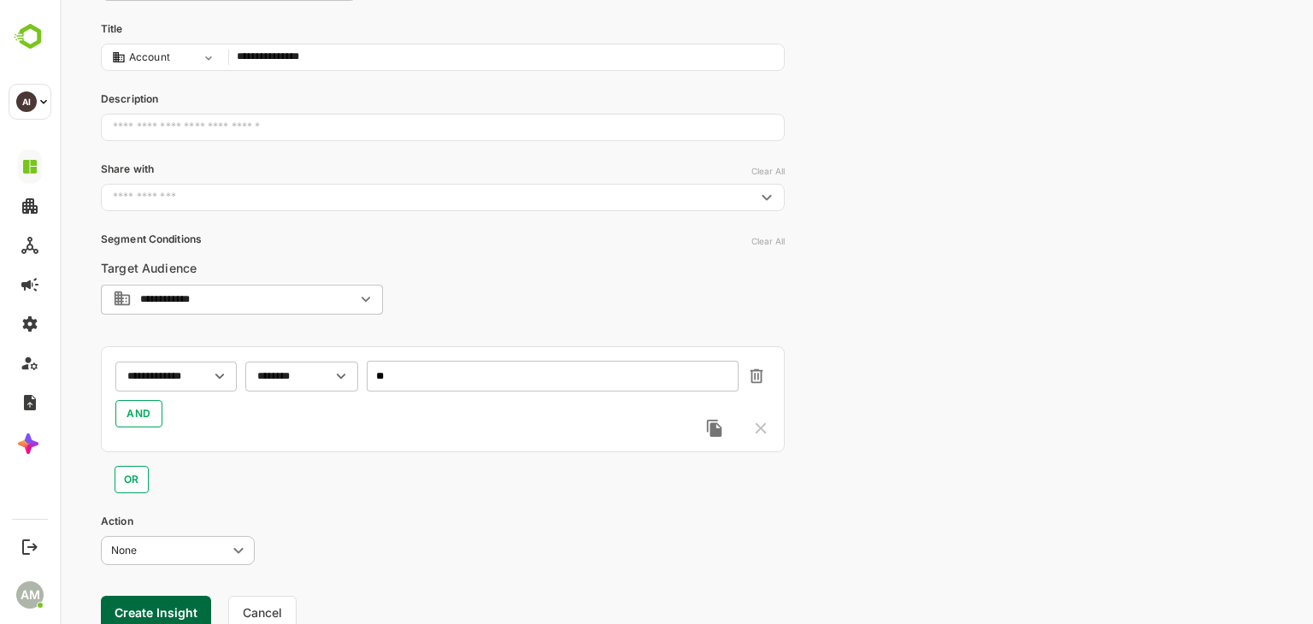
scroll to position [211, 0]
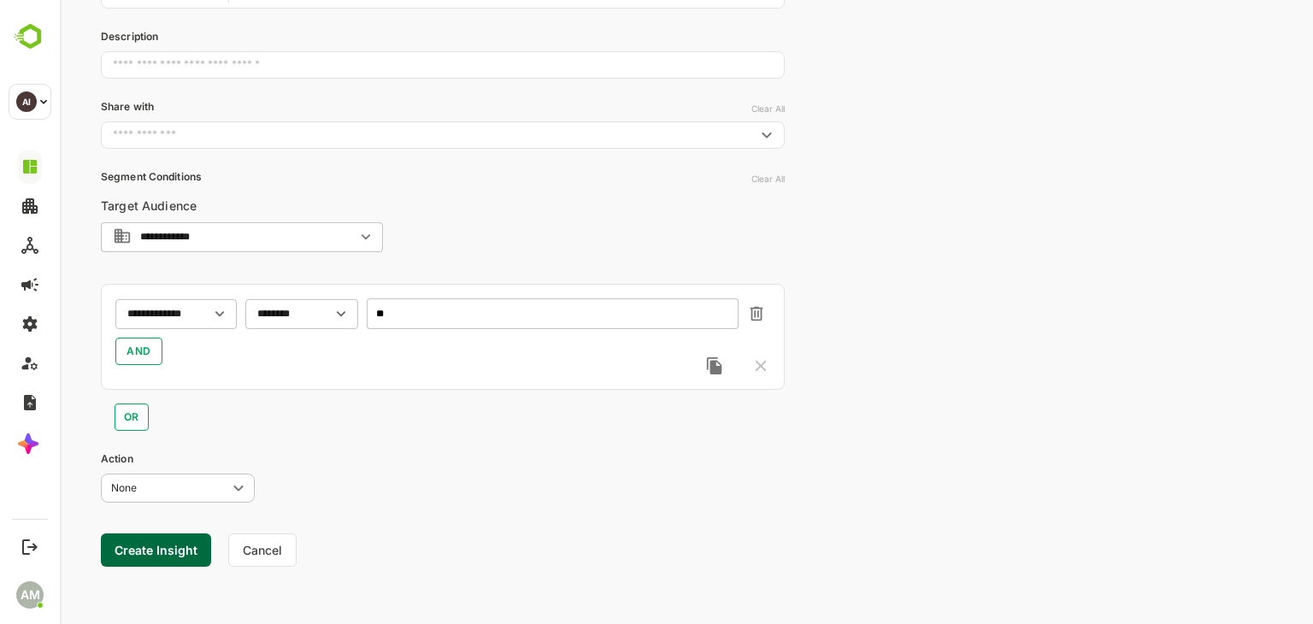
type input "**********"
click at [150, 551] on button "Create Insight" at bounding box center [156, 549] width 110 height 33
click at [321, 571] on link "View" at bounding box center [318, 571] width 38 height 21
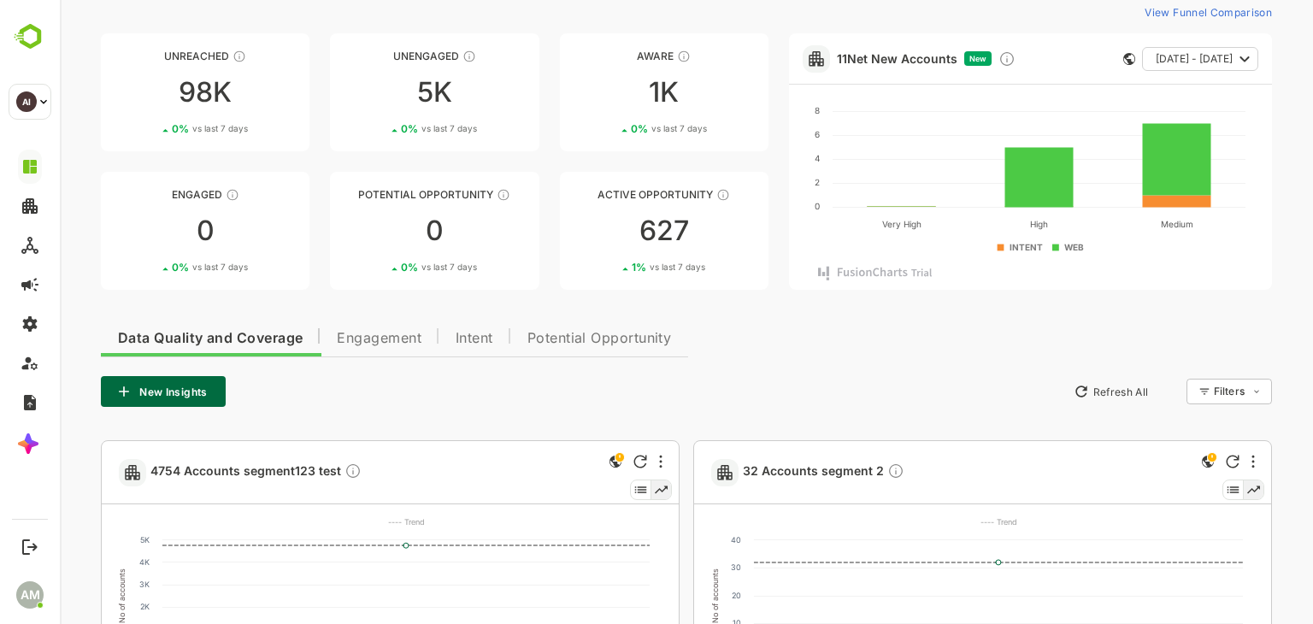
scroll to position [0, 0]
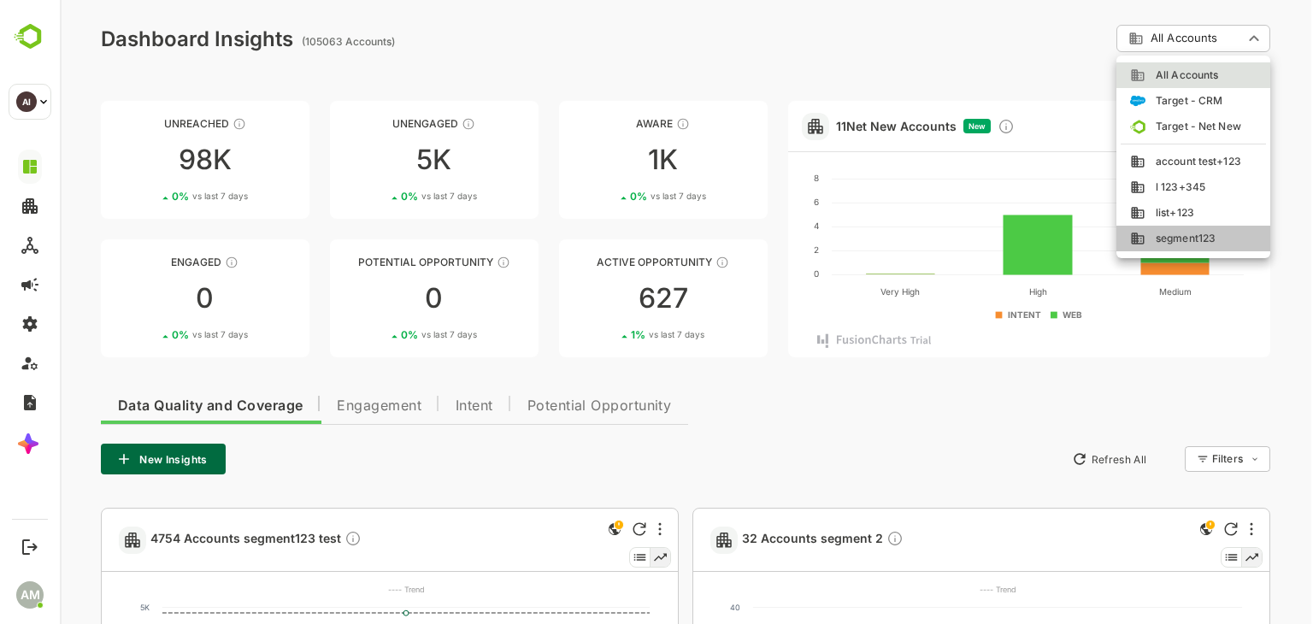
drag, startPoint x: 1188, startPoint y: 231, endPoint x: 1159, endPoint y: 240, distance: 30.5
click at [1192, 233] on span "segment123" at bounding box center [1180, 238] width 70 height 15
type input "**********"
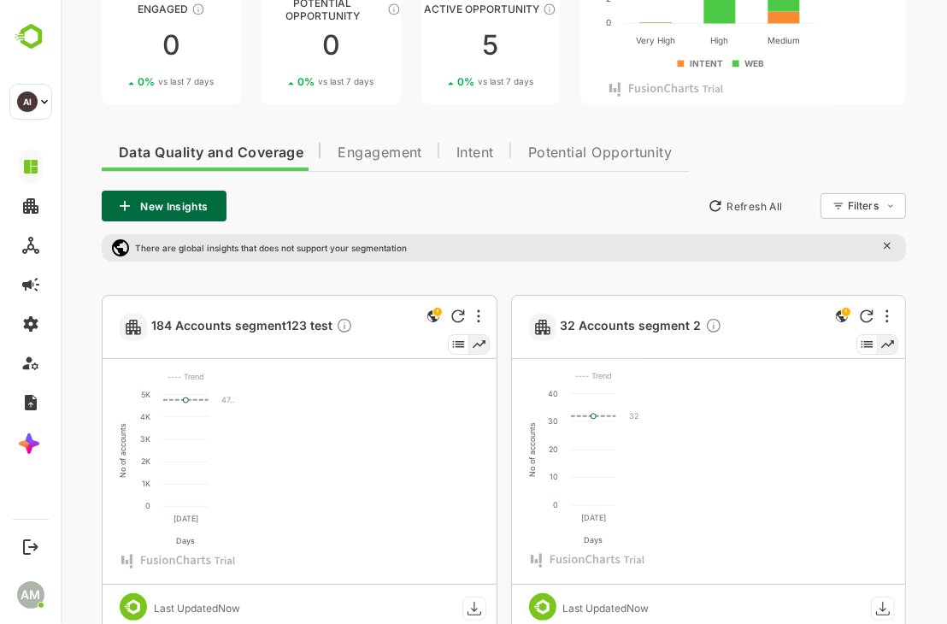
scroll to position [256, 0]
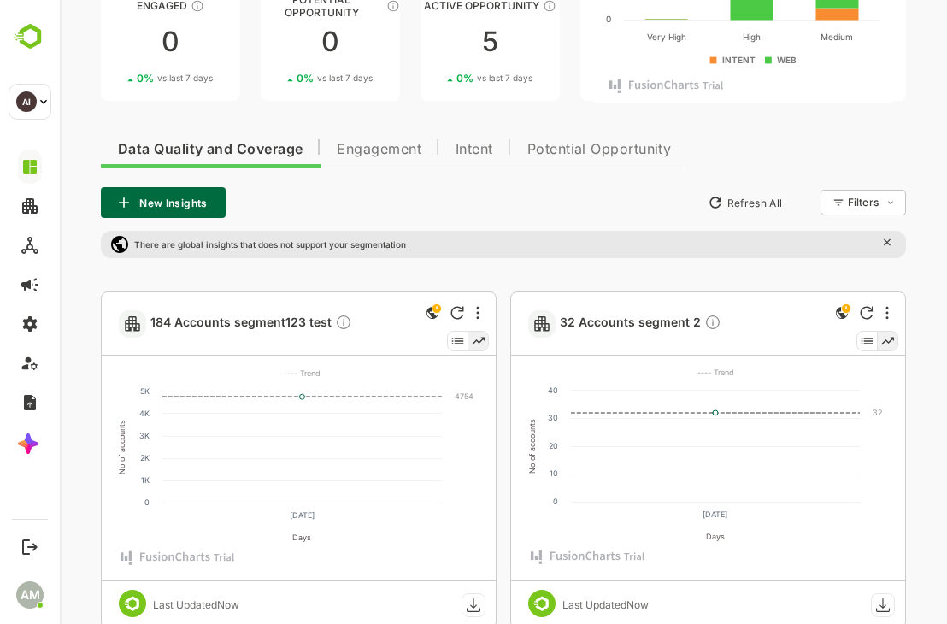
click at [472, 605] on rect at bounding box center [473, 604] width 23 height 23
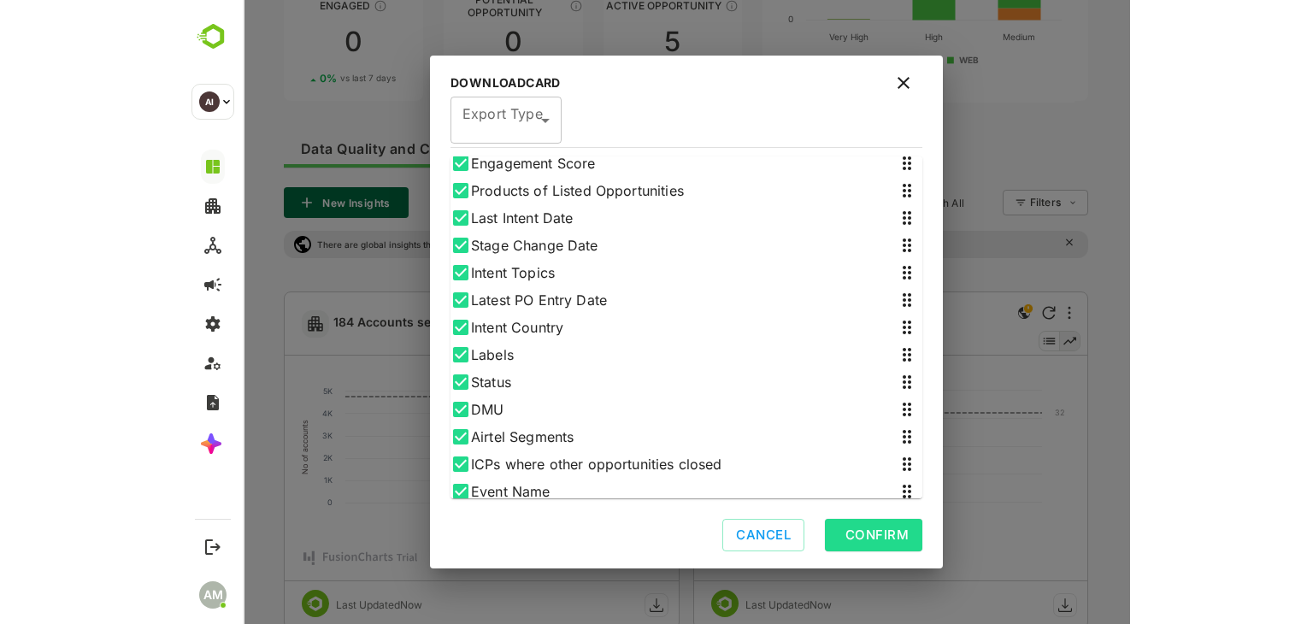
scroll to position [1026, 0]
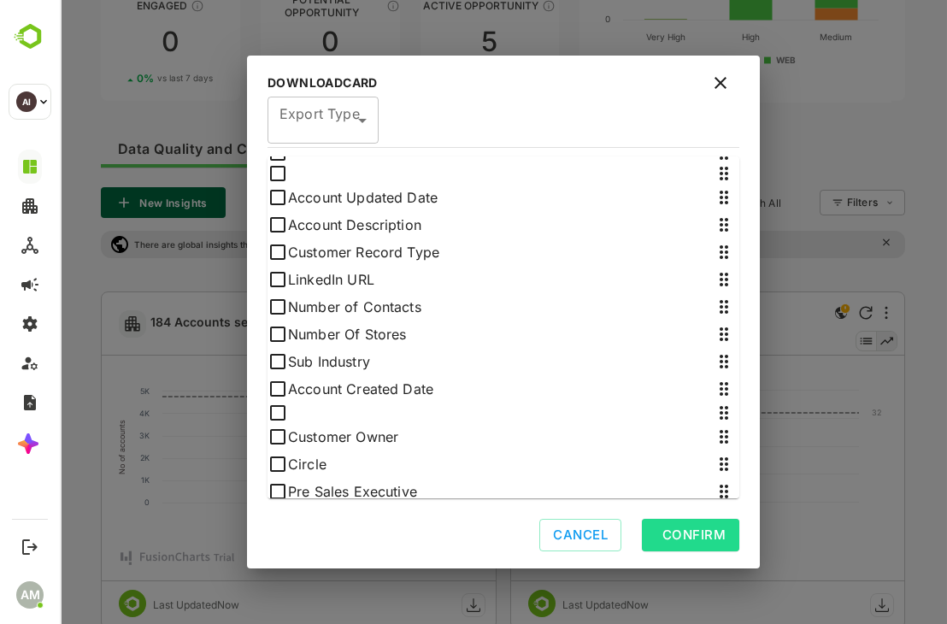
click at [726, 529] on button "Confirm" at bounding box center [690, 535] width 97 height 32
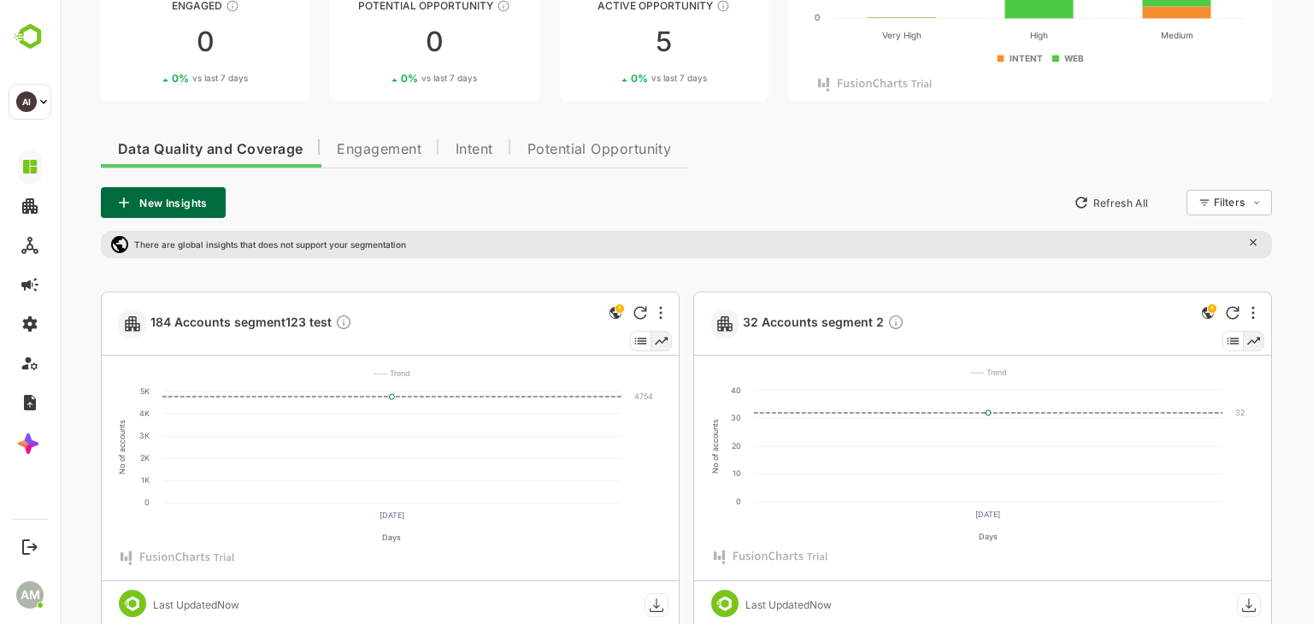
scroll to position [0, 0]
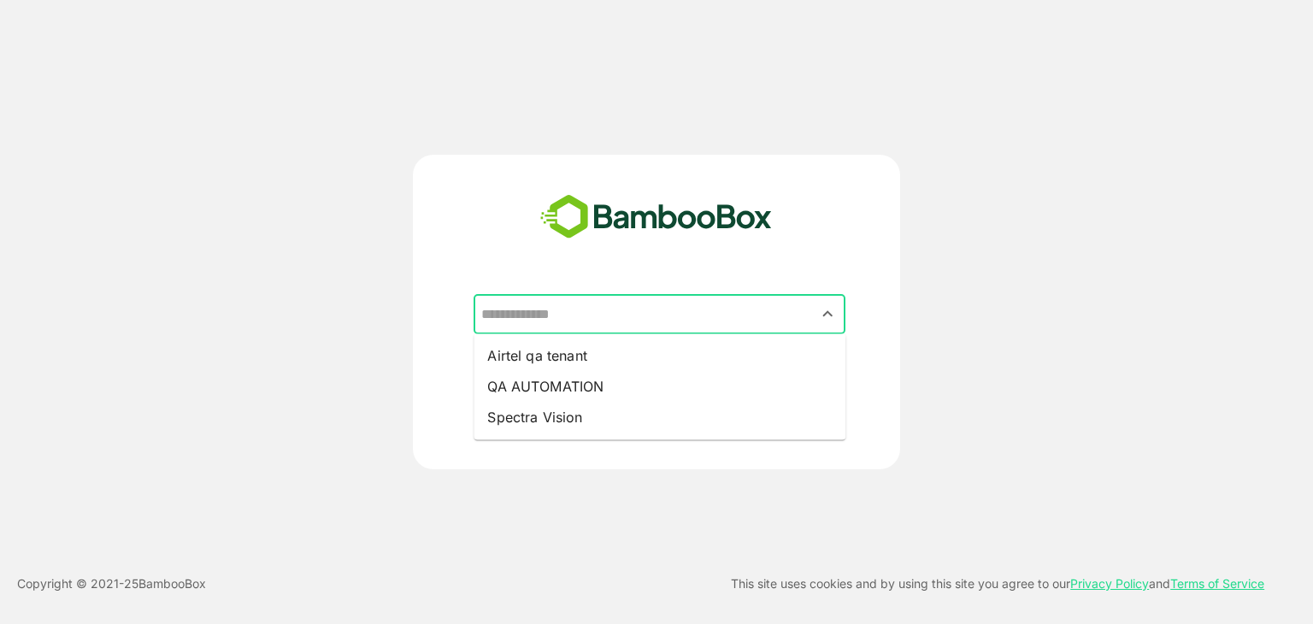
click at [584, 315] on input "text" at bounding box center [659, 314] width 365 height 32
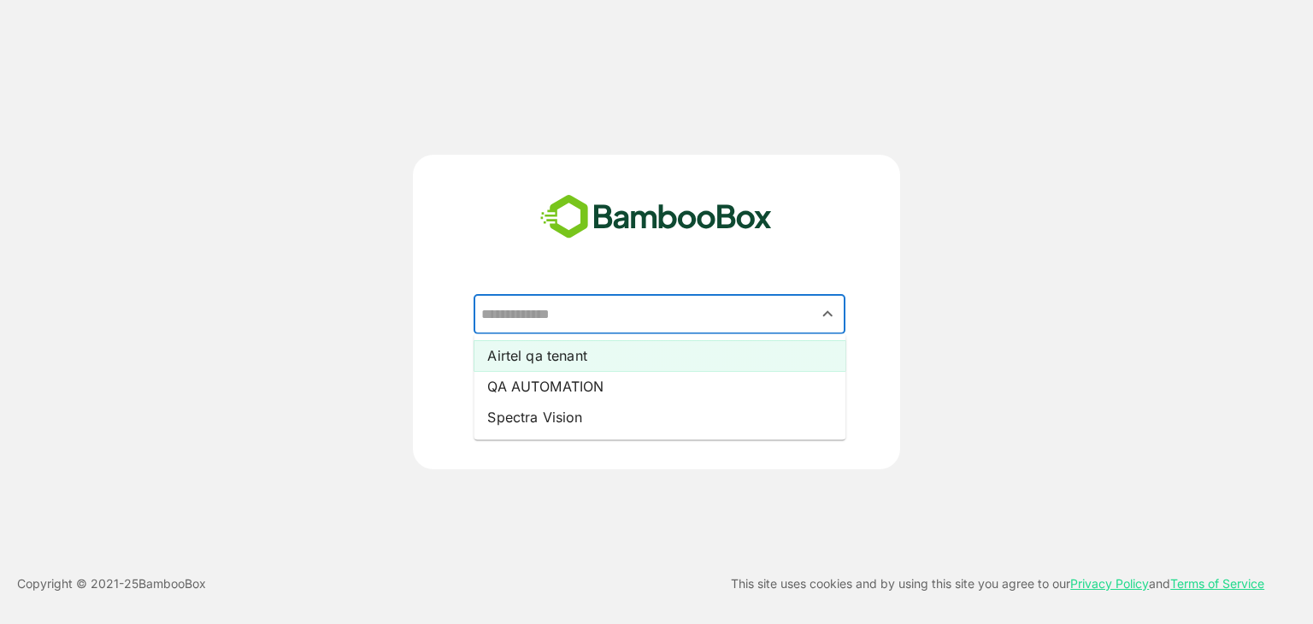
click at [575, 363] on li "Airtel qa tenant" at bounding box center [660, 355] width 372 height 31
type input "**********"
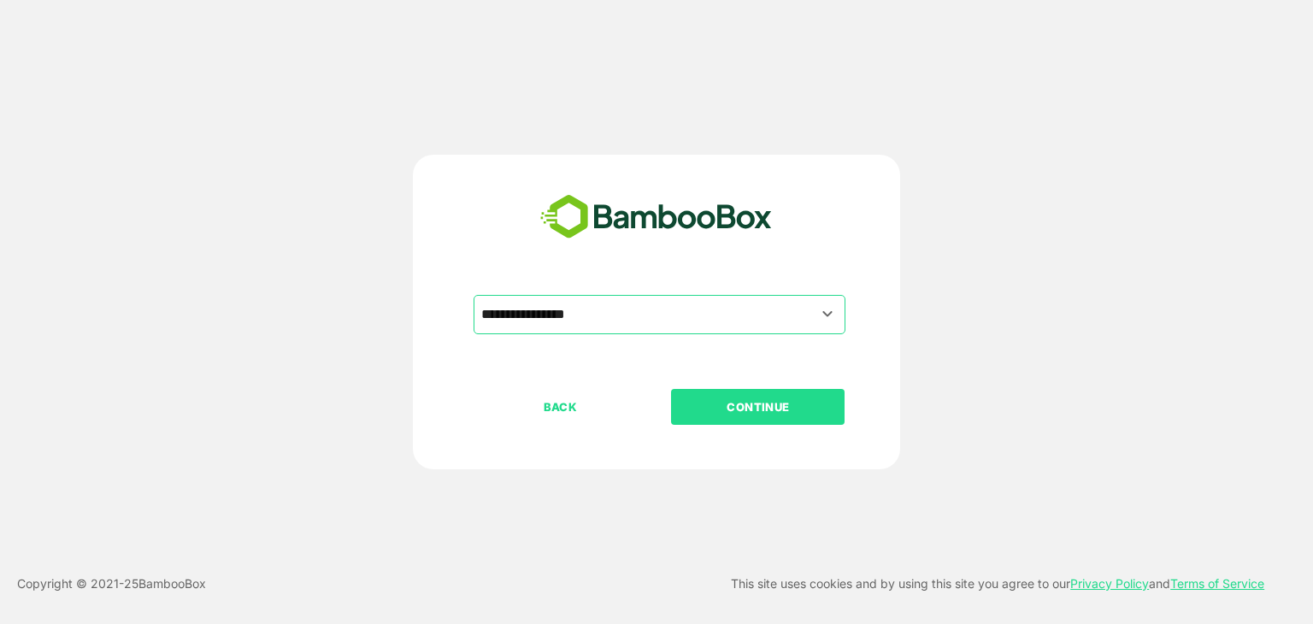
click at [718, 404] on p "CONTINUE" at bounding box center [758, 406] width 171 height 19
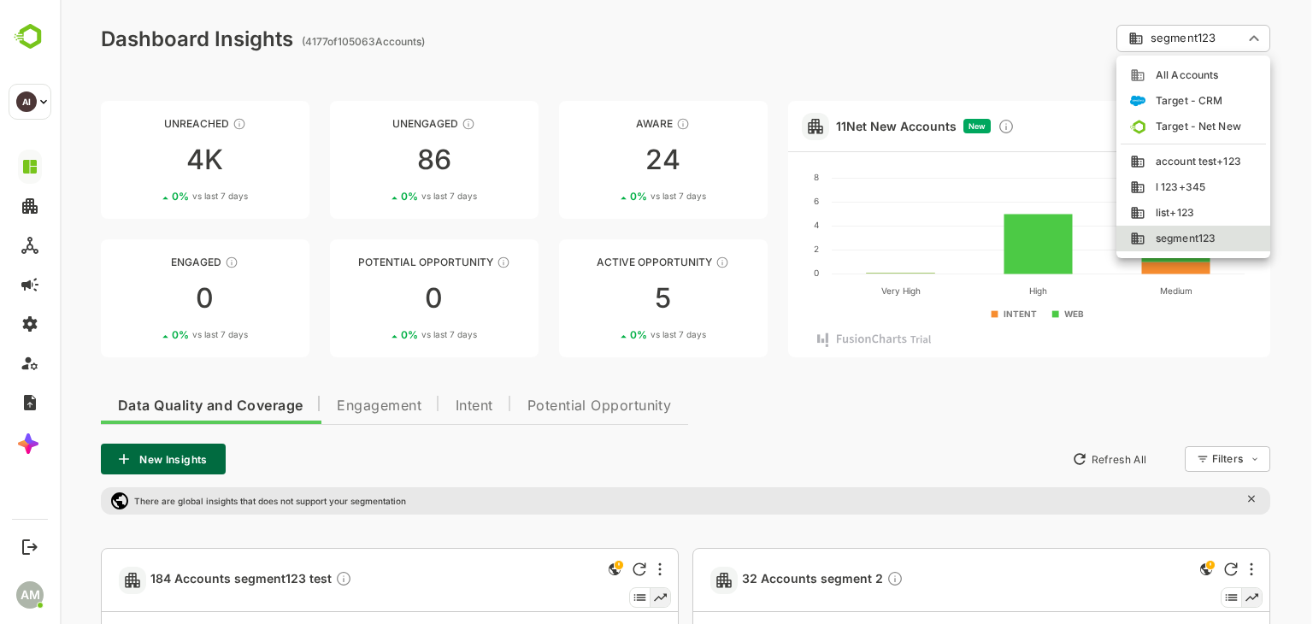
click at [1165, 83] on li "All Accounts" at bounding box center [1193, 75] width 154 height 26
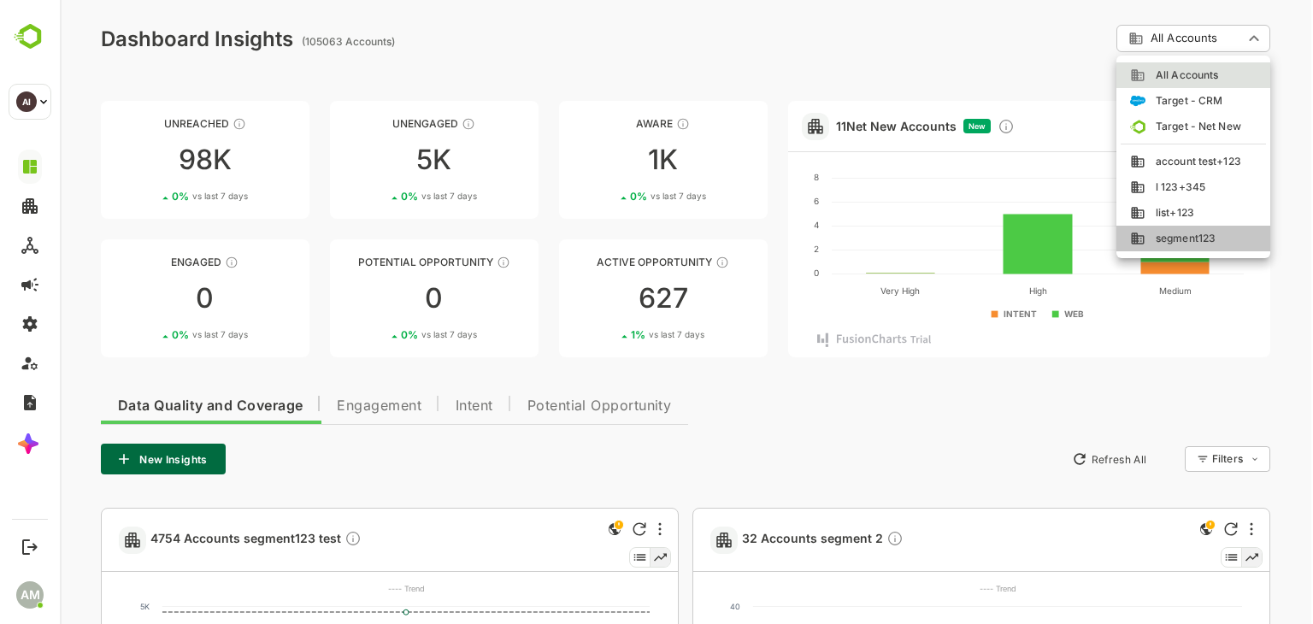
click at [1200, 237] on span "segment123" at bounding box center [1180, 238] width 70 height 15
type input "**********"
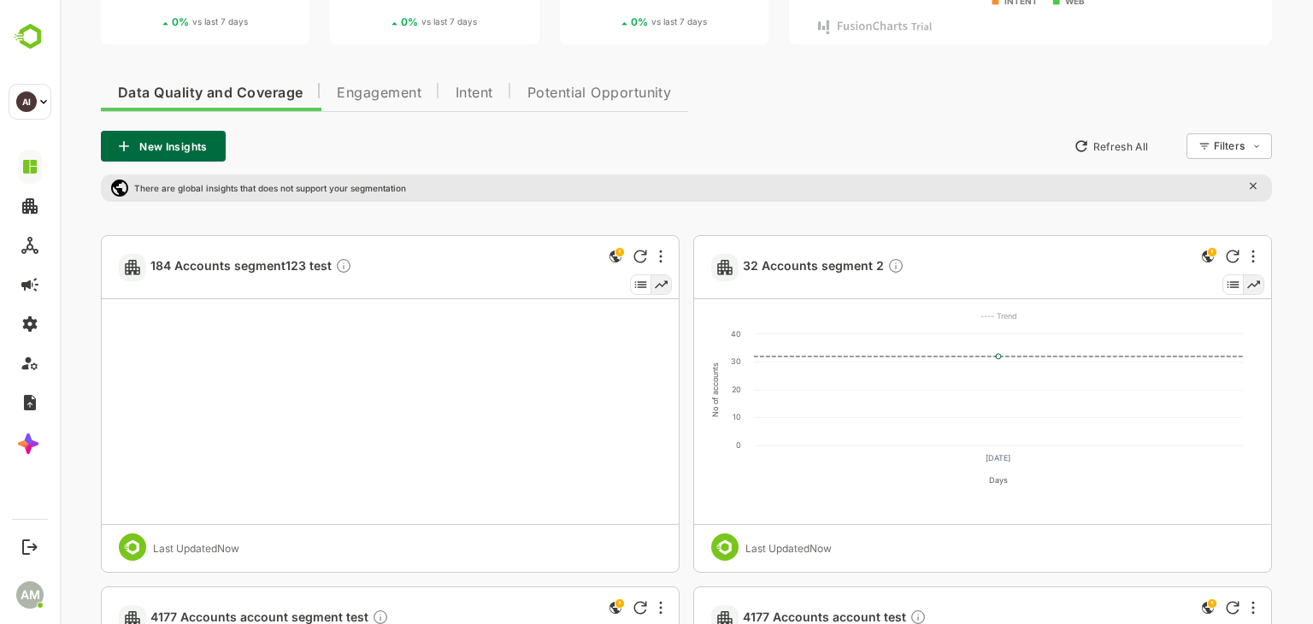
scroll to position [316, 0]
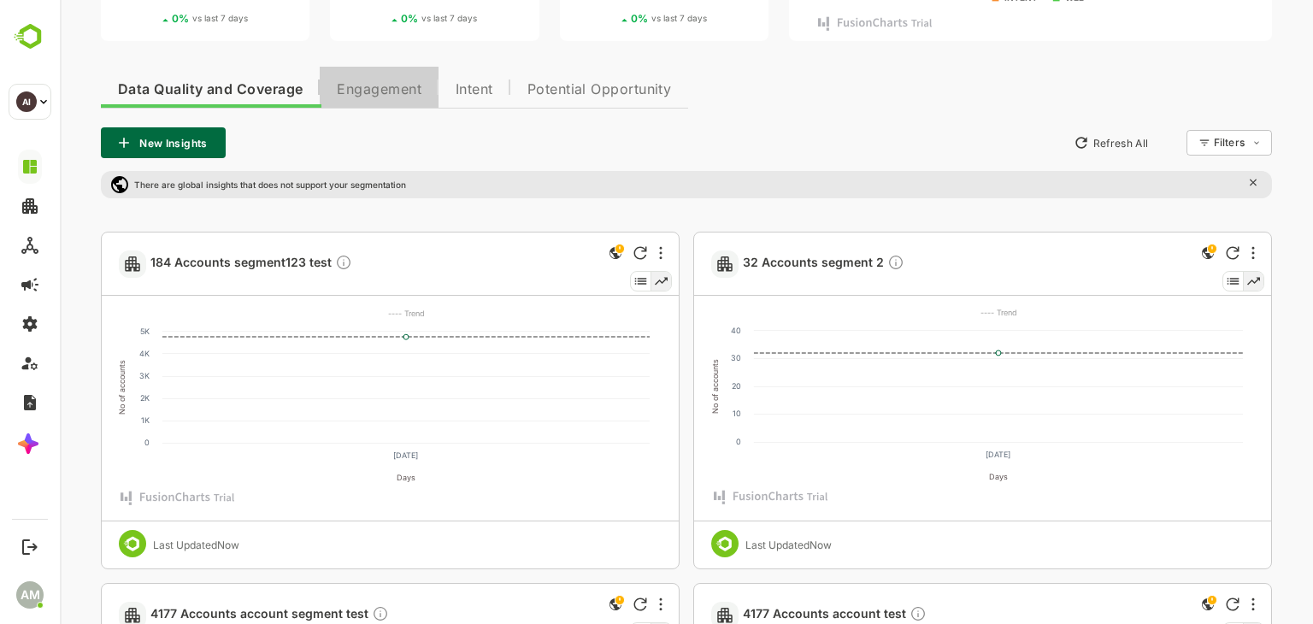
click at [374, 75] on button "Engagement" at bounding box center [379, 87] width 119 height 41
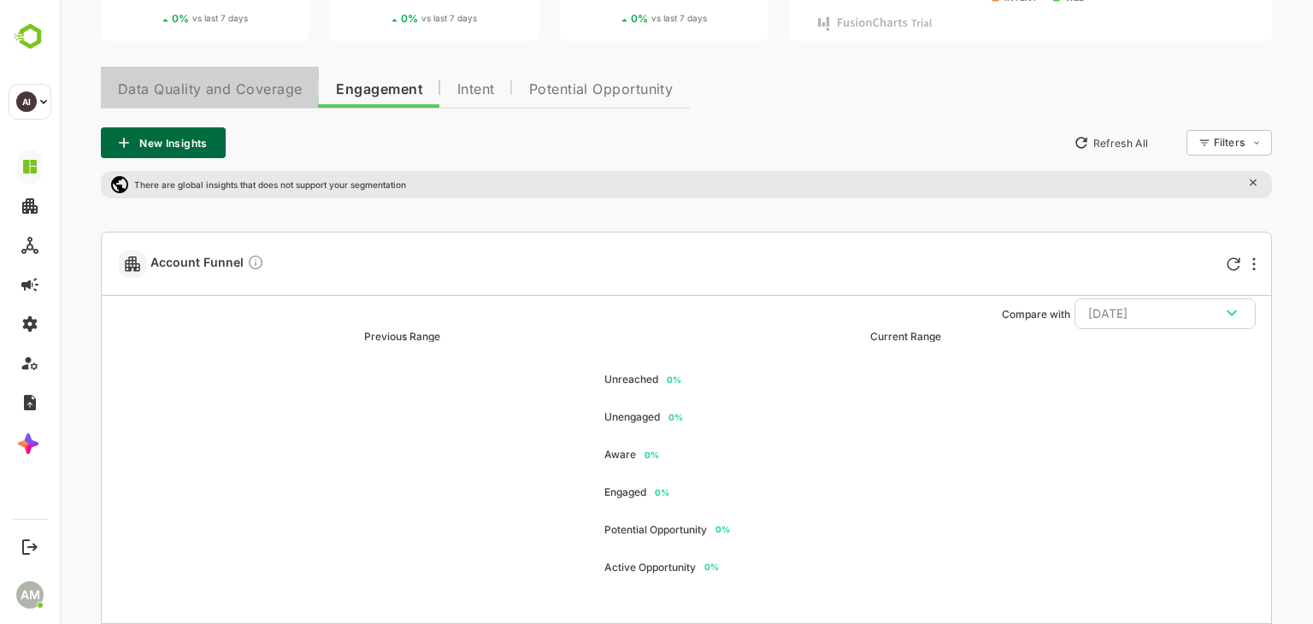
click at [188, 88] on span "Data Quality and Coverage" at bounding box center [210, 90] width 184 height 14
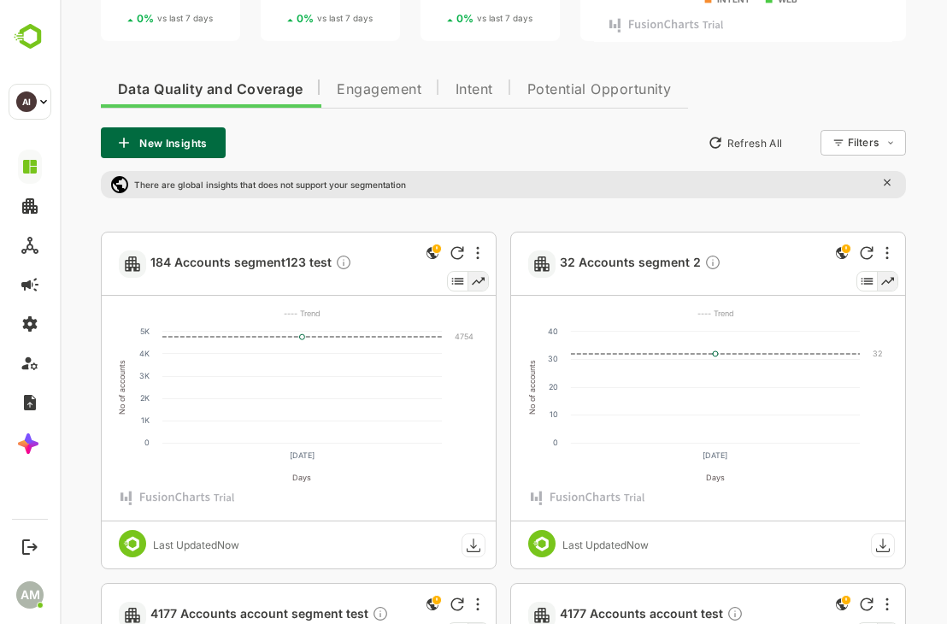
click at [474, 549] on rect at bounding box center [473, 544] width 23 height 23
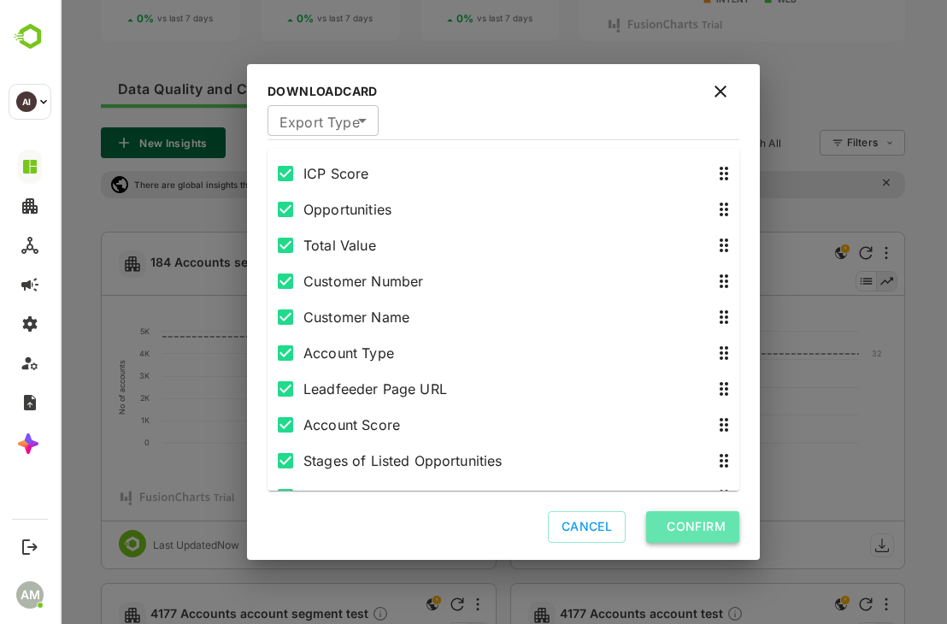
click at [701, 523] on button "Confirm" at bounding box center [692, 527] width 93 height 32
